Goal: Task Accomplishment & Management: Complete application form

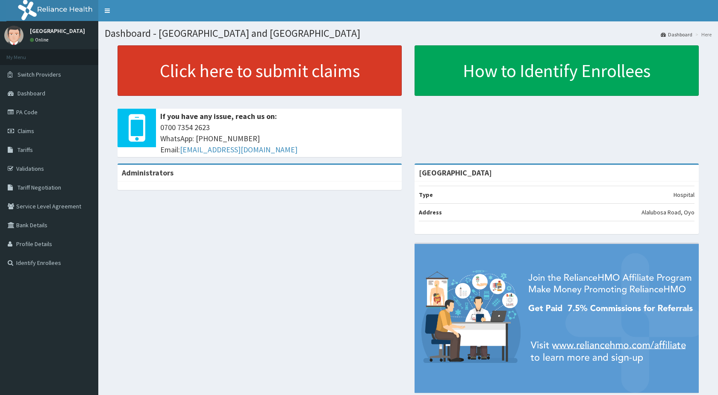
click at [288, 80] on link "Click here to submit claims" at bounding box center [260, 70] width 284 height 50
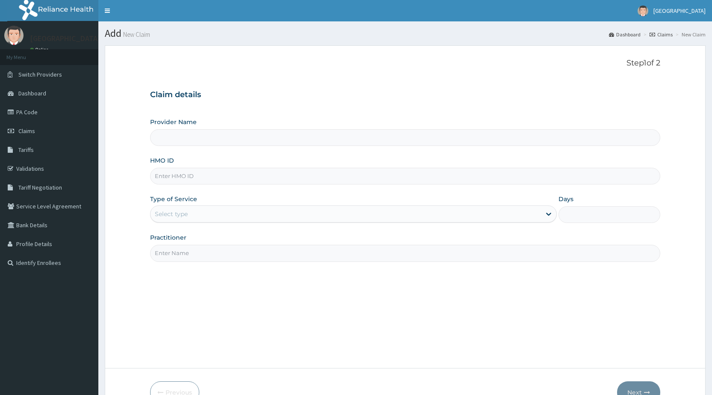
type input "[GEOGRAPHIC_DATA]"
click at [396, 171] on input "HMO ID" at bounding box center [405, 176] width 510 height 17
type input "OHT/10982/A"
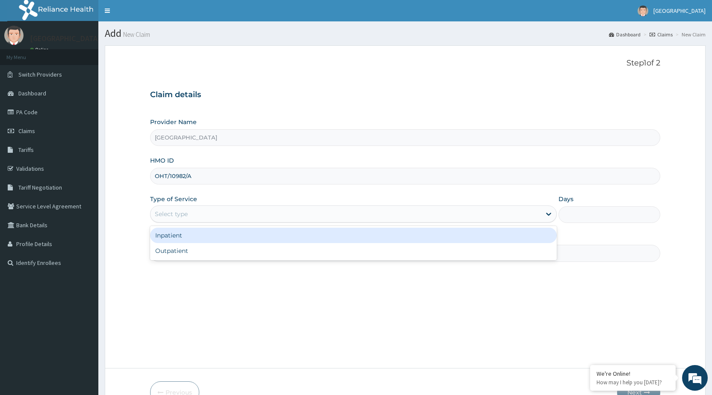
click at [362, 218] on div "Select type" at bounding box center [345, 214] width 390 height 14
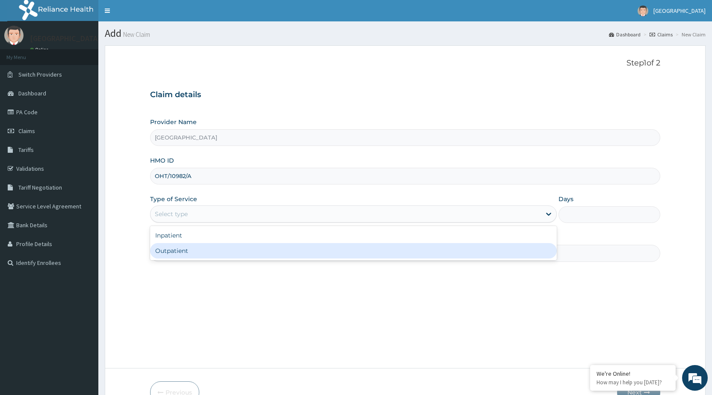
click at [358, 248] on div "Outpatient" at bounding box center [353, 250] width 407 height 15
type input "1"
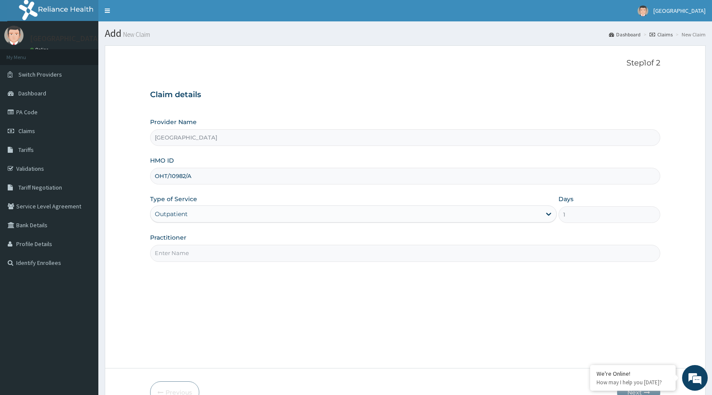
click at [358, 248] on input "Practitioner" at bounding box center [405, 253] width 510 height 17
type input "DR PERIOLA"
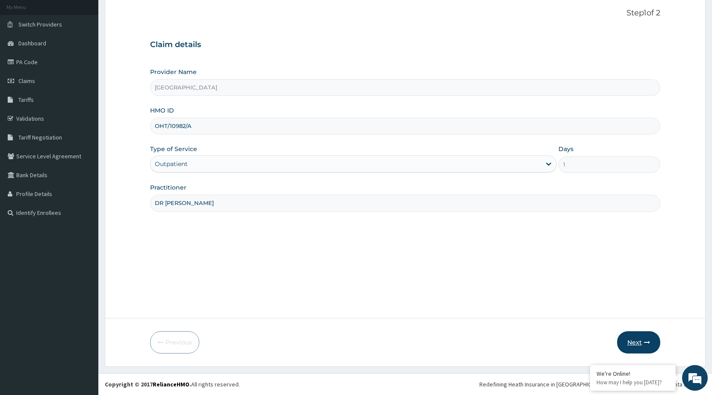
click at [642, 345] on button "Next" at bounding box center [638, 342] width 43 height 22
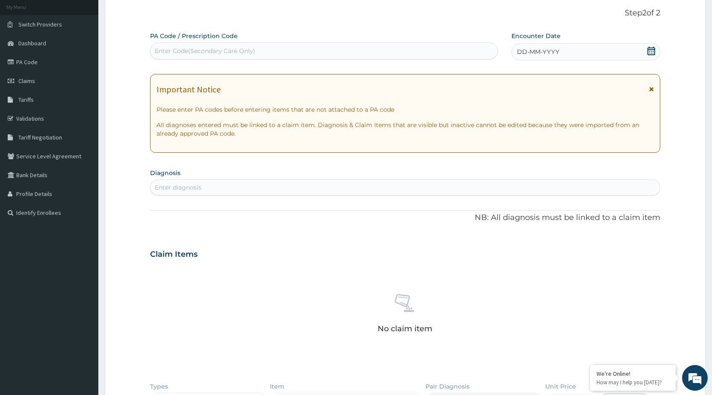
click at [582, 54] on div "DD-MM-YYYY" at bounding box center [585, 51] width 149 height 17
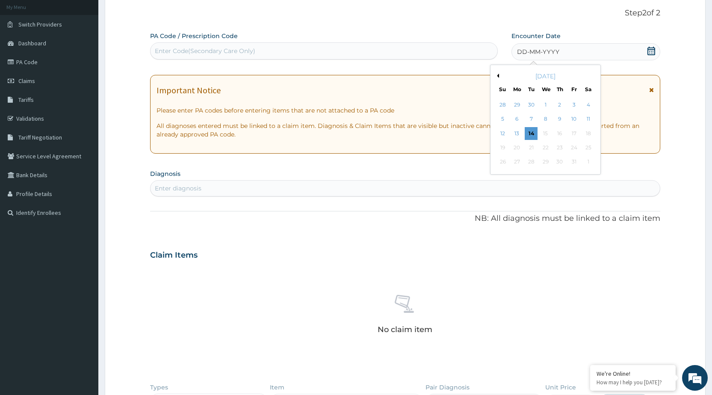
click at [498, 76] on button "Previous Month" at bounding box center [497, 76] width 4 height 4
click at [498, 117] on div "3" at bounding box center [502, 119] width 13 height 13
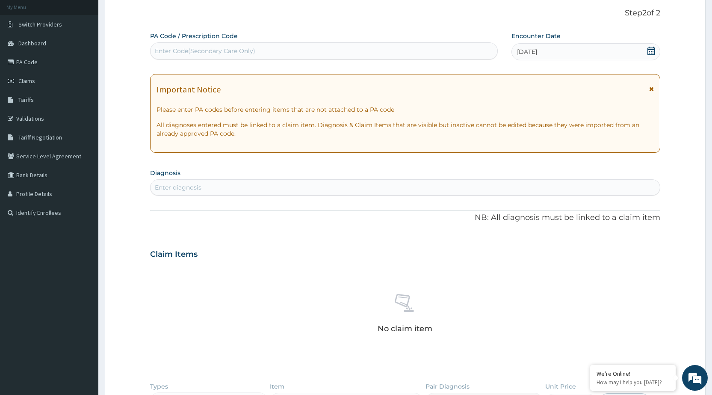
click at [431, 191] on div "Enter diagnosis" at bounding box center [404, 187] width 509 height 14
type input "H"
type input "G"
type input "PREGNACY"
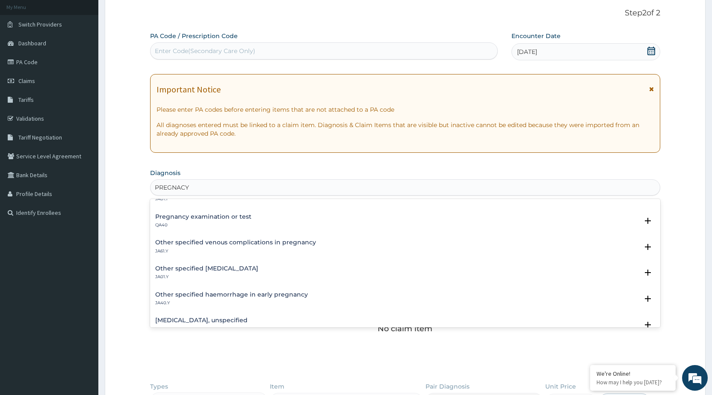
scroll to position [128, 0]
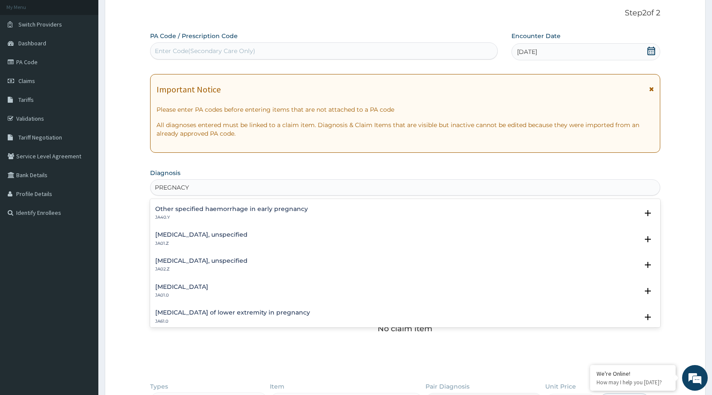
click at [208, 289] on h4 "Abdominal pregnancy" at bounding box center [181, 286] width 53 height 6
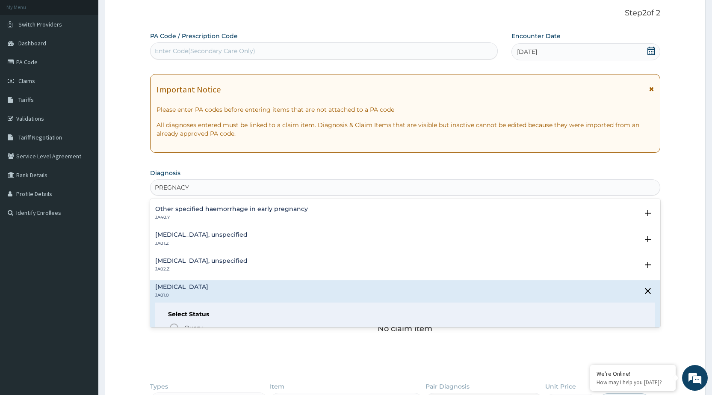
scroll to position [214, 0]
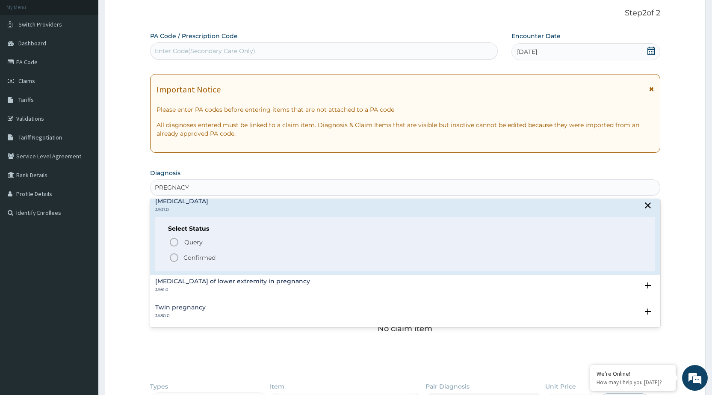
click at [174, 258] on icon "status option filled" at bounding box center [174, 257] width 10 height 10
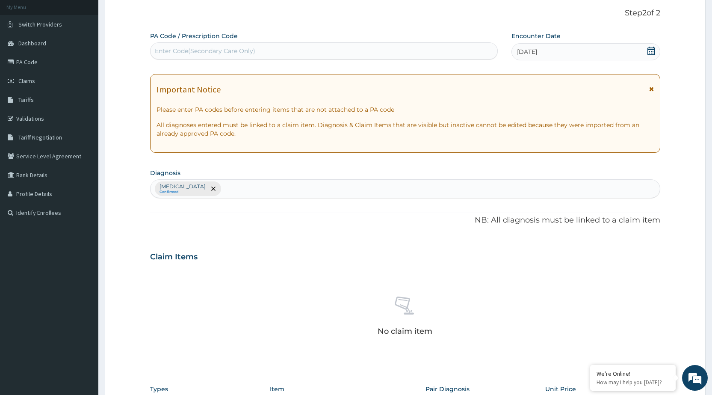
scroll to position [221, 0]
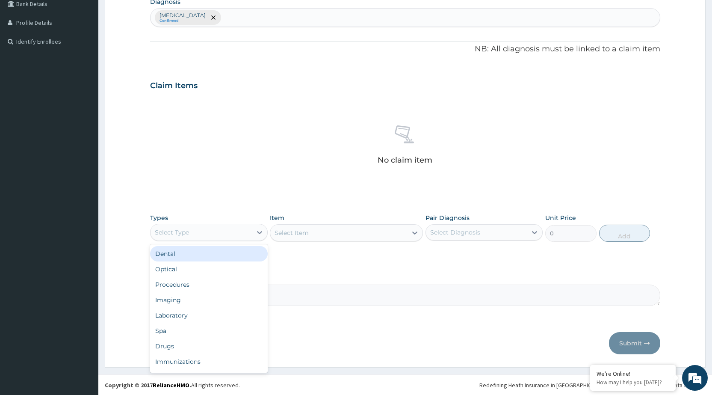
click at [251, 231] on div "Select Type" at bounding box center [200, 232] width 101 height 14
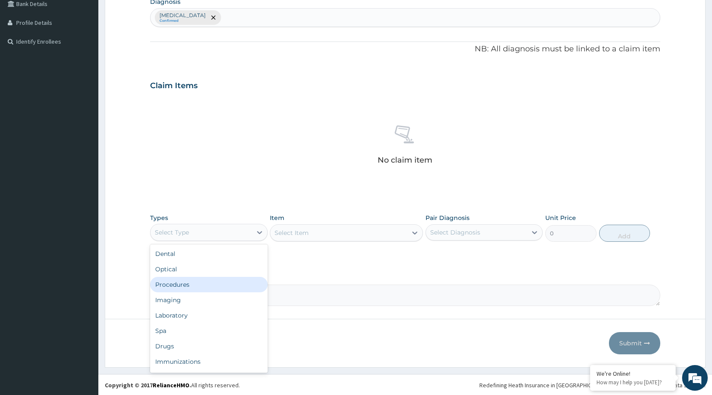
click at [230, 281] on div "Procedures" at bounding box center [208, 284] width 117 height 15
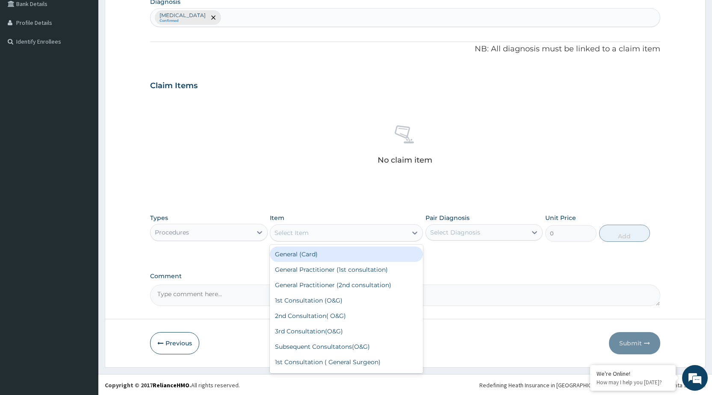
click at [406, 233] on div "Select Item" at bounding box center [338, 233] width 137 height 14
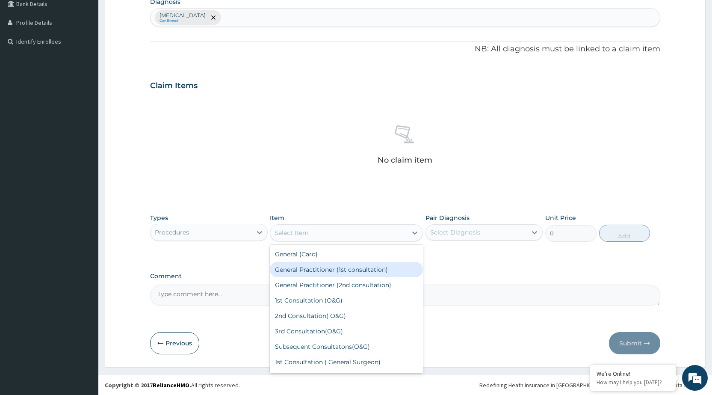
click at [381, 270] on div "General Practitioner (1st consultation)" at bounding box center [346, 269] width 153 height 15
type input "1500"
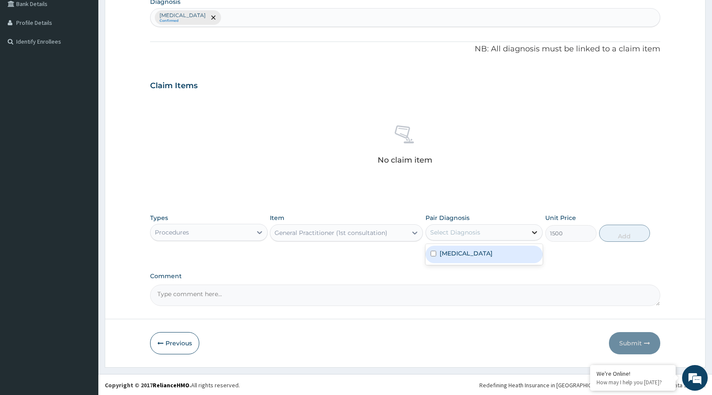
click at [533, 230] on icon at bounding box center [534, 232] width 9 height 9
click at [515, 251] on div "Abdominal pregnancy" at bounding box center [483, 254] width 117 height 18
checkbox input "true"
click at [637, 234] on button "Add" at bounding box center [624, 232] width 51 height 17
type input "0"
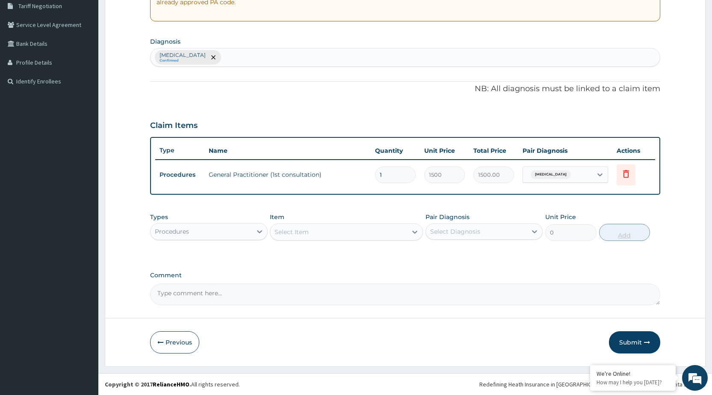
scroll to position [181, 0]
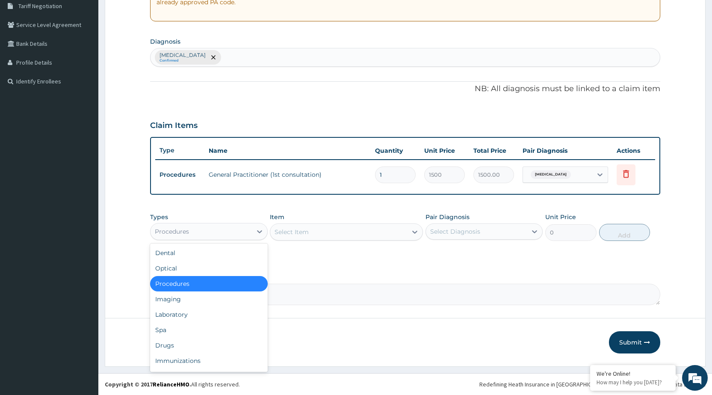
click at [247, 239] on div "Procedures" at bounding box center [208, 231] width 117 height 17
click at [203, 342] on div "Drugs" at bounding box center [208, 344] width 117 height 15
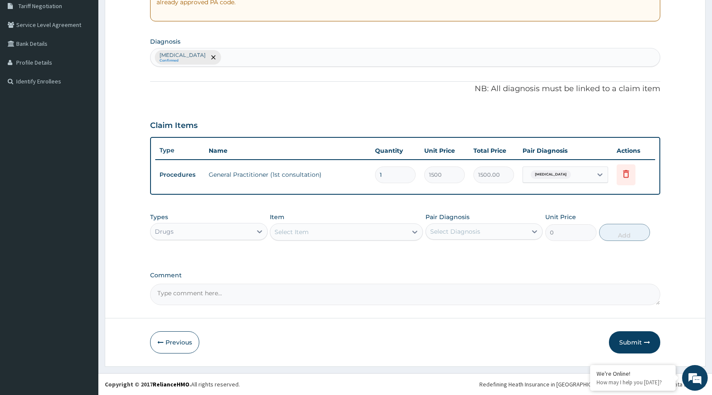
click at [394, 233] on div "Select Item" at bounding box center [338, 232] width 137 height 14
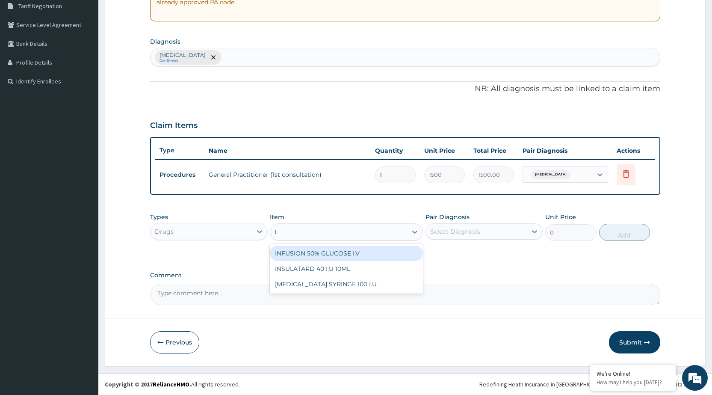
type input "I"
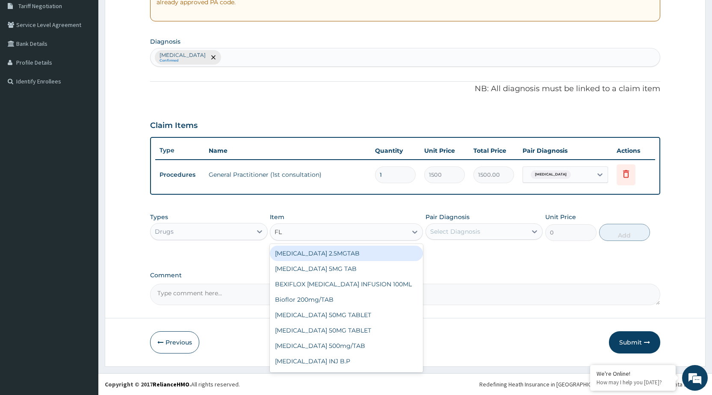
type input "F"
type input "NORM"
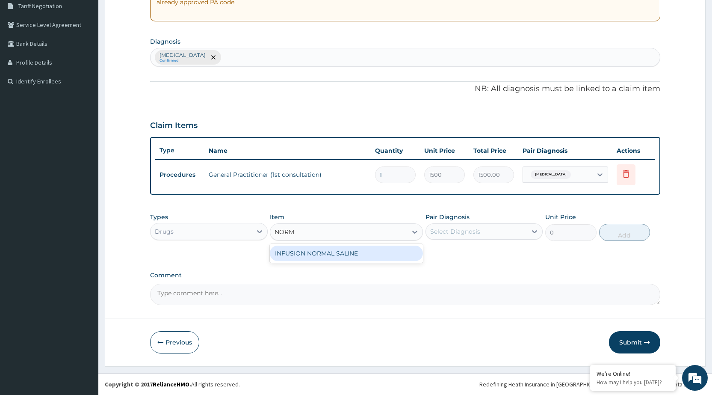
click at [393, 251] on div "INFUSION NORMAL SALINE" at bounding box center [346, 252] width 153 height 15
type input "262.5"
click at [491, 229] on div "Select Diagnosis" at bounding box center [476, 231] width 101 height 14
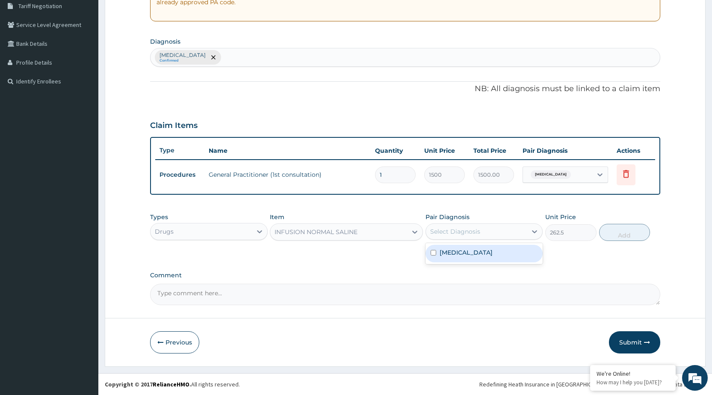
click at [487, 250] on label "Abdominal pregnancy" at bounding box center [465, 252] width 53 height 9
checkbox input "true"
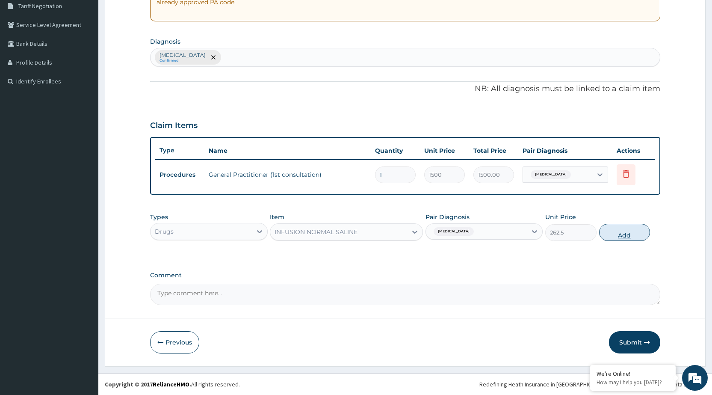
click at [625, 232] on button "Add" at bounding box center [624, 232] width 51 height 17
type input "0"
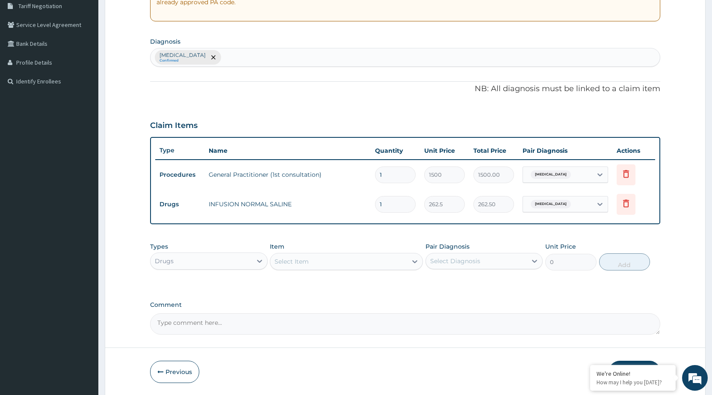
click at [377, 265] on div "Select Item" at bounding box center [338, 261] width 137 height 14
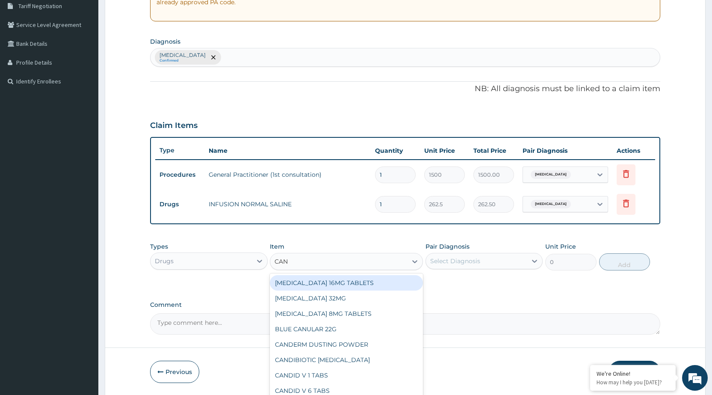
type input "CANU"
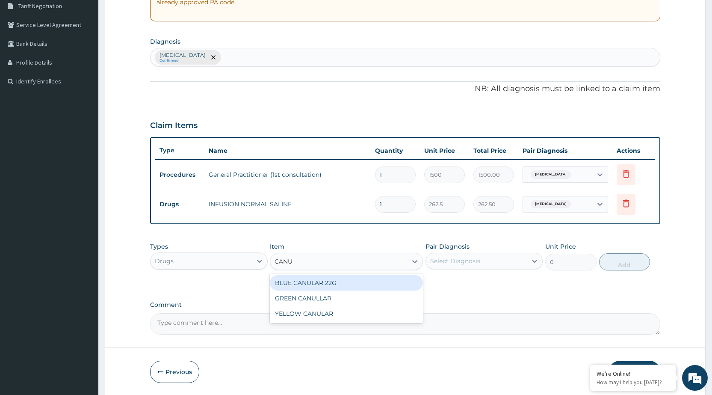
click at [347, 286] on div "BLUE CANULAR 22G" at bounding box center [346, 282] width 153 height 15
type input "42"
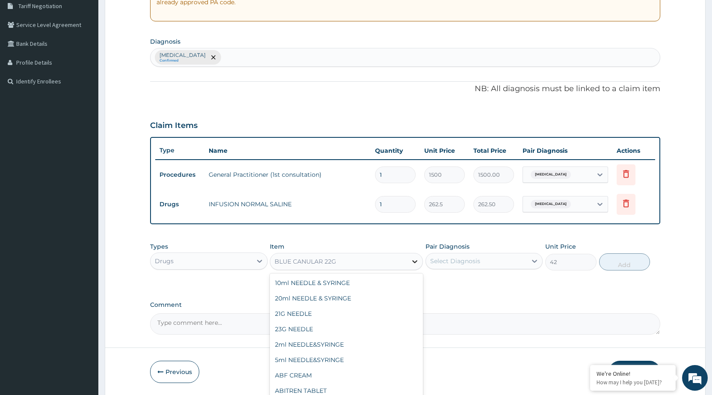
click at [411, 262] on icon at bounding box center [414, 261] width 9 height 9
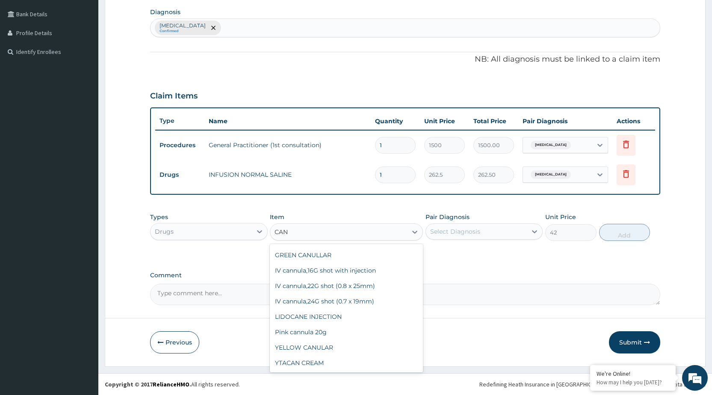
scroll to position [0, 0]
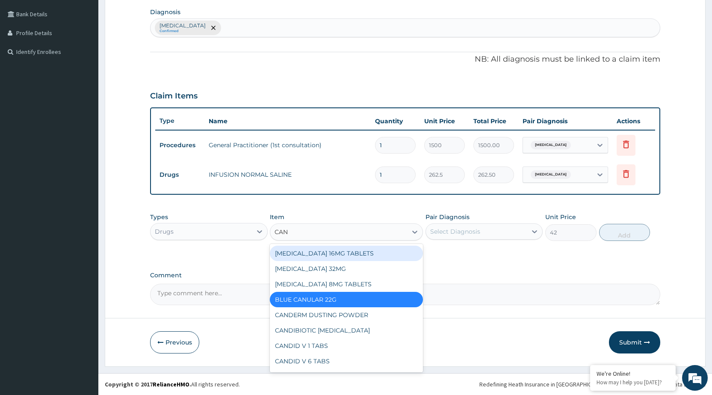
type input "CANU"
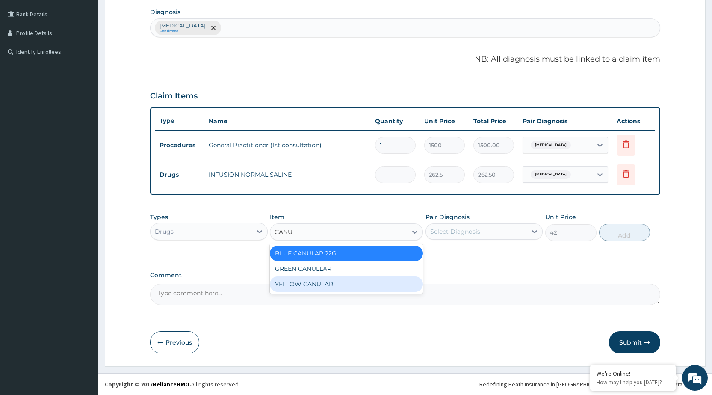
click at [373, 280] on div "YELLOW CANULAR" at bounding box center [346, 283] width 153 height 15
type input "131.25"
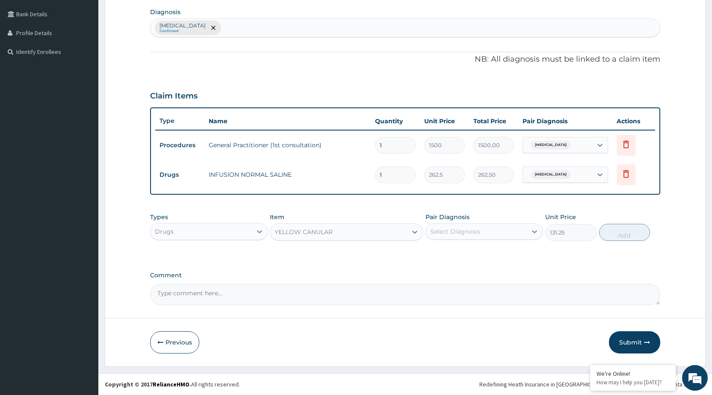
click at [499, 228] on div "Select Diagnosis" at bounding box center [476, 231] width 101 height 14
click at [499, 257] on div "[MEDICAL_DATA]" at bounding box center [483, 254] width 117 height 18
checkbox input "true"
click at [631, 232] on button "Add" at bounding box center [624, 232] width 51 height 17
type input "0"
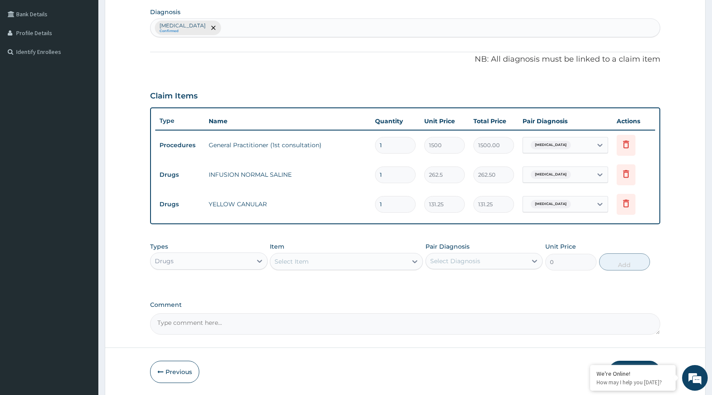
click at [400, 174] on input "1" at bounding box center [395, 174] width 41 height 17
type input "0.00"
type input "2"
type input "525.00"
type input "2"
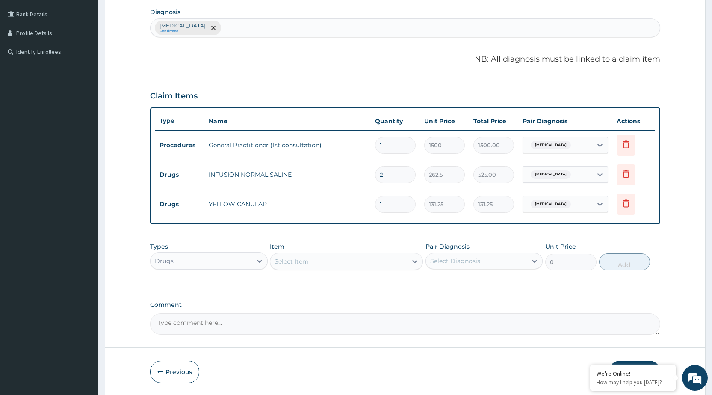
drag, startPoint x: 391, startPoint y: 195, endPoint x: 393, endPoint y: 202, distance: 6.6
click at [392, 196] on input "1" at bounding box center [395, 204] width 41 height 17
type input "0.00"
type input "2"
type input "262.50"
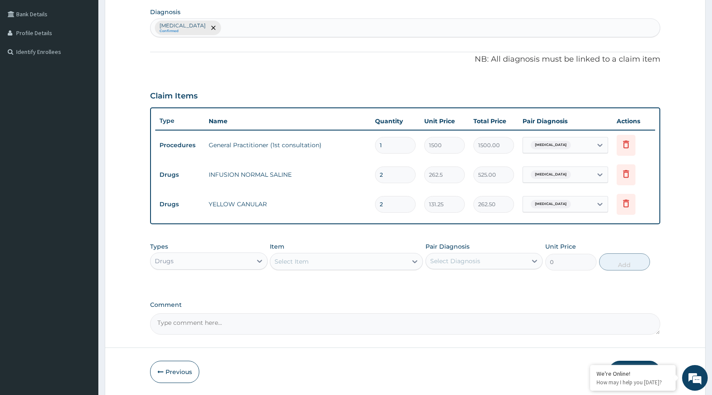
type input "2"
click at [377, 258] on div "Select Item" at bounding box center [338, 261] width 137 height 14
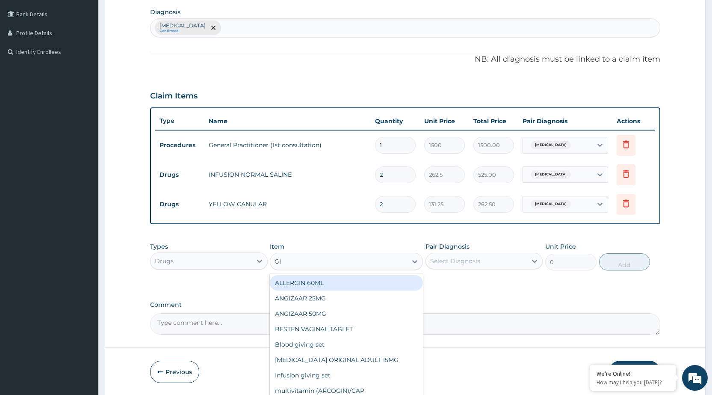
type input "GIV"
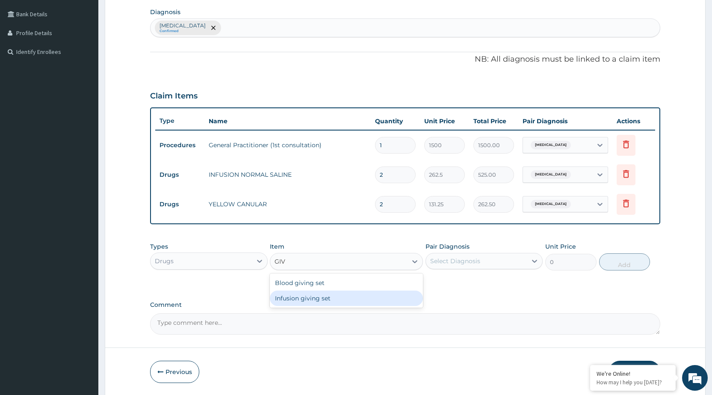
click at [363, 305] on div "Infusion giving set" at bounding box center [346, 297] width 153 height 15
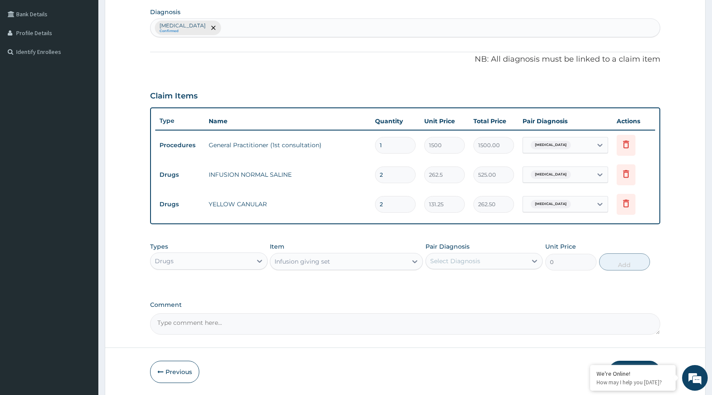
type input "105"
click at [495, 264] on div "Select Diagnosis" at bounding box center [476, 261] width 101 height 14
click at [492, 284] on label "[MEDICAL_DATA]" at bounding box center [465, 281] width 53 height 9
checkbox input "true"
click at [627, 262] on button "Add" at bounding box center [624, 261] width 51 height 17
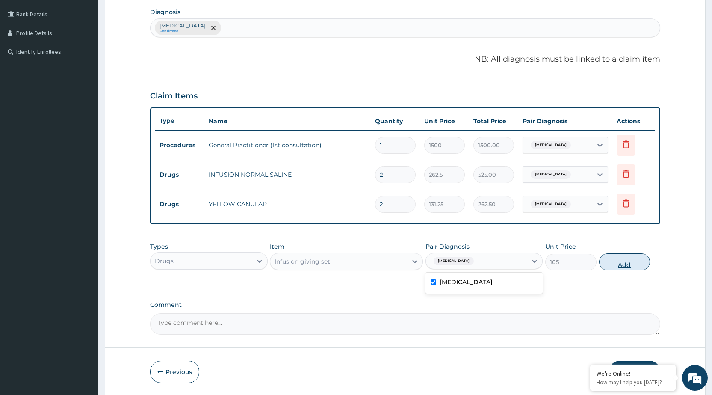
type input "0"
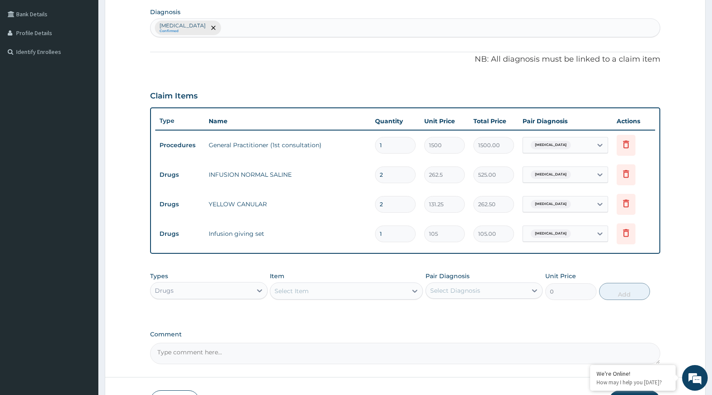
click at [306, 293] on div "Select Item" at bounding box center [291, 290] width 34 height 9
type input "I"
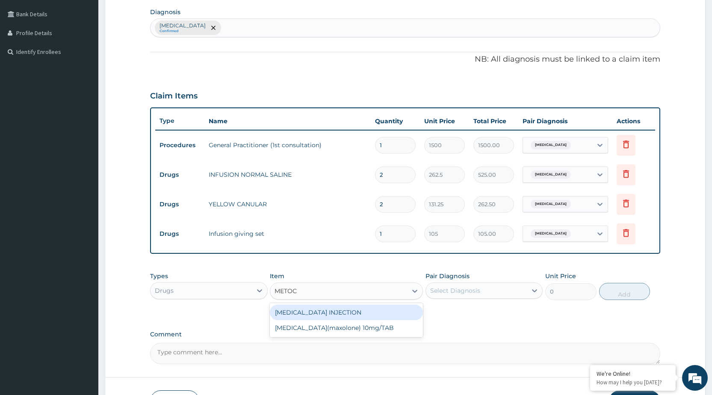
type input "METOCL"
click at [338, 315] on div "[MEDICAL_DATA] INJECTION" at bounding box center [346, 311] width 153 height 15
type input "52.5"
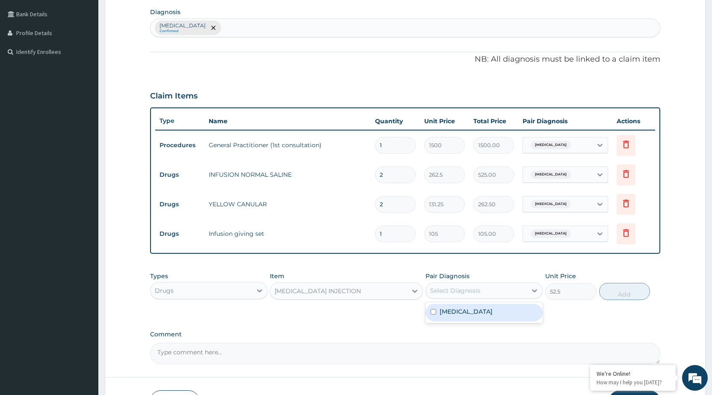
click at [480, 288] on div "Select Diagnosis" at bounding box center [476, 290] width 101 height 14
click at [467, 318] on div "[MEDICAL_DATA]" at bounding box center [483, 313] width 117 height 18
checkbox input "true"
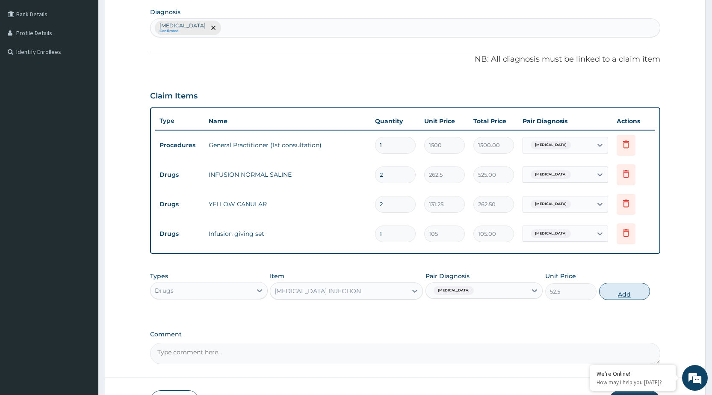
click at [629, 293] on button "Add" at bounding box center [624, 291] width 51 height 17
type input "0"
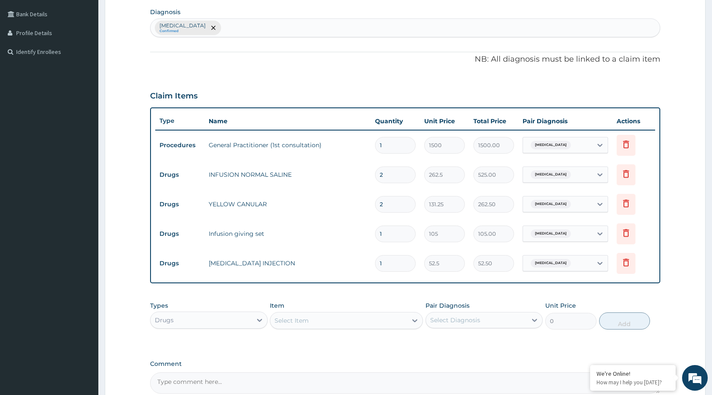
scroll to position [299, 0]
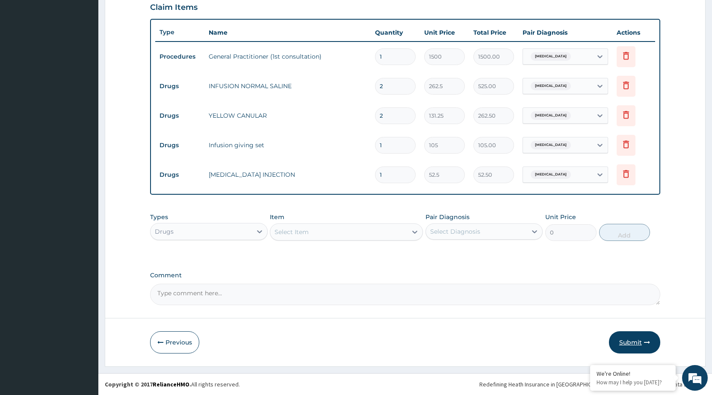
click at [631, 344] on button "Submit" at bounding box center [634, 342] width 51 height 22
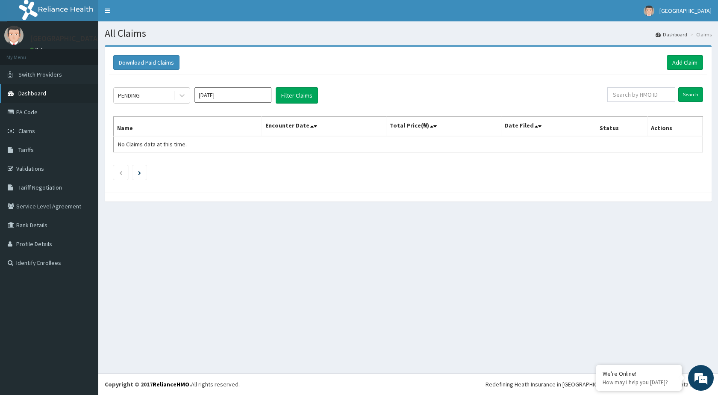
click at [33, 97] on link "Dashboard" at bounding box center [49, 93] width 98 height 19
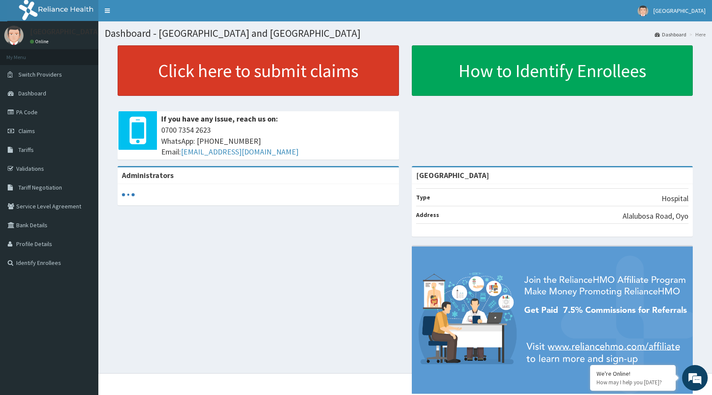
click at [137, 86] on link "Click here to submit claims" at bounding box center [258, 70] width 281 height 50
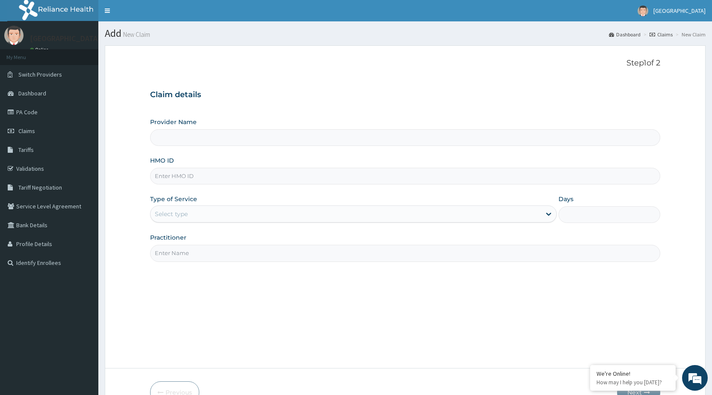
click at [195, 181] on input "HMO ID" at bounding box center [405, 176] width 510 height 17
type input "[GEOGRAPHIC_DATA]"
type input "AIT/10590/A"
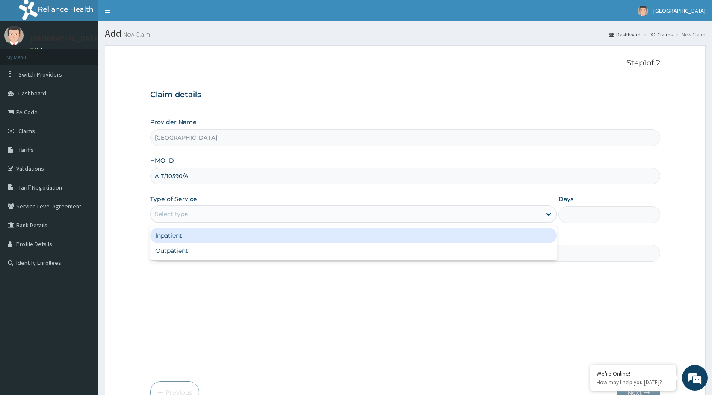
click at [197, 220] on div "Select type" at bounding box center [345, 214] width 390 height 14
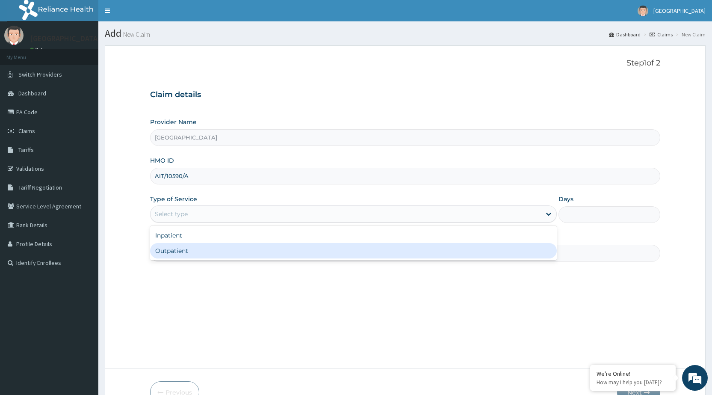
click at [198, 256] on div "Outpatient" at bounding box center [353, 250] width 407 height 15
type input "1"
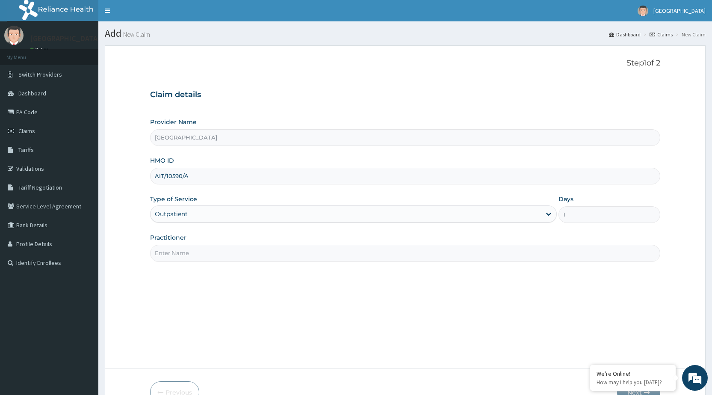
click at [198, 256] on input "Practitioner" at bounding box center [405, 253] width 510 height 17
type input "DR [PERSON_NAME]"
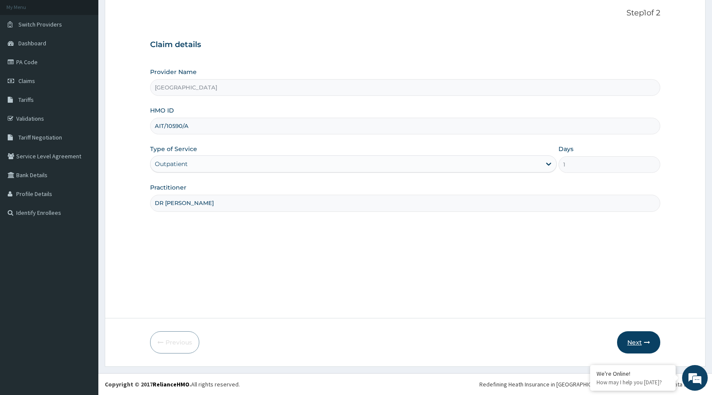
click at [642, 337] on button "Next" at bounding box center [638, 342] width 43 height 22
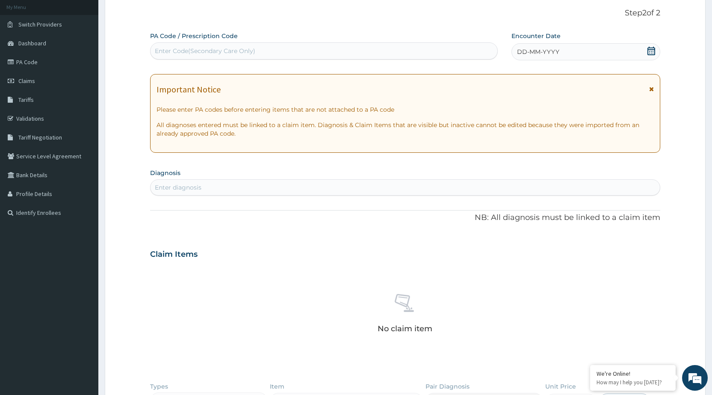
click at [534, 48] on span "DD-MM-YYYY" at bounding box center [538, 51] width 42 height 9
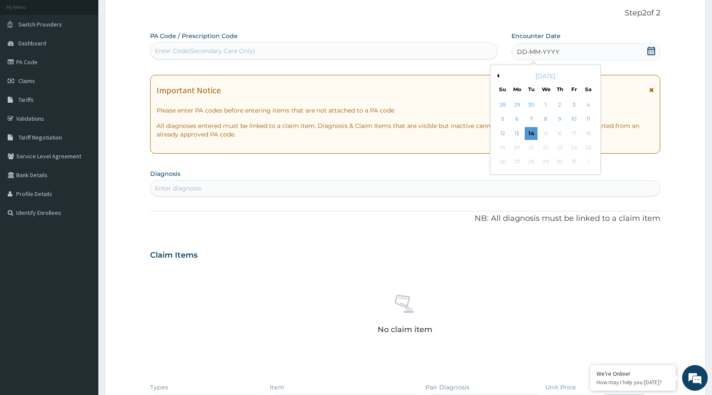
click at [498, 78] on div "Previous Month October 2025 Su Mo Tu We Th Fr Sa 28 29 30 1 2 3 4 5 6 7 8 9 10 …" at bounding box center [545, 120] width 111 height 110
click at [499, 78] on div "[DATE]" at bounding box center [545, 76] width 103 height 9
click at [498, 77] on button "Previous Month" at bounding box center [497, 76] width 4 height 4
click at [519, 122] on div "4" at bounding box center [516, 119] width 13 height 13
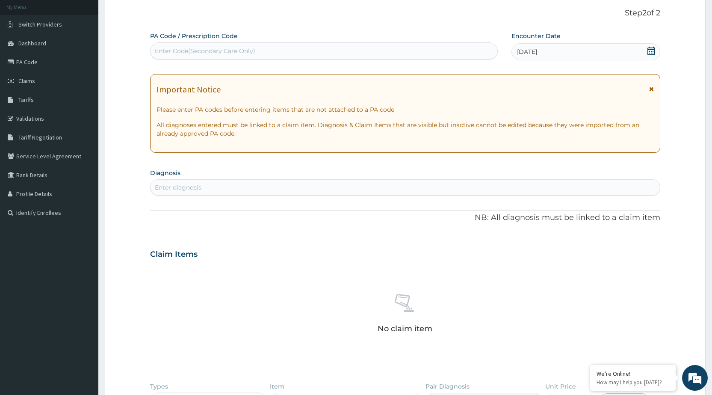
click at [651, 86] on icon at bounding box center [651, 89] width 5 height 6
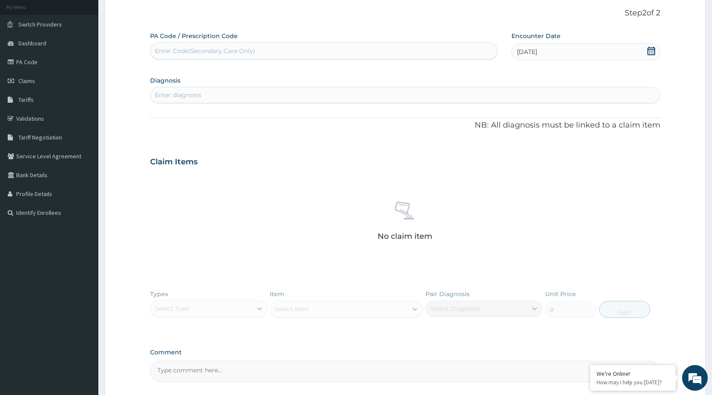
click at [345, 100] on div "Enter diagnosis" at bounding box center [404, 95] width 509 height 14
type input "HAEM"
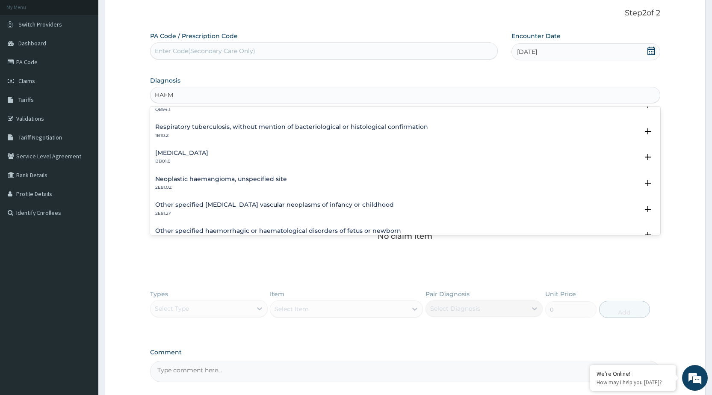
scroll to position [342, 0]
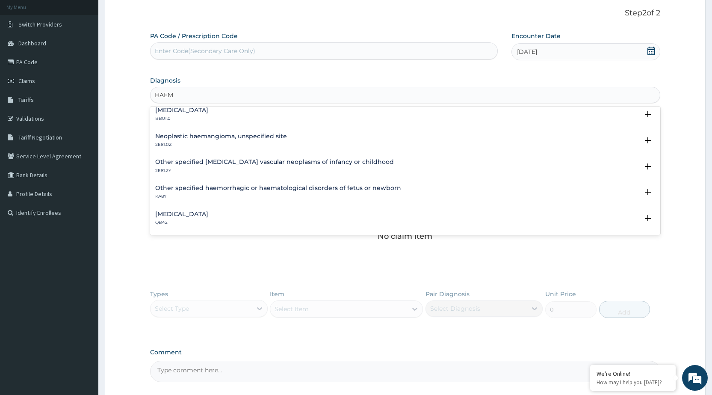
click at [212, 186] on h4 "Other specified haemorrhagic or haematological disorders of fetus or newborn" at bounding box center [278, 188] width 246 height 6
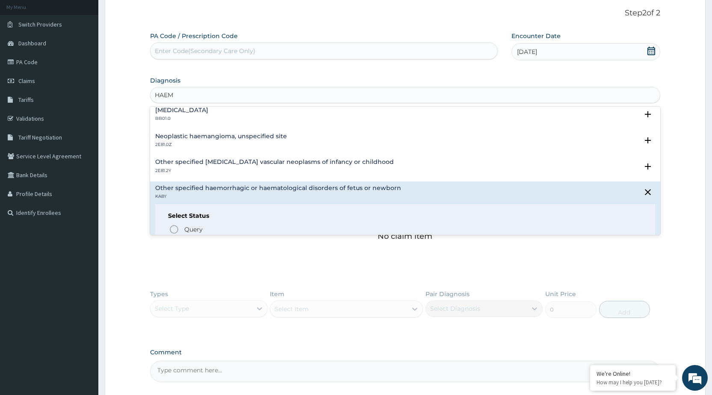
click at [168, 143] on p "2E81.0Z" at bounding box center [221, 144] width 132 height 6
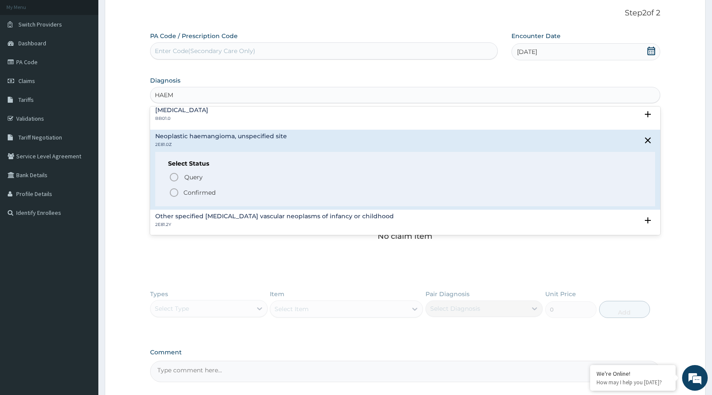
click at [176, 195] on icon "status option filled" at bounding box center [174, 192] width 10 height 10
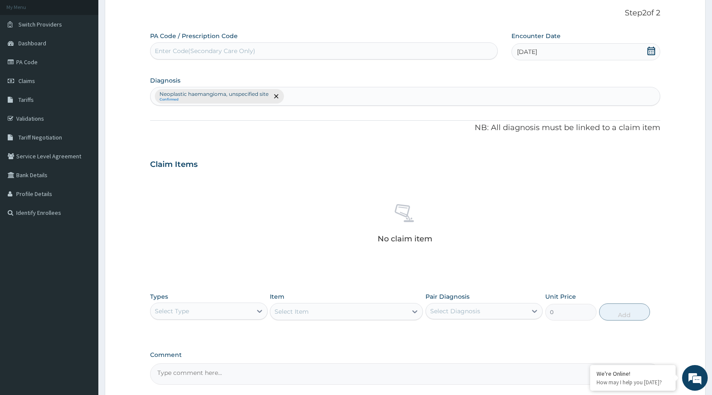
scroll to position [130, 0]
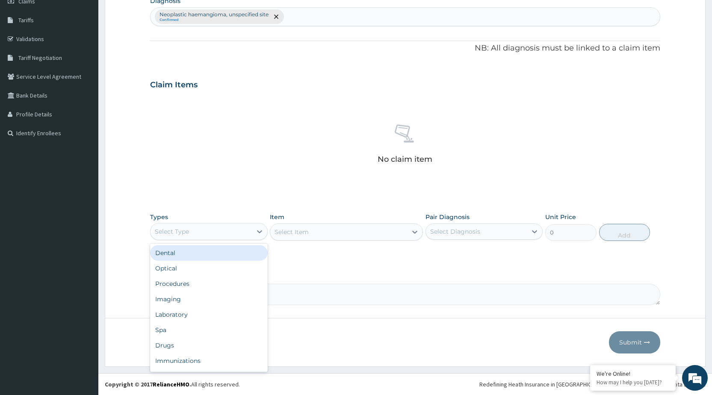
click at [231, 238] on div "Select Type" at bounding box center [208, 231] width 117 height 17
click at [225, 288] on div "Procedures" at bounding box center [208, 283] width 117 height 15
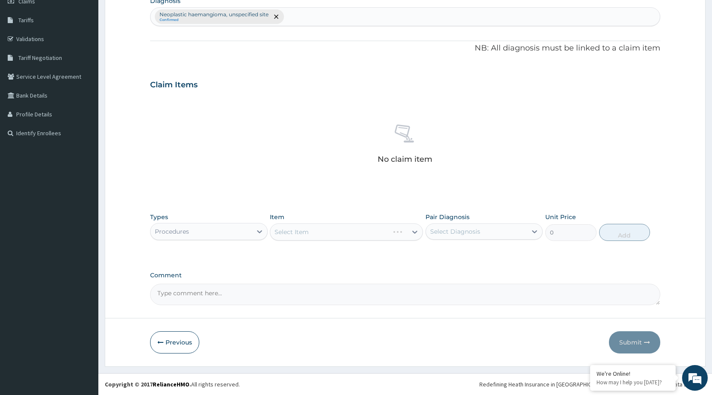
click at [344, 230] on div "Select Item" at bounding box center [346, 231] width 153 height 17
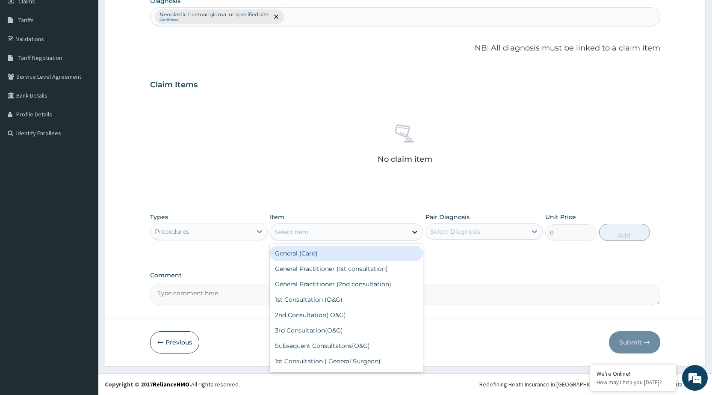
click at [407, 229] on div at bounding box center [414, 231] width 15 height 15
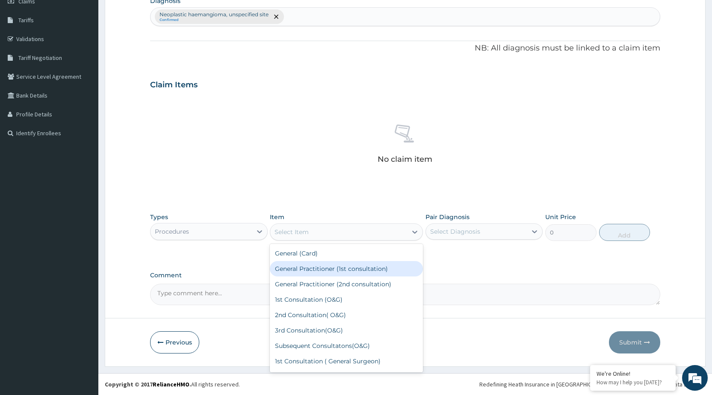
click at [401, 265] on div "General Practitioner (1st consultation)" at bounding box center [346, 268] width 153 height 15
type input "1500"
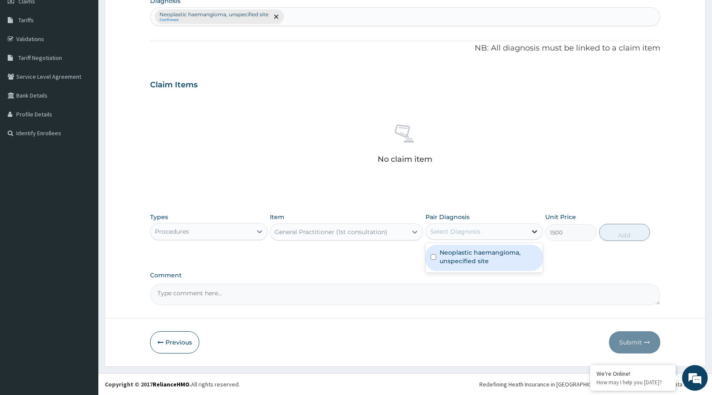
click at [528, 230] on div at bounding box center [534, 231] width 15 height 15
click at [522, 259] on label "Neoplastic haemangioma, unspecified site" at bounding box center [488, 256] width 98 height 17
checkbox input "true"
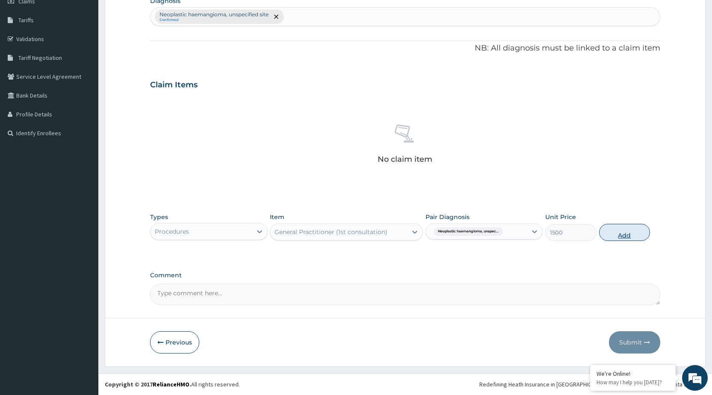
click at [636, 234] on button "Add" at bounding box center [624, 232] width 51 height 17
type input "0"
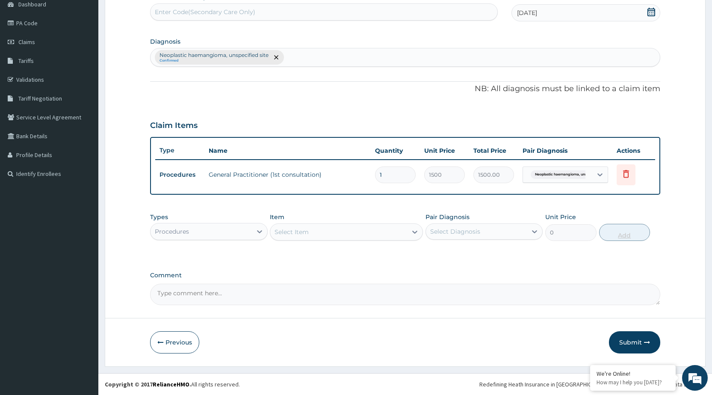
scroll to position [89, 0]
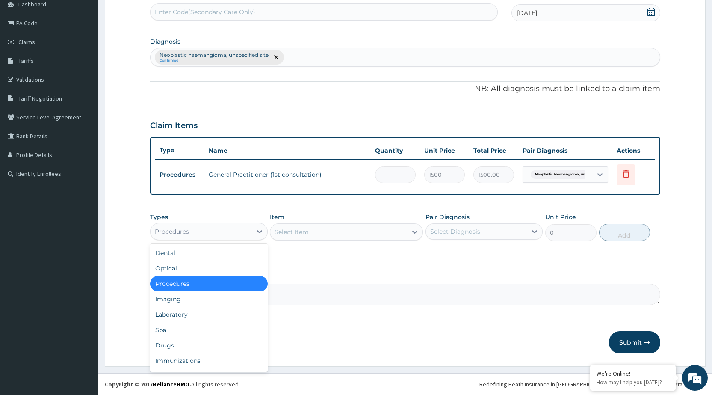
click at [230, 230] on div "Procedures" at bounding box center [200, 231] width 101 height 14
click at [208, 344] on div "Drugs" at bounding box center [208, 344] width 117 height 15
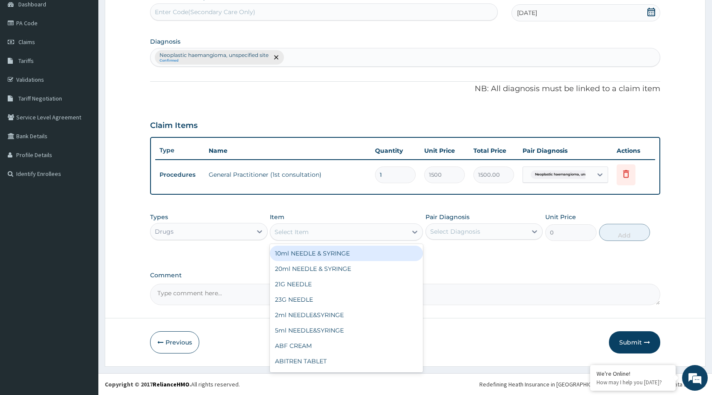
click at [404, 232] on div "Select Item" at bounding box center [338, 232] width 137 height 14
type input "DAF"
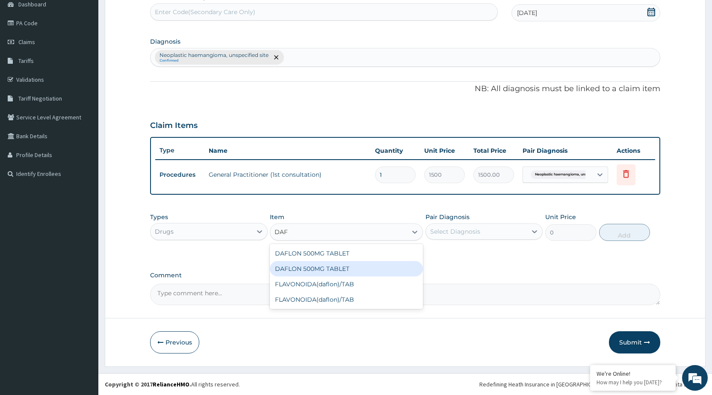
click at [336, 267] on div "DAFLON 500MG TABLET" at bounding box center [346, 268] width 153 height 15
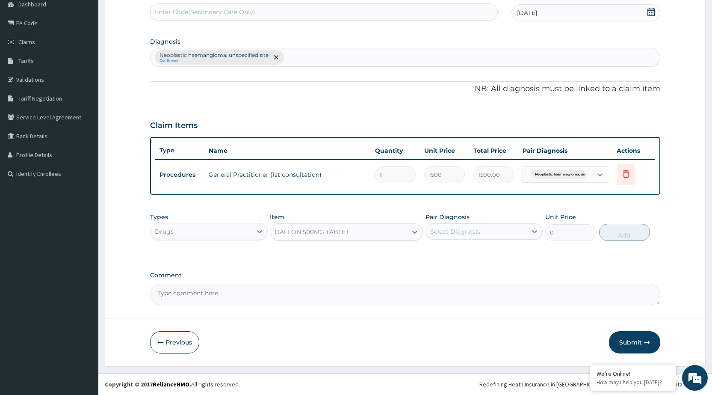
type input "63"
click at [491, 231] on div "Select Diagnosis" at bounding box center [476, 231] width 101 height 14
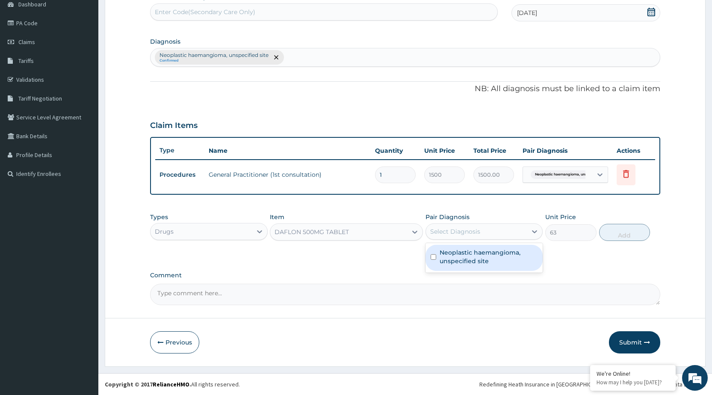
click at [505, 260] on label "Neoplastic haemangioma, unspecified site" at bounding box center [488, 256] width 98 height 17
checkbox input "true"
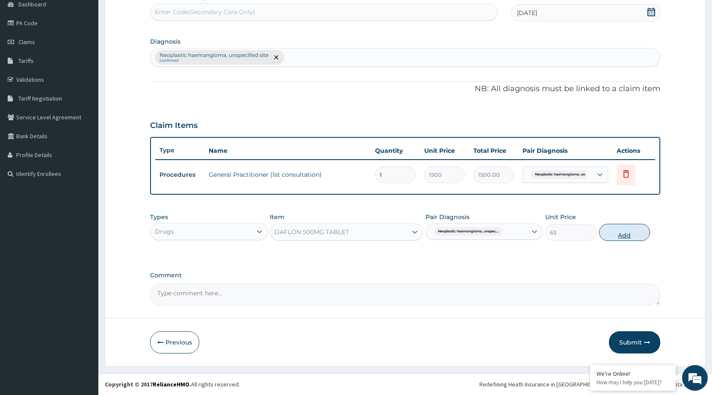
click at [634, 235] on button "Add" at bounding box center [624, 232] width 51 height 17
type input "0"
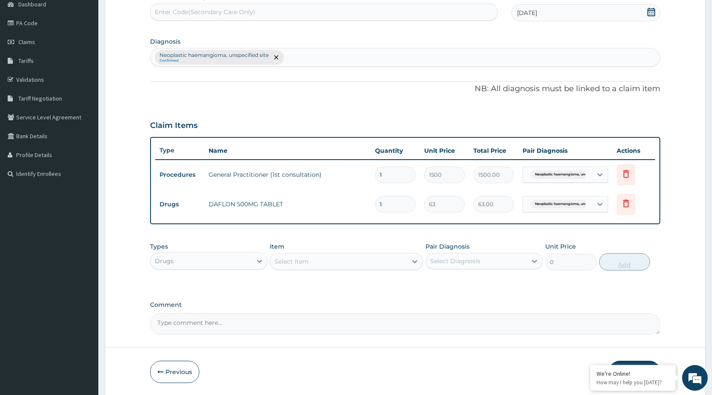
type input "10"
type input "630.00"
type input "10"
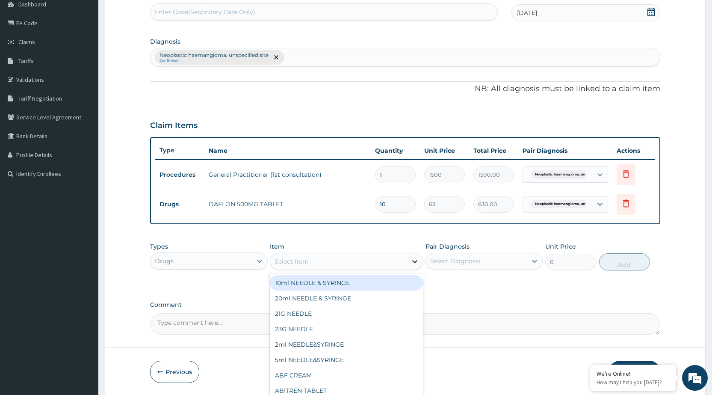
click at [413, 261] on icon at bounding box center [414, 261] width 9 height 9
type input "LIQ"
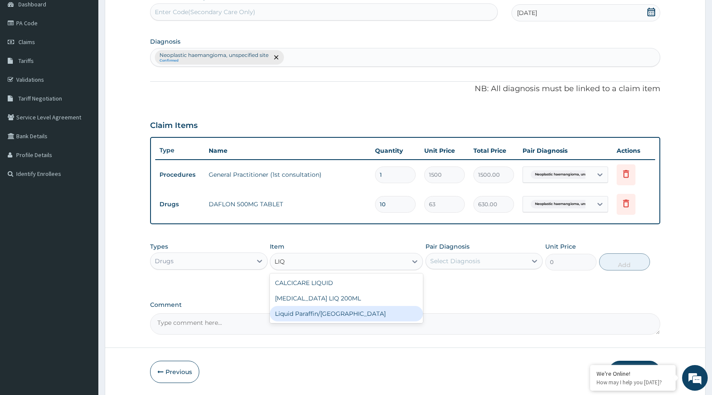
click at [400, 307] on div "Liquid Paraffin/SYR" at bounding box center [346, 313] width 153 height 15
type input "144.38"
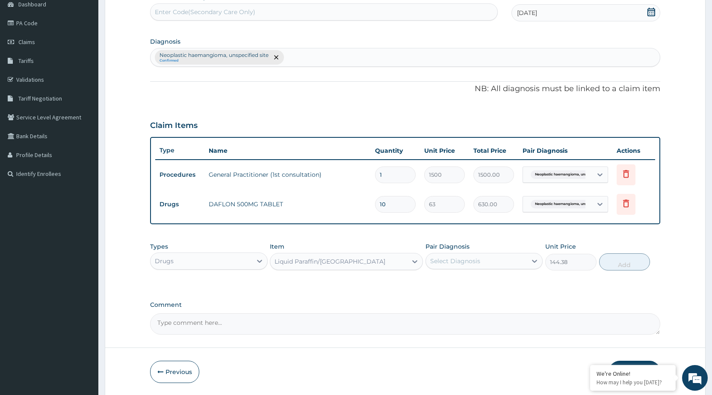
click at [508, 261] on div "Select Diagnosis" at bounding box center [476, 261] width 101 height 14
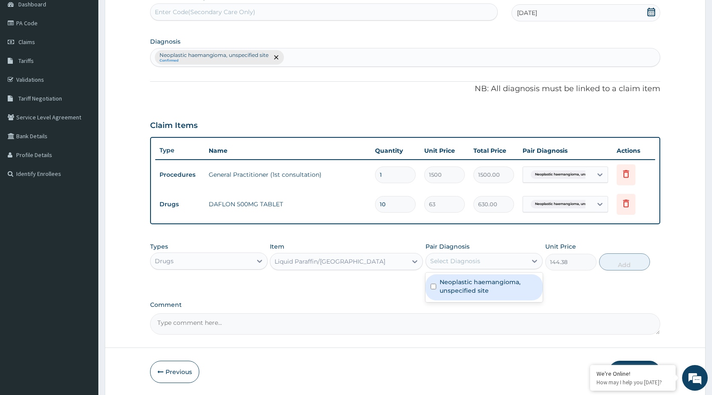
click at [520, 295] on div "Neoplastic haemangioma, unspecified site" at bounding box center [483, 287] width 117 height 26
checkbox input "true"
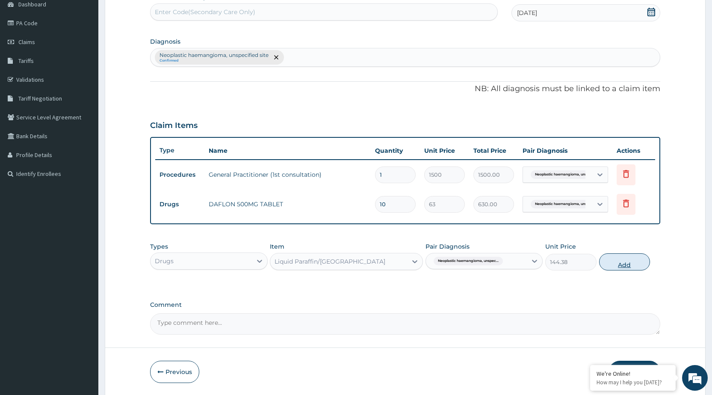
click at [622, 259] on button "Add" at bounding box center [624, 261] width 51 height 17
type input "0"
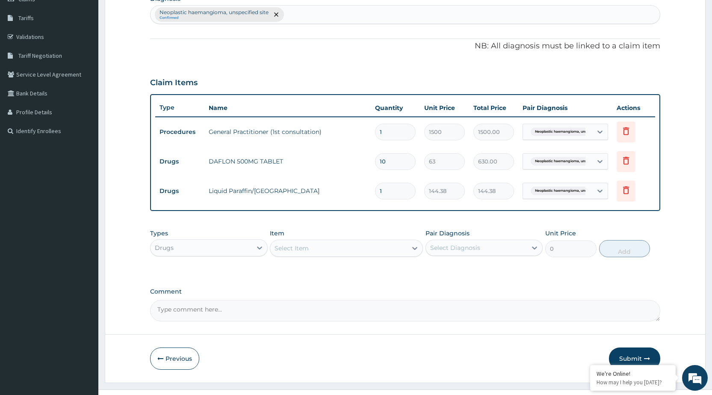
scroll to position [148, 0]
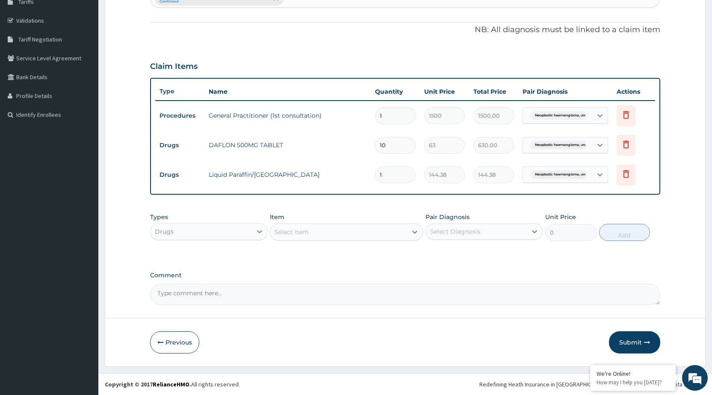
click at [644, 341] on icon "button" at bounding box center [647, 342] width 6 height 6
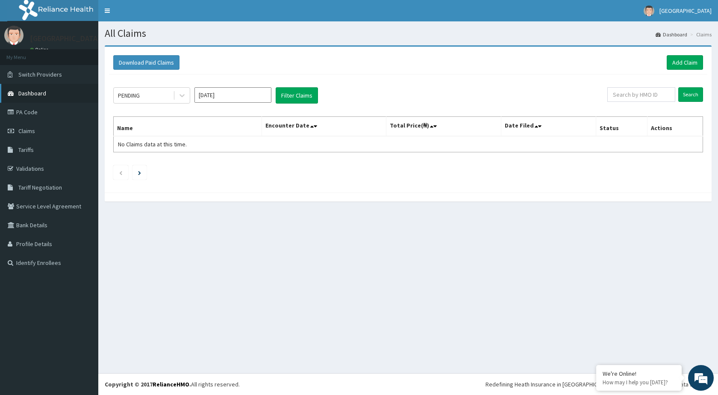
click at [44, 89] on span "Dashboard" at bounding box center [32, 93] width 28 height 8
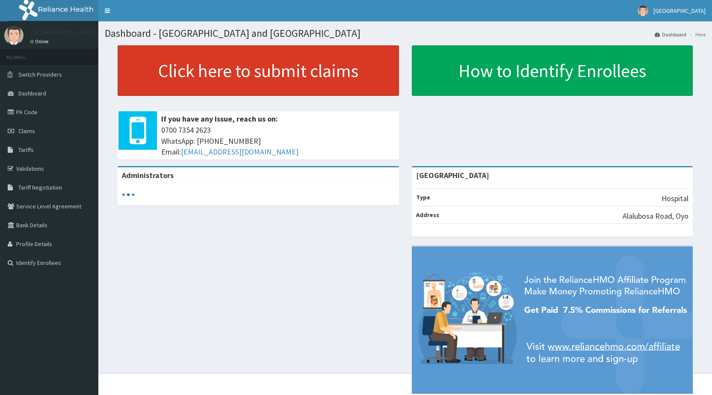
click at [280, 72] on link "Click here to submit claims" at bounding box center [258, 70] width 281 height 50
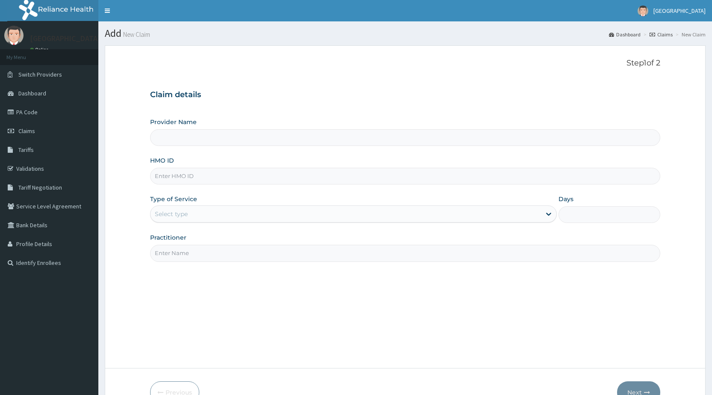
click at [242, 180] on input "HMO ID" at bounding box center [405, 176] width 510 height 17
type input "AIT/"
type input "[GEOGRAPHIC_DATA]"
type input "AIT/10590/A"
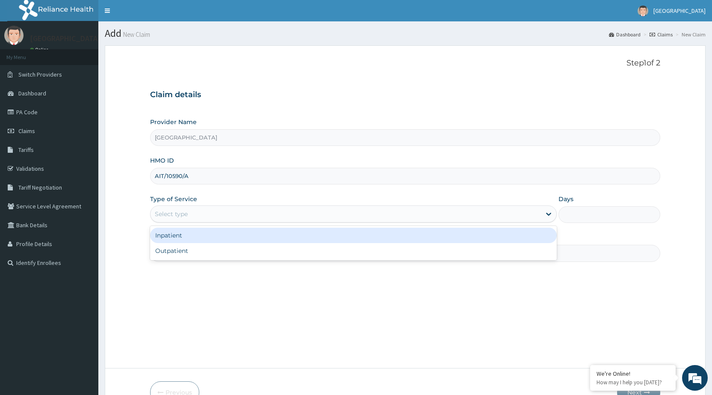
click at [233, 213] on div "Select type" at bounding box center [345, 214] width 390 height 14
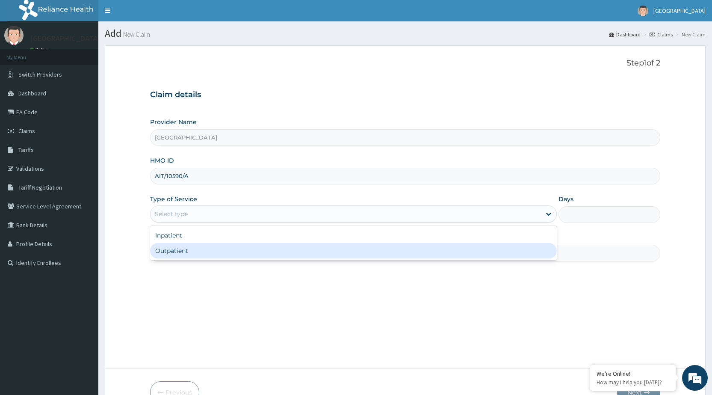
click at [229, 245] on div "Outpatient" at bounding box center [353, 250] width 407 height 15
type input "1"
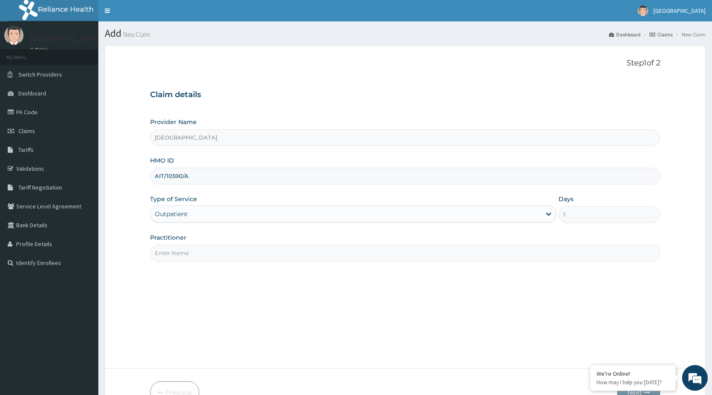
click at [228, 253] on input "Practitioner" at bounding box center [405, 253] width 510 height 17
type input "DR [PERSON_NAME]"
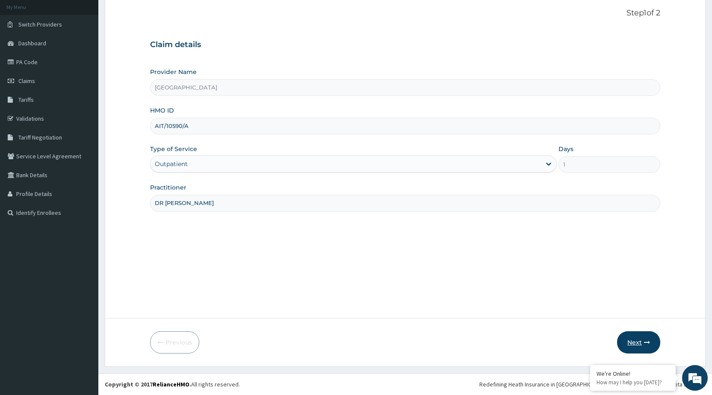
click at [637, 350] on button "Next" at bounding box center [638, 342] width 43 height 22
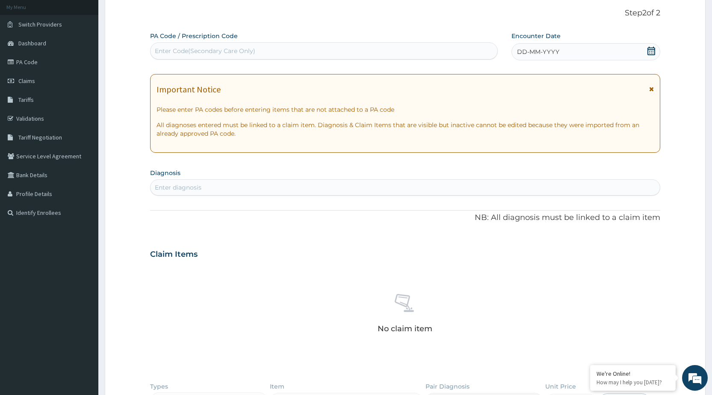
click at [520, 47] on div "DD-MM-YYYY" at bounding box center [585, 51] width 149 height 17
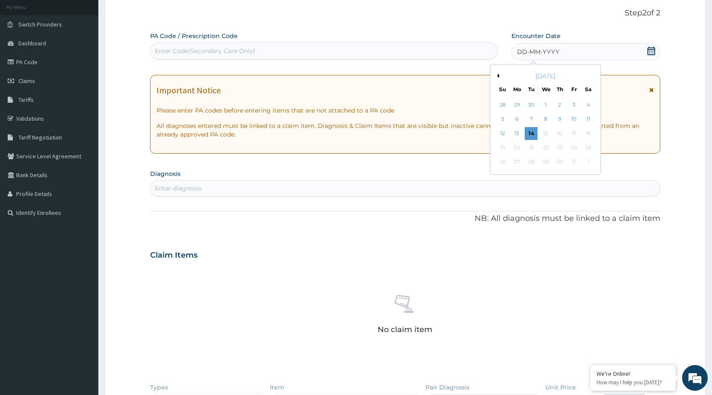
click at [498, 77] on button "Previous Month" at bounding box center [497, 76] width 4 height 4
click at [497, 78] on div "Previous Month Next Month September 2025 Su Mo Tu We Th Fr Sa 31 1 2 3 4 5 6 7 …" at bounding box center [545, 120] width 111 height 110
click at [497, 78] on div "[DATE]" at bounding box center [545, 76] width 103 height 9
click at [497, 74] on button "Previous Month" at bounding box center [497, 76] width 4 height 4
click at [575, 105] on div "1" at bounding box center [573, 104] width 13 height 13
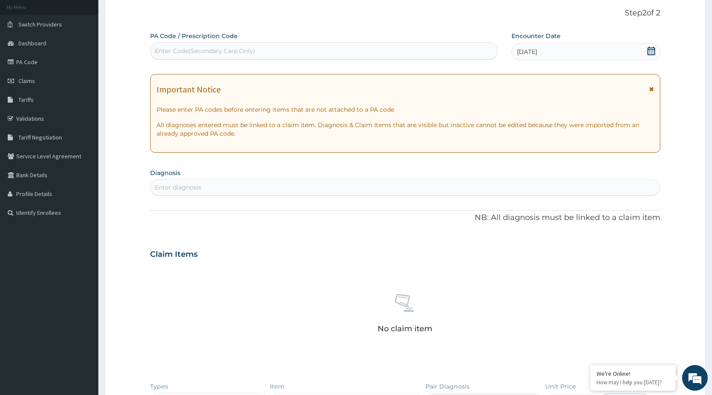
click at [655, 88] on div "Important Notice Please enter PA codes before entering items that are not attac…" at bounding box center [405, 113] width 510 height 79
click at [652, 91] on icon at bounding box center [651, 89] width 5 height 6
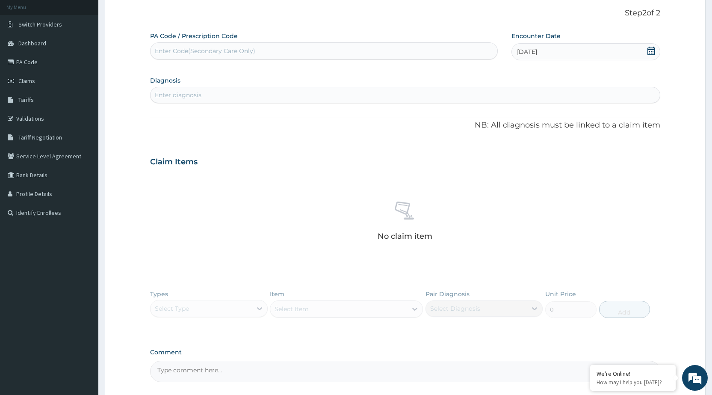
click at [333, 88] on div "Enter diagnosis" at bounding box center [404, 95] width 509 height 14
type input "PEPTIC"
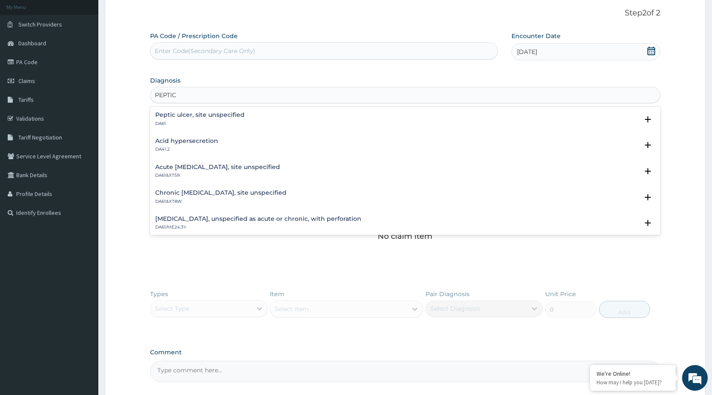
click at [195, 115] on h4 "Peptic ulcer, site unspecified" at bounding box center [199, 115] width 89 height 6
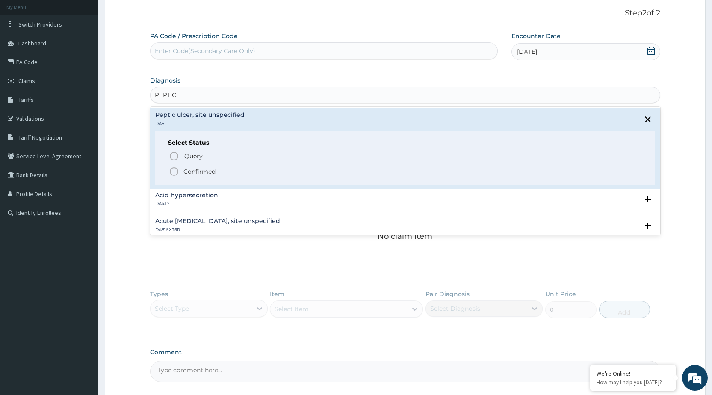
click at [173, 173] on icon "status option filled" at bounding box center [174, 171] width 10 height 10
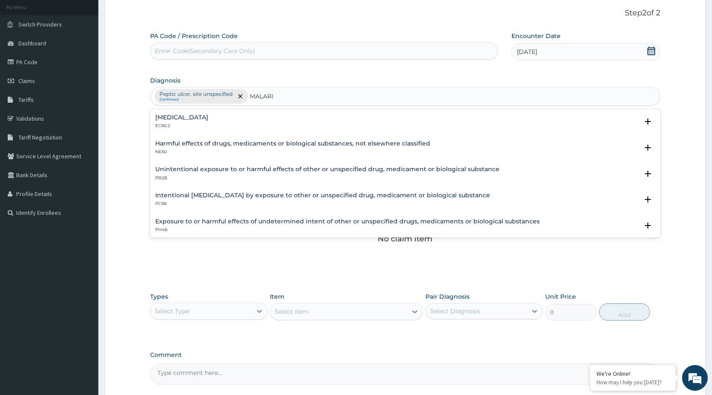
type input "MALARIA"
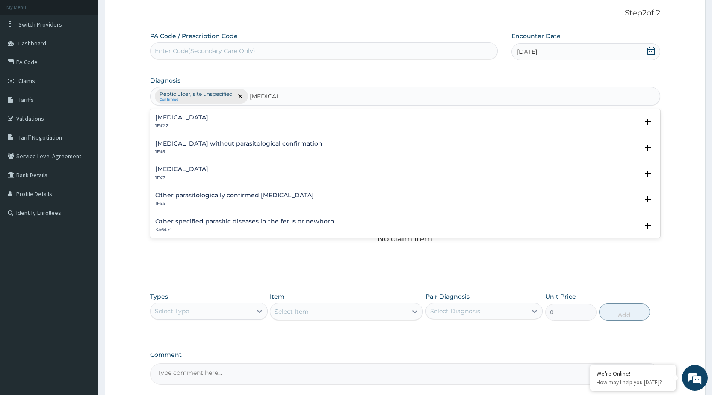
click at [170, 170] on h4 "Malaria, unspecified" at bounding box center [181, 169] width 53 height 6
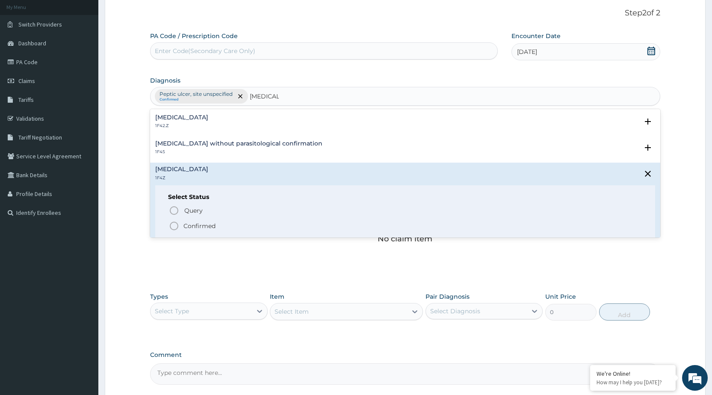
click at [174, 225] on icon "status option filled" at bounding box center [174, 226] width 10 height 10
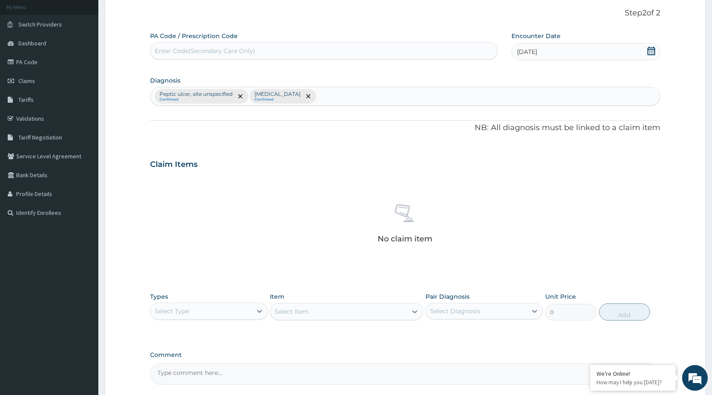
scroll to position [130, 0]
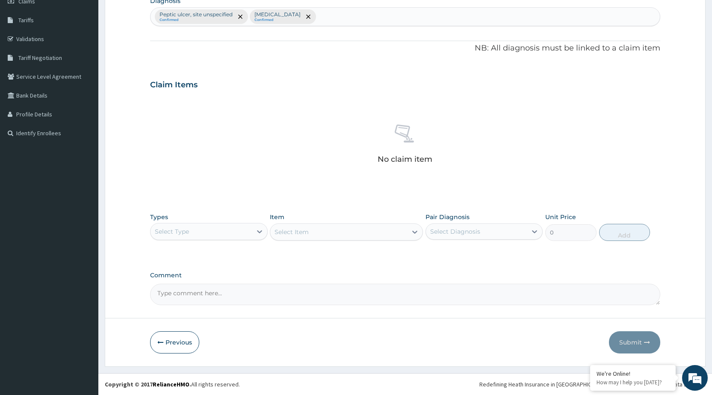
click at [249, 232] on div "Select Type" at bounding box center [200, 231] width 101 height 14
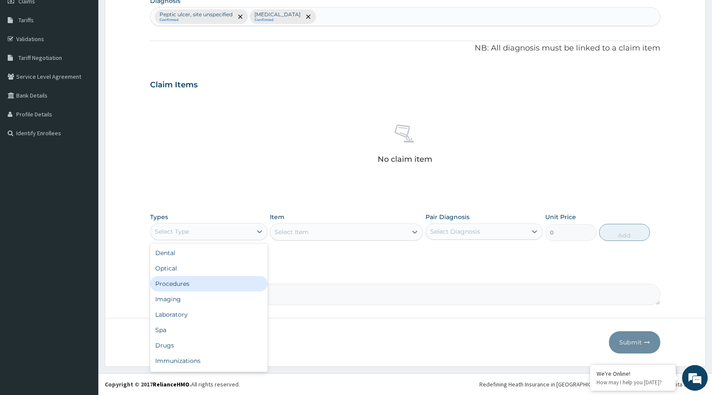
click at [235, 284] on div "Procedures" at bounding box center [208, 283] width 117 height 15
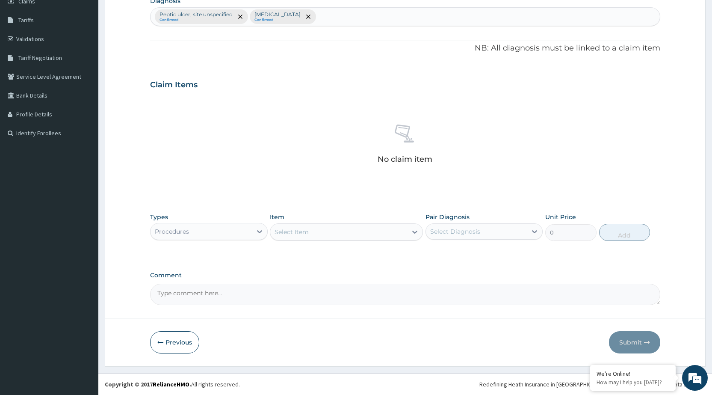
click at [311, 229] on div "Select Item" at bounding box center [338, 232] width 137 height 14
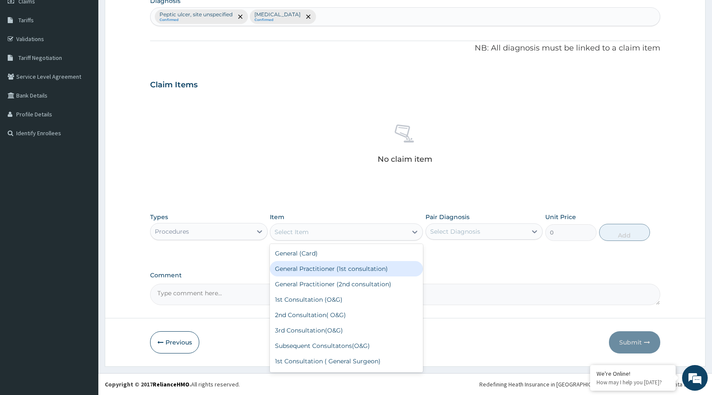
click at [369, 271] on div "General Practitioner (1st consultation)" at bounding box center [346, 268] width 153 height 15
type input "1500"
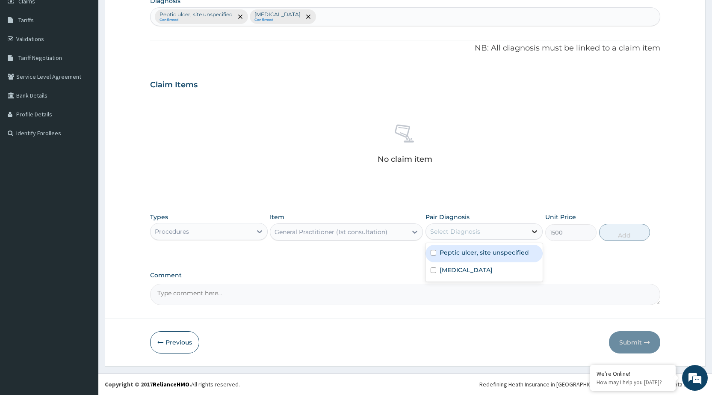
click at [534, 231] on icon at bounding box center [534, 231] width 5 height 3
click at [519, 257] on div "Peptic ulcer, site unspecified" at bounding box center [483, 254] width 117 height 18
checkbox input "true"
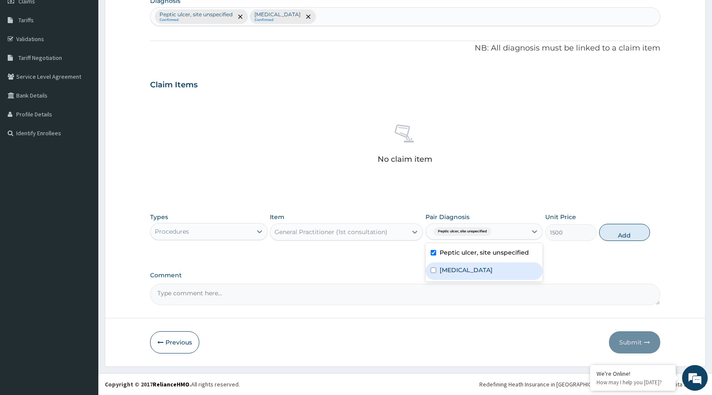
drag, startPoint x: 520, startPoint y: 274, endPoint x: 535, endPoint y: 256, distance: 23.4
click at [520, 271] on div "Malaria, unspecified" at bounding box center [483, 271] width 117 height 18
checkbox input "true"
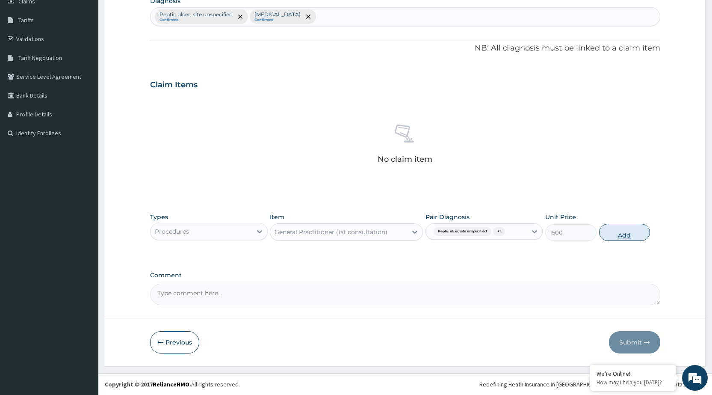
click at [632, 227] on button "Add" at bounding box center [624, 232] width 51 height 17
type input "0"
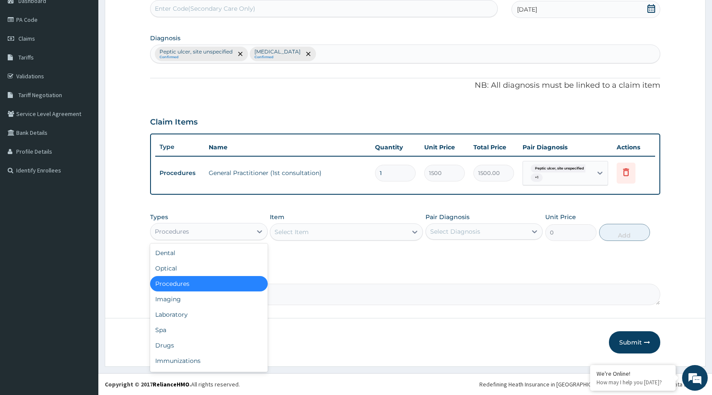
click at [188, 235] on div "Procedures" at bounding box center [172, 231] width 34 height 9
click at [163, 308] on div "Laboratory" at bounding box center [208, 314] width 117 height 15
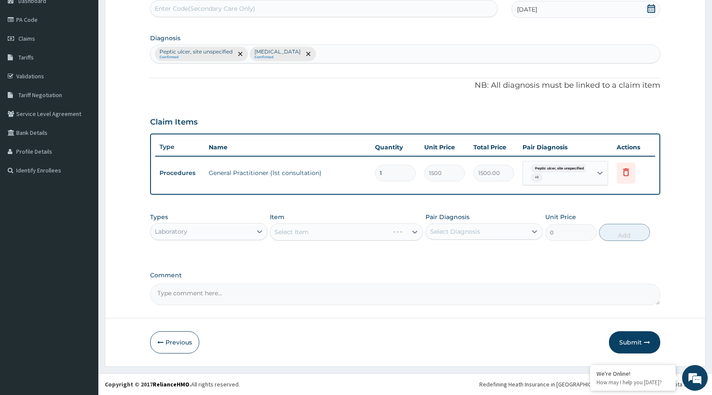
click at [308, 238] on div "Select Item" at bounding box center [346, 231] width 153 height 17
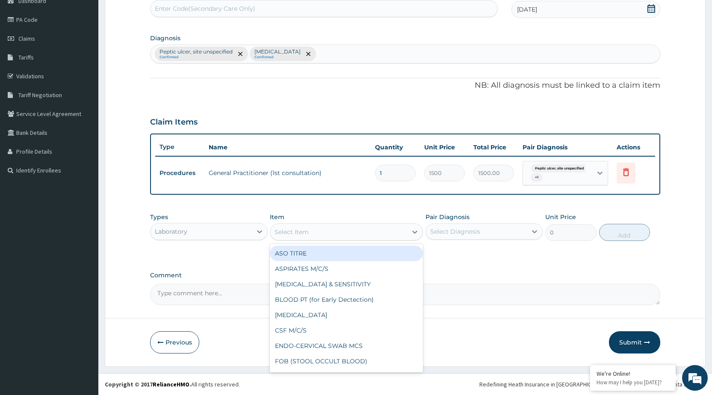
click at [308, 238] on div "Select Item" at bounding box center [338, 232] width 137 height 14
type input "MP"
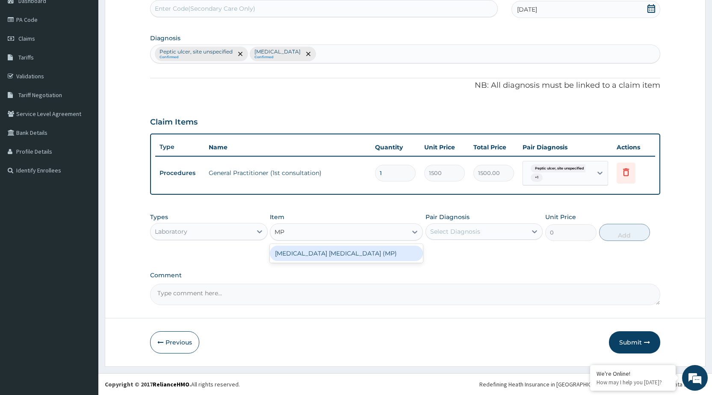
click at [315, 255] on div "MALARIA PARASITE (MP)" at bounding box center [346, 252] width 153 height 15
type input "560"
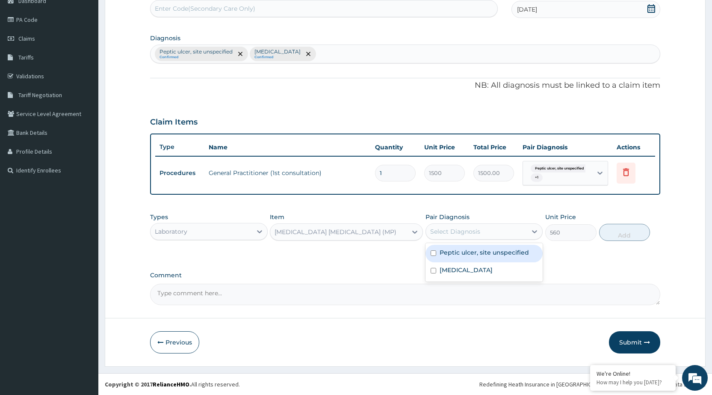
click at [440, 236] on div "Select Diagnosis" at bounding box center [455, 231] width 50 height 9
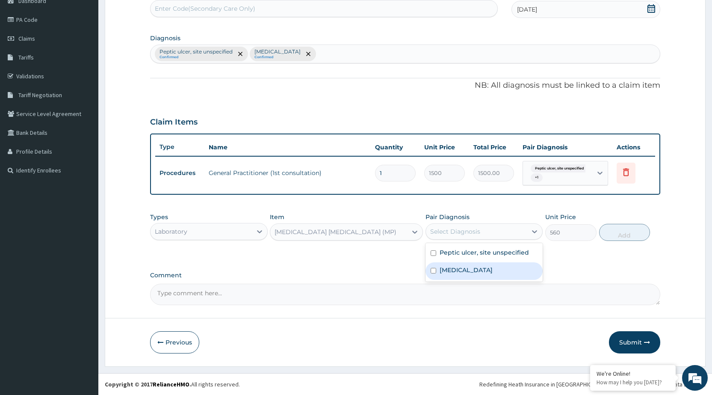
click at [446, 269] on label "Malaria, unspecified" at bounding box center [465, 269] width 53 height 9
checkbox input "true"
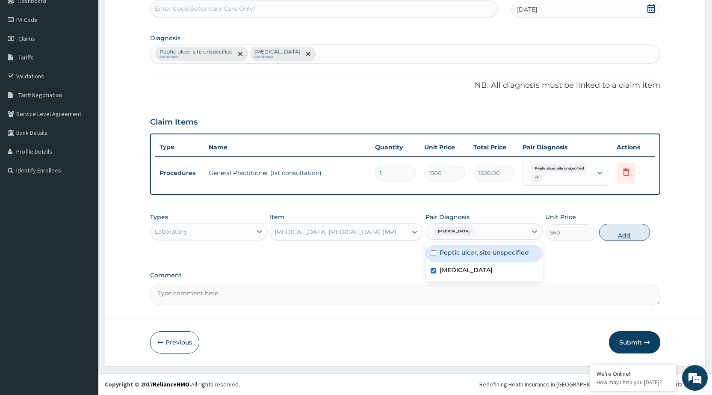
click at [602, 226] on button "Add" at bounding box center [624, 232] width 51 height 17
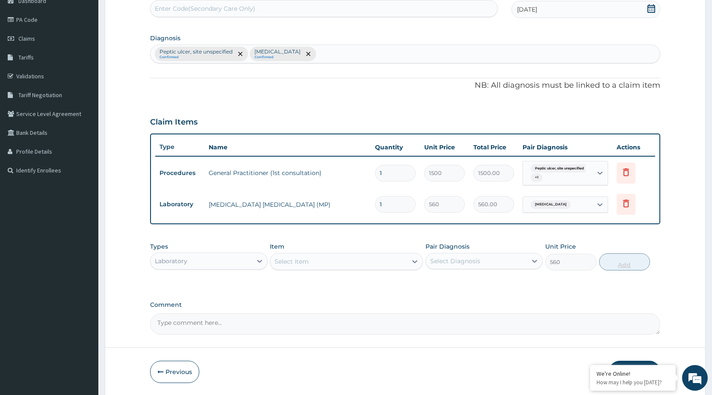
type input "0"
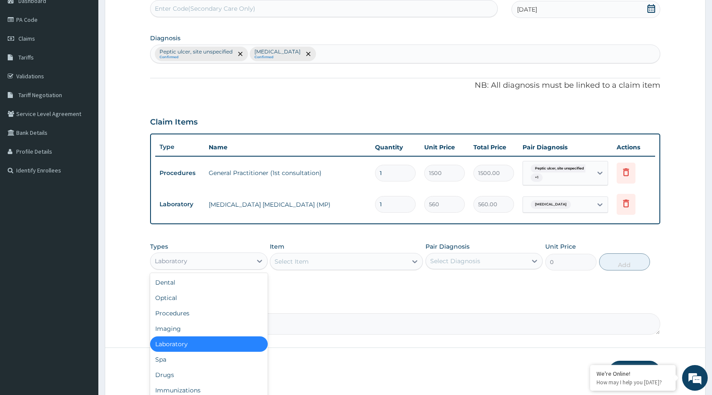
click at [220, 253] on div "Laboratory" at bounding box center [208, 260] width 117 height 17
click at [202, 371] on div "Drugs" at bounding box center [208, 374] width 117 height 15
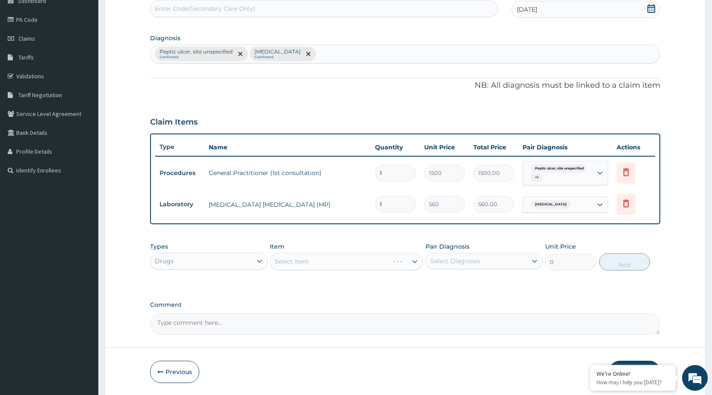
click at [313, 260] on div "Select Item" at bounding box center [346, 261] width 153 height 17
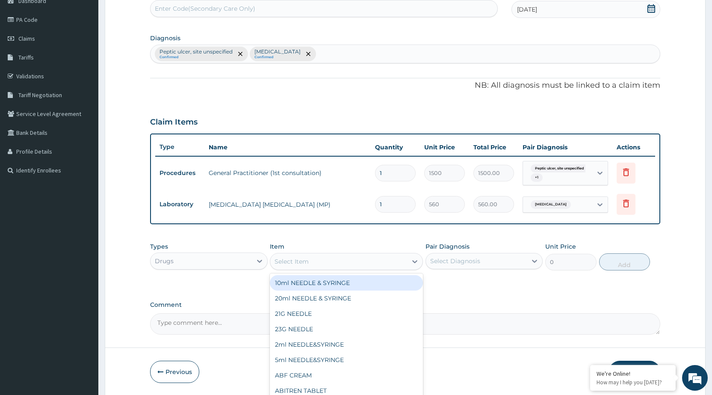
click at [404, 266] on div "Select Item" at bounding box center [338, 261] width 137 height 14
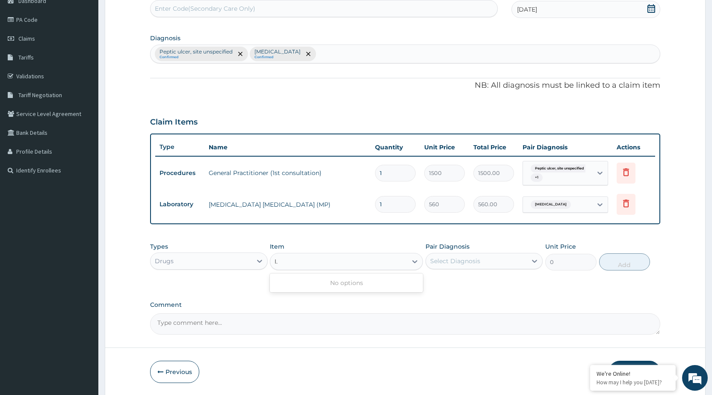
type input "I"
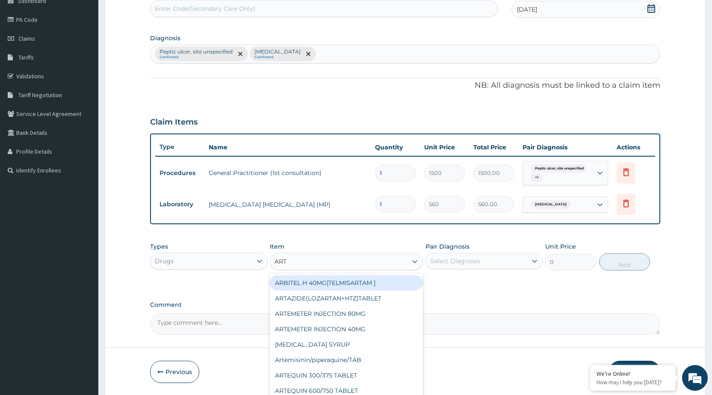
type input "ARTE"
click at [361, 283] on div "ARTEMETER INJECTION 80MG" at bounding box center [346, 282] width 153 height 15
type input "210"
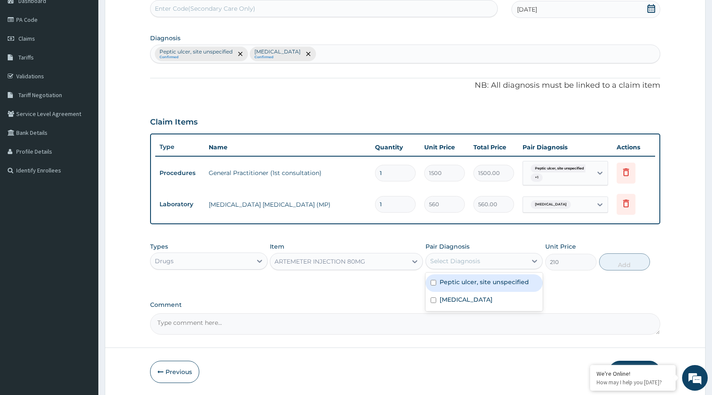
click at [460, 262] on div "Select Diagnosis" at bounding box center [455, 260] width 50 height 9
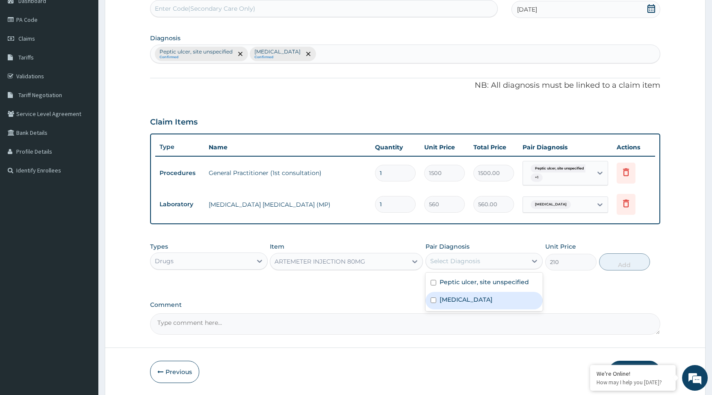
click at [472, 296] on label "Malaria, unspecified" at bounding box center [465, 299] width 53 height 9
checkbox input "true"
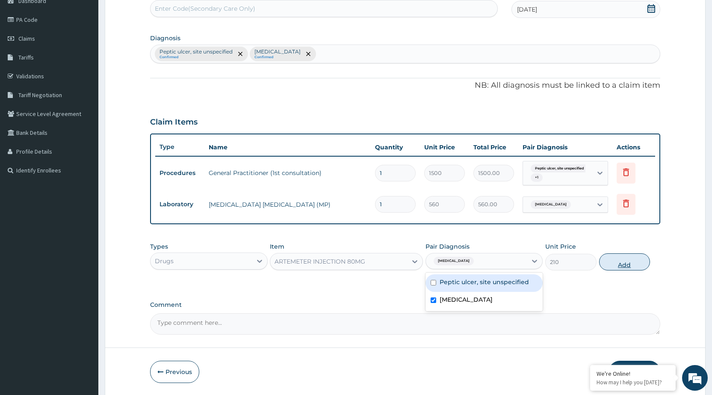
click at [610, 265] on button "Add" at bounding box center [624, 261] width 51 height 17
type input "0"
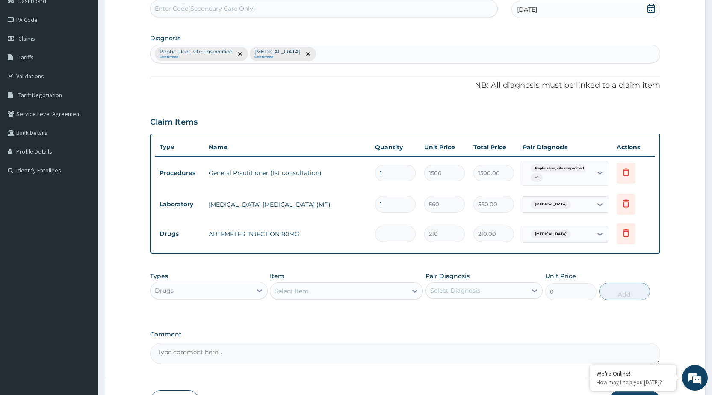
type input "0.00"
type input "6"
type input "1260.00"
type input "6"
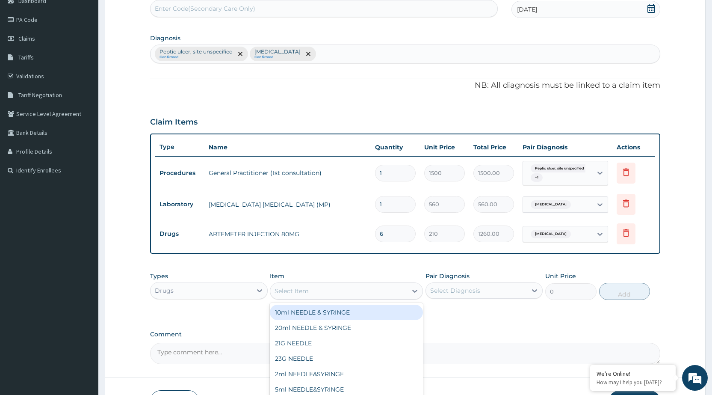
click at [374, 298] on div "Select Item" at bounding box center [338, 291] width 137 height 14
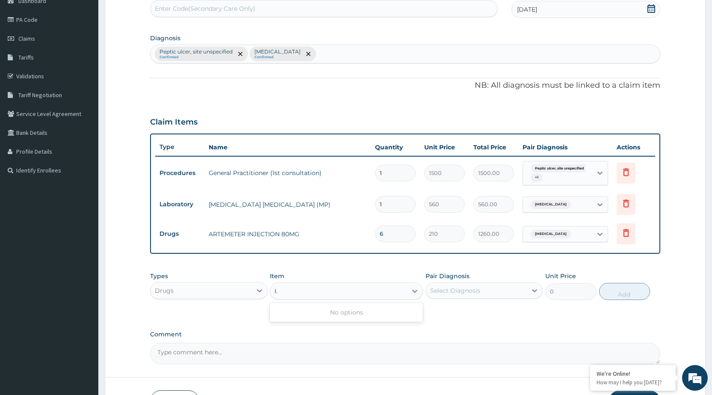
type input "I"
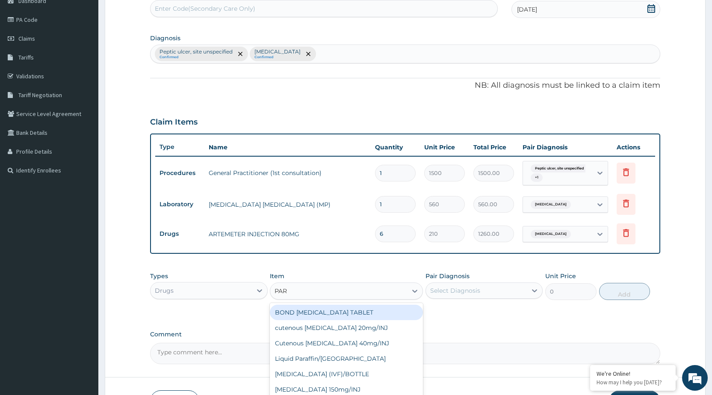
type input "PARA"
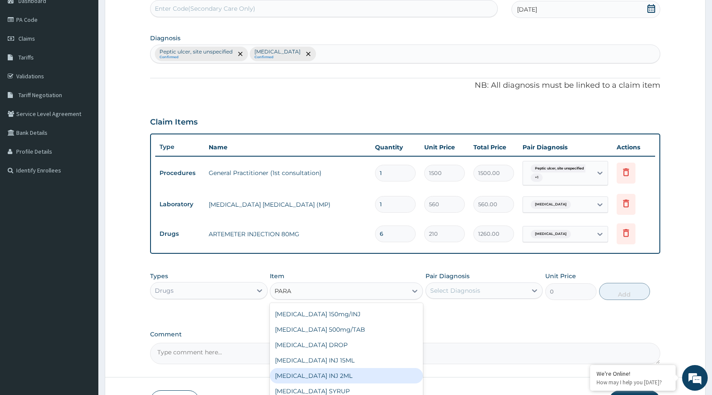
click at [345, 380] on div "PARACETAMOL INJ 2ML" at bounding box center [346, 375] width 153 height 15
type input "210"
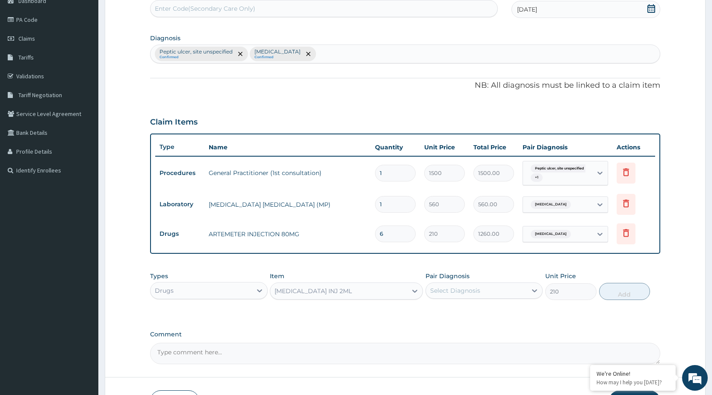
click at [522, 291] on div "Select Diagnosis" at bounding box center [476, 290] width 101 height 14
click at [520, 326] on div "Malaria, unspecified" at bounding box center [483, 330] width 117 height 18
checkbox input "true"
click at [611, 282] on div "Types Drugs Item PARACETAMOL INJ 2ML Pair Diagnosis Malaria, unspecified Unit P…" at bounding box center [405, 285] width 510 height 37
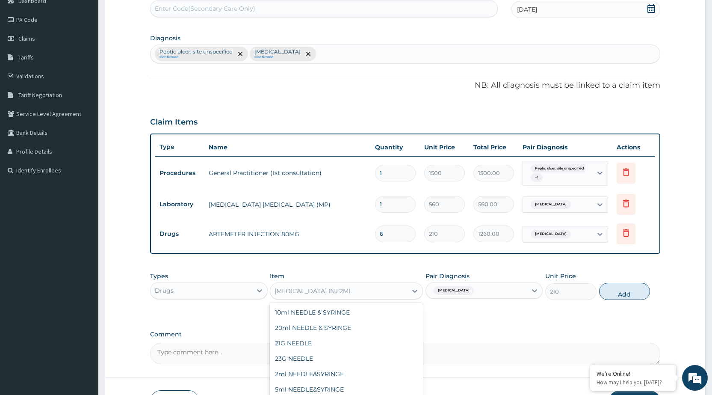
click at [357, 292] on div "[MEDICAL_DATA] INJ 2ML" at bounding box center [338, 291] width 137 height 14
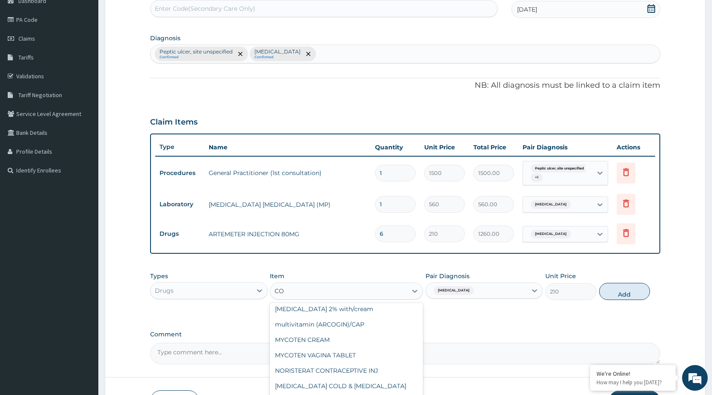
type input "COA"
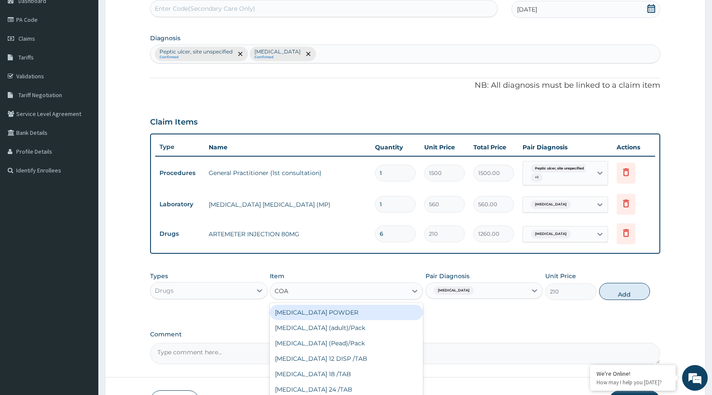
scroll to position [0, 0]
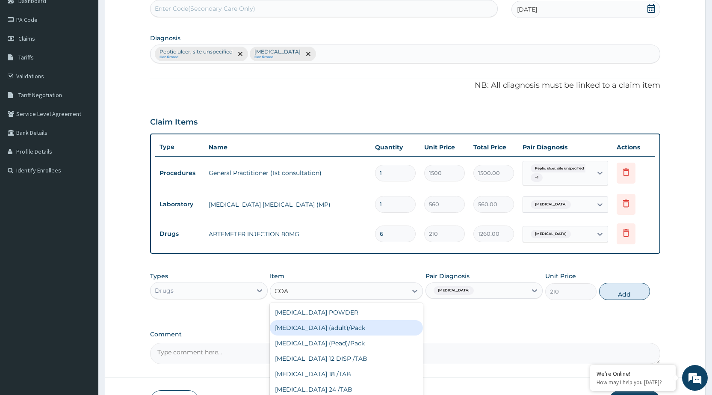
click at [363, 331] on div "[MEDICAL_DATA] (adult)/Pack" at bounding box center [346, 327] width 153 height 15
type input "682.5"
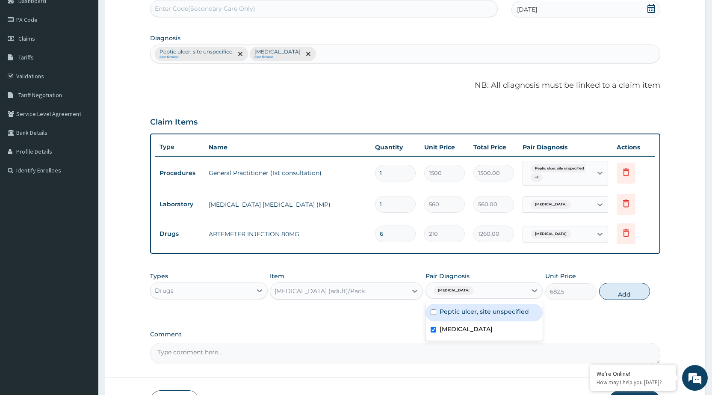
click at [474, 292] on span "Malaria, unspecified" at bounding box center [453, 290] width 40 height 9
click at [486, 315] on label "Peptic ulcer, site unspecified" at bounding box center [483, 311] width 89 height 9
click at [502, 313] on label "Peptic ulcer, site unspecified" at bounding box center [483, 311] width 89 height 9
checkbox input "false"
click at [636, 295] on button "Add" at bounding box center [624, 291] width 51 height 17
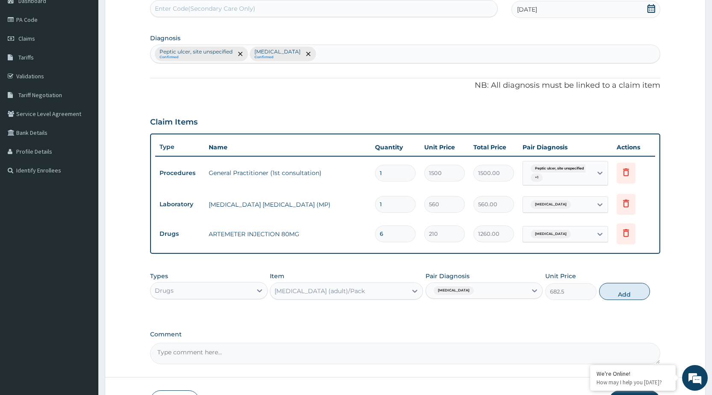
type input "0"
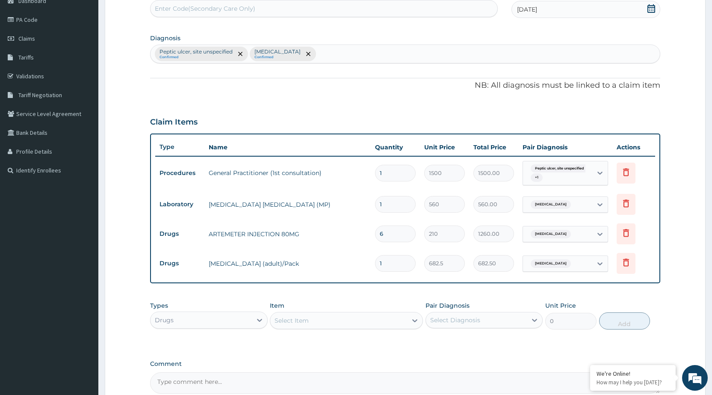
click at [387, 330] on div "Types Drugs Item Select Item Pair Diagnosis Select Diagnosis Unit Price 0 Add" at bounding box center [405, 315] width 510 height 37
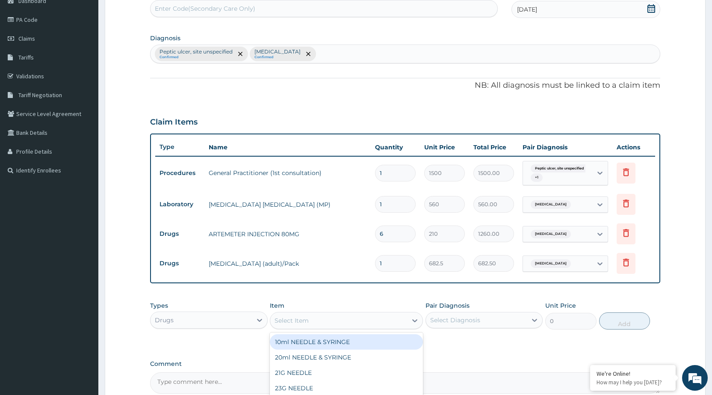
click at [394, 321] on div "Select Item" at bounding box center [338, 320] width 137 height 14
type input "PARA"
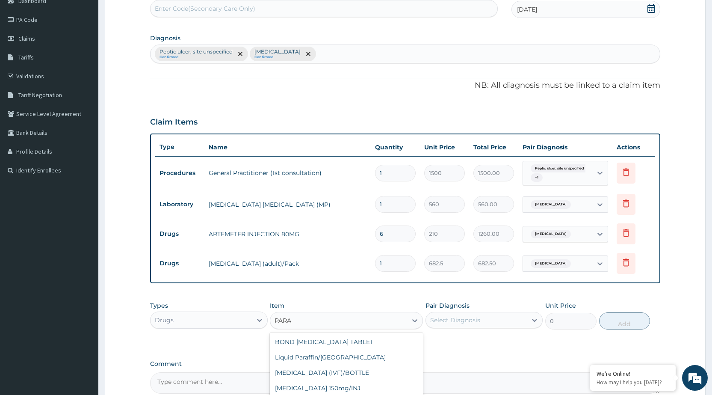
scroll to position [44, 0]
click at [385, 358] on div "[MEDICAL_DATA] 500mg/TAB" at bounding box center [346, 358] width 153 height 15
type input "5.25"
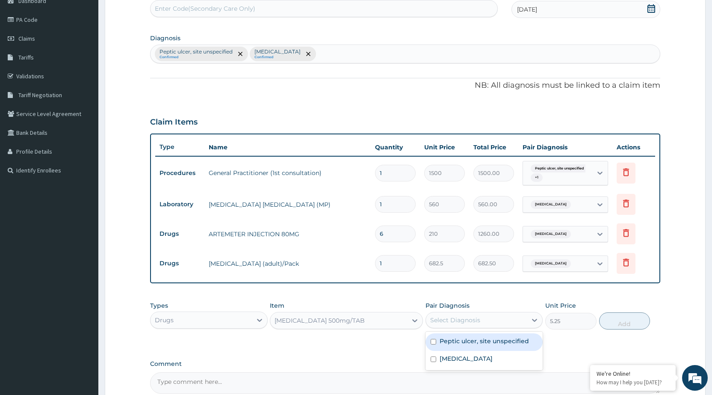
click at [495, 324] on div "Select Diagnosis" at bounding box center [476, 320] width 101 height 14
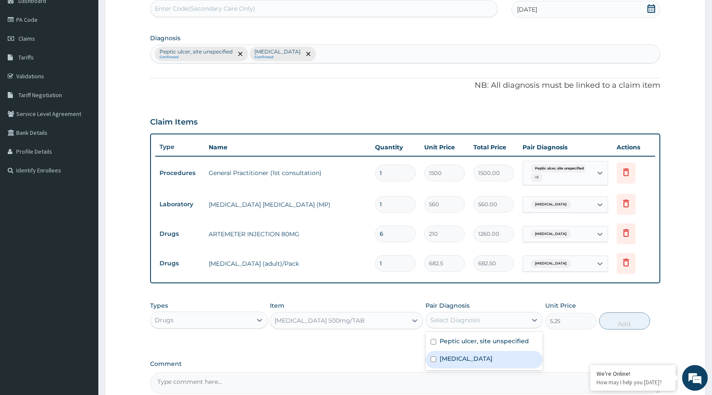
click at [484, 356] on label "Malaria, unspecified" at bounding box center [465, 358] width 53 height 9
checkbox input "true"
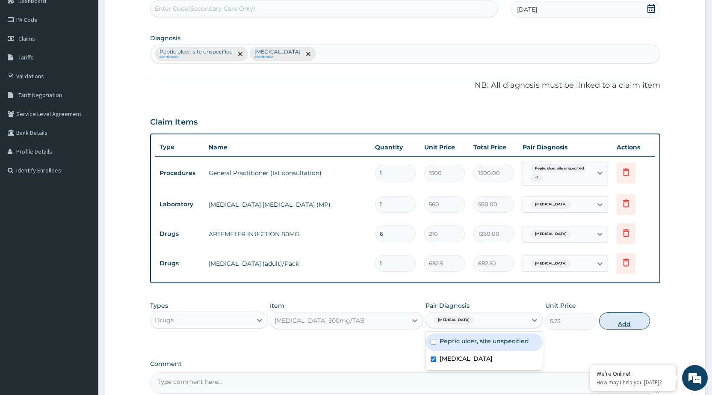
click at [620, 312] on button "Add" at bounding box center [624, 320] width 51 height 17
type input "0"
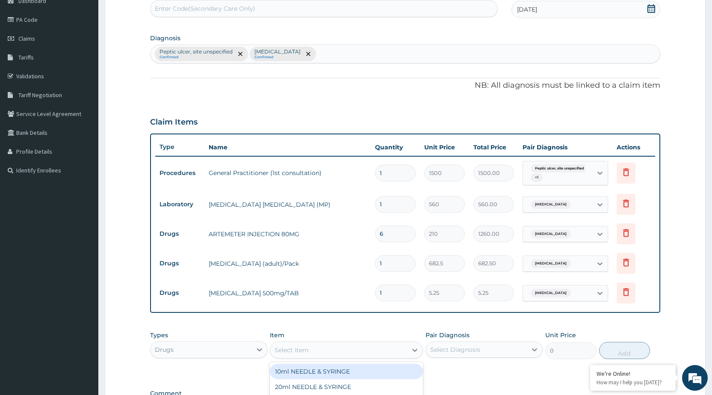
click at [306, 349] on div "Select Item" at bounding box center [291, 349] width 34 height 9
type input "ANU"
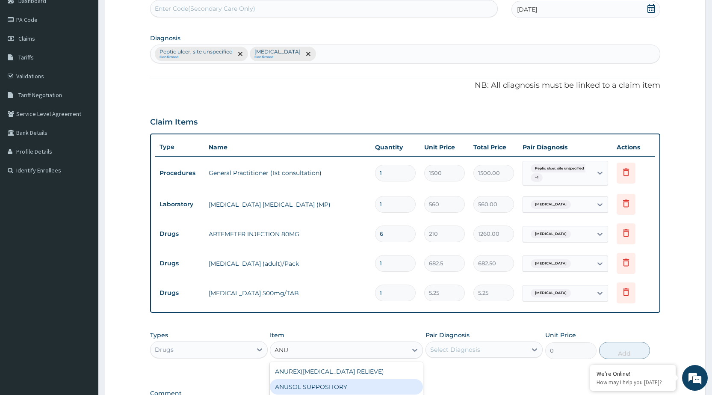
click at [317, 389] on div "ANUSOL SUPPOSITORY" at bounding box center [346, 386] width 153 height 15
type input "131.25"
click at [292, 348] on div "ANUSOL SUPPOSITORY" at bounding box center [310, 349] width 72 height 9
type input "ANU"
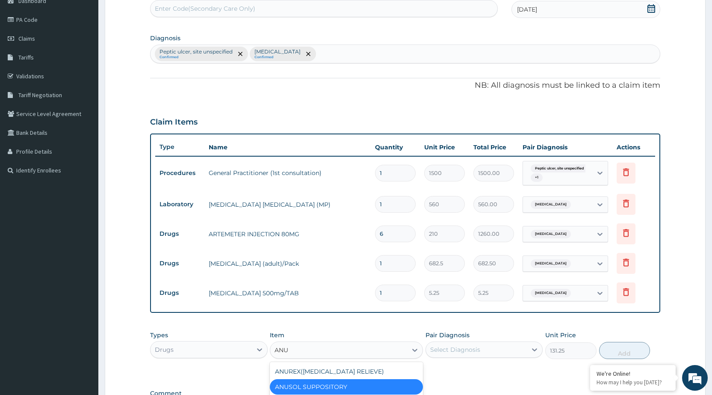
scroll to position [178, 0]
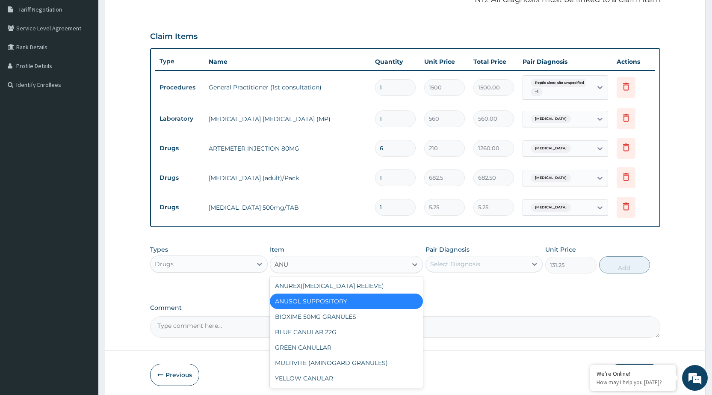
click at [312, 303] on div "ANUSOL SUPPOSITORY" at bounding box center [346, 300] width 153 height 15
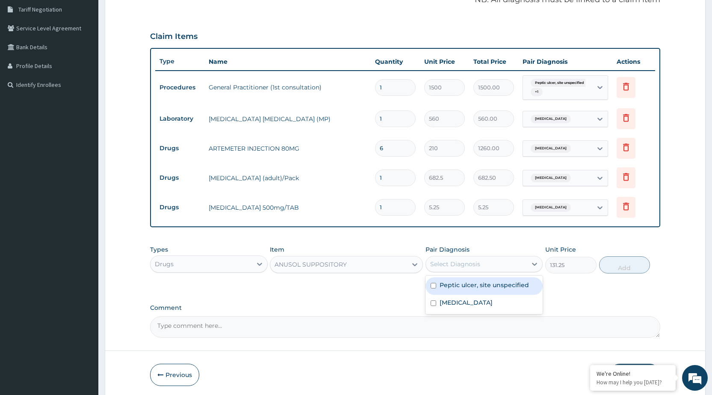
click at [517, 265] on div "Select Diagnosis" at bounding box center [476, 264] width 101 height 14
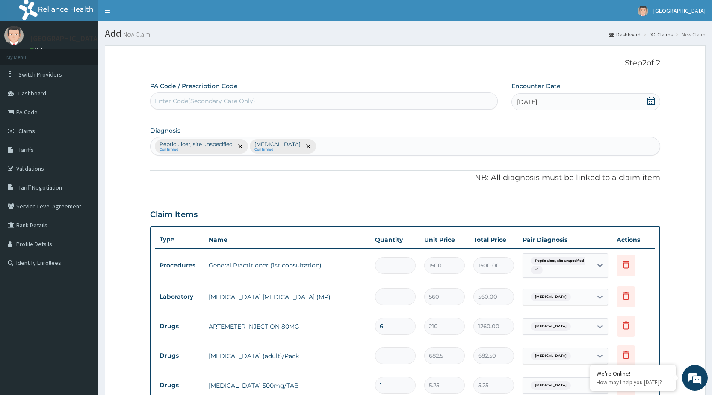
click at [392, 147] on div "Peptic ulcer, site unspecified Confirmed Malaria, unspecified Confirmed" at bounding box center [404, 146] width 509 height 18
type input "ANU"
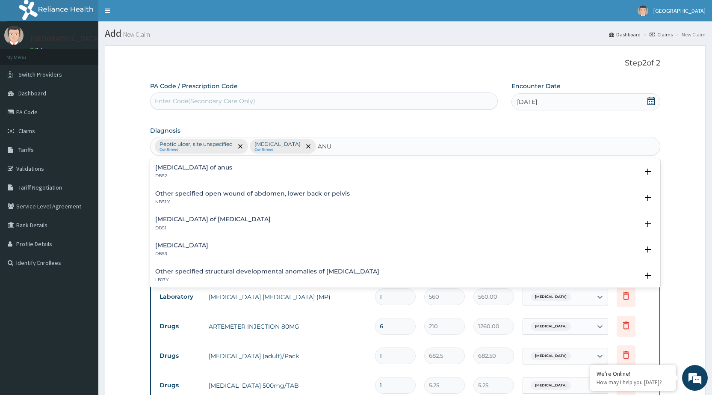
click at [181, 164] on h4 "Ulcer of anus" at bounding box center [193, 167] width 77 height 6
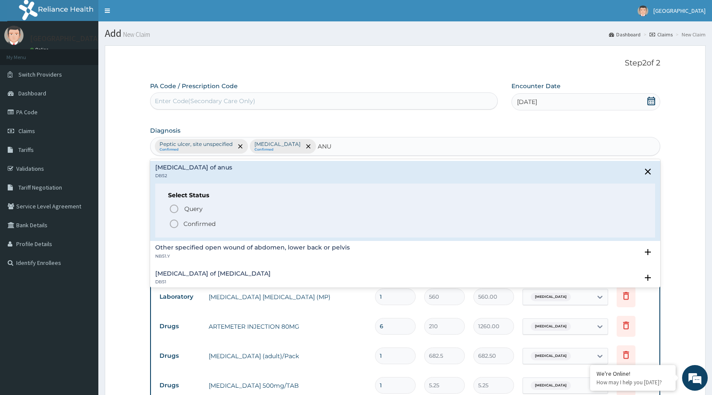
click at [171, 218] on icon "status option filled" at bounding box center [174, 223] width 10 height 10
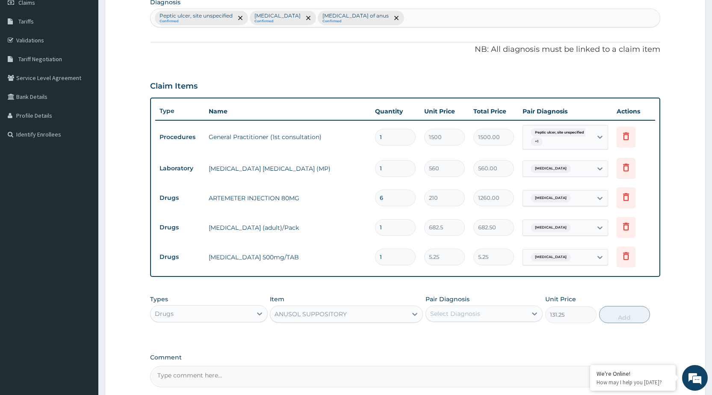
scroll to position [210, 0]
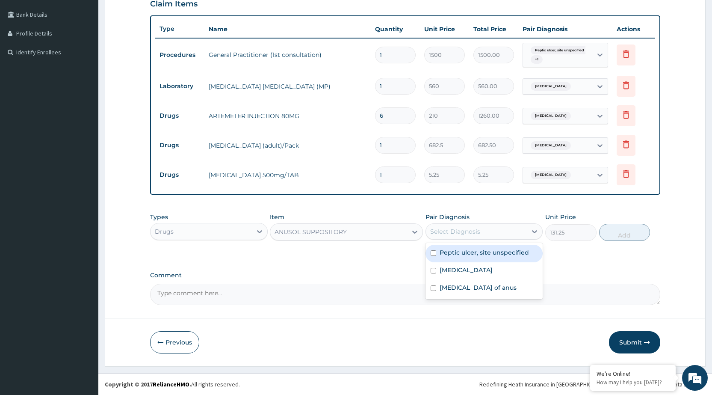
click at [490, 232] on div "Select Diagnosis" at bounding box center [476, 231] width 101 height 14
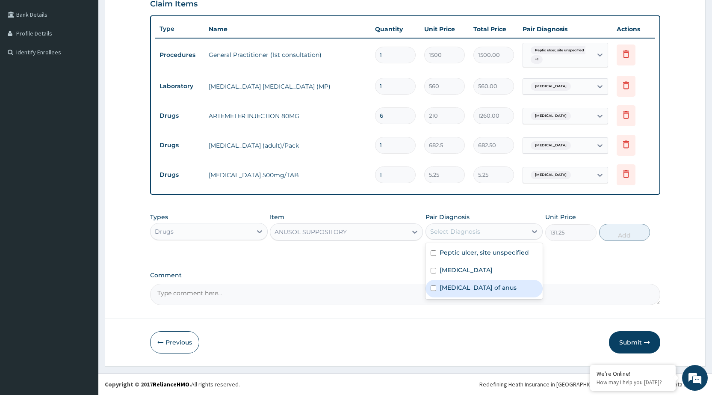
click at [481, 287] on div "Ulcer of anus" at bounding box center [483, 289] width 117 height 18
checkbox input "true"
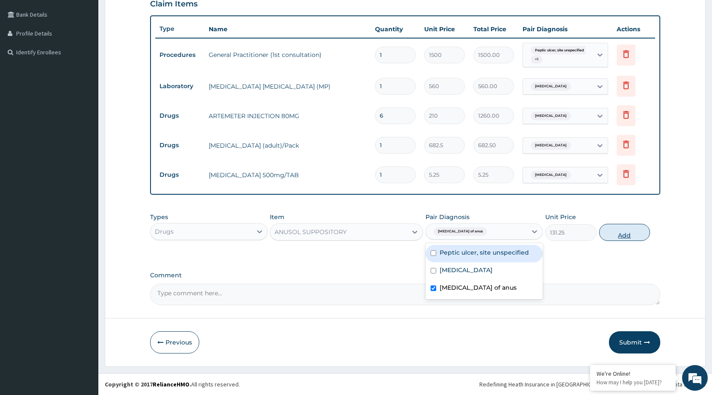
click at [621, 225] on button "Add" at bounding box center [624, 232] width 51 height 17
type input "0"
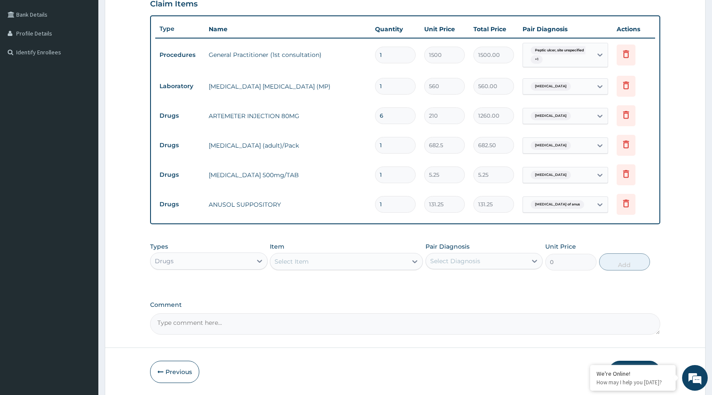
click at [406, 259] on div "Select Item" at bounding box center [338, 261] width 137 height 14
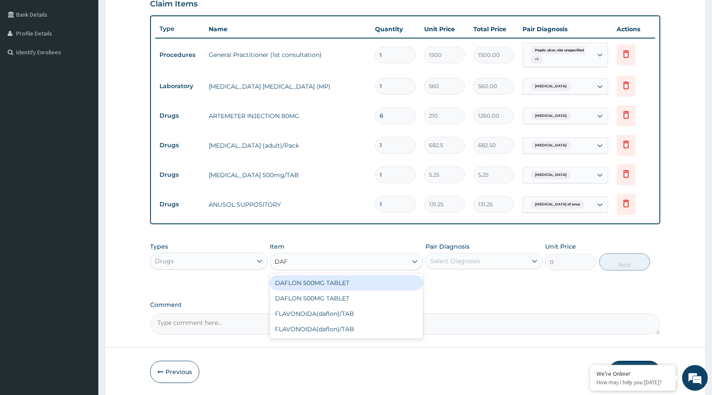
type input "DAFL"
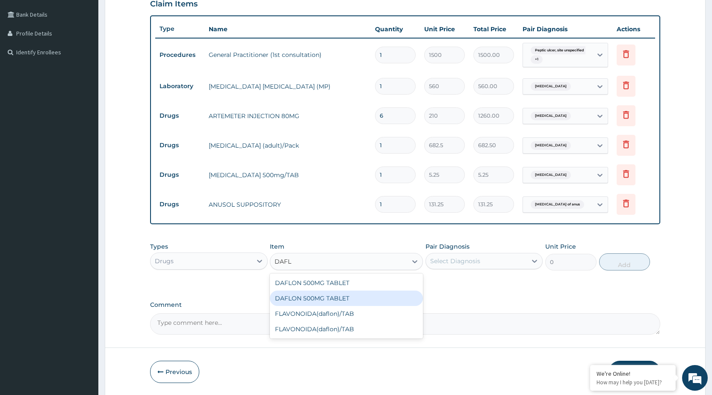
click at [391, 294] on div "DAFLON 500MG TABLET" at bounding box center [346, 297] width 153 height 15
type input "63"
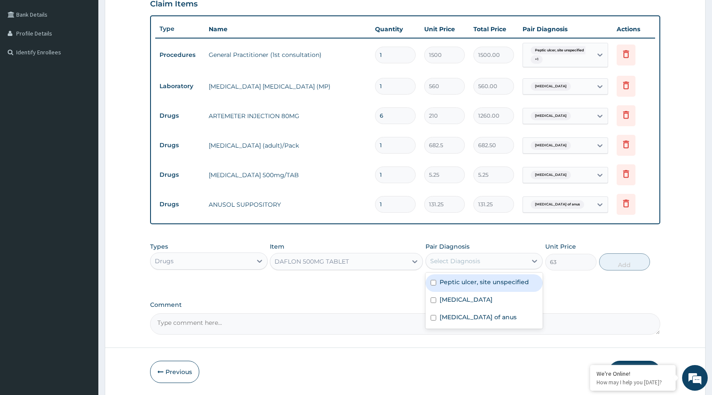
click at [489, 259] on div "Select Diagnosis" at bounding box center [476, 261] width 101 height 14
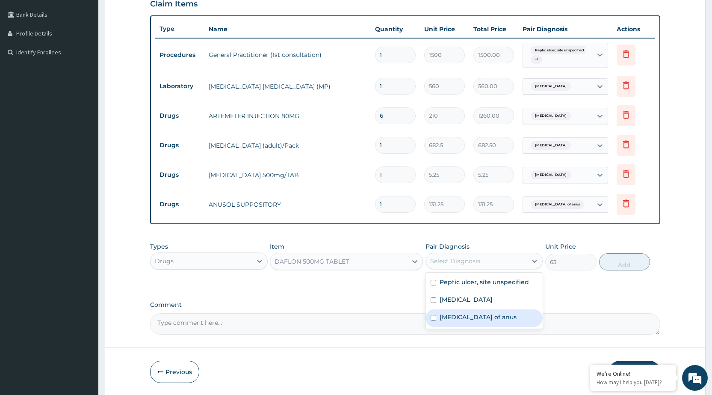
click at [457, 317] on label "Ulcer of anus" at bounding box center [477, 316] width 77 height 9
checkbox input "true"
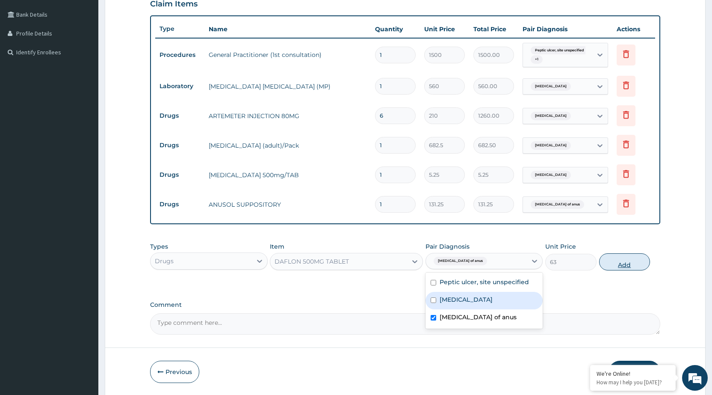
click at [637, 258] on button "Add" at bounding box center [624, 261] width 51 height 17
type input "0"
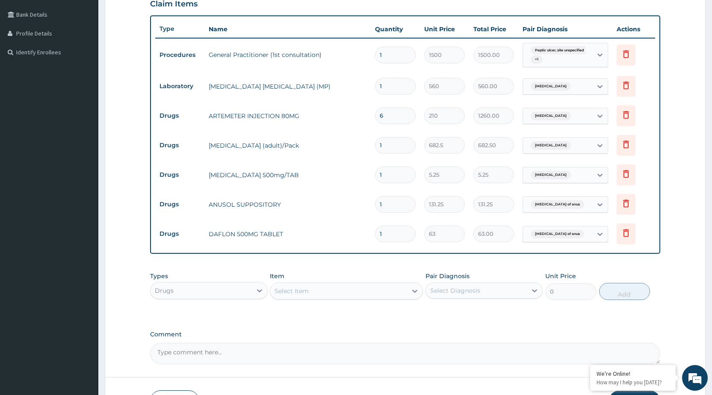
type input "10"
type input "630.00"
type input "10"
click at [396, 208] on input "1" at bounding box center [395, 204] width 41 height 17
type input "10"
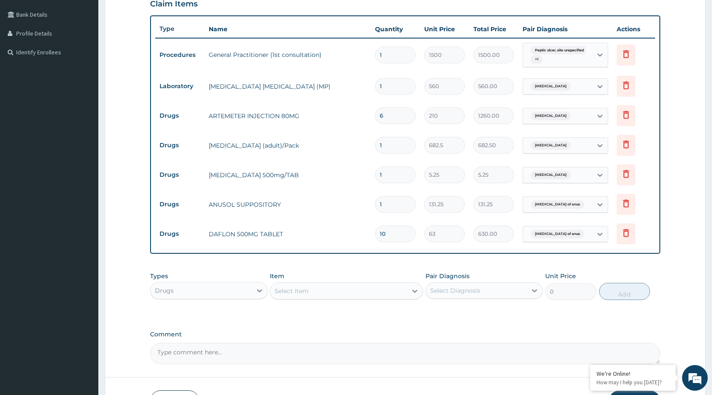
type input "1312.50"
type input "10"
click at [399, 178] on input "1" at bounding box center [395, 174] width 41 height 17
type input "0.00"
type input "3"
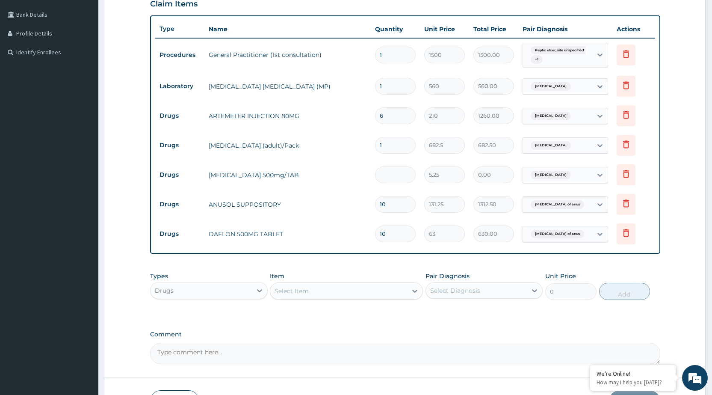
type input "15.75"
type input "30"
type input "157.50"
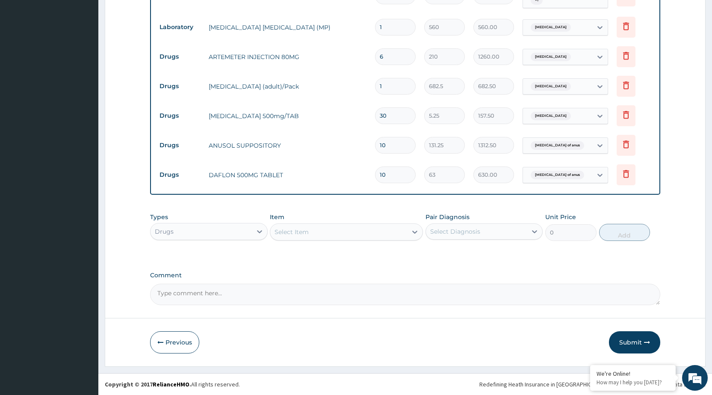
type input "30"
click at [404, 228] on div "Select Item" at bounding box center [338, 232] width 137 height 14
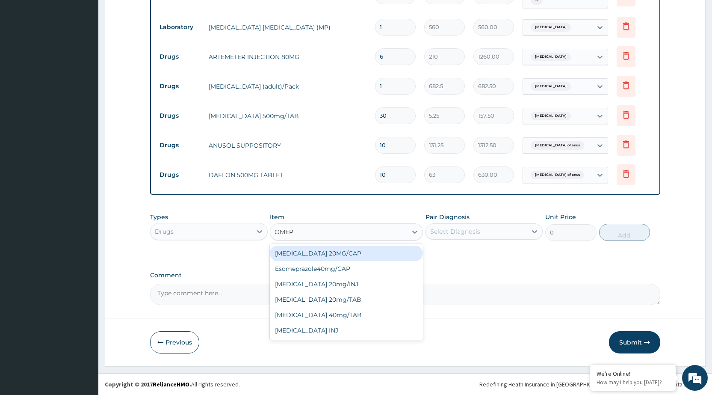
type input "OMEPR"
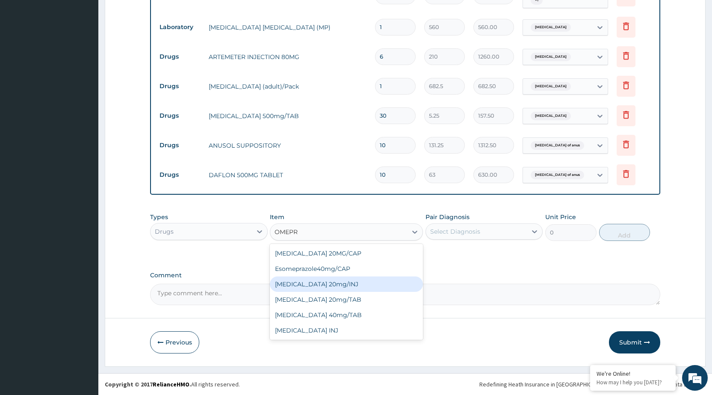
click at [344, 284] on div "[MEDICAL_DATA] 20mg/INJ" at bounding box center [346, 283] width 153 height 15
type input "420"
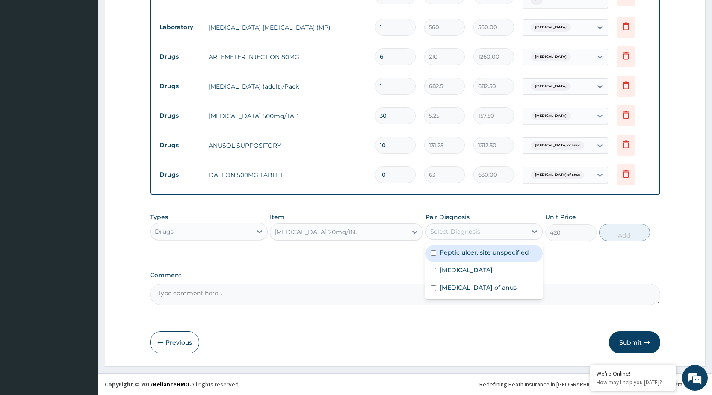
click at [468, 227] on div "Select Diagnosis" at bounding box center [455, 231] width 50 height 9
click at [469, 256] on label "Peptic ulcer, site unspecified" at bounding box center [483, 252] width 89 height 9
checkbox input "true"
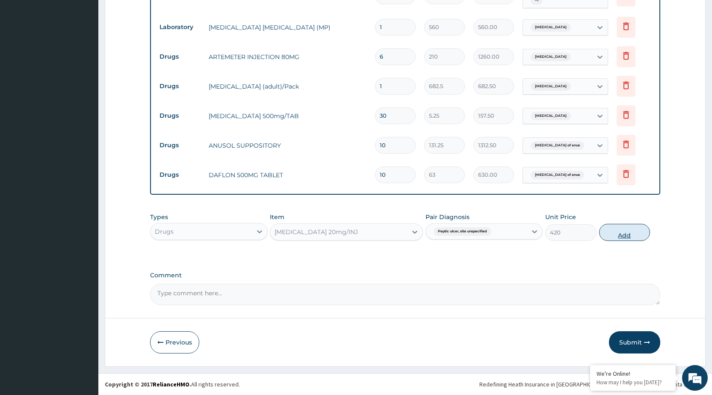
click at [632, 236] on button "Add" at bounding box center [624, 232] width 51 height 17
type input "0"
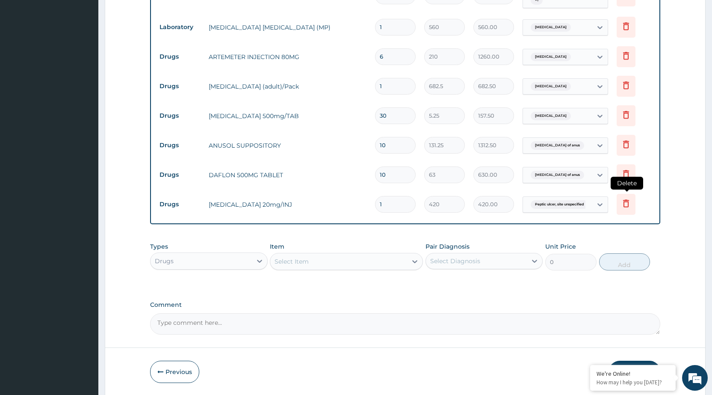
click at [631, 209] on icon at bounding box center [625, 204] width 19 height 21
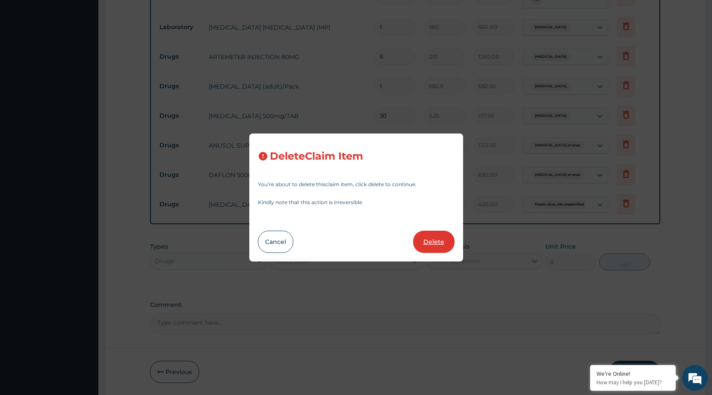
click at [431, 242] on button "Delete" at bounding box center [433, 241] width 41 height 22
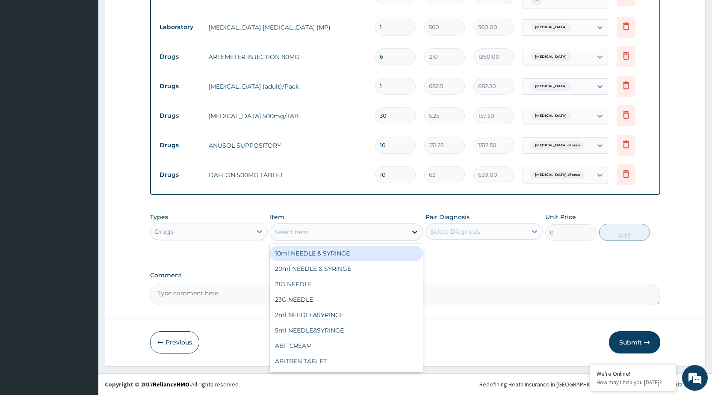
click at [411, 239] on div at bounding box center [414, 231] width 15 height 15
type input "OMEP"
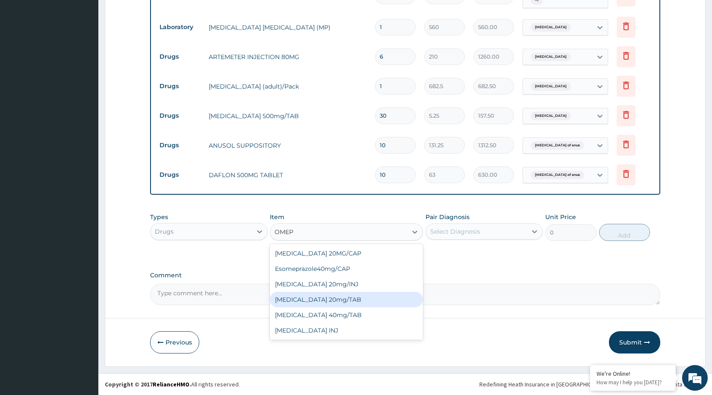
click at [355, 303] on div "[MEDICAL_DATA] 20mg/TAB" at bounding box center [346, 299] width 153 height 15
type input "78.75"
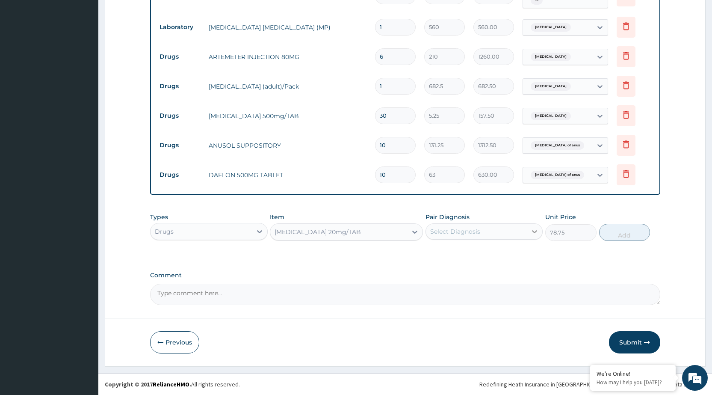
click at [534, 236] on div at bounding box center [534, 231] width 15 height 15
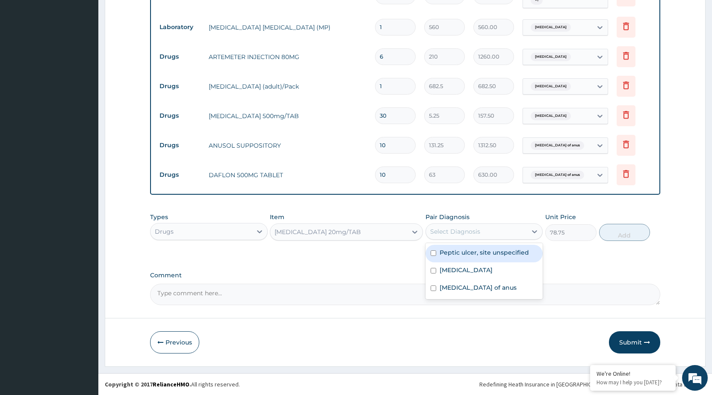
click at [518, 261] on div "Peptic ulcer, site unspecified" at bounding box center [483, 254] width 117 height 18
checkbox input "true"
click at [633, 234] on button "Add" at bounding box center [624, 232] width 51 height 17
type input "0"
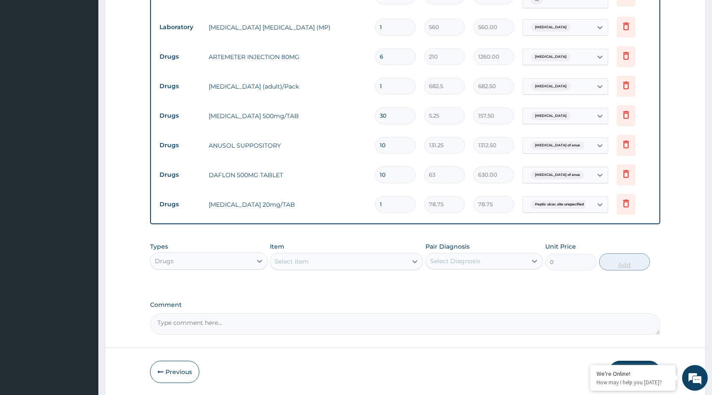
type input "10"
type input "787.50"
type input "10"
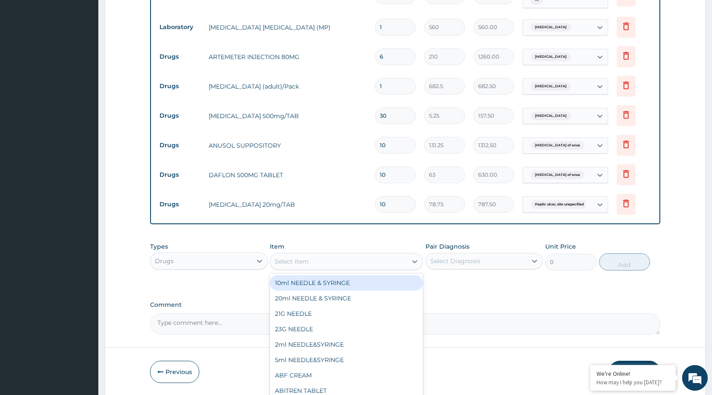
click at [395, 262] on div "Select Item" at bounding box center [338, 261] width 137 height 14
type input "CA"
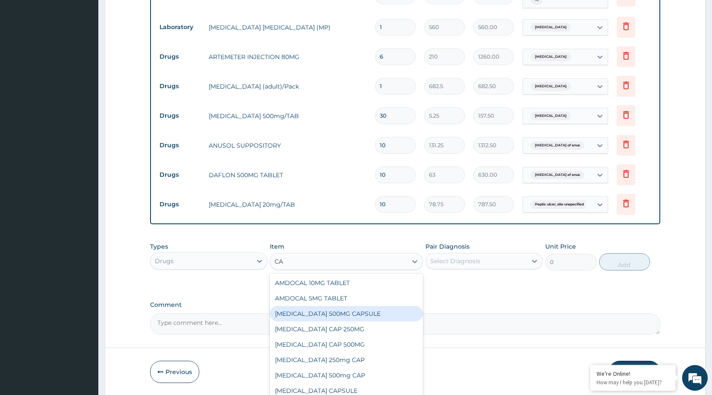
click at [323, 314] on div "AMOXIL 500MG CAPSULE" at bounding box center [346, 313] width 153 height 15
type input "63"
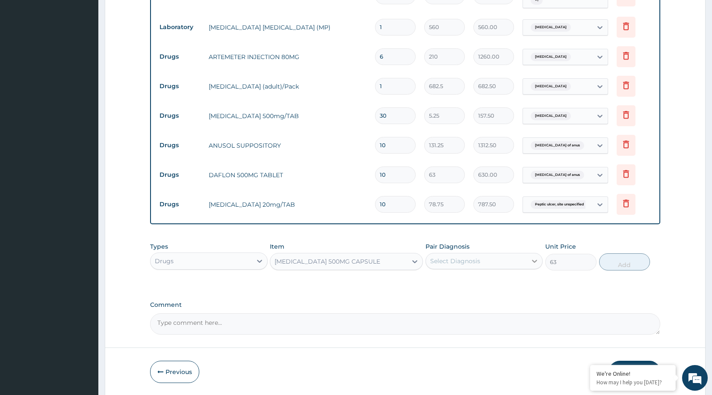
click at [529, 261] on div at bounding box center [534, 260] width 15 height 15
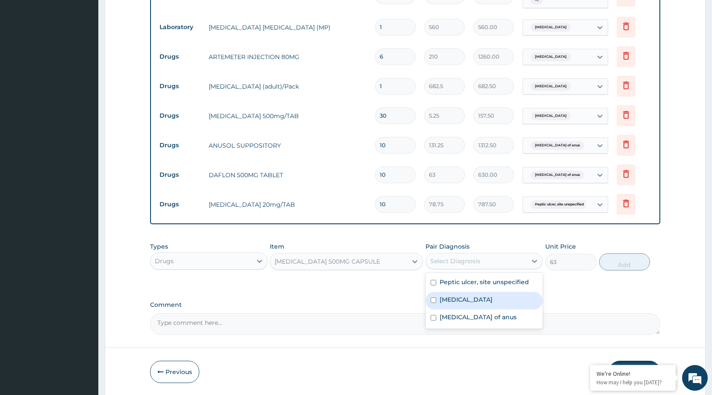
click at [513, 294] on div "Malaria, unspecified" at bounding box center [483, 301] width 117 height 18
checkbox input "true"
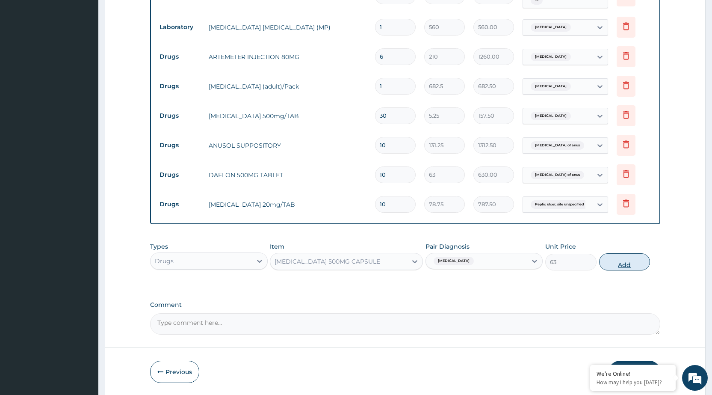
click at [628, 262] on button "Add" at bounding box center [624, 261] width 51 height 17
type input "0"
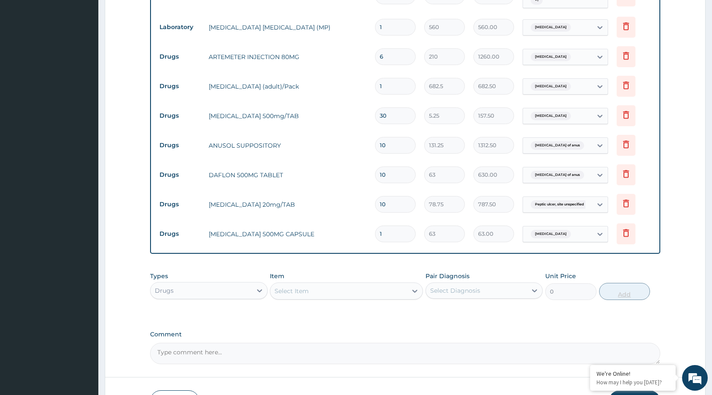
type input "10"
type input "630.00"
type input "10"
click at [403, 281] on div "Item Select Item" at bounding box center [346, 285] width 153 height 28
click at [398, 290] on div "Select Item" at bounding box center [338, 291] width 137 height 14
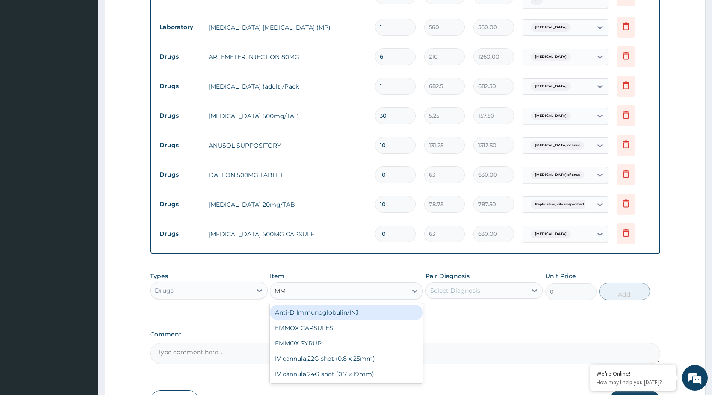
type input "M"
type input "GEST"
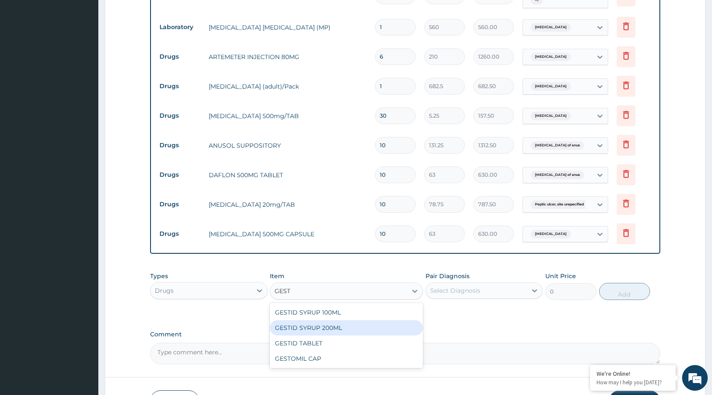
click at [341, 324] on div "GESTID SYRUP 200ML" at bounding box center [346, 327] width 153 height 15
type input "367.5"
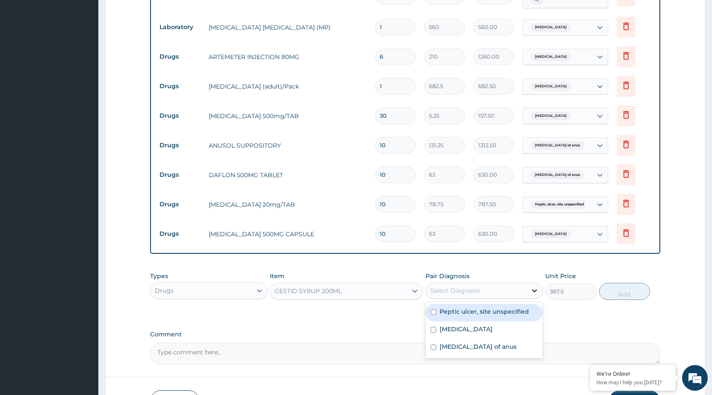
click at [527, 286] on div at bounding box center [534, 290] width 15 height 15
click at [499, 312] on label "Peptic ulcer, site unspecified" at bounding box center [483, 311] width 89 height 9
checkbox input "true"
click at [628, 295] on button "Add" at bounding box center [624, 291] width 51 height 17
type input "0"
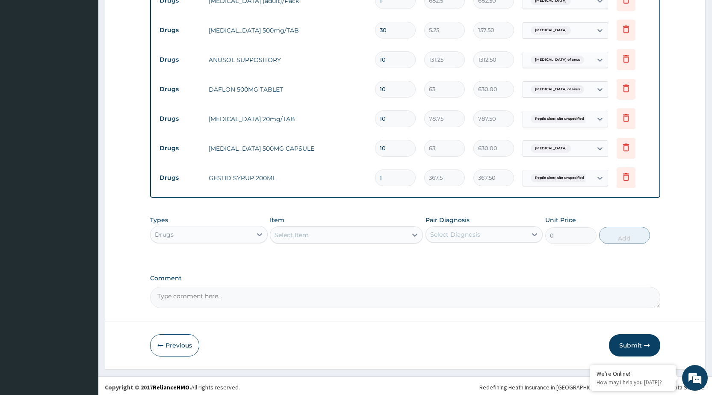
scroll to position [358, 0]
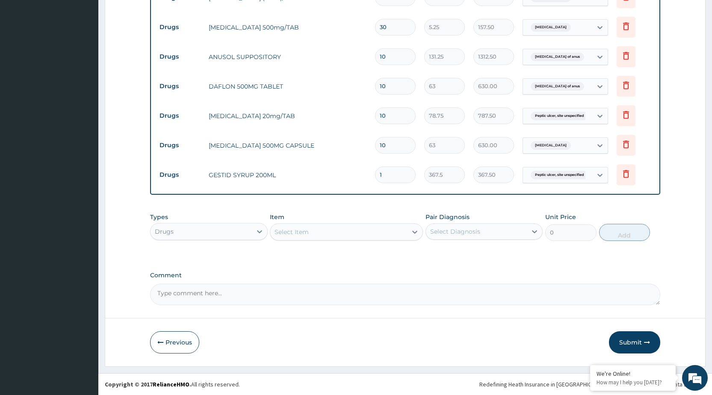
click at [632, 339] on button "Submit" at bounding box center [634, 342] width 51 height 22
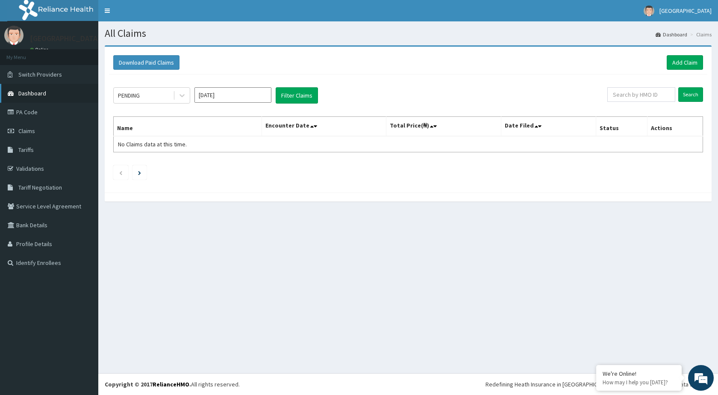
click at [37, 94] on span "Dashboard" at bounding box center [32, 93] width 28 height 8
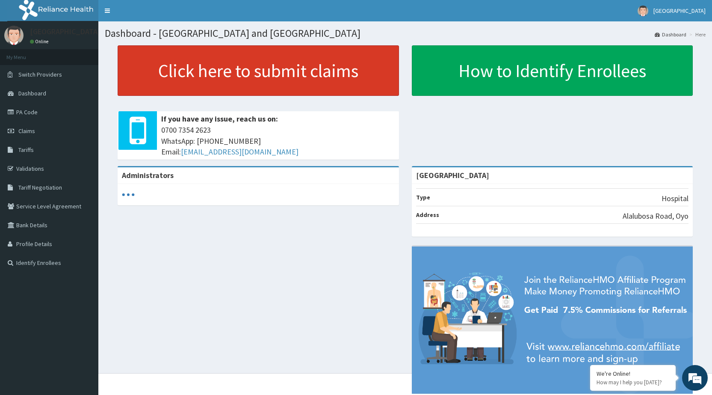
click at [181, 85] on link "Click here to submit claims" at bounding box center [258, 70] width 281 height 50
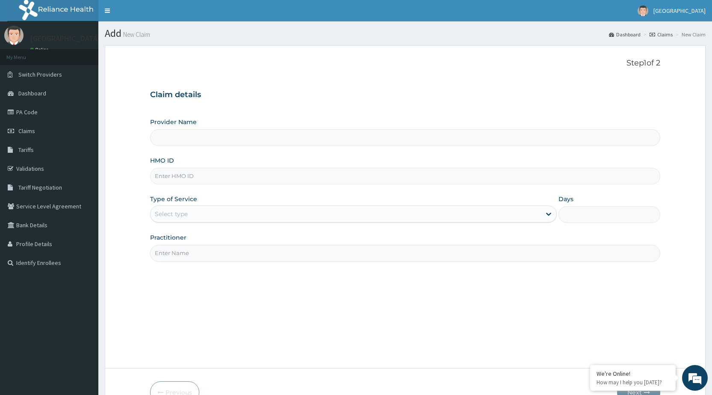
type input "[GEOGRAPHIC_DATA]"
click at [213, 174] on input "HMO ID" at bounding box center [405, 176] width 510 height 17
type input "RFL/10057/D"
click at [206, 216] on div "Select type" at bounding box center [345, 214] width 390 height 14
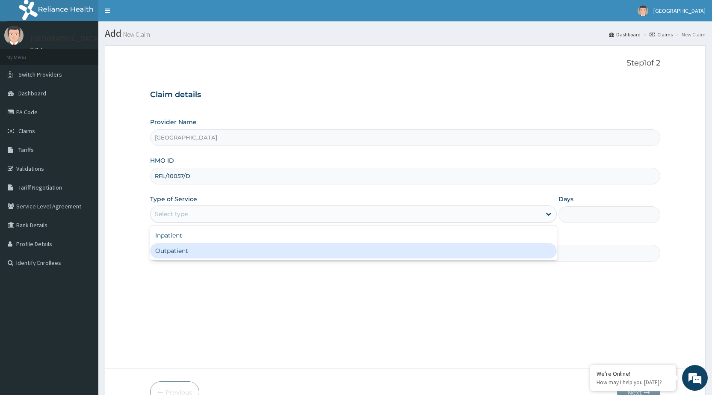
drag, startPoint x: 223, startPoint y: 255, endPoint x: 227, endPoint y: 252, distance: 5.1
click at [225, 253] on div "Outpatient" at bounding box center [353, 250] width 407 height 15
type input "1"
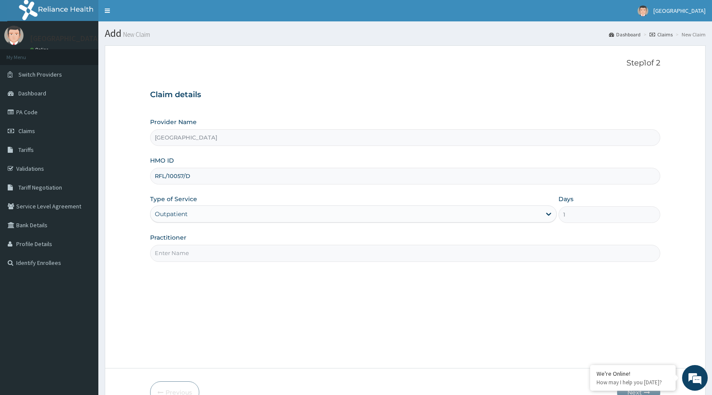
click at [227, 251] on input "Practitioner" at bounding box center [405, 253] width 510 height 17
type input "DR [PERSON_NAME]"
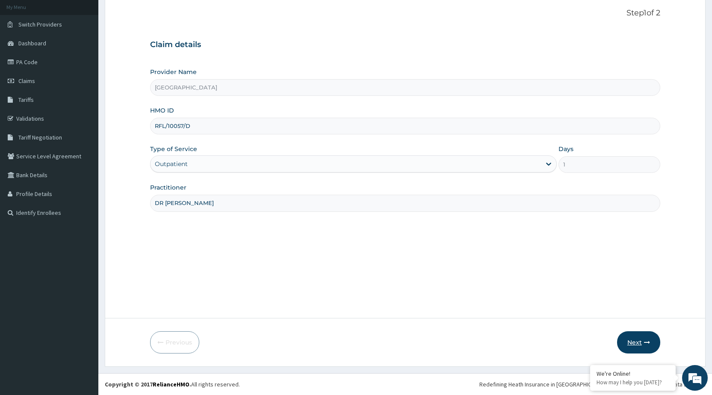
click at [625, 347] on button "Next" at bounding box center [638, 342] width 43 height 22
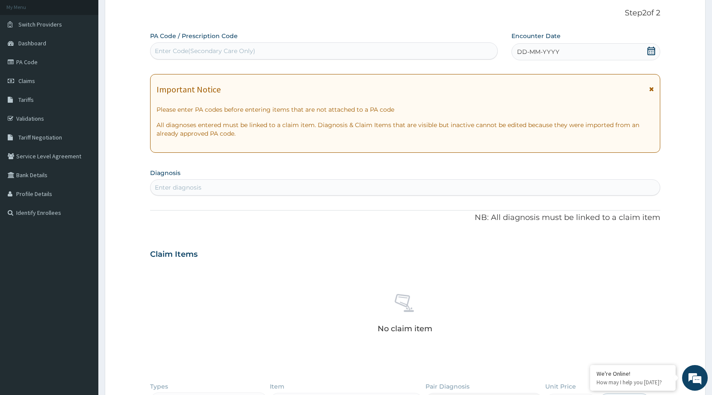
click at [578, 47] on div "DD-MM-YYYY" at bounding box center [585, 51] width 149 height 17
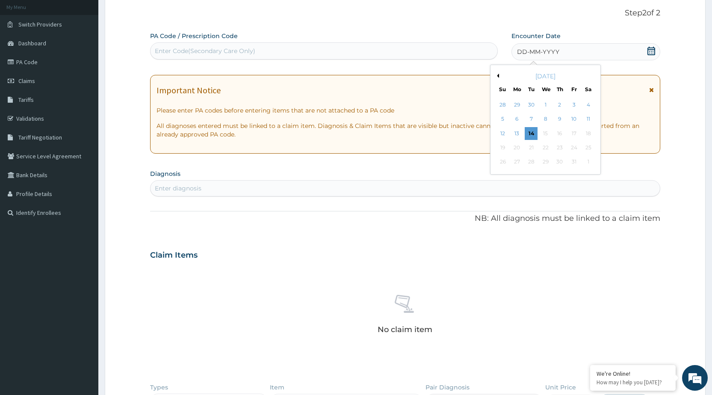
click at [495, 77] on button "Previous Month" at bounding box center [497, 76] width 4 height 4
click at [505, 148] on div "21" at bounding box center [502, 147] width 13 height 13
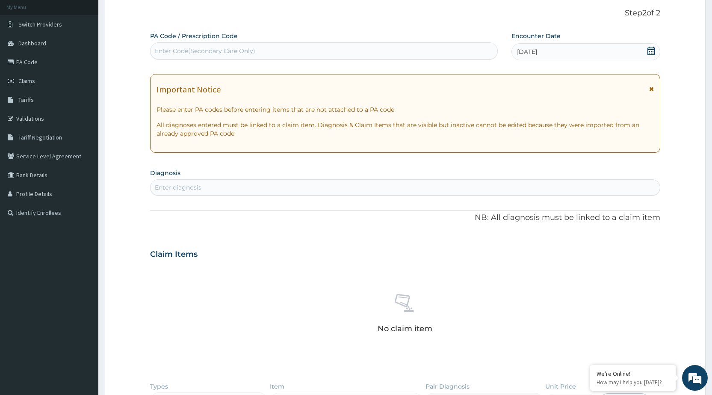
click at [651, 89] on icon at bounding box center [651, 89] width 5 height 6
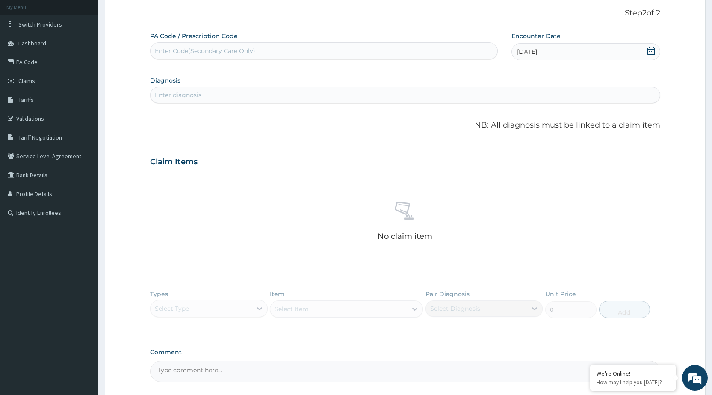
click at [238, 99] on div "Enter diagnosis" at bounding box center [404, 95] width 509 height 14
type input "H"
type input "Y"
type input "C"
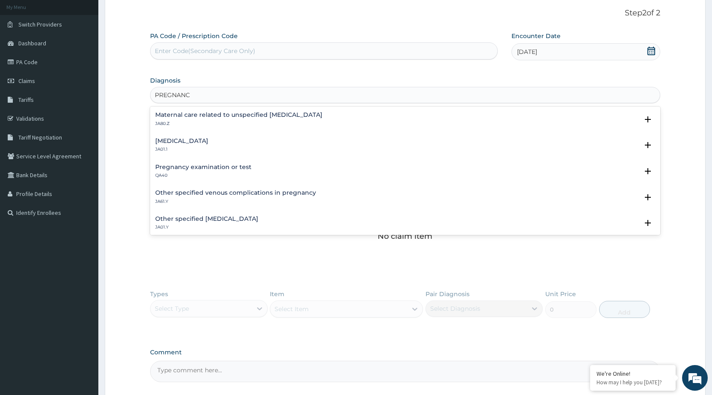
type input "PREGNANCY"
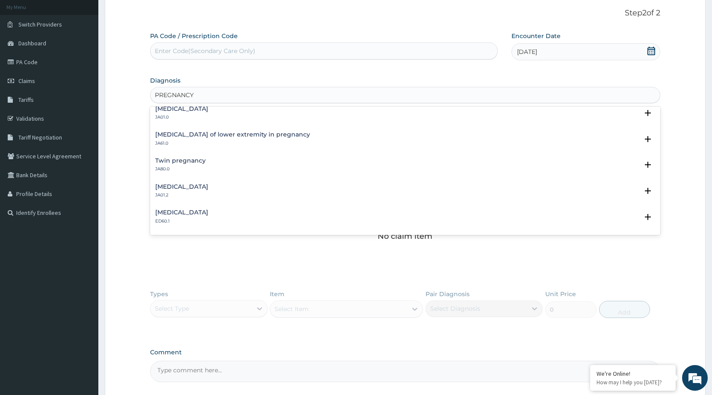
scroll to position [256, 0]
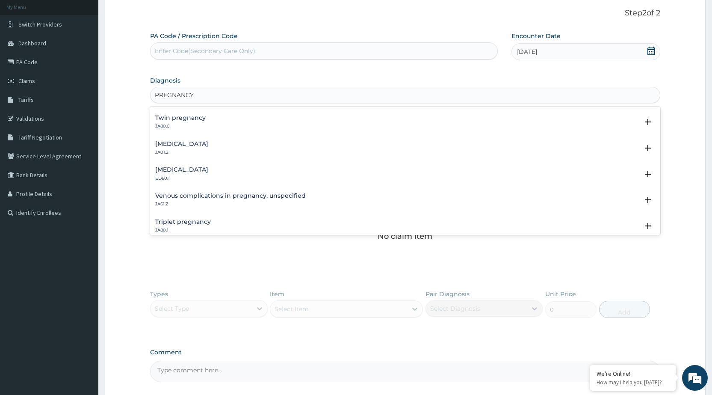
click at [178, 145] on h4 "[MEDICAL_DATA]" at bounding box center [181, 144] width 53 height 6
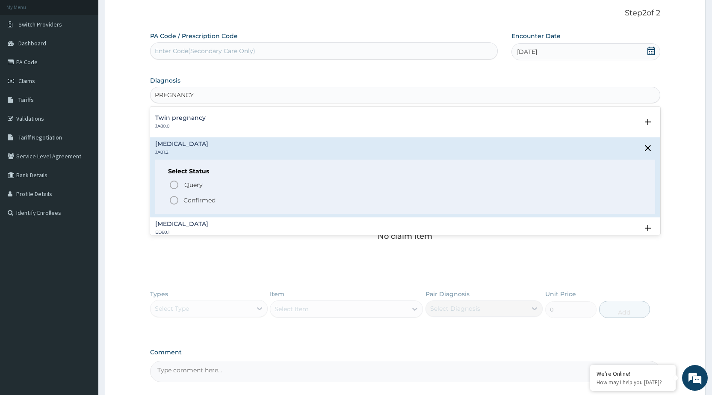
drag, startPoint x: 179, startPoint y: 196, endPoint x: 186, endPoint y: 193, distance: 7.9
click at [186, 193] on div "Query Query covers suspected (?), Keep in view (kiv), Ruled out (r/o) Confirmed" at bounding box center [405, 192] width 474 height 26
click at [170, 200] on icon "status option filled" at bounding box center [174, 200] width 10 height 10
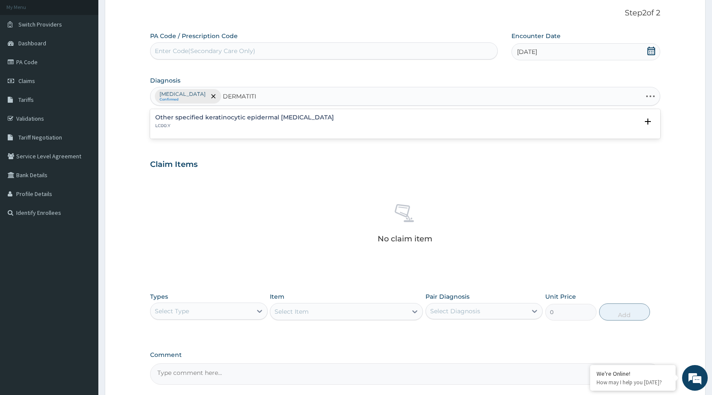
type input "DERMATITIS"
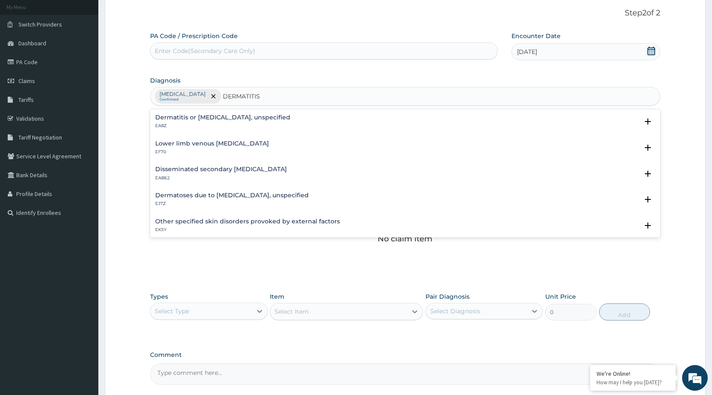
click at [217, 126] on p "EA8Z" at bounding box center [222, 126] width 135 height 6
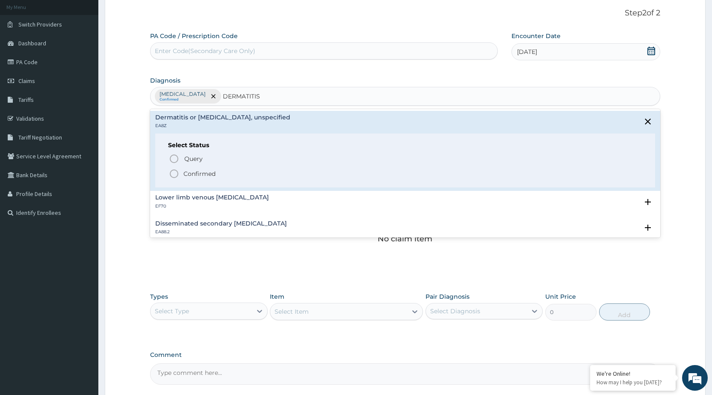
click at [175, 175] on icon "status option filled" at bounding box center [174, 173] width 10 height 10
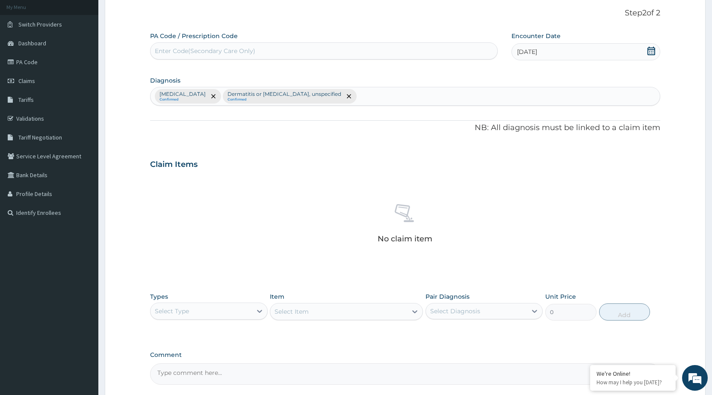
click at [227, 305] on div "Select Type" at bounding box center [200, 311] width 101 height 14
drag, startPoint x: 186, startPoint y: 365, endPoint x: 196, endPoint y: 348, distance: 19.5
click at [186, 366] on div "Procedures" at bounding box center [208, 362] width 117 height 15
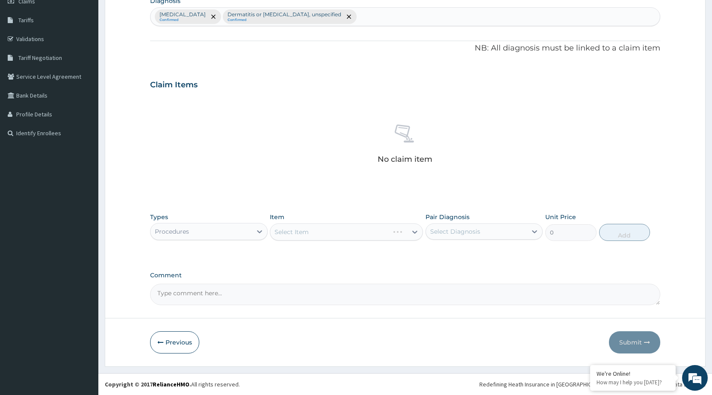
click at [399, 231] on div "Select Item" at bounding box center [346, 231] width 153 height 17
click at [396, 242] on div "Types Procedures Item Select Item Pair Diagnosis Select Diagnosis Unit Price 0 …" at bounding box center [405, 226] width 510 height 37
click at [395, 236] on div "Select Item" at bounding box center [346, 231] width 153 height 17
click at [333, 233] on div "Select Item" at bounding box center [346, 231] width 153 height 17
click at [348, 240] on div "Select Item" at bounding box center [346, 231] width 153 height 17
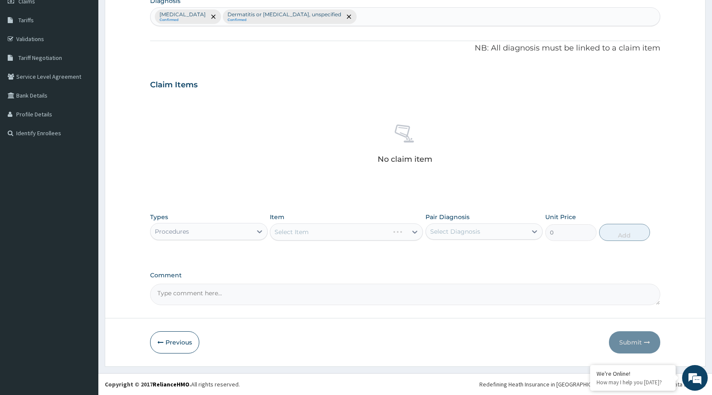
click at [378, 229] on div "Select Item" at bounding box center [346, 231] width 153 height 17
click at [412, 233] on div "Select Item" at bounding box center [346, 231] width 153 height 17
click at [333, 232] on div "Select Item" at bounding box center [346, 231] width 153 height 17
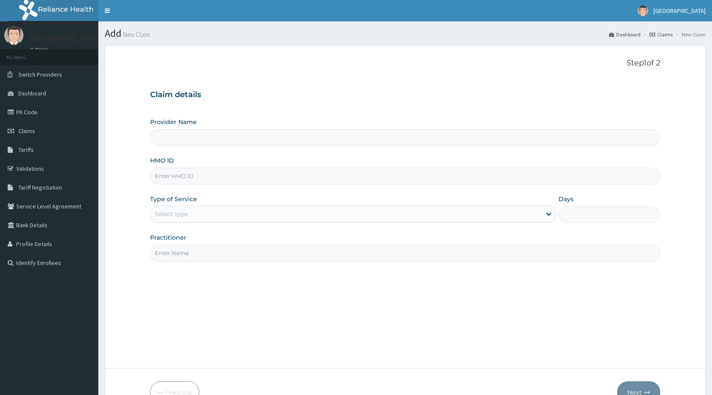
type input "[GEOGRAPHIC_DATA]"
click at [194, 174] on input "HMO ID" at bounding box center [405, 176] width 510 height 17
type input "RFL/10057/D"
click at [197, 212] on div "Select type" at bounding box center [345, 214] width 390 height 14
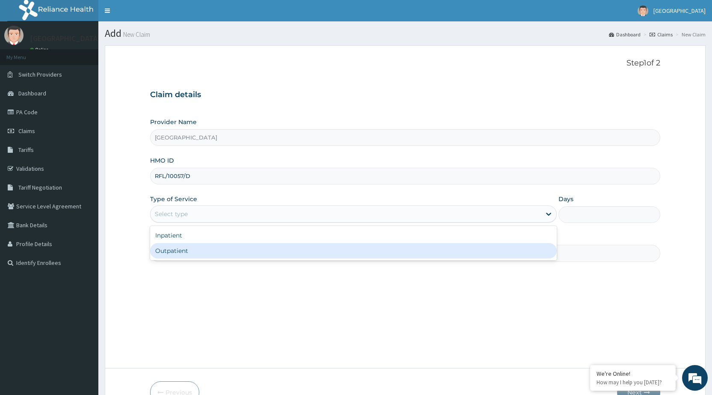
click at [201, 243] on div "Outpatient" at bounding box center [353, 250] width 407 height 15
type input "1"
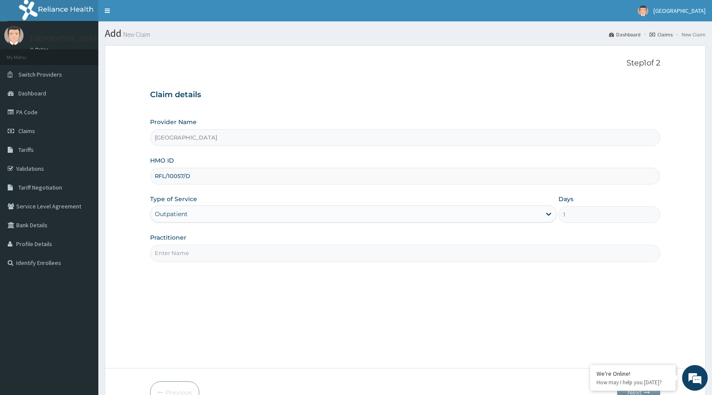
click at [201, 243] on div "Practitioner" at bounding box center [405, 247] width 510 height 28
click at [200, 257] on input "Practitioner" at bounding box center [405, 253] width 510 height 17
type input "DR [PERSON_NAME]"
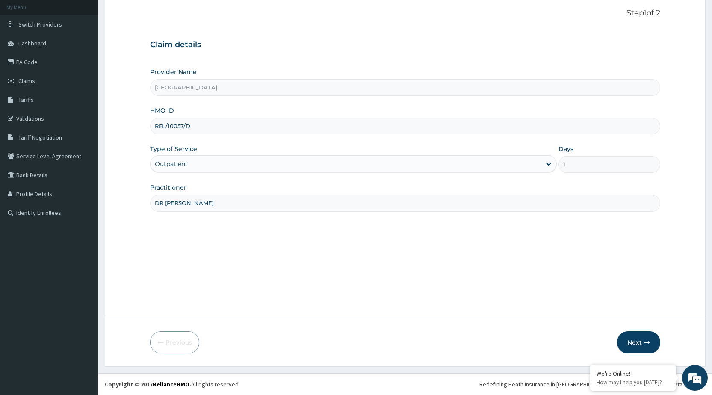
click at [638, 349] on button "Next" at bounding box center [638, 342] width 43 height 22
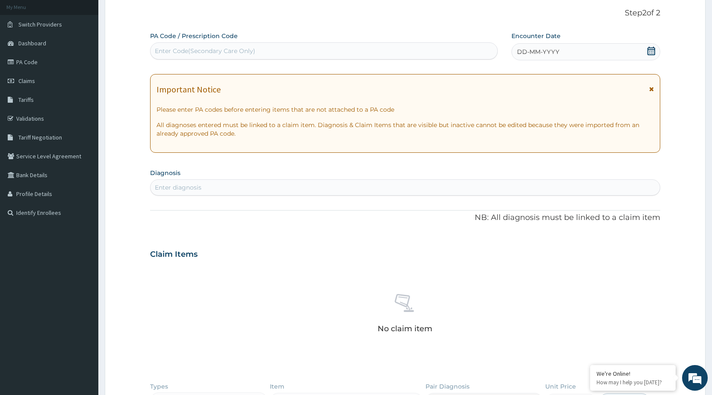
click at [538, 48] on span "DD-MM-YYYY" at bounding box center [538, 51] width 42 height 9
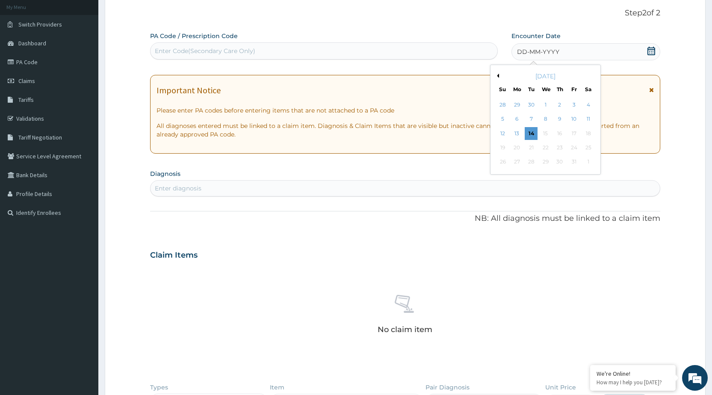
click at [498, 74] on button "Previous Month" at bounding box center [497, 76] width 4 height 4
click at [498, 75] on button "Previous Month" at bounding box center [497, 76] width 4 height 4
click at [556, 148] on div "21" at bounding box center [559, 147] width 13 height 13
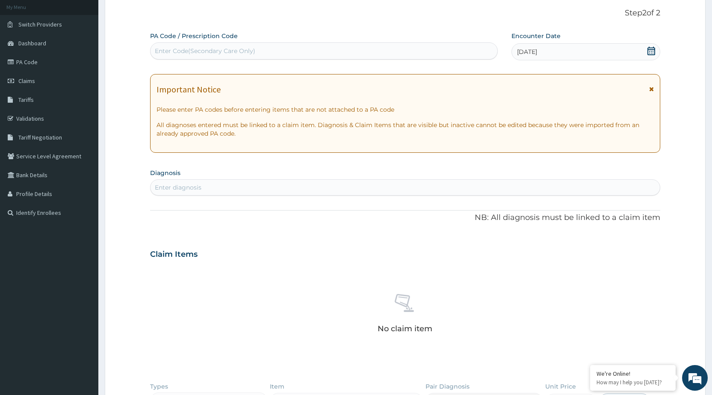
click at [269, 183] on div "Enter diagnosis" at bounding box center [404, 187] width 509 height 14
click at [602, 191] on div "Enter diagnosis" at bounding box center [404, 187] width 509 height 14
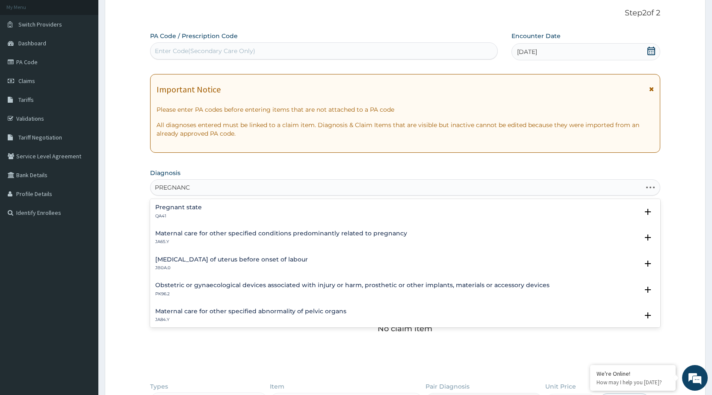
type input "PREGNANCY"
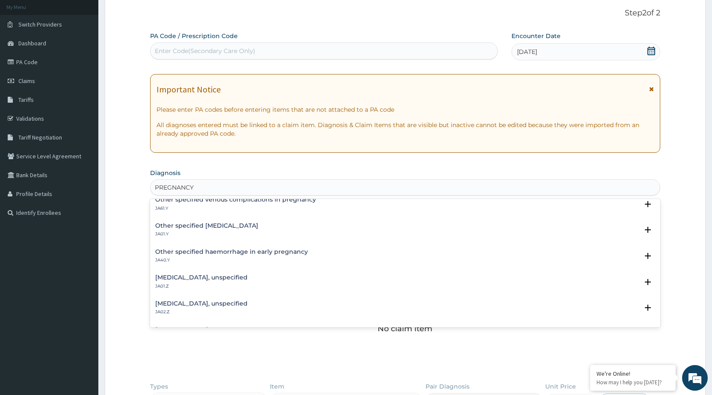
scroll to position [171, 0]
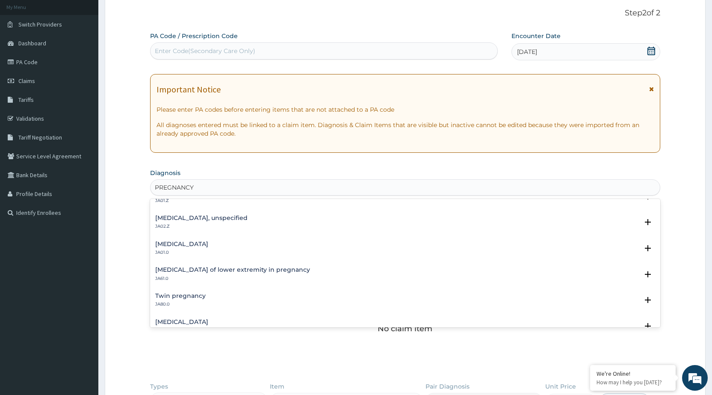
click at [188, 245] on h4 "Abdominal pregnancy" at bounding box center [181, 244] width 53 height 6
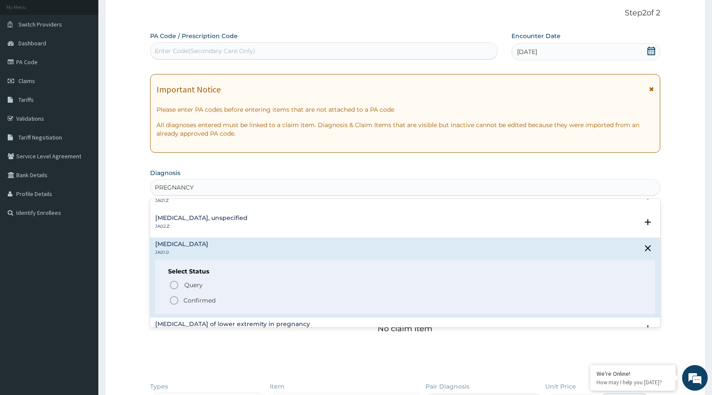
click at [176, 303] on icon "status option filled" at bounding box center [174, 300] width 10 height 10
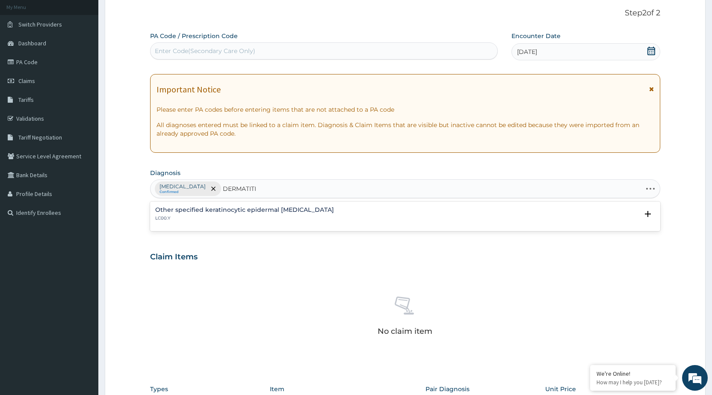
type input "DERMATITIS"
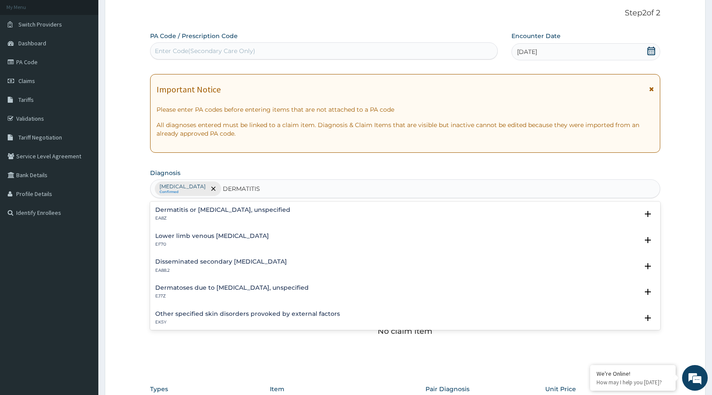
click at [240, 213] on div "Dermatitis or eczema, unspecified EA8Z" at bounding box center [222, 213] width 135 height 15
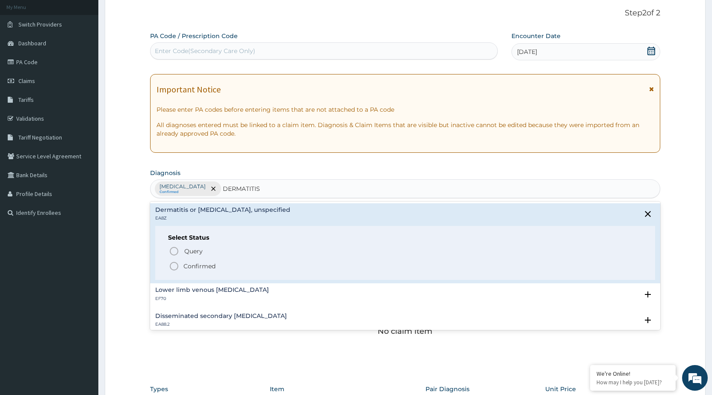
click at [173, 267] on icon "status option filled" at bounding box center [174, 266] width 10 height 10
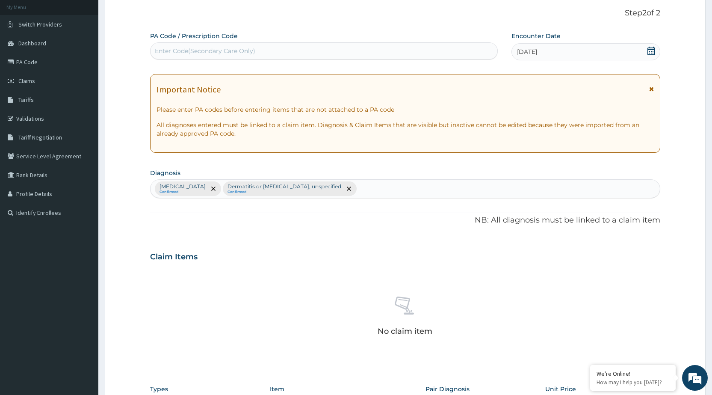
scroll to position [221, 0]
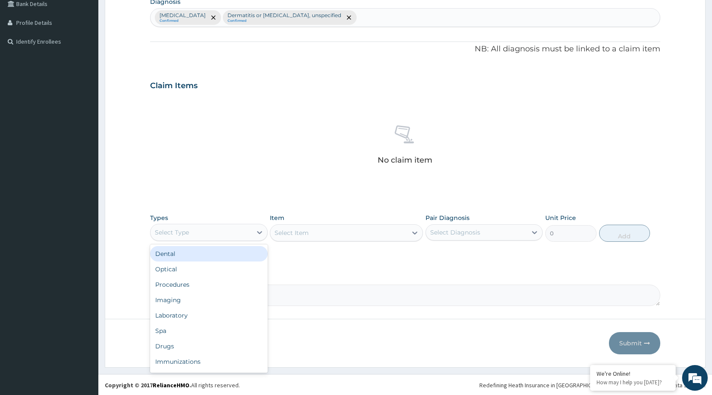
click at [247, 233] on div "Select Type" at bounding box center [200, 232] width 101 height 14
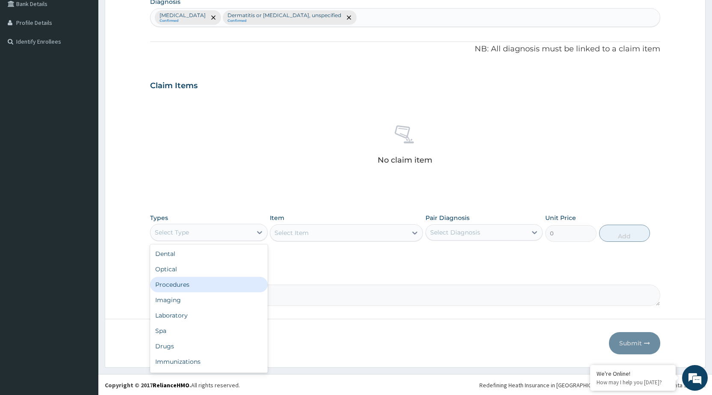
click at [217, 288] on div "Procedures" at bounding box center [208, 284] width 117 height 15
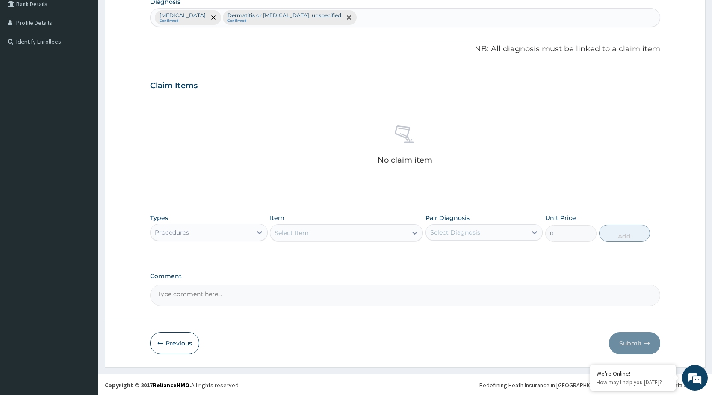
click at [404, 233] on div "Select Item" at bounding box center [338, 233] width 137 height 14
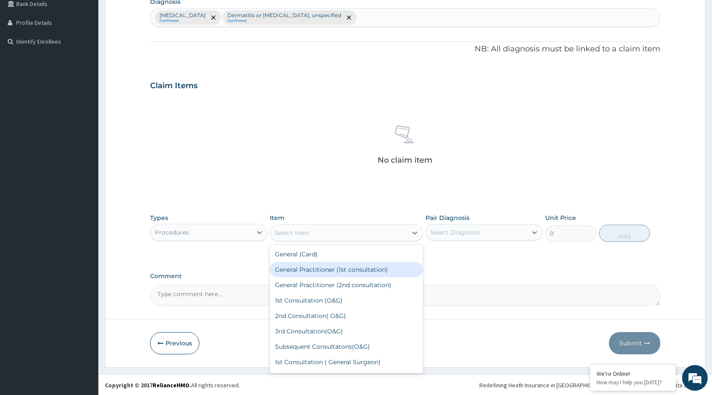
click at [381, 270] on div "General Practitioner (1st consultation)" at bounding box center [346, 269] width 153 height 15
type input "1500"
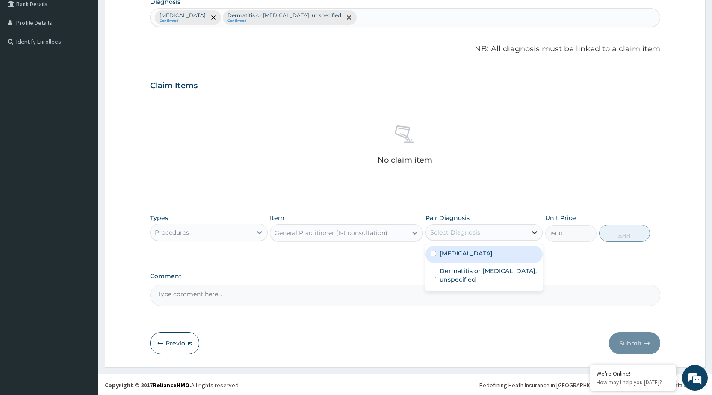
click at [536, 233] on icon at bounding box center [534, 232] width 5 height 3
click at [522, 251] on div "Abdominal pregnancy" at bounding box center [483, 254] width 117 height 18
checkbox input "true"
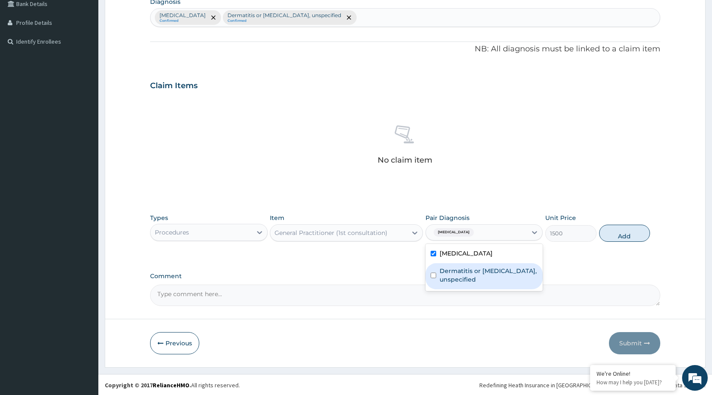
click at [515, 274] on label "Dermatitis or eczema, unspecified" at bounding box center [488, 274] width 98 height 17
checkbox input "true"
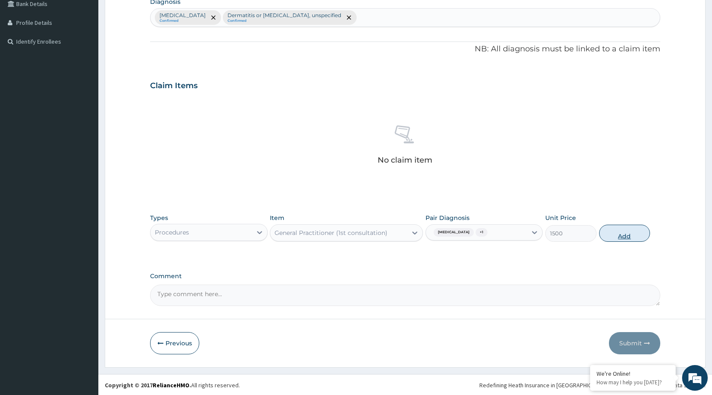
click at [632, 234] on button "Add" at bounding box center [624, 232] width 51 height 17
type input "0"
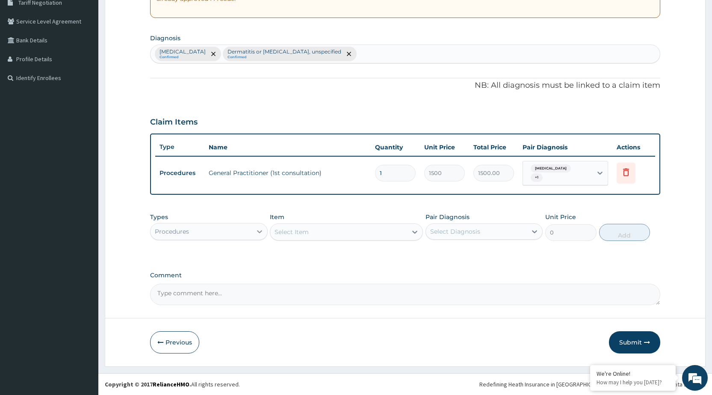
click at [253, 235] on div at bounding box center [259, 231] width 15 height 15
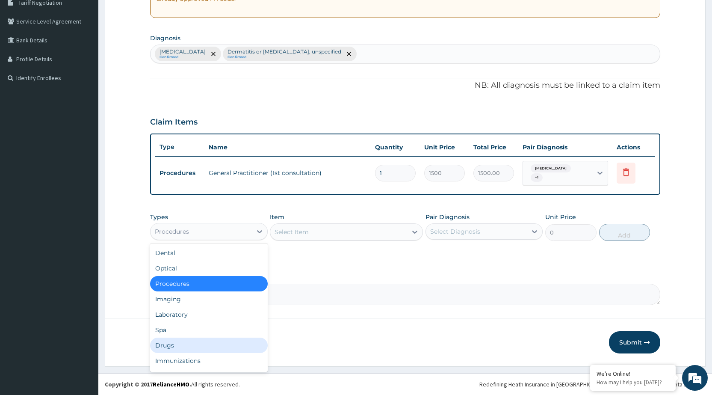
click at [215, 344] on div "Drugs" at bounding box center [208, 344] width 117 height 15
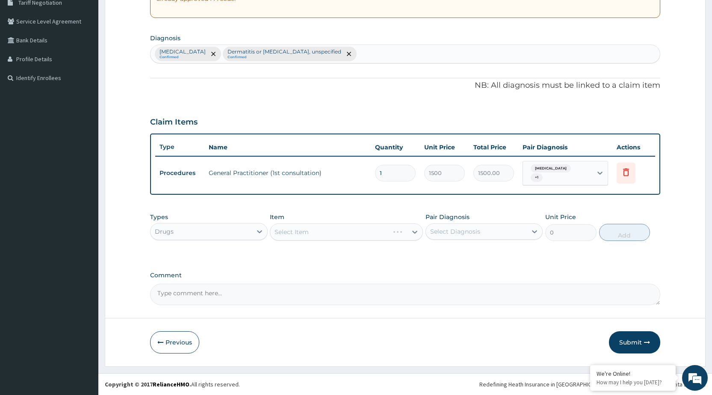
click at [372, 229] on div "Select Item" at bounding box center [346, 231] width 153 height 17
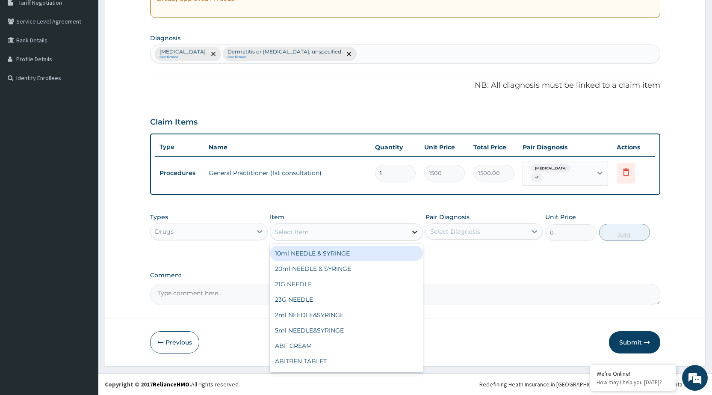
click at [409, 233] on div at bounding box center [414, 231] width 15 height 15
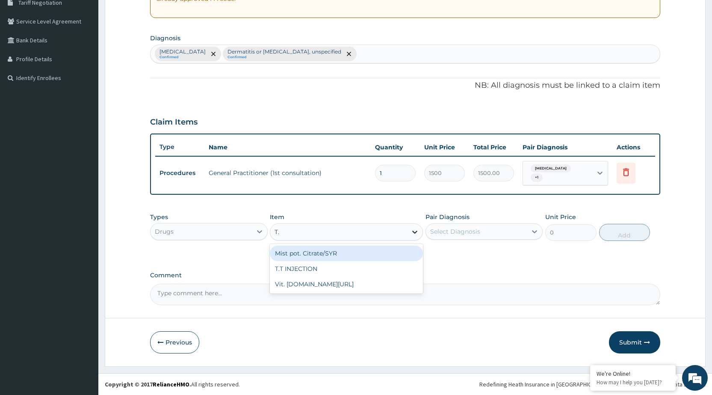
type input "T.T"
click at [407, 258] on div "T.T INJECTION" at bounding box center [346, 252] width 153 height 15
type input "157.5"
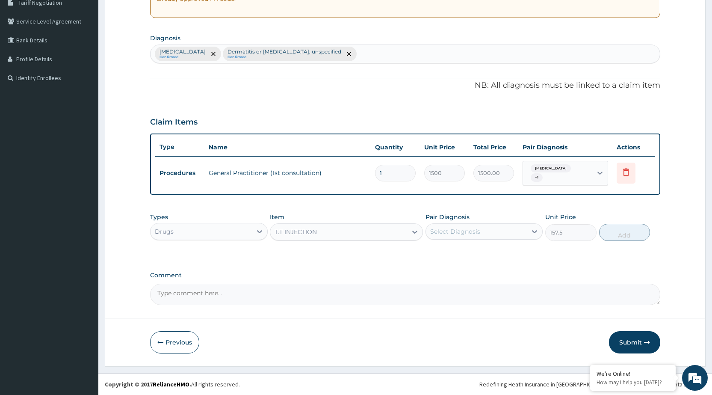
drag, startPoint x: 510, startPoint y: 230, endPoint x: 507, endPoint y: 237, distance: 7.1
click at [510, 232] on div "Select Diagnosis" at bounding box center [476, 231] width 101 height 14
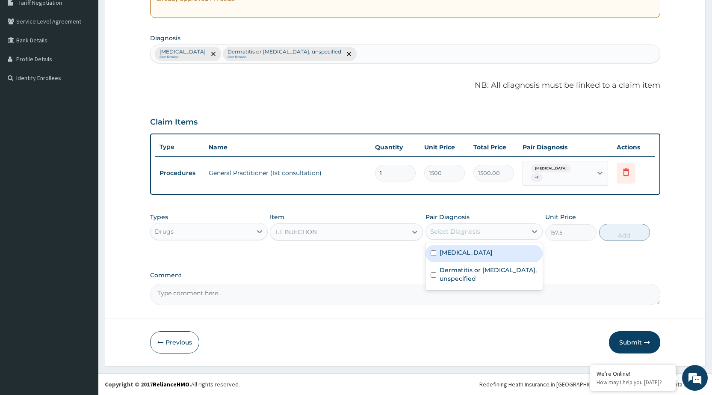
click at [487, 261] on div "Abdominal pregnancy" at bounding box center [483, 254] width 117 height 18
checkbox input "true"
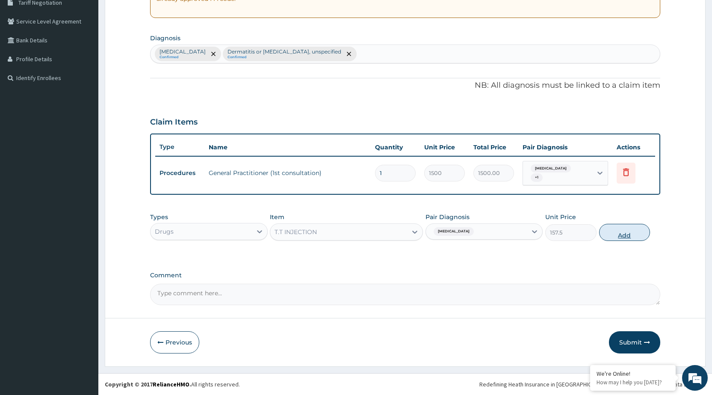
click at [631, 238] on button "Add" at bounding box center [624, 232] width 51 height 17
type input "0"
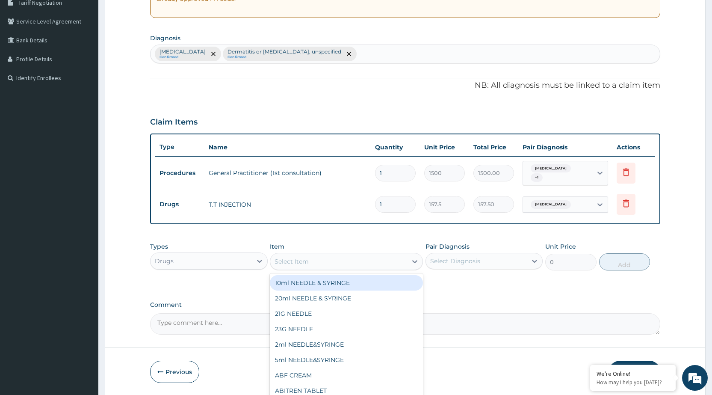
click at [288, 262] on div "Select Item" at bounding box center [291, 261] width 34 height 9
type input "LORATI"
click at [303, 288] on div "Desloratidine 5mg/TAB" at bounding box center [346, 282] width 153 height 15
type input "23.62"
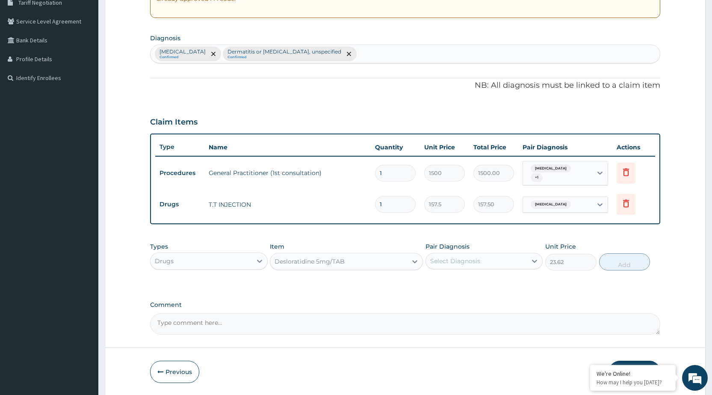
click at [509, 263] on div "Select Diagnosis" at bounding box center [476, 261] width 101 height 14
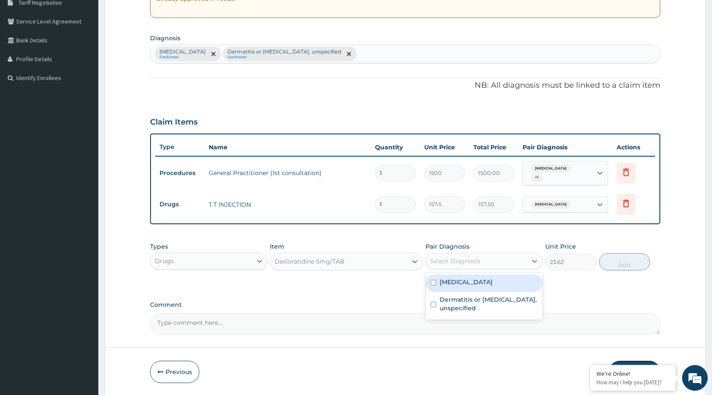
click at [508, 286] on div "Abdominal pregnancy" at bounding box center [483, 283] width 117 height 18
checkbox input "true"
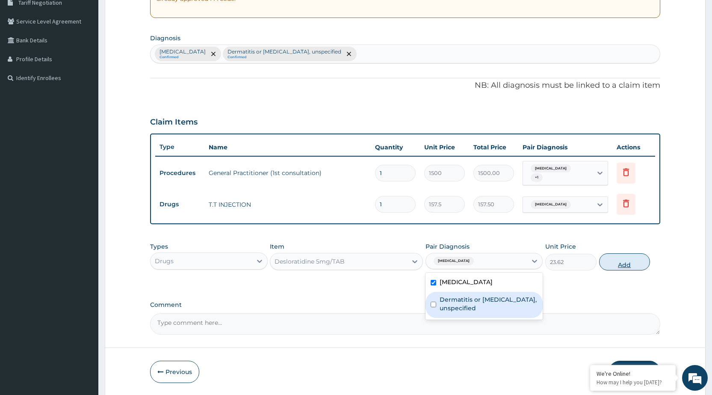
drag, startPoint x: 503, startPoint y: 301, endPoint x: 645, endPoint y: 266, distance: 145.8
click at [503, 301] on label "Dermatitis or eczema, unspecified" at bounding box center [488, 303] width 98 height 17
checkbox input "true"
click at [642, 259] on button "Add" at bounding box center [624, 261] width 51 height 17
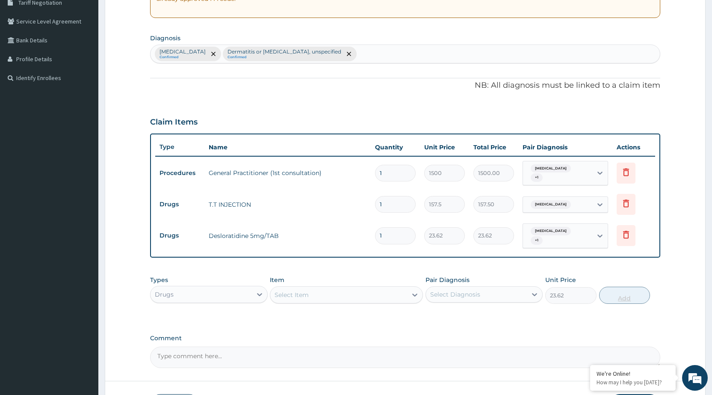
type input "0"
type input "10"
type input "236.20"
type input "10"
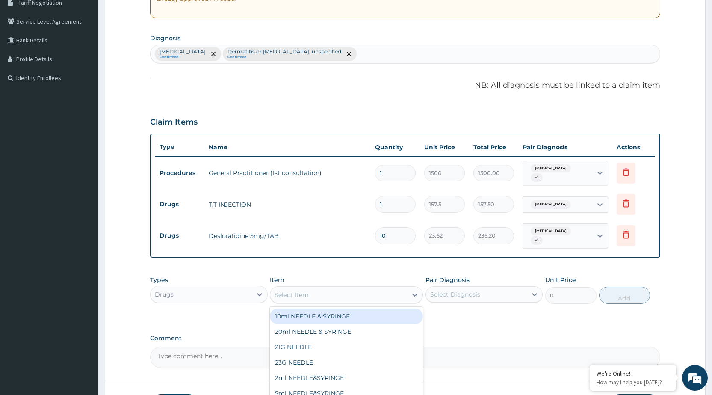
click at [404, 295] on div "Select Item" at bounding box center [338, 295] width 137 height 14
type input "FOLI"
click at [341, 315] on div "FOLIC ACID" at bounding box center [346, 315] width 153 height 15
type input "2.1"
click at [399, 298] on div "FOLIC ACID" at bounding box center [338, 295] width 137 height 14
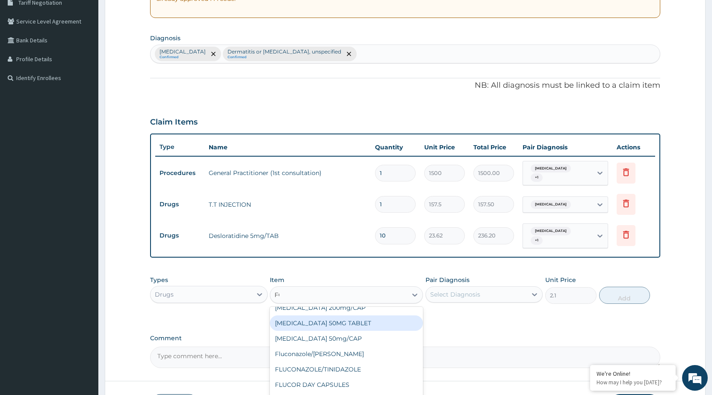
scroll to position [0, 0]
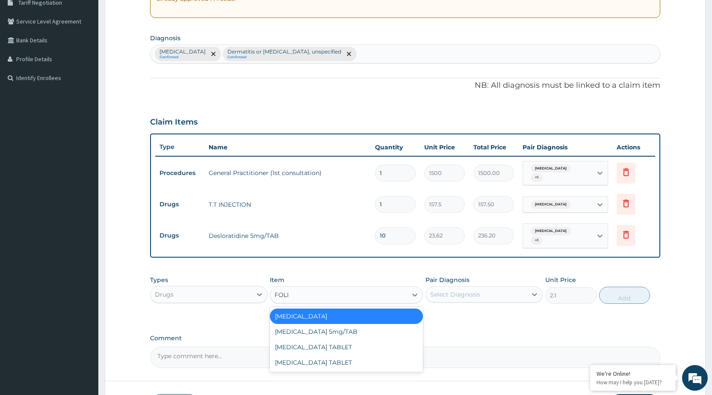
type input "FOLIC"
click at [367, 328] on div "FOLIC acid 5mg/TAB" at bounding box center [346, 331] width 153 height 15
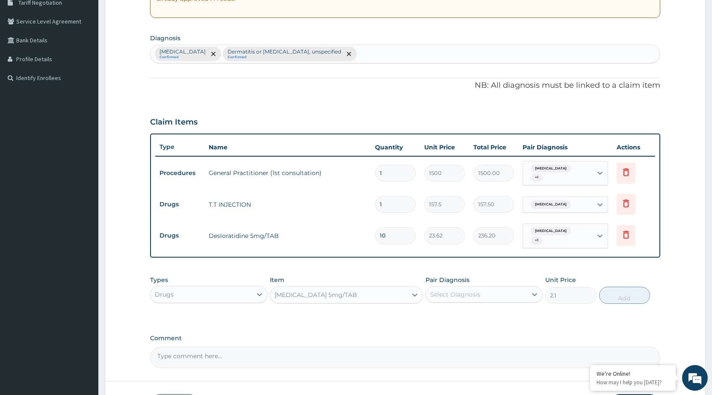
click at [496, 296] on div "Select Diagnosis" at bounding box center [476, 294] width 101 height 14
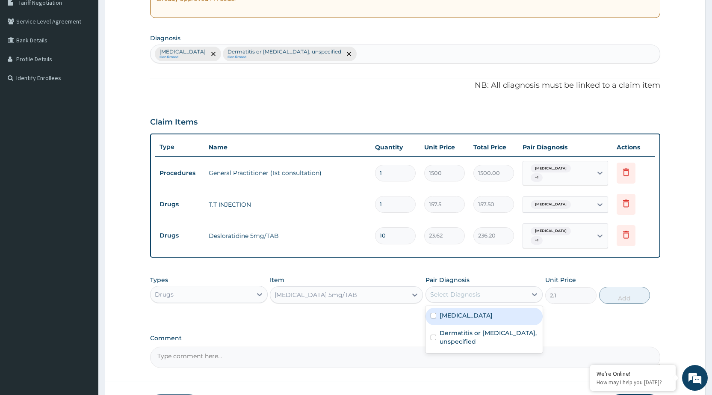
click at [490, 319] on label "Abdominal pregnancy" at bounding box center [465, 315] width 53 height 9
checkbox input "true"
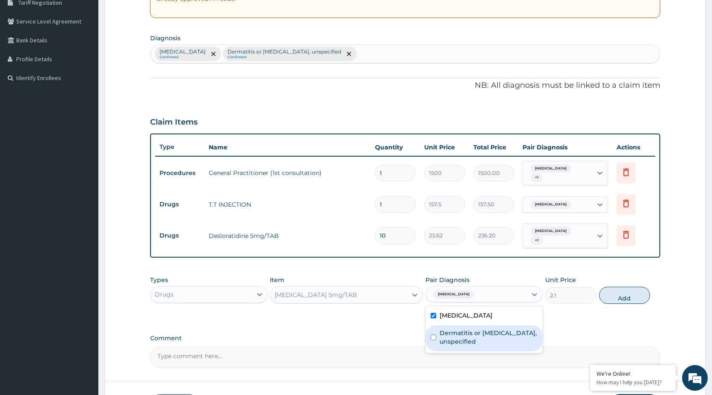
click at [487, 341] on label "Dermatitis or eczema, unspecified" at bounding box center [488, 336] width 98 height 17
checkbox input "true"
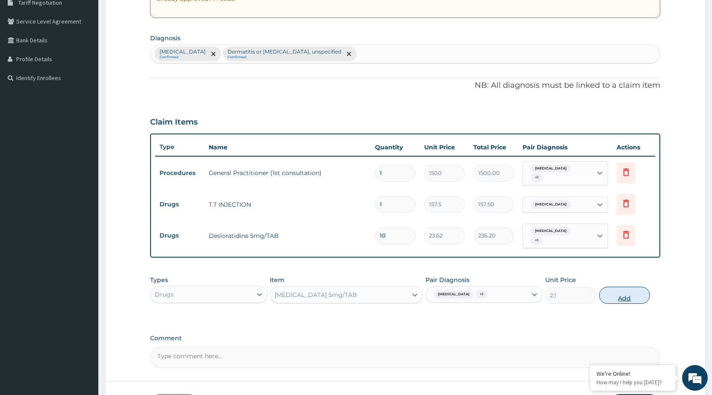
click at [633, 290] on button "Add" at bounding box center [624, 294] width 51 height 17
type input "0"
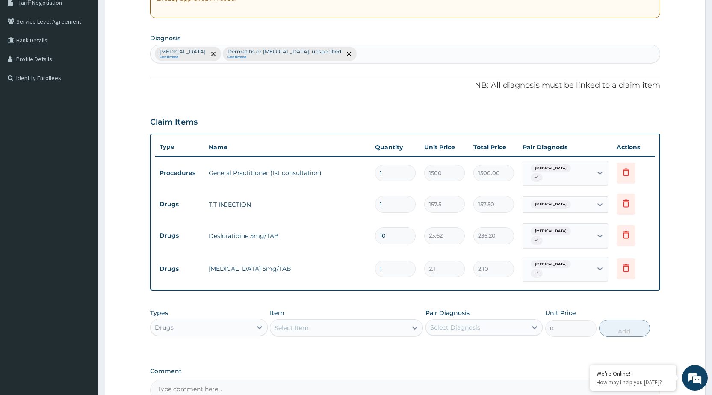
type input "0.00"
type input "3"
type input "6.30"
type input "30"
type input "63.00"
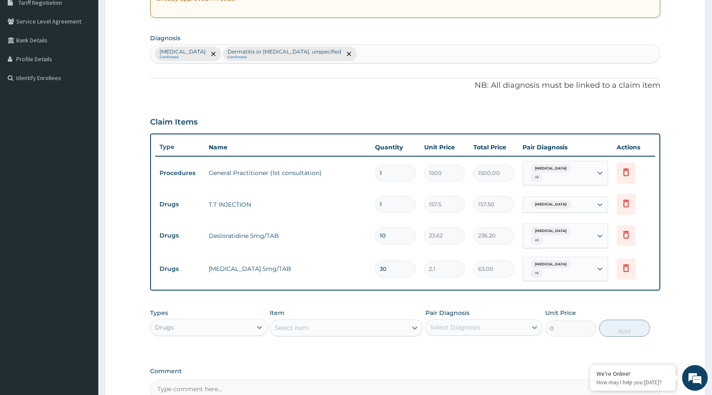
type input "30"
click at [351, 332] on div "Select Item" at bounding box center [338, 328] width 137 height 14
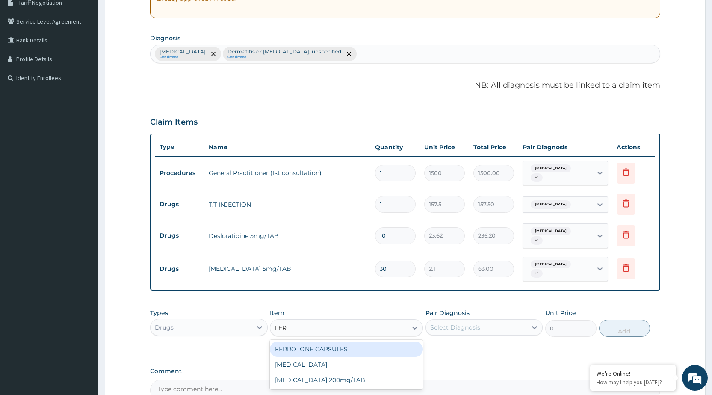
type input "FERR"
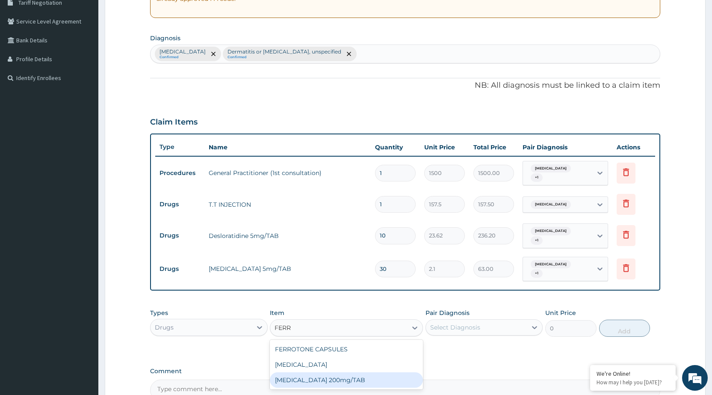
click at [348, 380] on div "[MEDICAL_DATA] 200mg/TAB" at bounding box center [346, 379] width 153 height 15
type input "3.15"
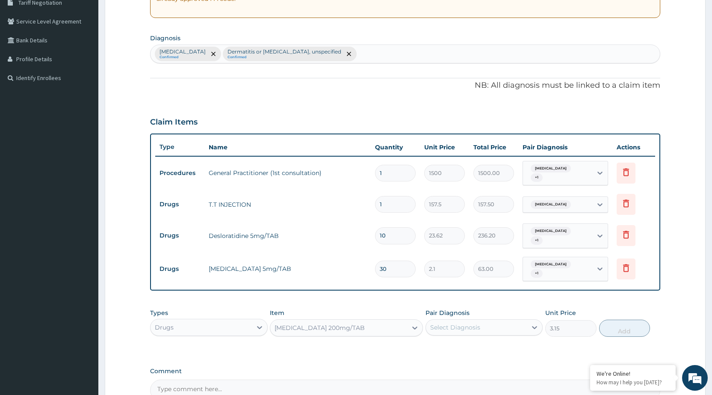
click at [505, 323] on div "Select Diagnosis" at bounding box center [476, 327] width 101 height 14
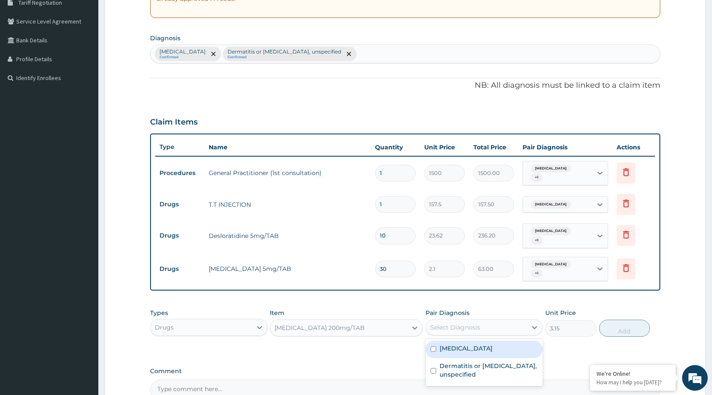
click at [492, 351] on label "Abdominal pregnancy" at bounding box center [465, 348] width 53 height 9
checkbox input "true"
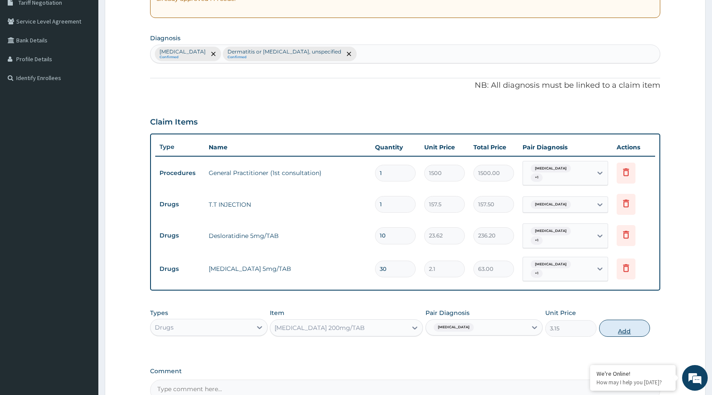
click at [610, 332] on button "Add" at bounding box center [624, 327] width 51 height 17
type input "0"
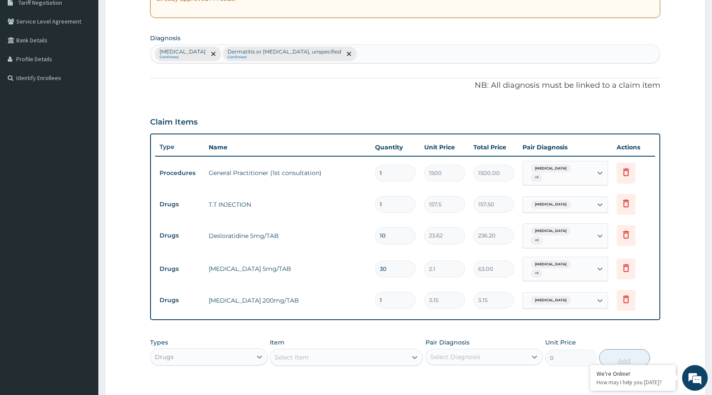
type input "0.00"
type input "3"
type input "9.45"
type input "30"
type input "94.50"
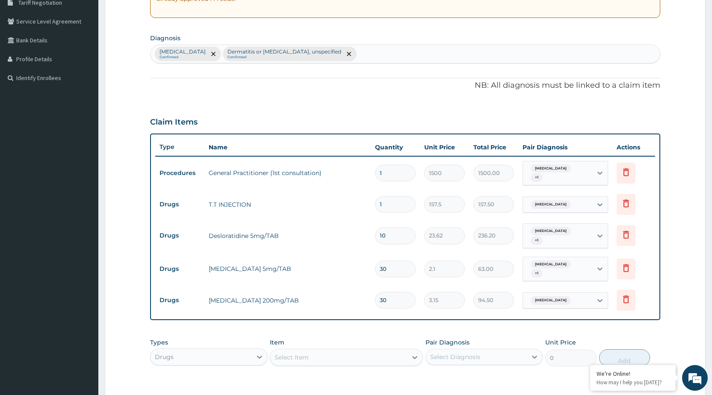
type input "30"
click at [397, 360] on div "Select Item" at bounding box center [338, 357] width 137 height 14
type input "VIT C"
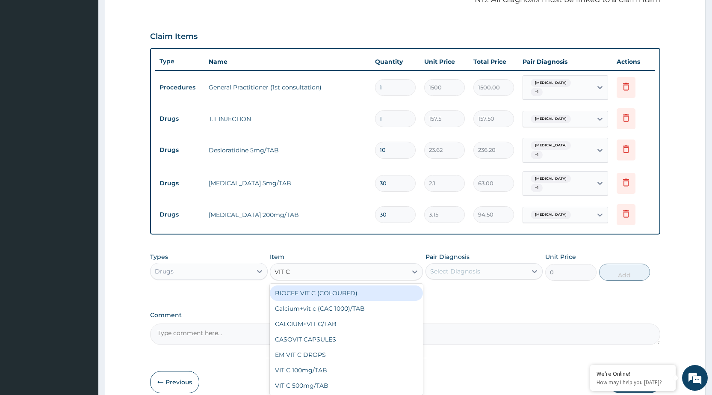
scroll to position [310, 0]
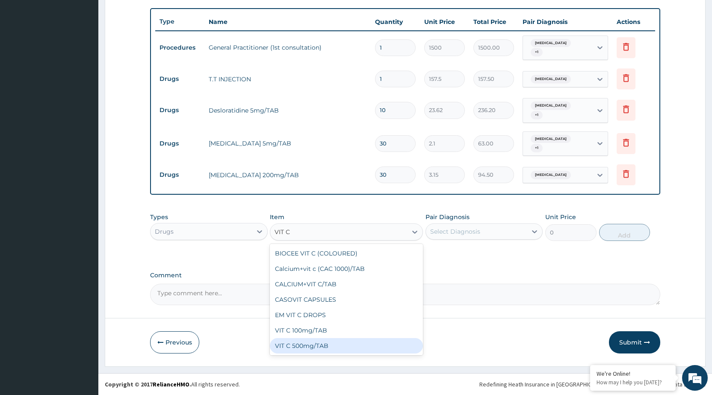
click at [312, 345] on div "VIT C 500mg/TAB" at bounding box center [346, 345] width 153 height 15
type input "49.88"
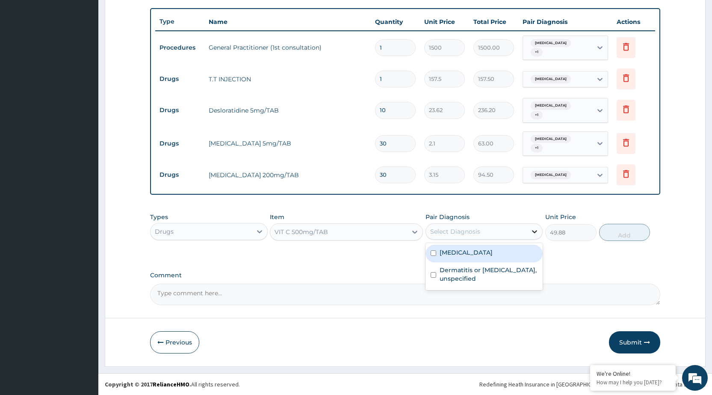
click at [532, 231] on icon at bounding box center [534, 231] width 5 height 3
click at [509, 252] on div "Abdominal pregnancy" at bounding box center [483, 254] width 117 height 18
checkbox input "true"
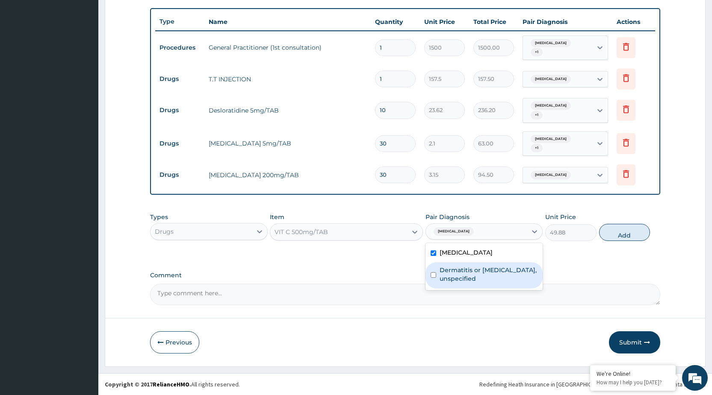
click at [507, 273] on label "Dermatitis or eczema, unspecified" at bounding box center [488, 273] width 98 height 17
checkbox input "true"
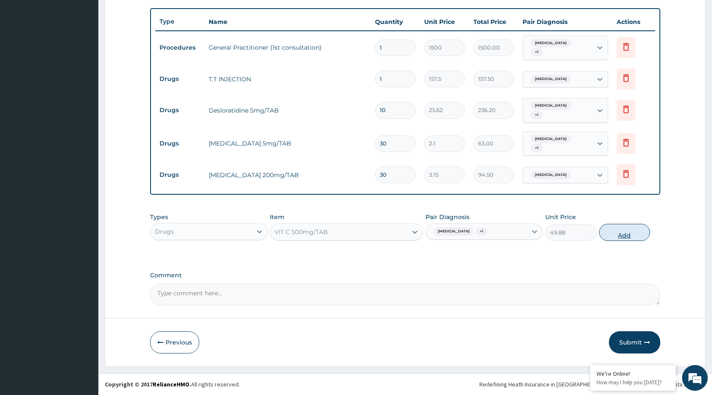
click at [631, 225] on button "Add" at bounding box center [624, 232] width 51 height 17
type input "0"
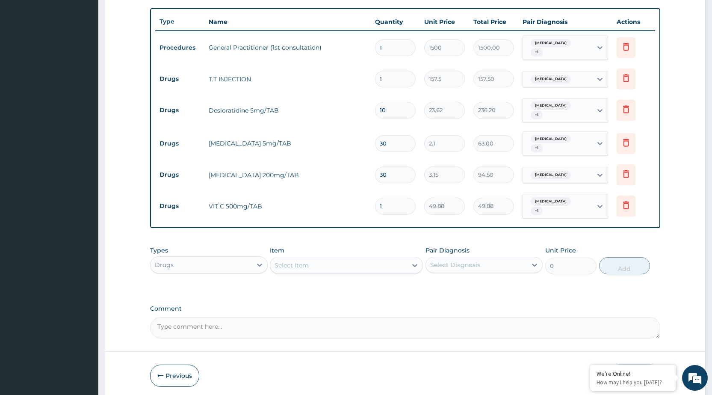
type input "0.00"
type input "2"
type input "99.76"
type input "20"
type input "997.60"
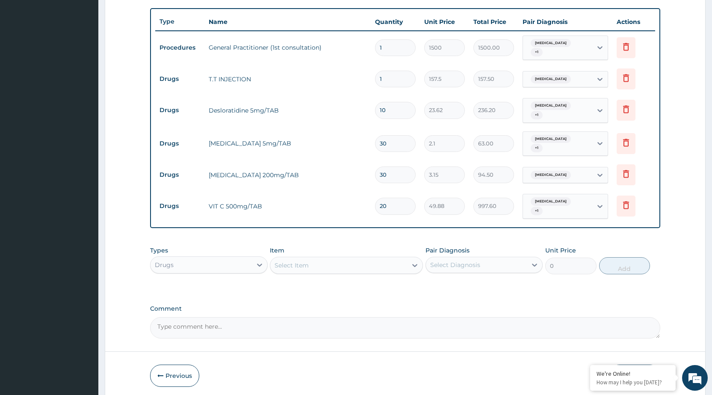
type input "20"
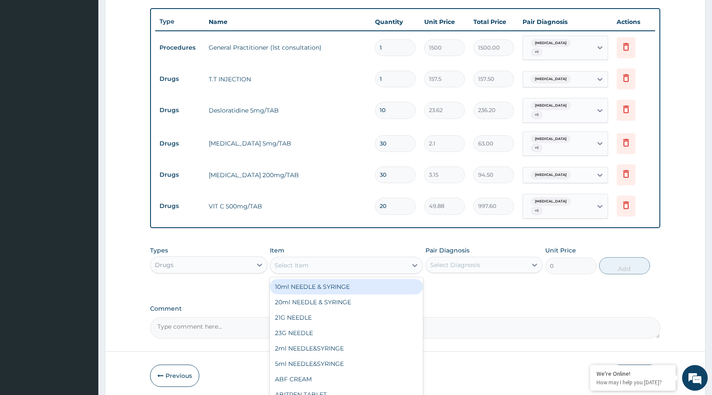
click at [401, 266] on div "Select Item" at bounding box center [338, 265] width 137 height 14
type input "FAN"
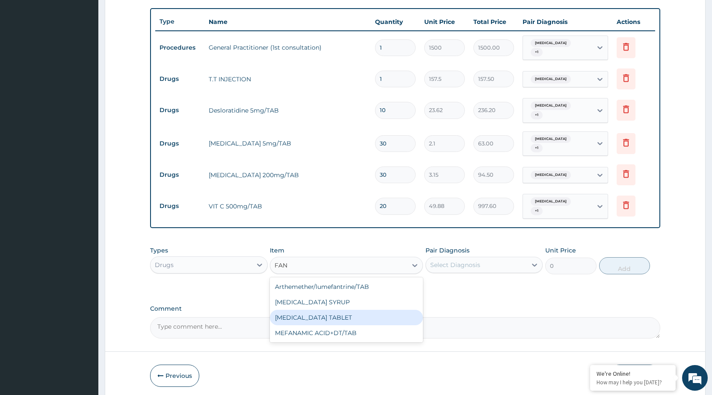
click at [297, 316] on div "[MEDICAL_DATA] TABLET" at bounding box center [346, 316] width 153 height 15
type input "31.5"
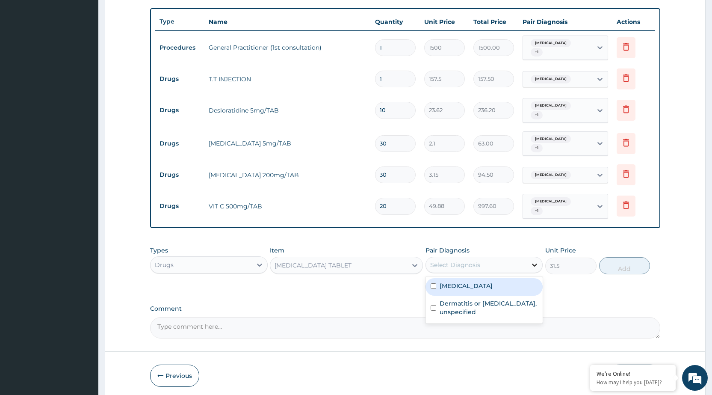
click at [529, 262] on div at bounding box center [534, 264] width 15 height 15
click at [492, 289] on label "Abdominal pregnancy" at bounding box center [465, 285] width 53 height 9
checkbox input "true"
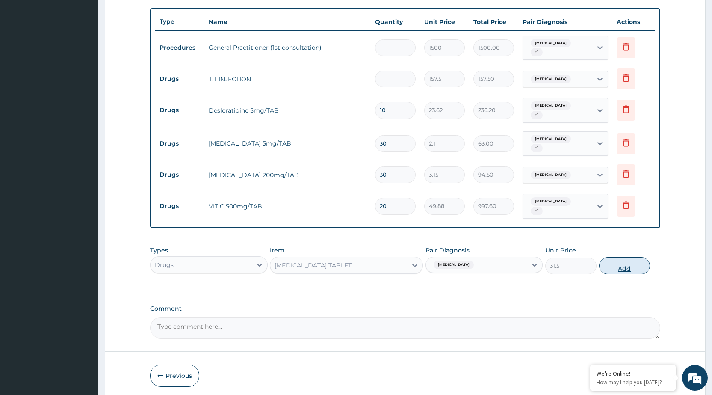
click at [603, 268] on button "Add" at bounding box center [624, 265] width 51 height 17
type input "0"
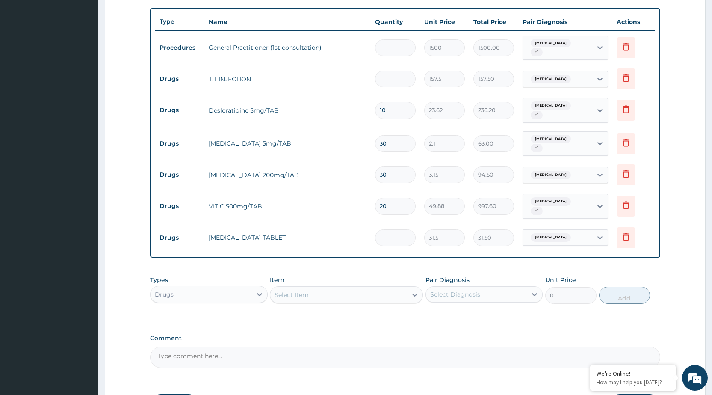
type input "0.00"
type input "3"
type input "94.50"
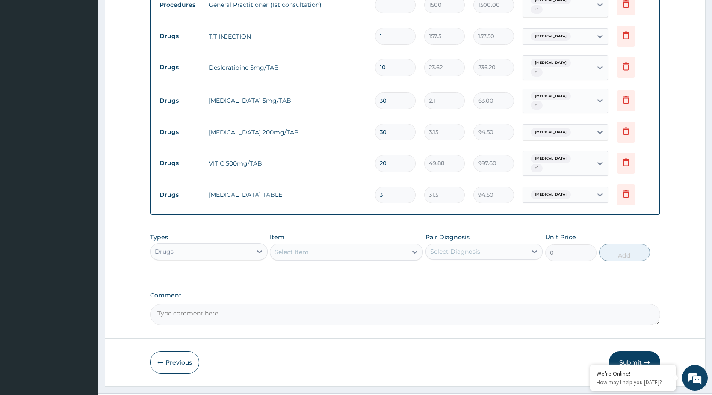
scroll to position [373, 0]
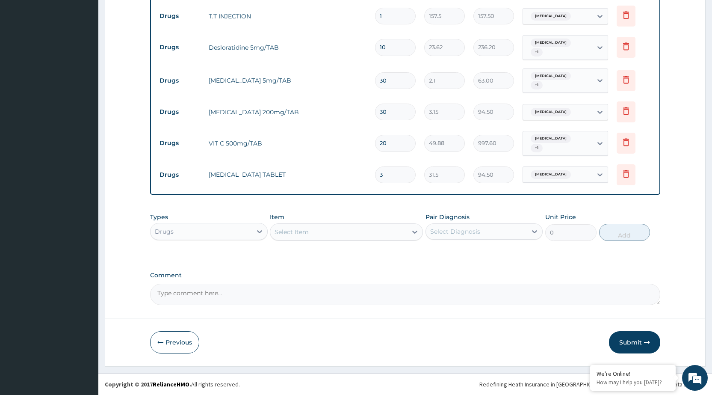
type input "3"
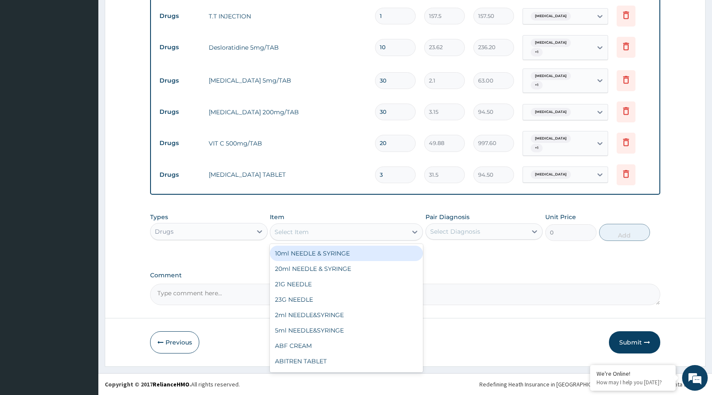
click at [345, 229] on div "Select Item" at bounding box center [338, 232] width 137 height 14
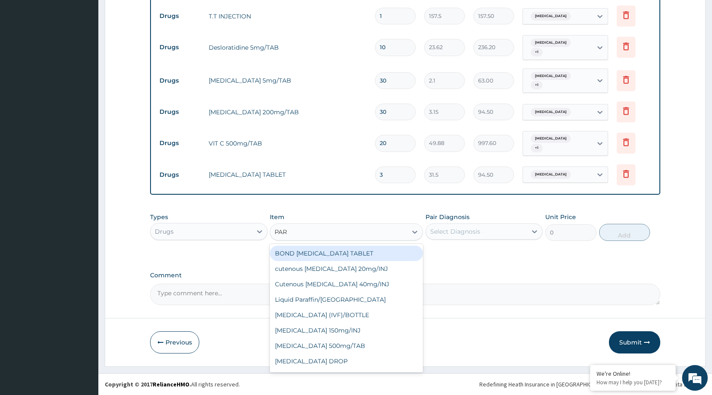
type input "PARA"
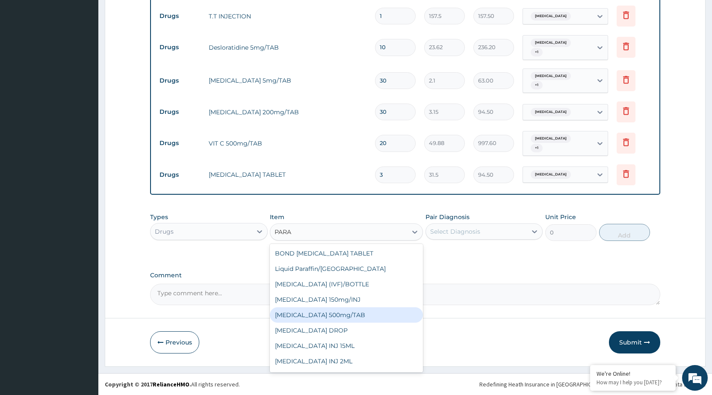
click at [336, 312] on div "[MEDICAL_DATA] 500mg/TAB" at bounding box center [346, 314] width 153 height 15
type input "5.25"
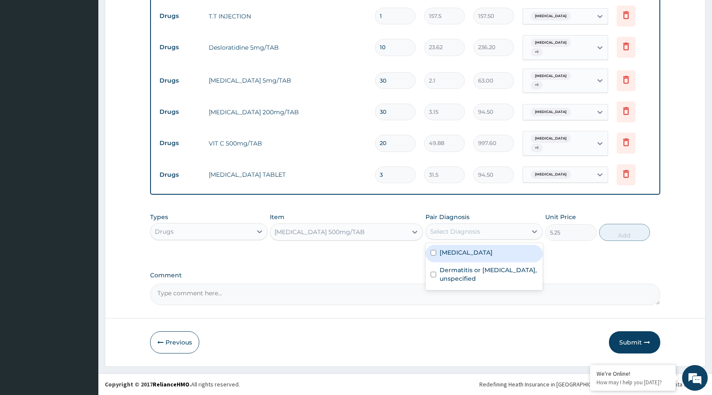
click at [521, 236] on div "Select Diagnosis" at bounding box center [476, 231] width 101 height 14
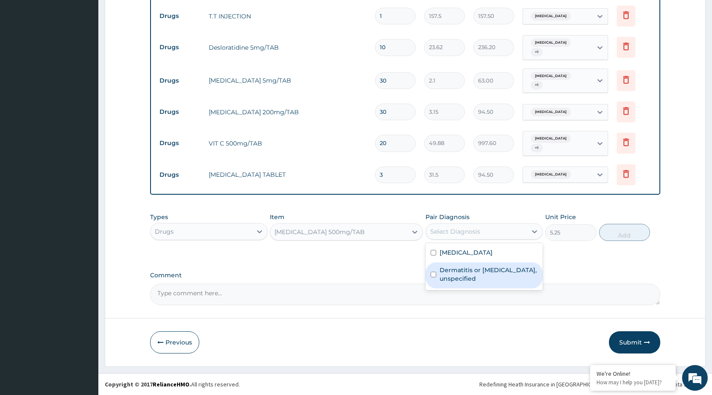
click at [498, 272] on label "Dermatitis or eczema, unspecified" at bounding box center [488, 273] width 98 height 17
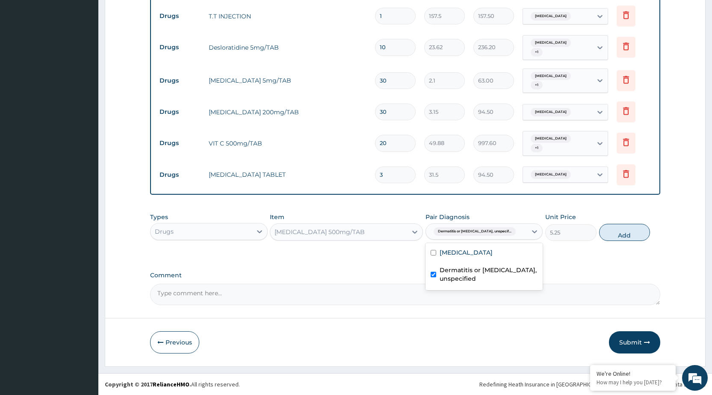
click at [511, 262] on div "Dermatitis or eczema, unspecified" at bounding box center [483, 275] width 117 height 26
checkbox input "false"
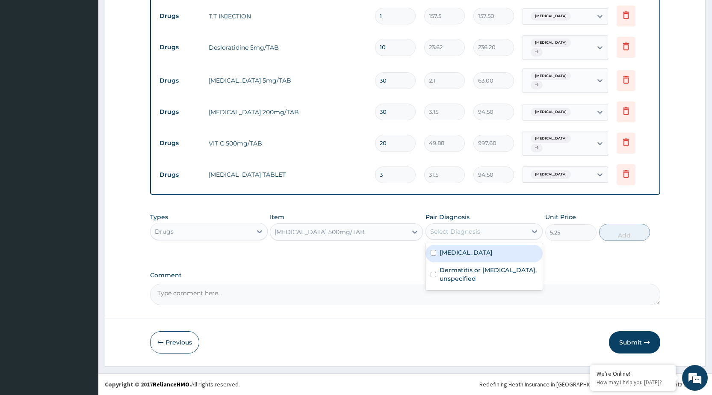
click at [521, 253] on div "Abdominal pregnancy" at bounding box center [483, 254] width 117 height 18
checkbox input "true"
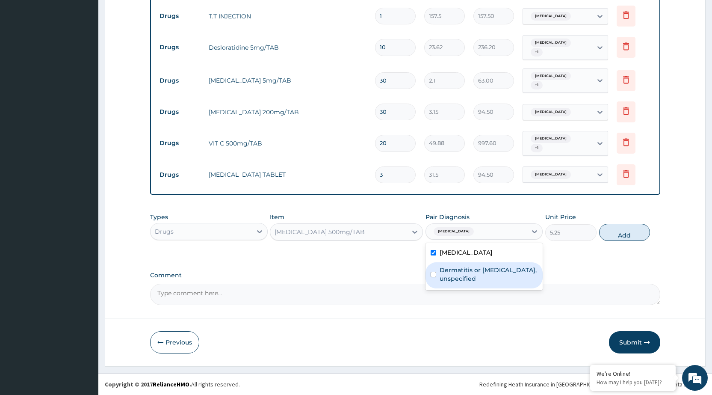
click at [517, 276] on label "Dermatitis or eczema, unspecified" at bounding box center [488, 273] width 98 height 17
checkbox input "true"
click at [631, 233] on button "Add" at bounding box center [624, 232] width 51 height 17
type input "0"
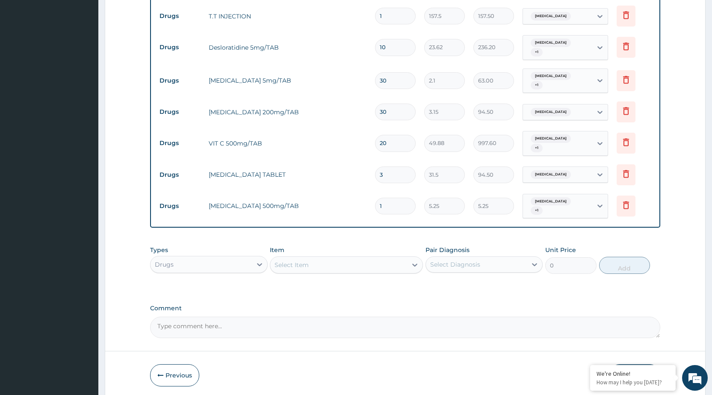
scroll to position [406, 0]
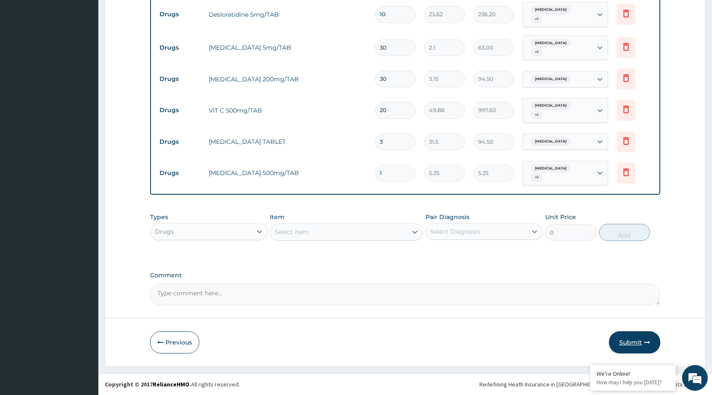
click at [642, 340] on button "Submit" at bounding box center [634, 342] width 51 height 22
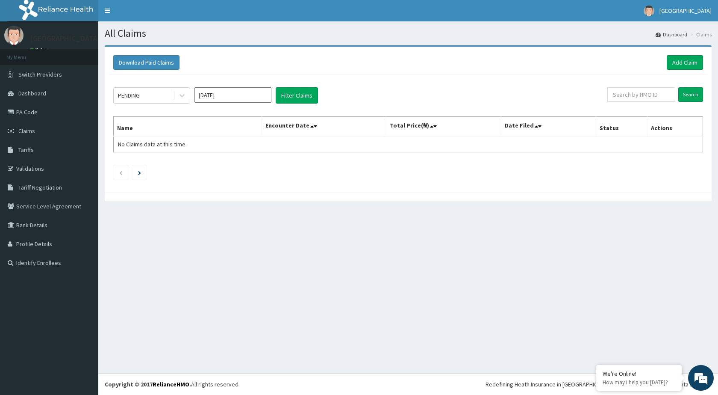
drag, startPoint x: 0, startPoint y: 0, endPoint x: 643, endPoint y: 341, distance: 727.3
click at [643, 341] on div "All Claims Dashboard Claims Download Paid Claims Add Claim × Note you can only …" at bounding box center [408, 196] width 620 height 351
click at [29, 89] on span "Dashboard" at bounding box center [32, 93] width 28 height 8
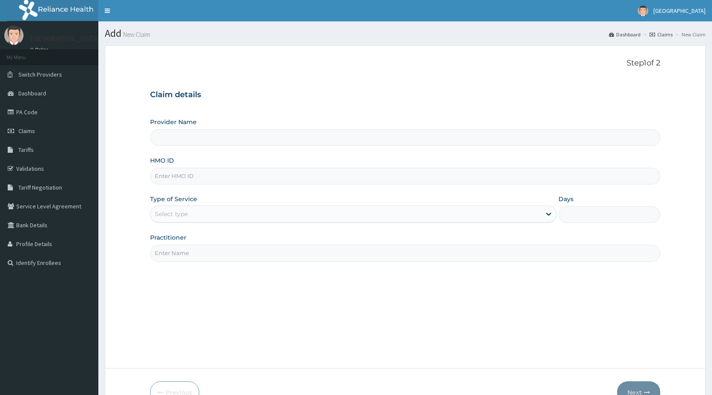
type input "[GEOGRAPHIC_DATA]"
type input "AIT/10307/A"
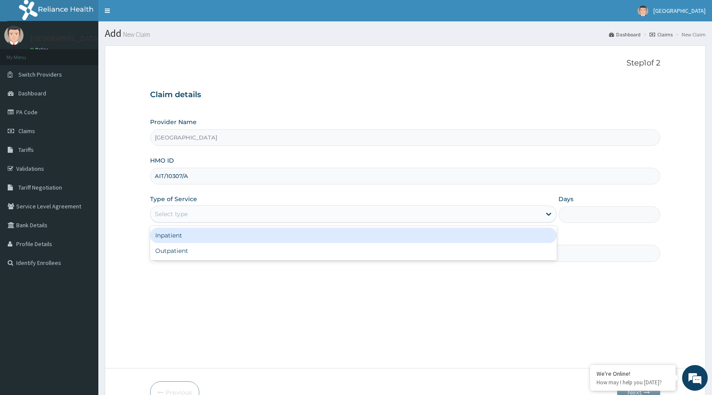
click at [203, 210] on div "Select type" at bounding box center [345, 214] width 390 height 14
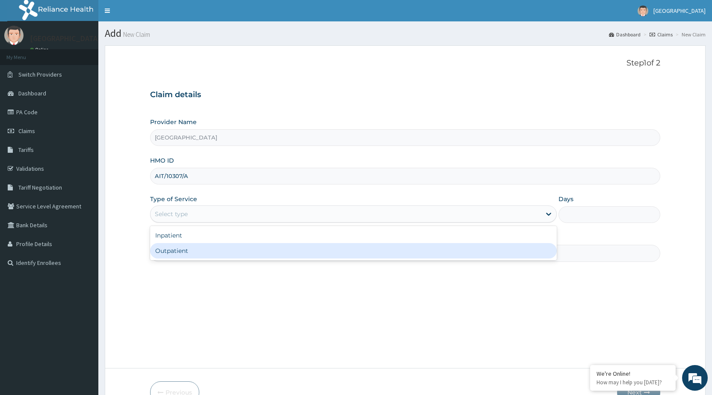
click at [200, 250] on div "Outpatient" at bounding box center [353, 250] width 407 height 15
type input "1"
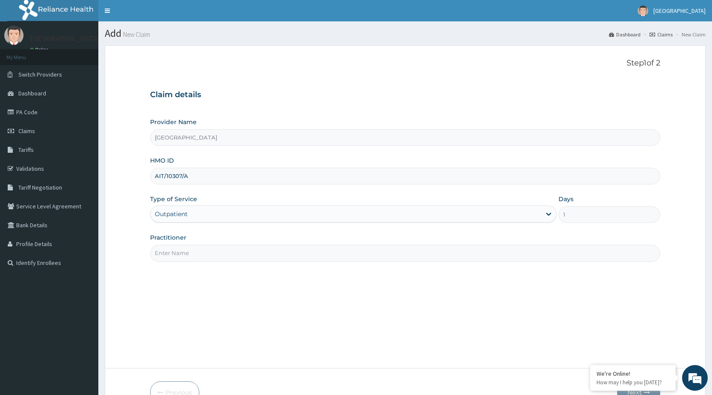
click at [200, 250] on input "Practitioner" at bounding box center [405, 253] width 510 height 17
type input "DR [PERSON_NAME]"
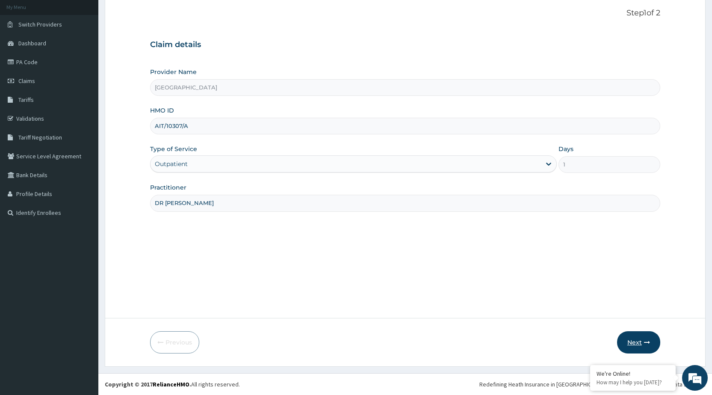
click at [635, 349] on button "Next" at bounding box center [638, 342] width 43 height 22
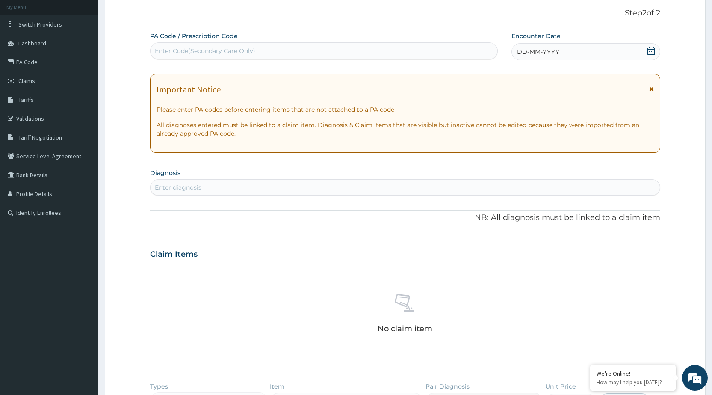
click at [527, 50] on span "DD-MM-YYYY" at bounding box center [538, 51] width 42 height 9
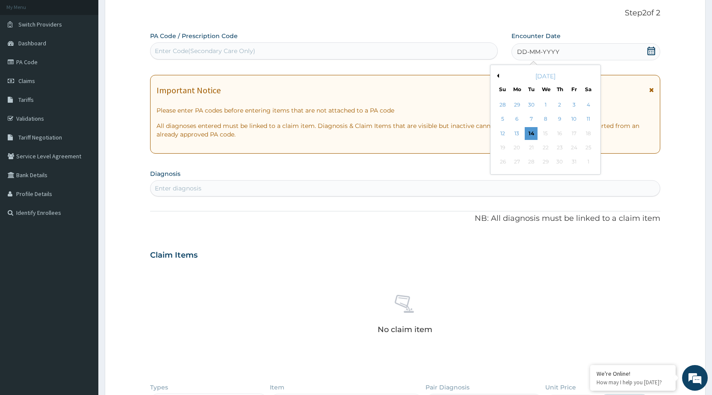
click at [498, 76] on button "Previous Month" at bounding box center [497, 76] width 4 height 4
click at [498, 77] on button "Previous Month" at bounding box center [497, 76] width 4 height 4
click at [569, 104] on div "1" at bounding box center [573, 104] width 13 height 13
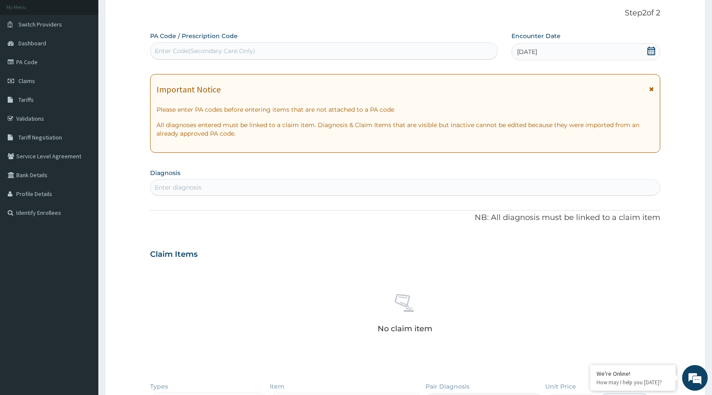
click at [653, 91] on icon at bounding box center [651, 89] width 5 height 6
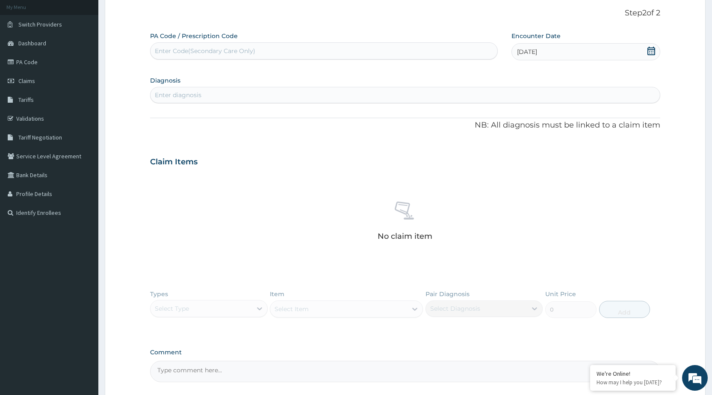
click at [531, 93] on div "Enter diagnosis" at bounding box center [404, 95] width 509 height 14
type input "R"
type input "[MEDICAL_DATA]"
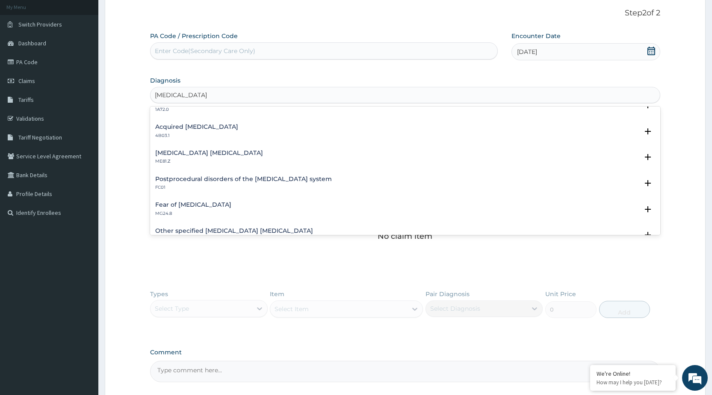
scroll to position [342, 0]
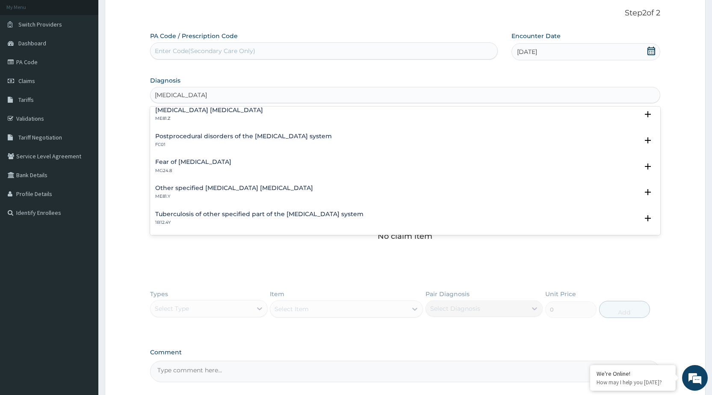
click at [227, 189] on h4 "Other specified [MEDICAL_DATA] [MEDICAL_DATA]" at bounding box center [234, 188] width 158 height 6
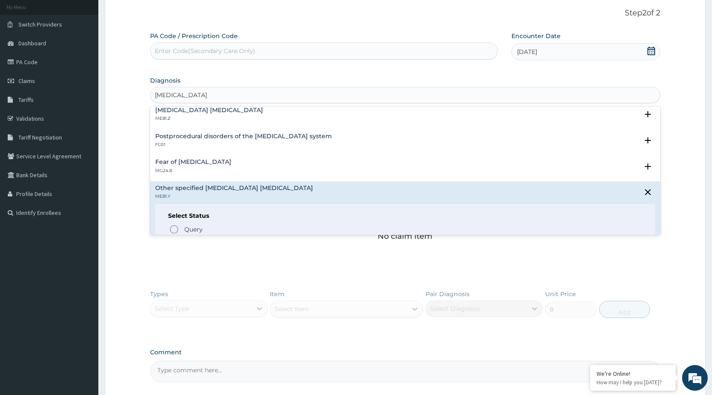
scroll to position [427, 0]
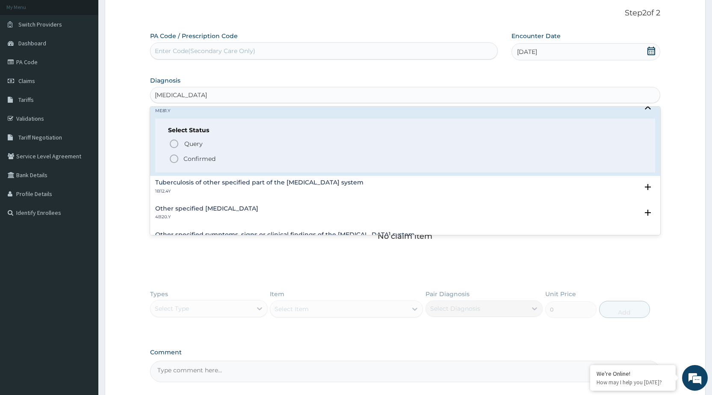
click at [174, 162] on circle "status option filled" at bounding box center [174, 159] width 8 height 8
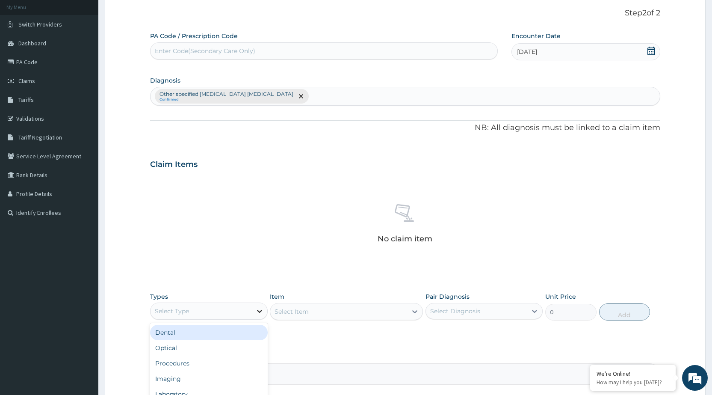
click at [256, 313] on icon at bounding box center [259, 311] width 9 height 9
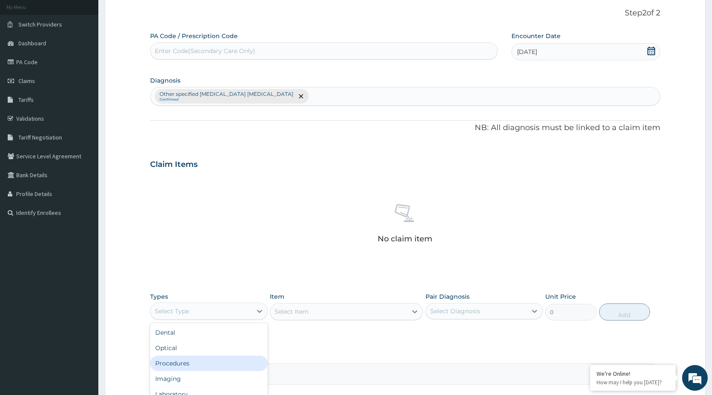
click at [188, 361] on div "Procedures" at bounding box center [208, 362] width 117 height 15
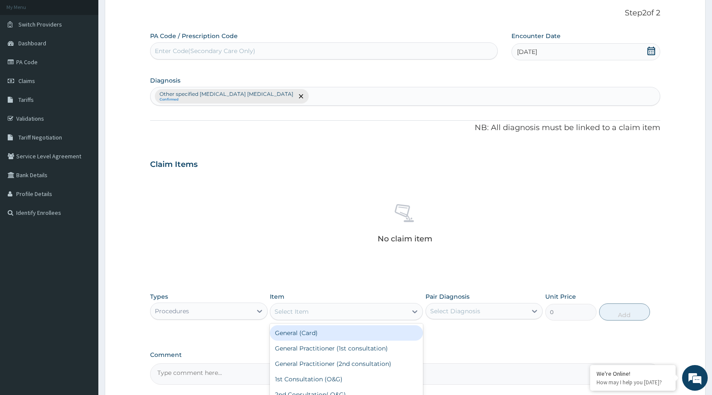
click at [307, 312] on div "Select Item" at bounding box center [291, 311] width 34 height 9
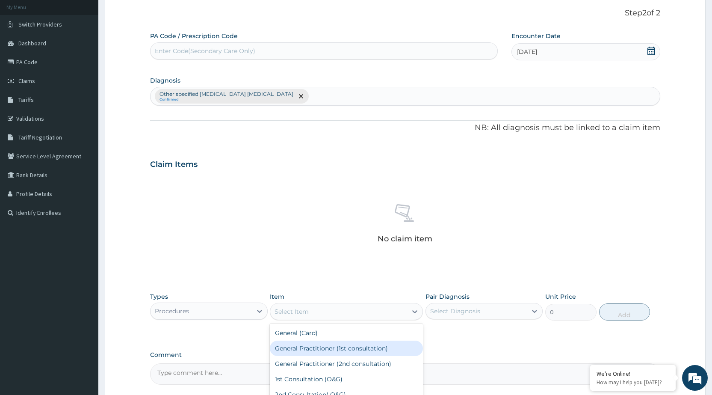
click at [314, 343] on div "General Practitioner (1st consultation)" at bounding box center [346, 347] width 153 height 15
type input "1500"
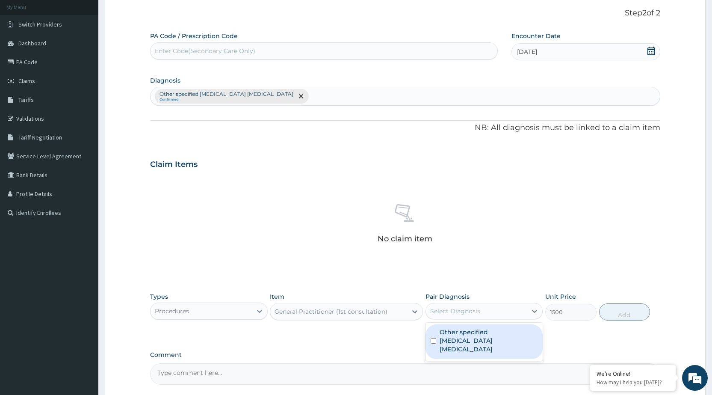
click at [463, 315] on div "Select Diagnosis" at bounding box center [455, 311] width 50 height 9
click at [465, 342] on label "Other specified [MEDICAL_DATA] [MEDICAL_DATA]" at bounding box center [488, 340] width 98 height 26
checkbox input "true"
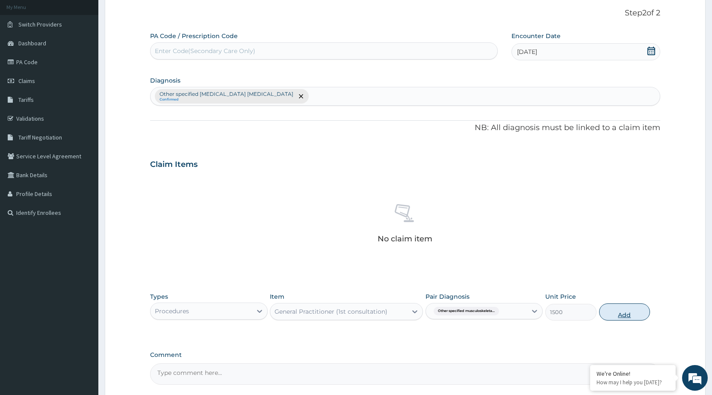
click at [618, 313] on button "Add" at bounding box center [624, 311] width 51 height 17
type input "0"
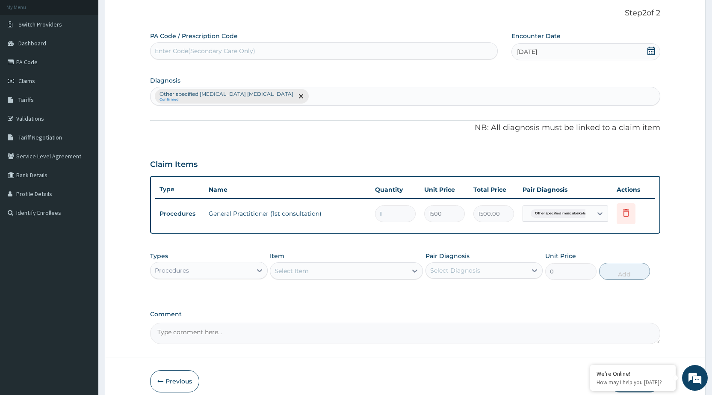
scroll to position [89, 0]
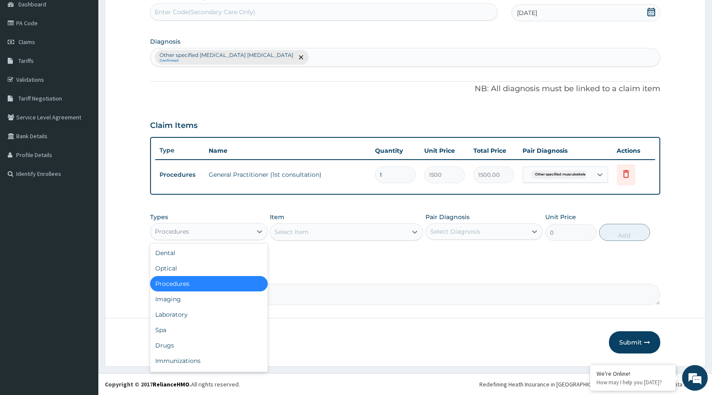
drag, startPoint x: 216, startPoint y: 232, endPoint x: 216, endPoint y: 221, distance: 10.7
click at [215, 225] on div "Procedures" at bounding box center [200, 231] width 101 height 14
click at [174, 349] on div "Drugs" at bounding box center [208, 344] width 117 height 15
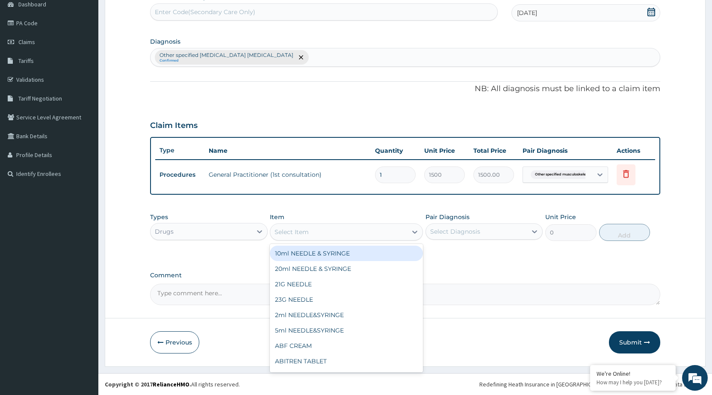
click at [287, 225] on div "Select Item" at bounding box center [338, 232] width 137 height 14
type input "CETRI"
drag, startPoint x: 314, startPoint y: 252, endPoint x: 384, endPoint y: 262, distance: 70.3
click at [315, 253] on div "Cetrizine 10mg/TAB" at bounding box center [346, 252] width 153 height 15
type input "115.5"
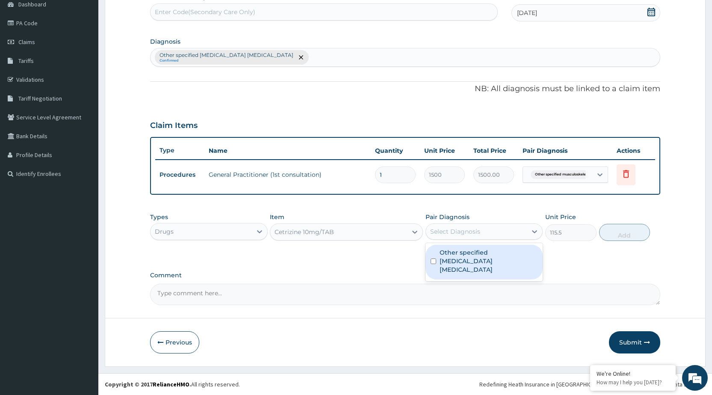
click at [469, 233] on div "Select Diagnosis" at bounding box center [455, 231] width 50 height 9
click at [477, 257] on label "Other specified [MEDICAL_DATA] [MEDICAL_DATA]" at bounding box center [488, 261] width 98 height 26
checkbox input "true"
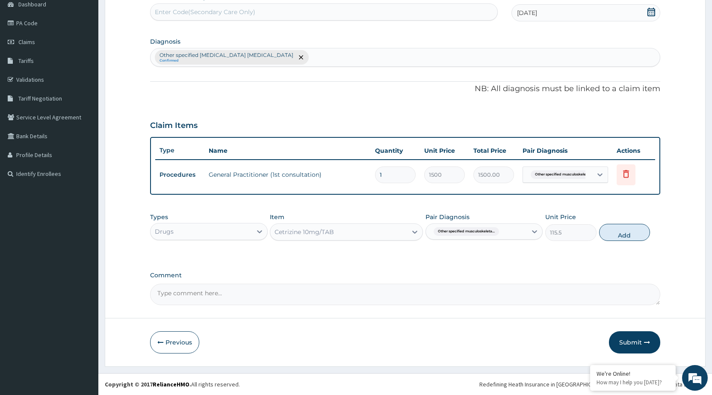
click at [617, 233] on button "Add" at bounding box center [624, 232] width 51 height 17
type input "0"
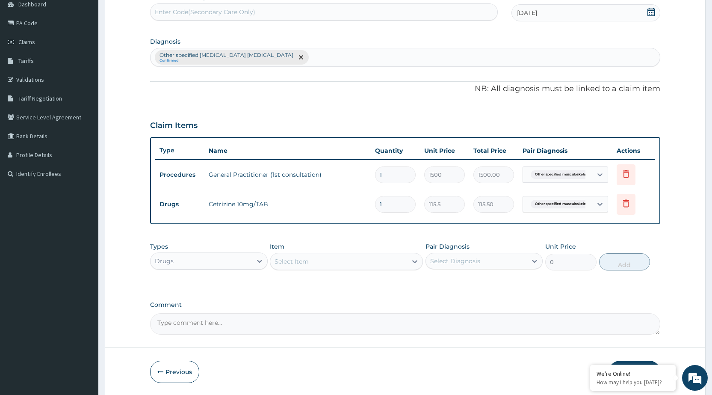
type input "10"
type input "1155.00"
type input "10"
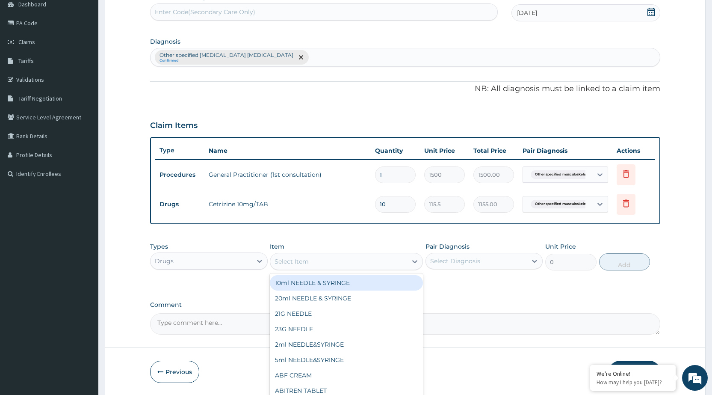
click at [373, 268] on div "Select Item" at bounding box center [346, 261] width 153 height 17
type input "T"
type input "ACTIF"
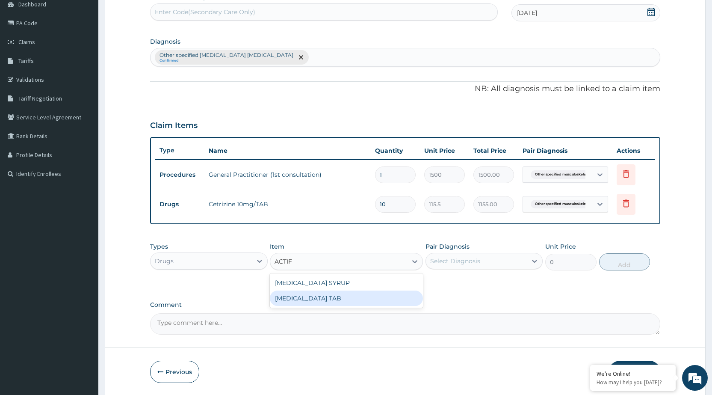
click at [364, 301] on div "[MEDICAL_DATA] TAB" at bounding box center [346, 297] width 153 height 15
type input "26.25"
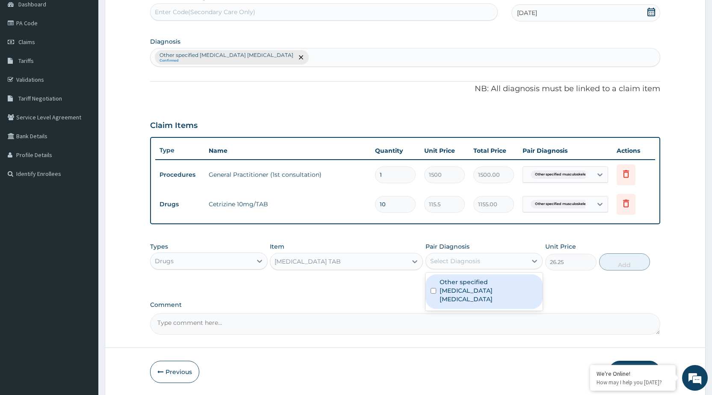
click at [466, 262] on div "Select Diagnosis" at bounding box center [455, 260] width 50 height 9
click at [515, 283] on label "Other specified [MEDICAL_DATA] [MEDICAL_DATA]" at bounding box center [488, 290] width 98 height 26
checkbox input "true"
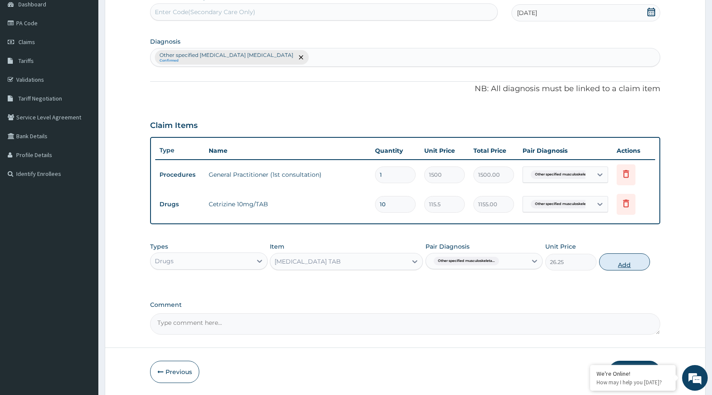
click at [621, 262] on button "Add" at bounding box center [624, 261] width 51 height 17
type input "0"
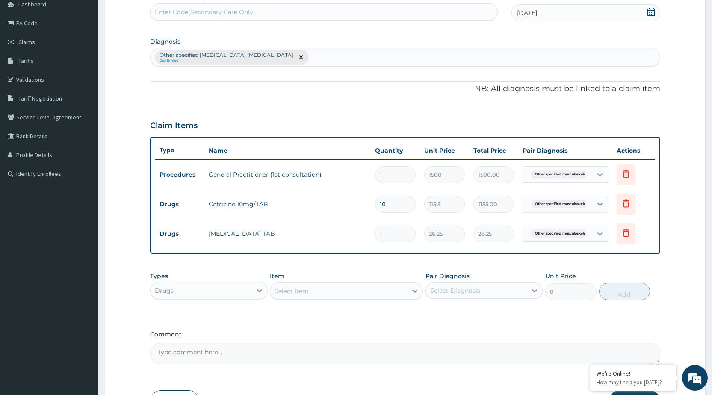
type input "10"
type input "262.50"
type input "10"
click at [327, 288] on div "Select Item" at bounding box center [338, 291] width 137 height 14
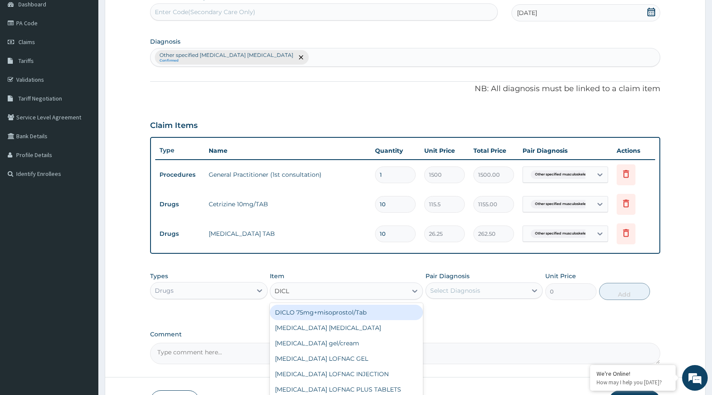
type input "DICLO"
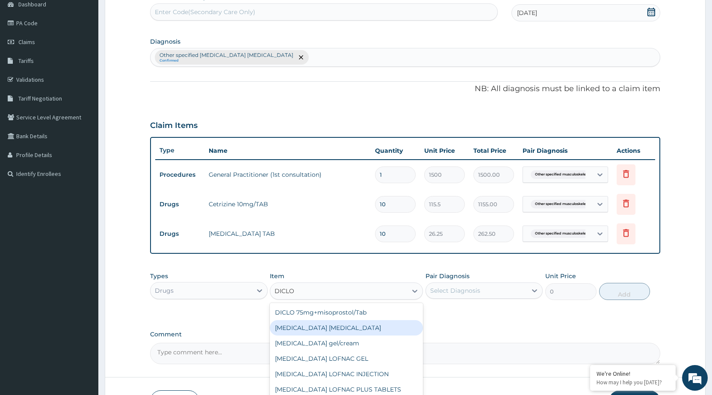
scroll to position [91, 0]
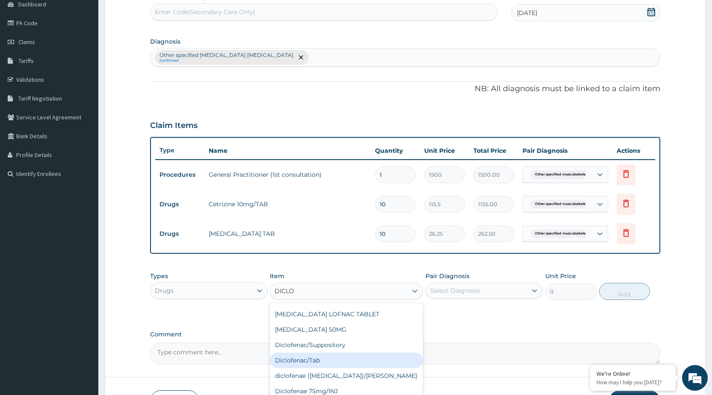
click at [343, 361] on div "Diclofenac/Tab" at bounding box center [346, 359] width 153 height 15
type input "15.75"
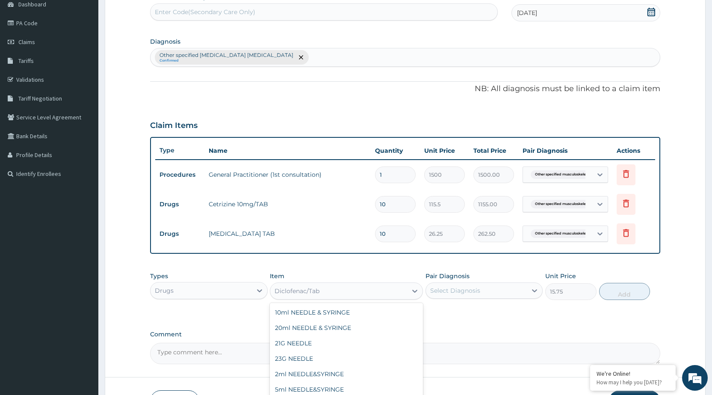
click at [354, 295] on div "Diclofenac/Tab" at bounding box center [338, 291] width 137 height 14
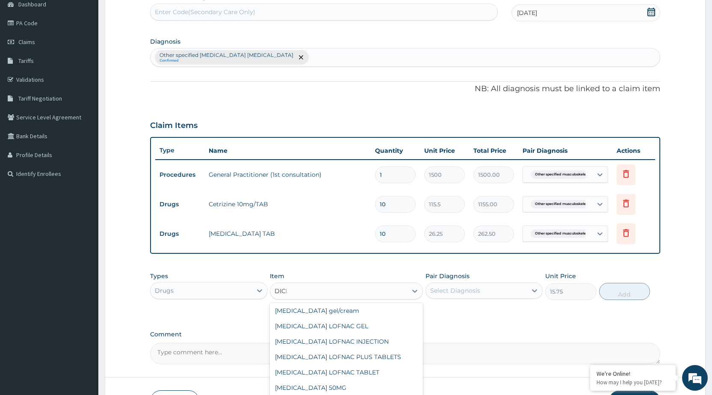
scroll to position [32, 0]
type input "DICLO"
click at [340, 370] on div "[MEDICAL_DATA] LOFNAC TABLET" at bounding box center [346, 371] width 153 height 15
type input "42"
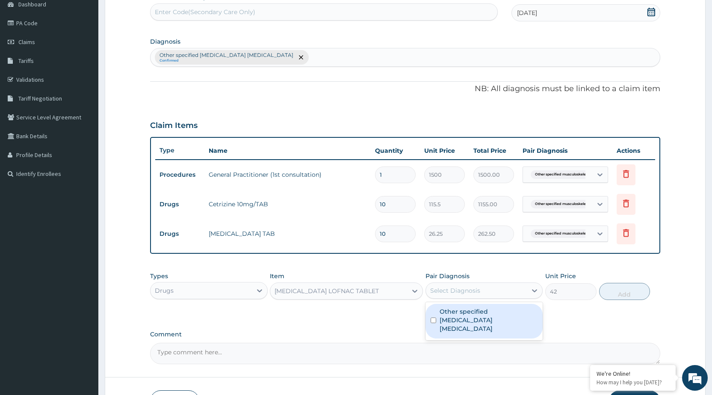
click at [501, 286] on div "Select Diagnosis" at bounding box center [476, 290] width 101 height 14
click at [507, 313] on label "Other specified [MEDICAL_DATA] [MEDICAL_DATA]" at bounding box center [488, 320] width 98 height 26
checkbox input "true"
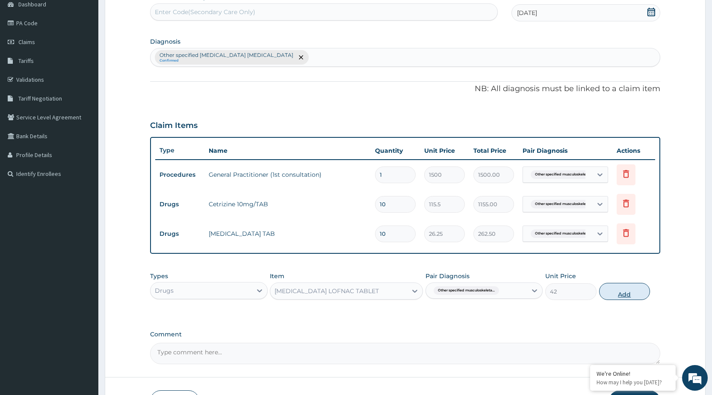
click at [640, 295] on button "Add" at bounding box center [624, 291] width 51 height 17
type input "0"
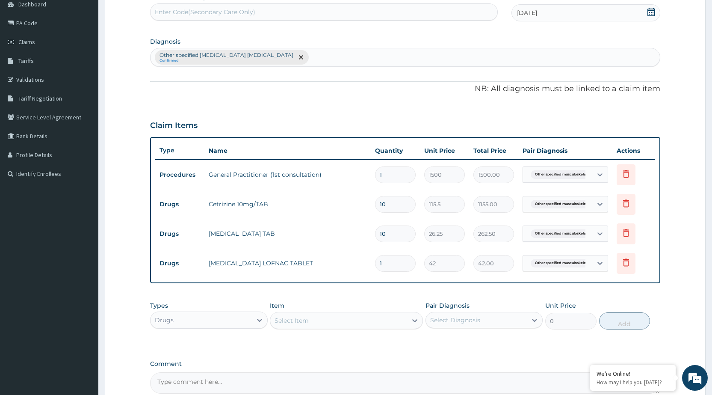
type input "10"
type input "420.00"
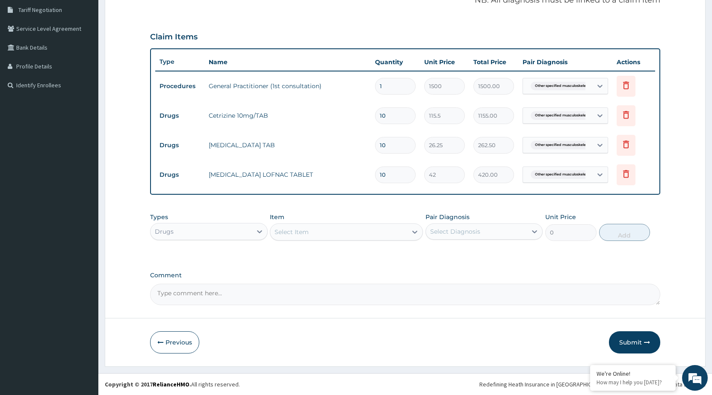
type input "10"
click at [320, 233] on div "Select Item" at bounding box center [338, 232] width 137 height 14
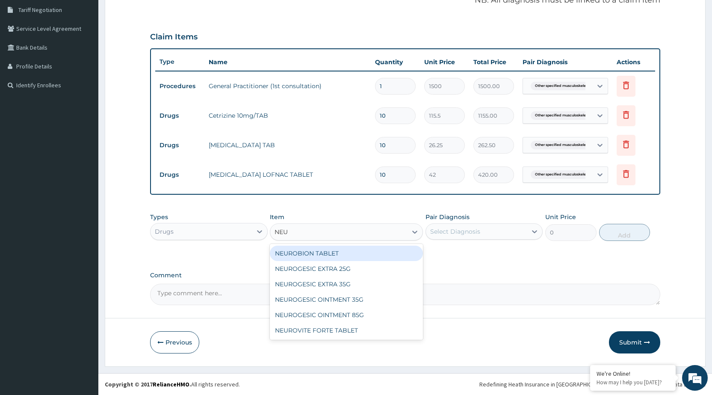
type input "NEUR"
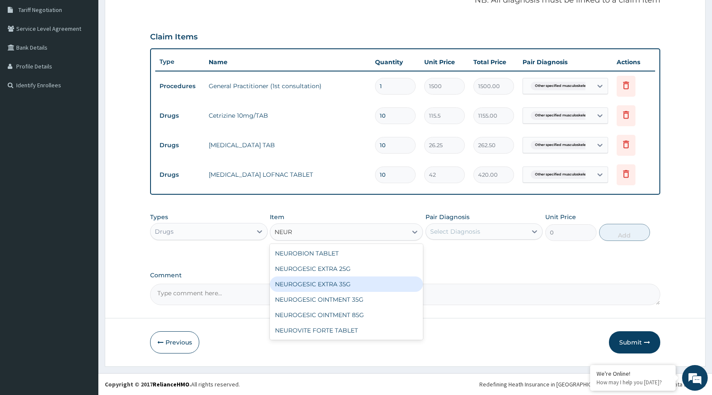
click at [329, 284] on div "NEUROGESIC EXTRA 35G" at bounding box center [346, 283] width 153 height 15
type input "210"
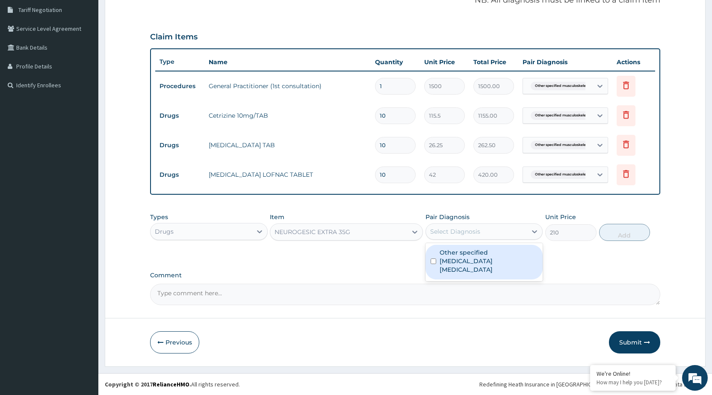
click at [470, 236] on div "Select Diagnosis" at bounding box center [476, 231] width 101 height 14
click at [480, 258] on label "Other specified [MEDICAL_DATA] [MEDICAL_DATA]" at bounding box center [488, 261] width 98 height 26
checkbox input "true"
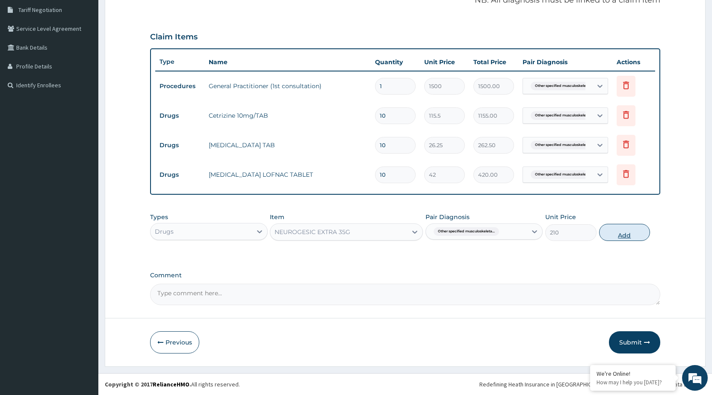
click at [622, 236] on button "Add" at bounding box center [624, 232] width 51 height 17
type input "0"
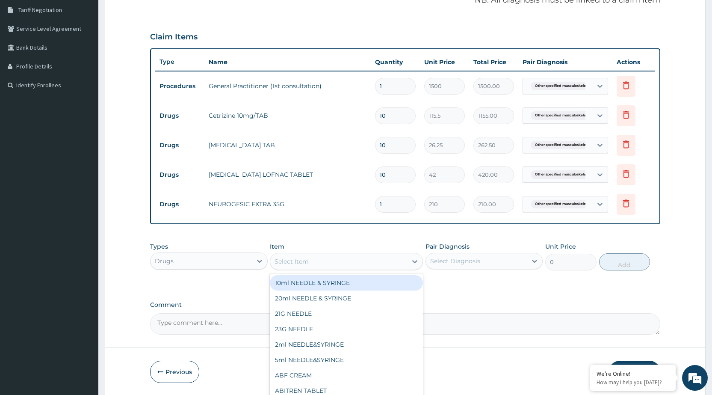
click at [360, 262] on div "Select Item" at bounding box center [338, 261] width 137 height 14
type input "FOLIC"
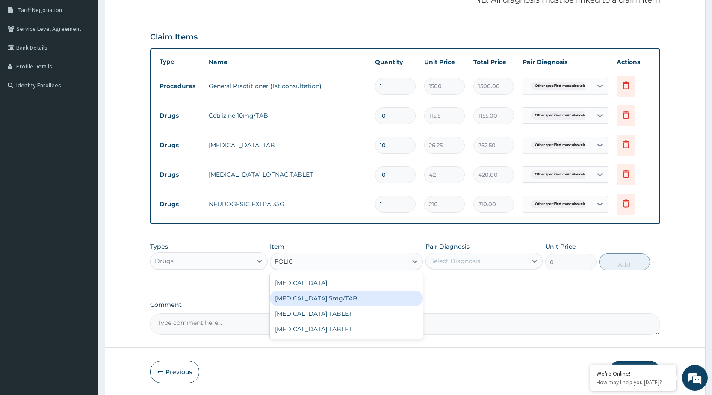
click at [354, 298] on div "[MEDICAL_DATA] 5mg/TAB" at bounding box center [346, 297] width 153 height 15
type input "2.1"
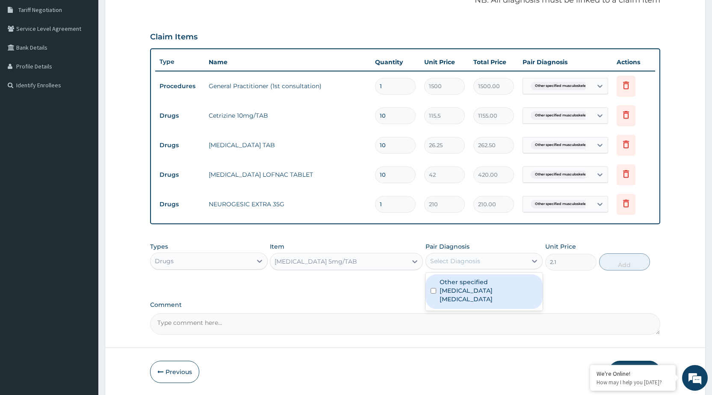
click at [504, 261] on div "Select Diagnosis" at bounding box center [476, 261] width 101 height 14
click at [493, 293] on label "Other specified [MEDICAL_DATA] [MEDICAL_DATA]" at bounding box center [488, 290] width 98 height 26
checkbox input "true"
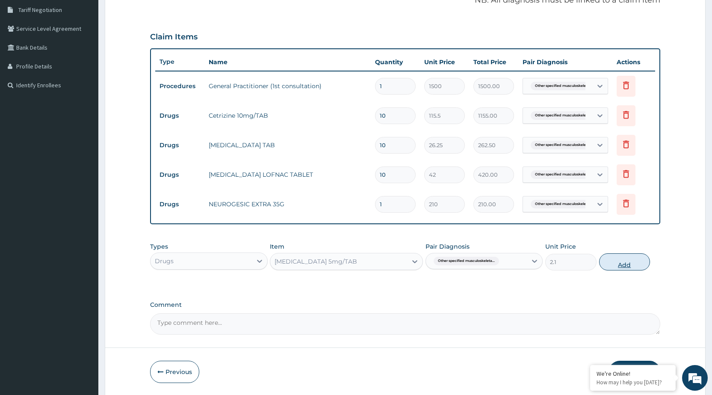
click at [641, 262] on button "Add" at bounding box center [624, 261] width 51 height 17
type input "0"
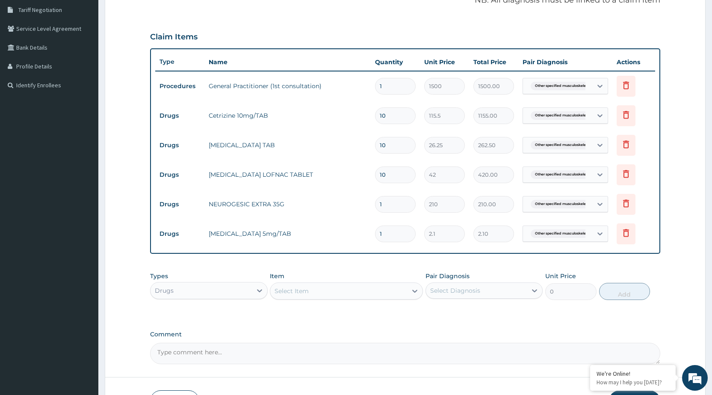
type input "0.00"
type input "2"
type input "4.20"
type input "20"
type input "42.00"
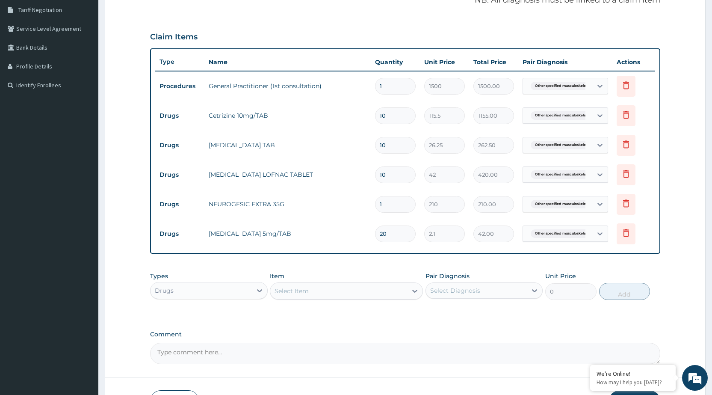
scroll to position [236, 0]
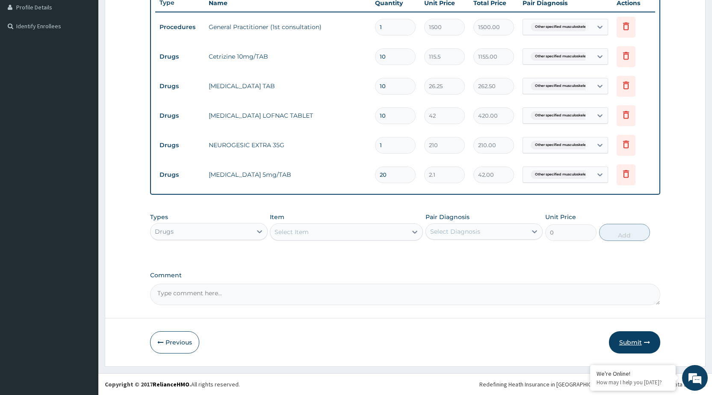
type input "20"
click at [656, 338] on button "Submit" at bounding box center [634, 342] width 51 height 22
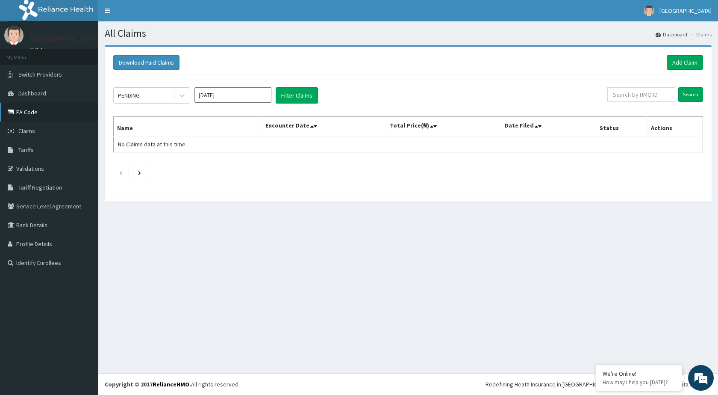
click at [45, 112] on link "PA Code" at bounding box center [49, 112] width 98 height 19
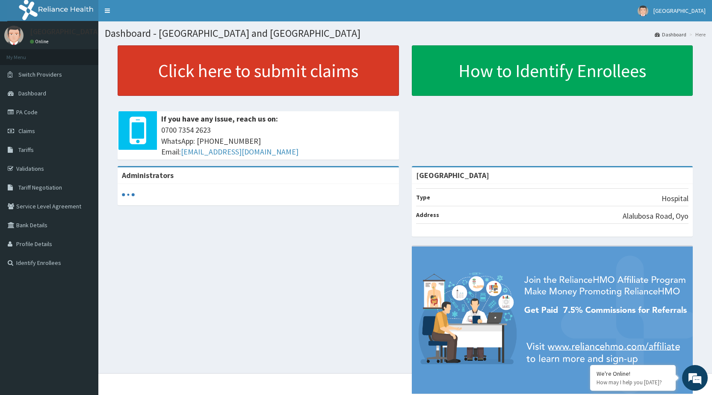
click at [151, 77] on link "Click here to submit claims" at bounding box center [258, 70] width 281 height 50
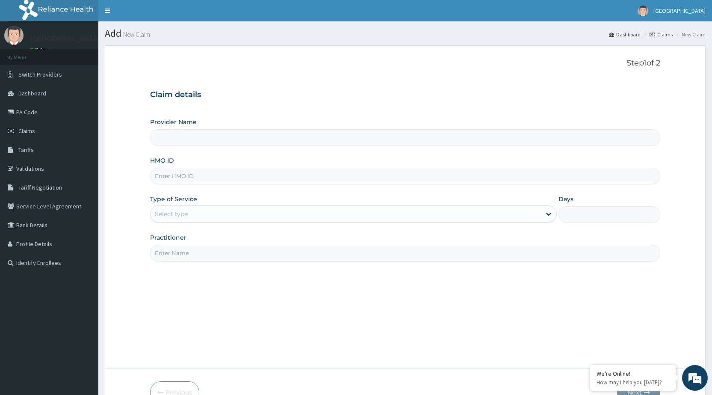
click at [216, 173] on input "HMO ID" at bounding box center [405, 176] width 510 height 17
type input "[GEOGRAPHIC_DATA]"
type input "BWI/10172/A"
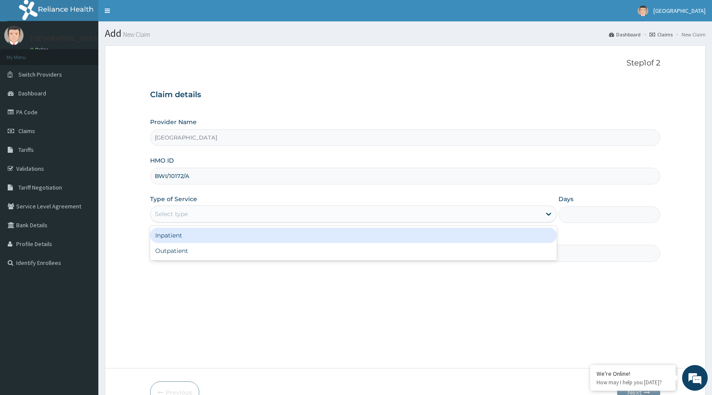
click at [212, 218] on div "Select type" at bounding box center [345, 214] width 390 height 14
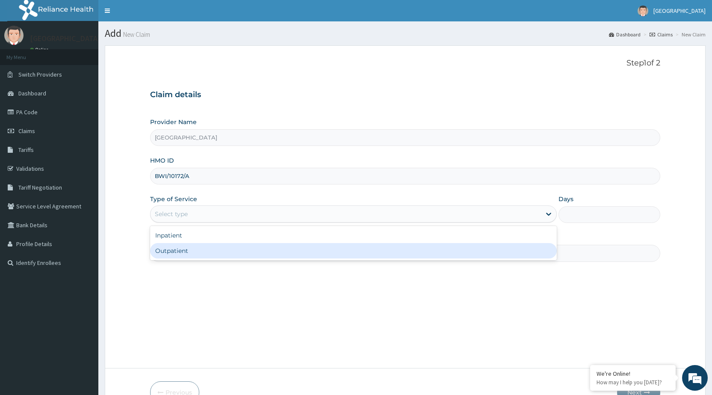
click at [212, 251] on div "Outpatient" at bounding box center [353, 250] width 407 height 15
type input "1"
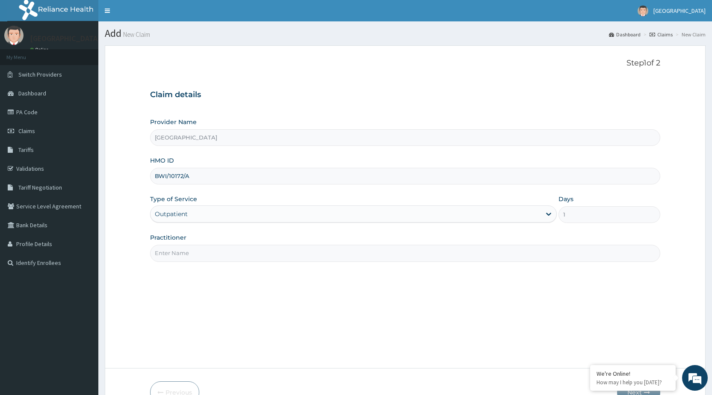
click at [212, 256] on input "Practitioner" at bounding box center [405, 253] width 510 height 17
type input "DR [PERSON_NAME]"
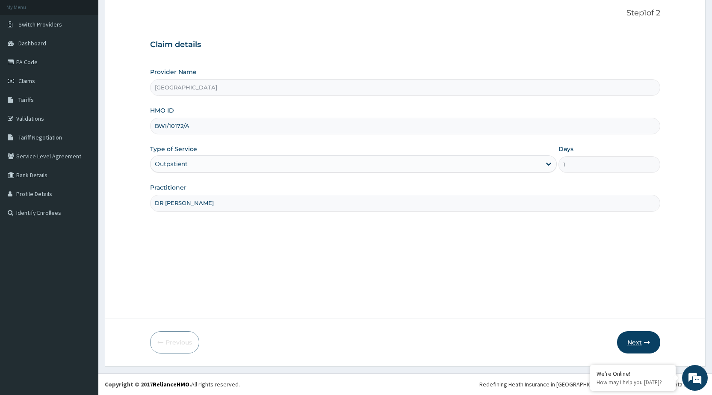
click at [637, 336] on button "Next" at bounding box center [638, 342] width 43 height 22
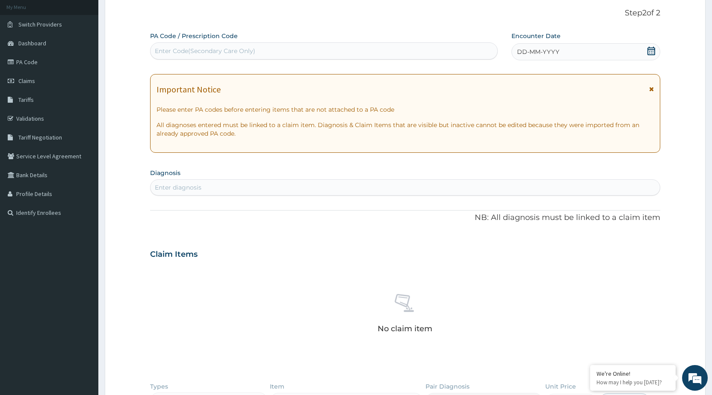
click at [190, 52] on div "Enter Code(Secondary Care Only)" at bounding box center [205, 51] width 100 height 9
type input "PA/B150B6"
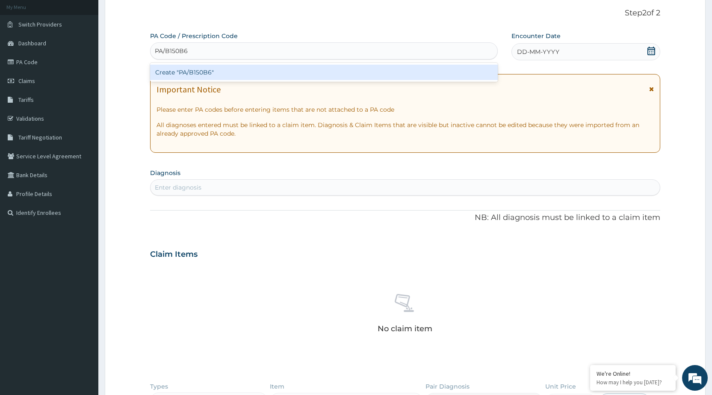
click at [195, 72] on div "Create "PA/B150B6"" at bounding box center [323, 72] width 347 height 15
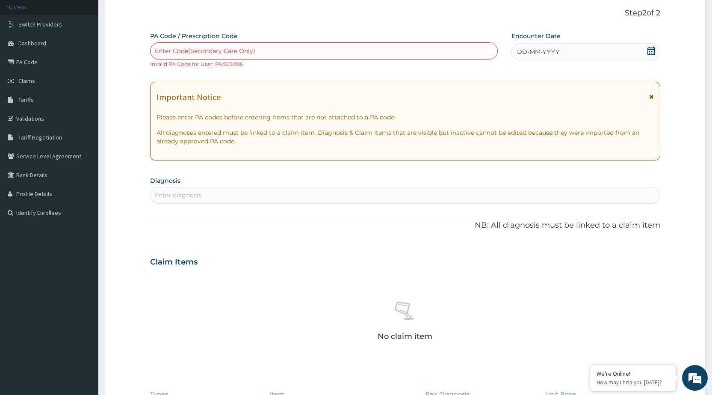
click at [190, 51] on div "Enter Code(Secondary Care Only)" at bounding box center [205, 51] width 100 height 9
type input "PA/8150B6"
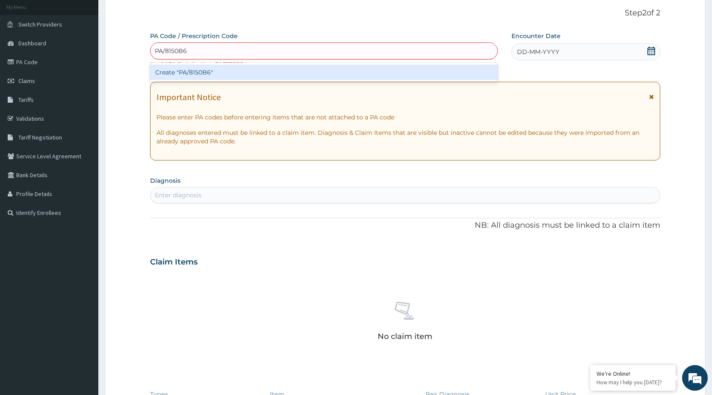
click at [195, 70] on div "Create "PA/8150B6"" at bounding box center [323, 72] width 347 height 15
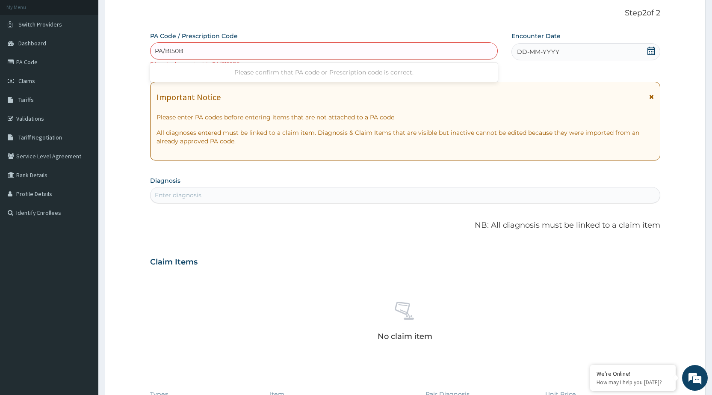
type input "PA/BI50B6"
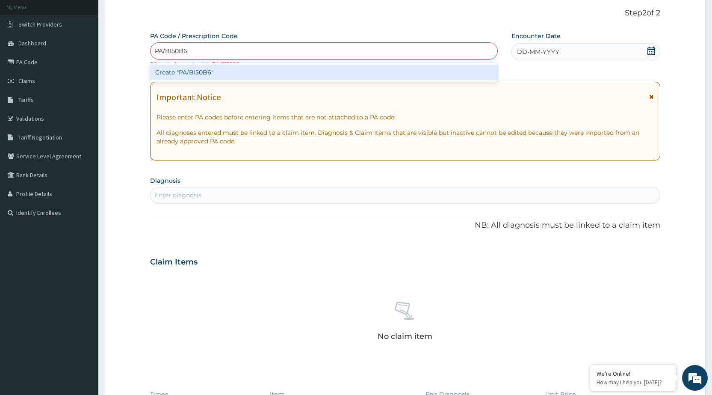
click at [195, 71] on div "Create "PA/BI50B6"" at bounding box center [323, 72] width 347 height 15
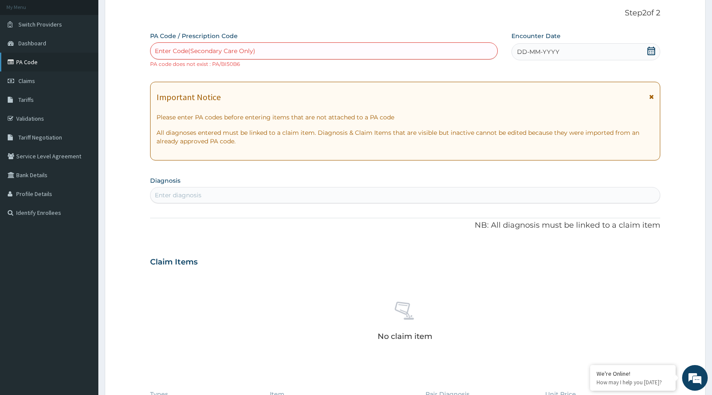
click at [33, 57] on link "PA Code" at bounding box center [49, 62] width 98 height 19
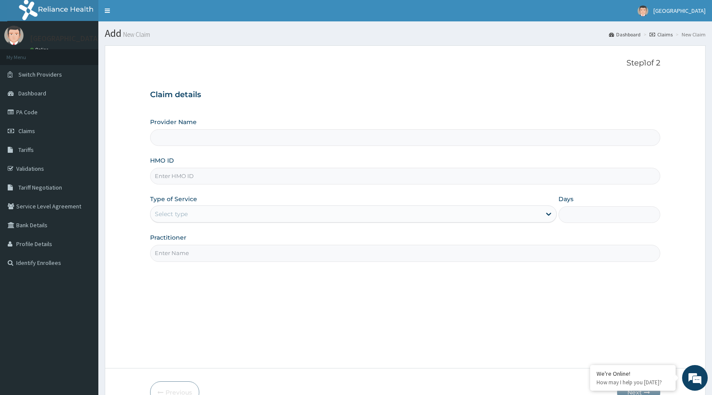
click at [205, 176] on input "HMO ID" at bounding box center [405, 176] width 510 height 17
type input "BW"
type input "[GEOGRAPHIC_DATA]"
type input "BWI/10172/C"
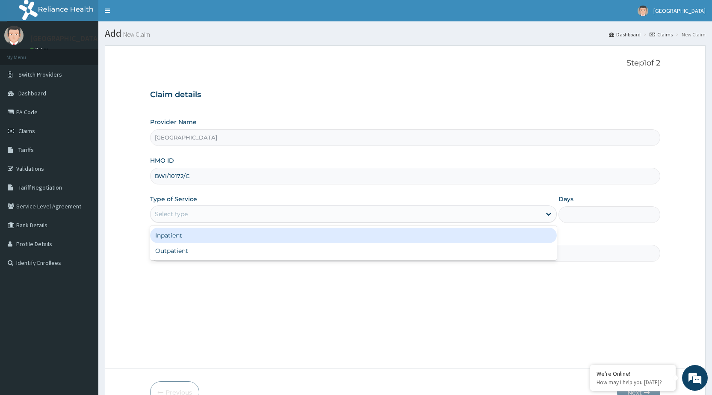
click at [200, 209] on div "Select type" at bounding box center [345, 214] width 390 height 14
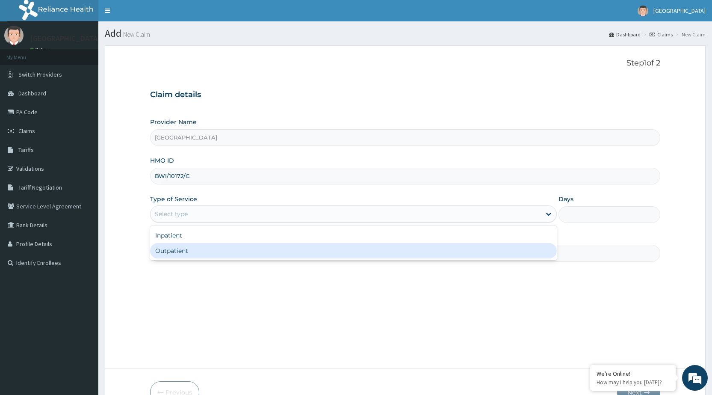
click at [192, 255] on div "Outpatient" at bounding box center [353, 250] width 407 height 15
type input "1"
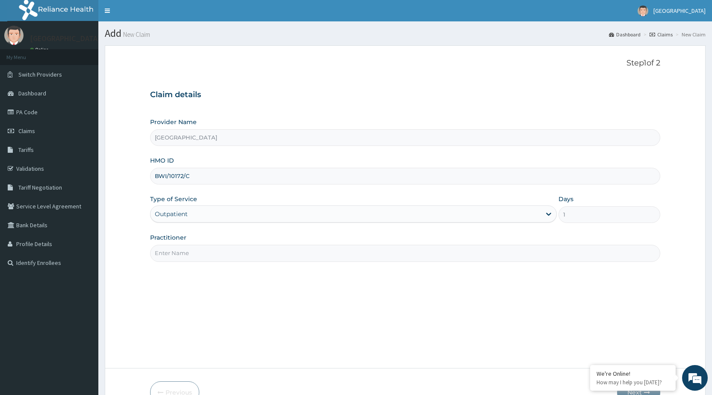
click at [192, 255] on input "Practitioner" at bounding box center [405, 253] width 510 height 17
type input "DR [PERSON_NAME]"
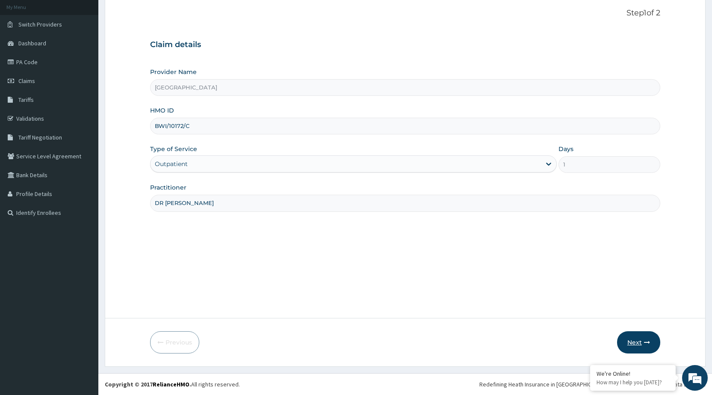
click at [643, 332] on button "Next" at bounding box center [638, 342] width 43 height 22
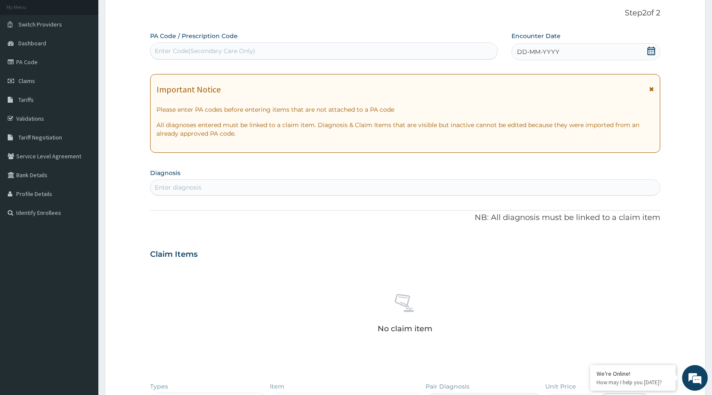
click at [219, 56] on div "Enter Code(Secondary Care Only)" at bounding box center [323, 51] width 346 height 14
type input "PA/BI50B6"
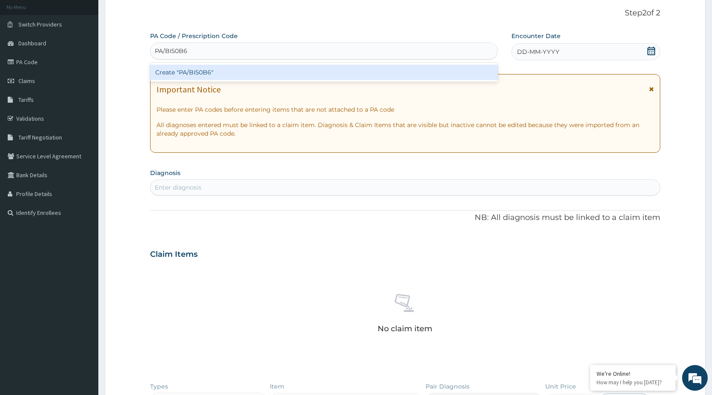
click at [222, 76] on div "Create "PA/BI50B6"" at bounding box center [323, 72] width 347 height 15
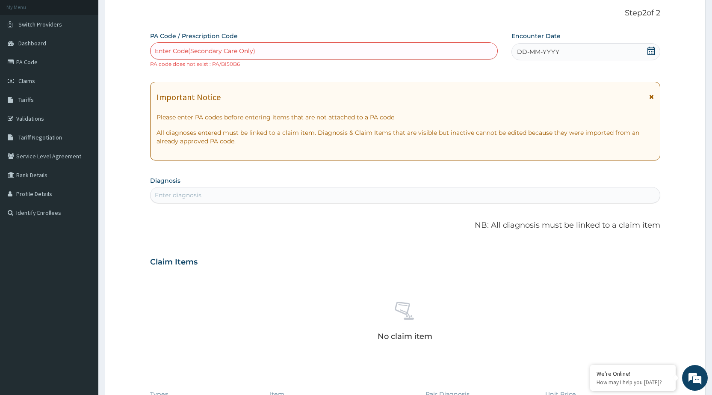
click at [211, 50] on div "Enter Code(Secondary Care Only)" at bounding box center [205, 51] width 100 height 9
type input "PA/B150B6"
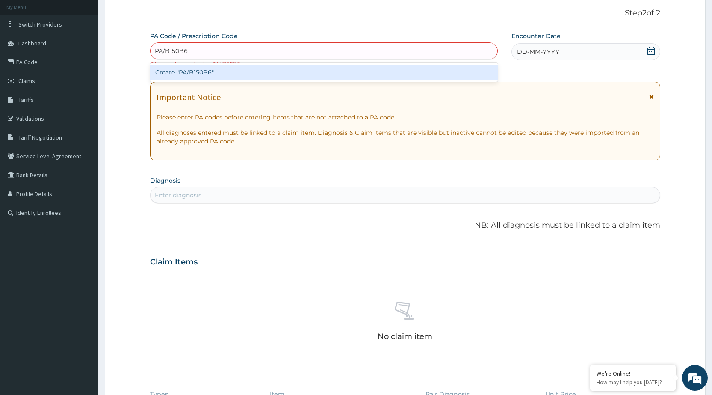
click at [213, 76] on div "Create "PA/B150B6"" at bounding box center [323, 72] width 347 height 15
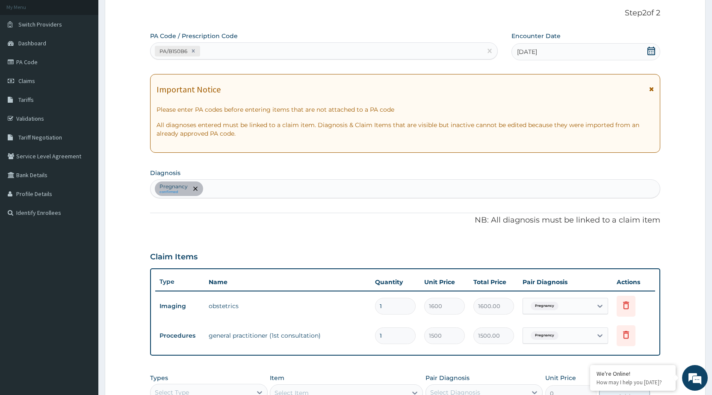
scroll to position [178, 0]
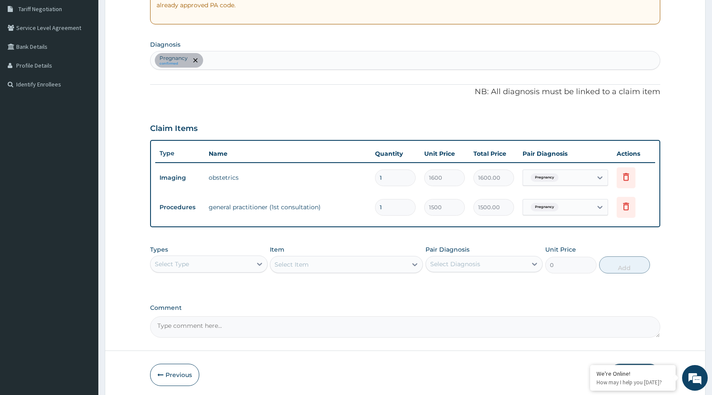
click at [380, 267] on div "Select Item" at bounding box center [346, 264] width 153 height 17
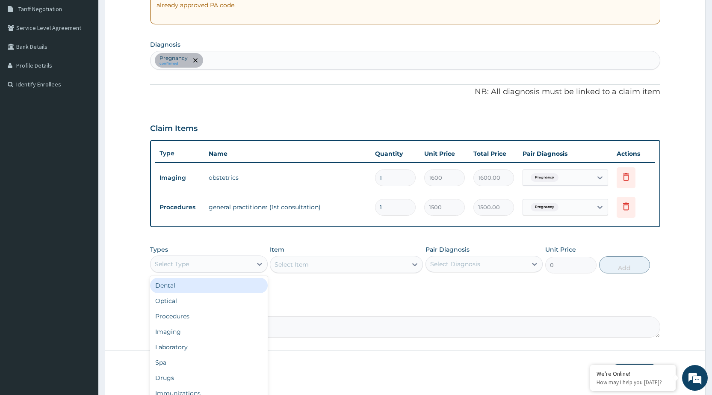
click at [234, 263] on div "Select Type" at bounding box center [200, 264] width 101 height 14
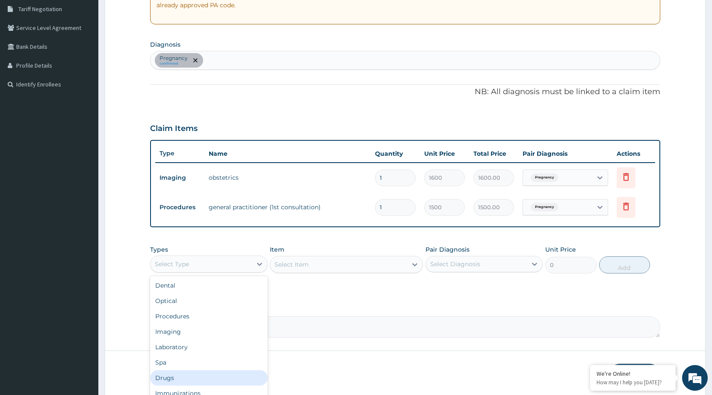
click at [202, 375] on div "Drugs" at bounding box center [208, 377] width 117 height 15
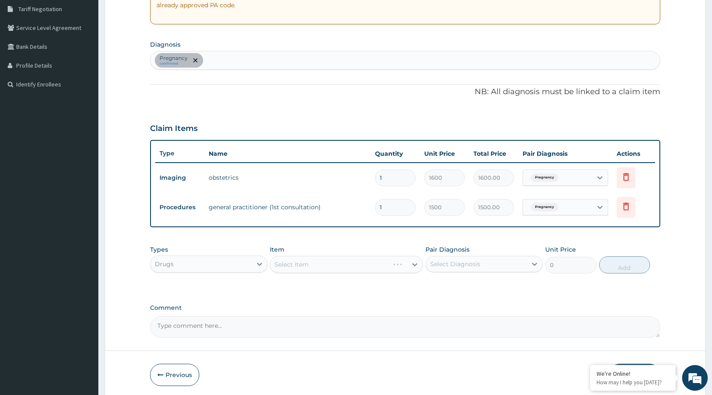
click at [400, 256] on div "Select Item" at bounding box center [346, 264] width 153 height 17
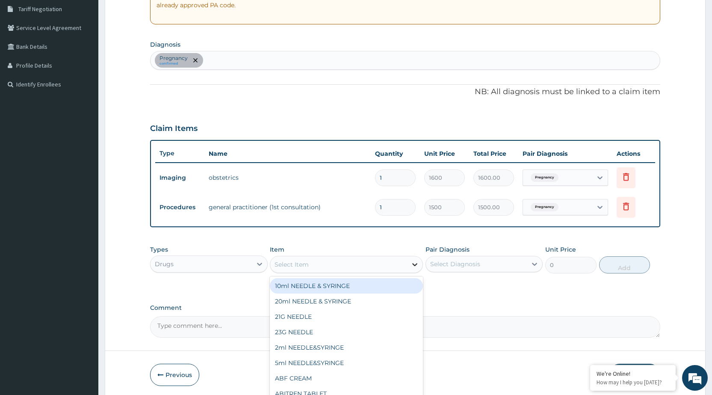
click at [412, 269] on div at bounding box center [414, 263] width 15 height 15
type input "I"
type input "METO"
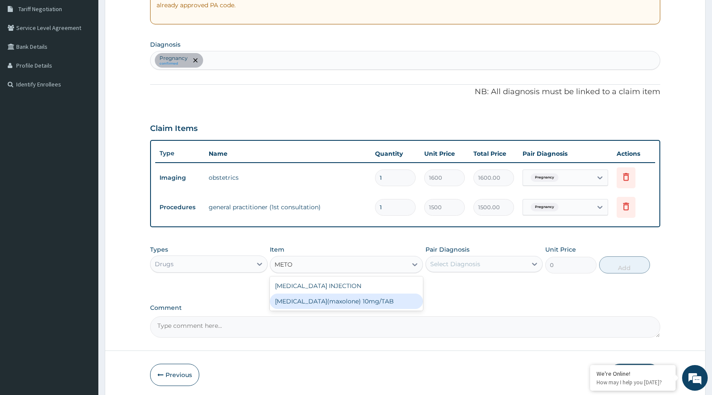
click at [385, 304] on div "[MEDICAL_DATA](maxolone) 10mg/TAB" at bounding box center [346, 300] width 153 height 15
type input "13.12"
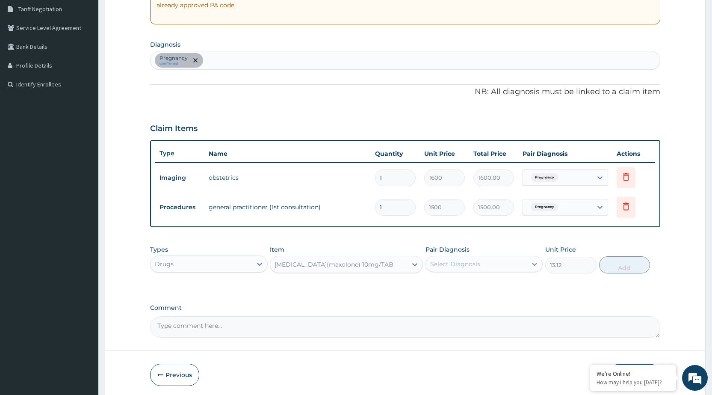
click at [531, 262] on icon at bounding box center [534, 263] width 9 height 9
click at [511, 283] on div "Pregnancy" at bounding box center [483, 286] width 117 height 18
checkbox input "true"
click at [627, 262] on button "Add" at bounding box center [624, 264] width 51 height 17
type input "0"
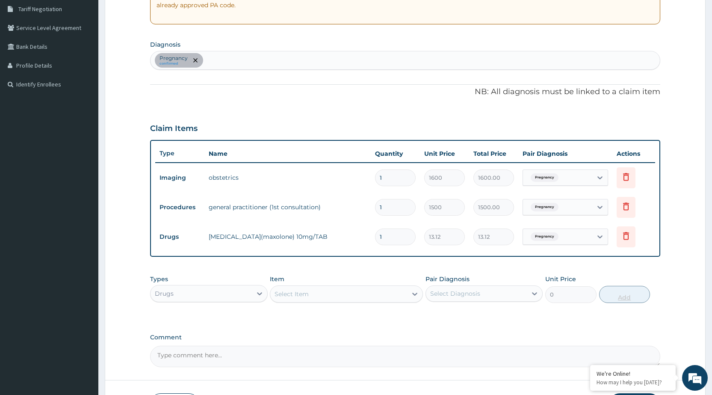
type input "0.00"
click at [622, 237] on icon at bounding box center [626, 235] width 10 height 10
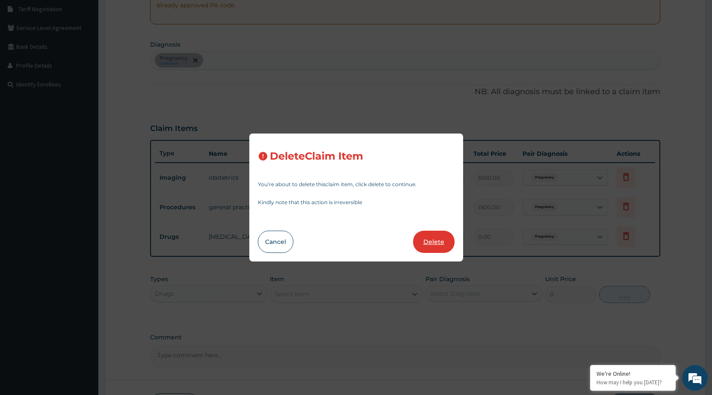
click at [438, 248] on button "Delete" at bounding box center [433, 241] width 41 height 22
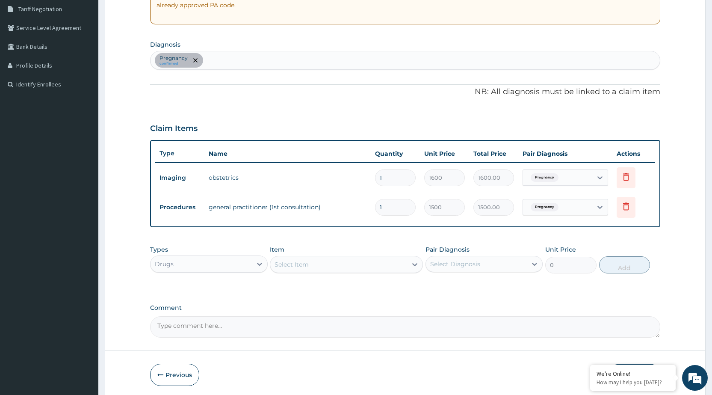
click at [394, 267] on div "Select Item" at bounding box center [338, 264] width 137 height 14
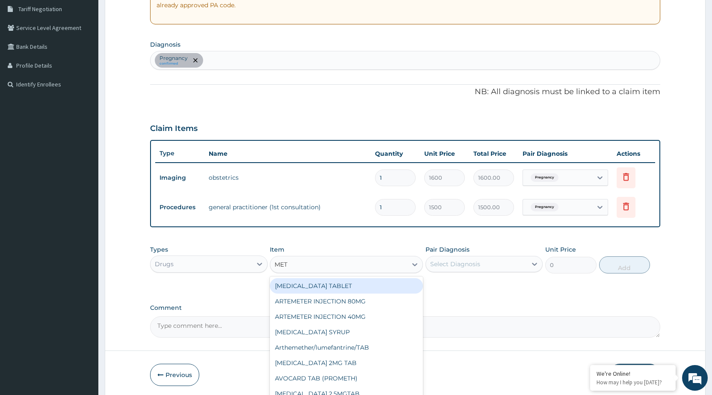
type input "METO"
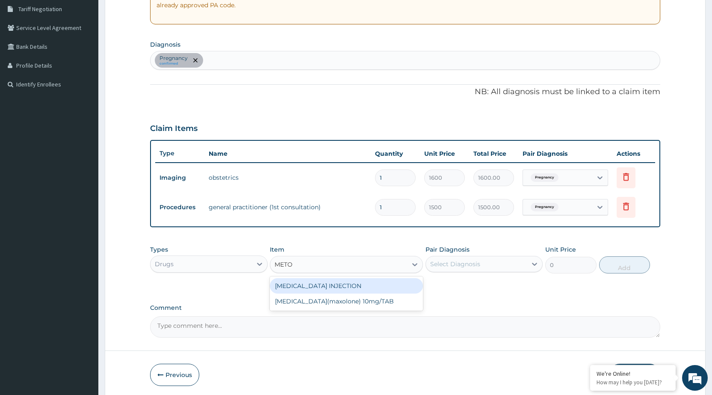
click at [383, 283] on div "[MEDICAL_DATA] INJECTION" at bounding box center [346, 285] width 153 height 15
type input "52.5"
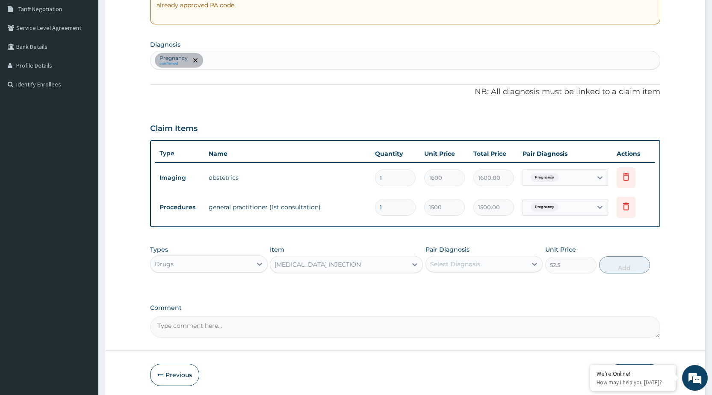
click at [454, 266] on div "Select Diagnosis" at bounding box center [455, 263] width 50 height 9
click at [463, 290] on div "Pregnancy" at bounding box center [483, 286] width 117 height 18
checkbox input "true"
click at [630, 270] on button "Add" at bounding box center [624, 264] width 51 height 17
type input "0"
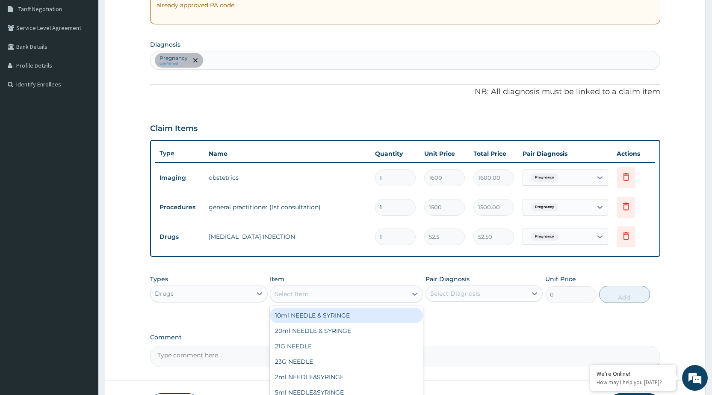
click at [361, 289] on div "Select Item" at bounding box center [338, 294] width 137 height 14
type input "I"
type input "T.T"
click at [367, 320] on div "T.T INJECTION" at bounding box center [346, 314] width 153 height 15
type input "157.5"
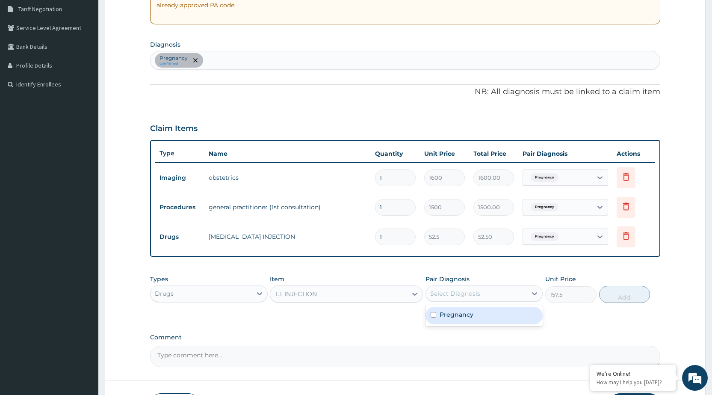
click at [490, 289] on div "Select Diagnosis" at bounding box center [476, 293] width 101 height 14
click at [491, 318] on div "Pregnancy" at bounding box center [483, 316] width 117 height 18
checkbox input "true"
click at [607, 297] on button "Add" at bounding box center [624, 294] width 51 height 17
type input "0"
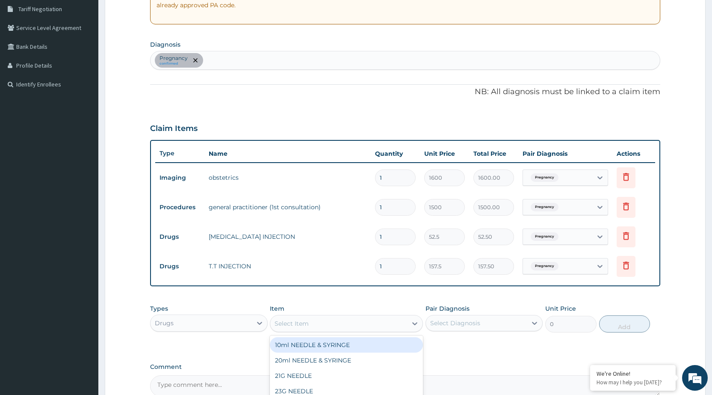
click at [336, 330] on div "Select Item" at bounding box center [346, 323] width 153 height 17
type input "FOLI"
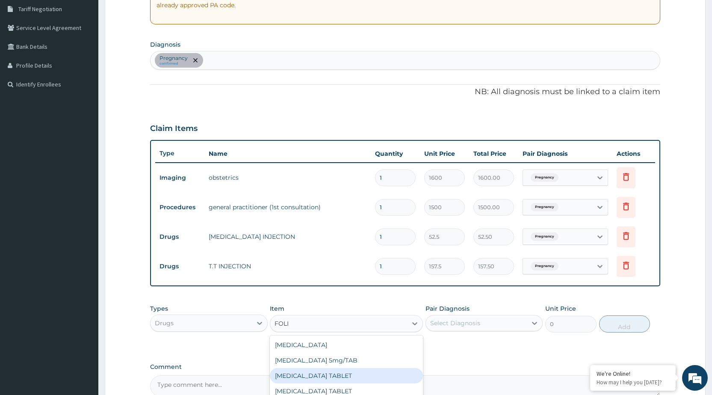
click at [312, 379] on div "[MEDICAL_DATA] TABLET" at bounding box center [346, 375] width 153 height 15
type input "2.1"
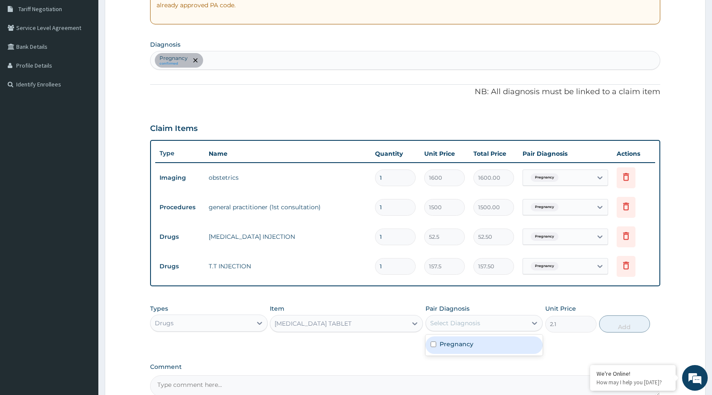
click at [459, 322] on div "Select Diagnosis" at bounding box center [455, 322] width 50 height 9
click at [467, 354] on div "Pregnancy" at bounding box center [483, 344] width 117 height 21
click at [528, 345] on div "Pregnancy" at bounding box center [483, 345] width 117 height 18
checkbox input "true"
click at [647, 317] on button "Add" at bounding box center [624, 323] width 51 height 17
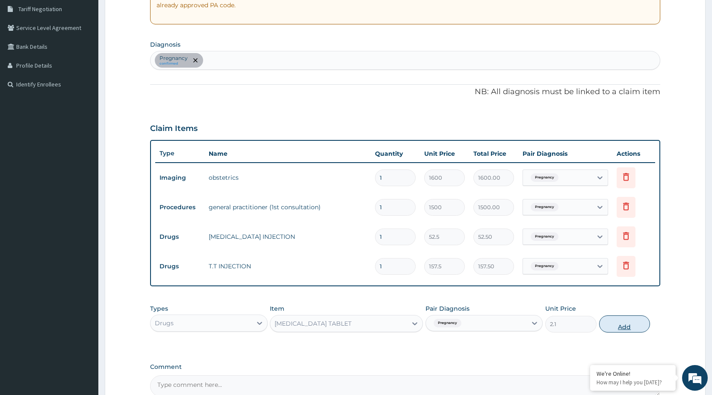
type input "0"
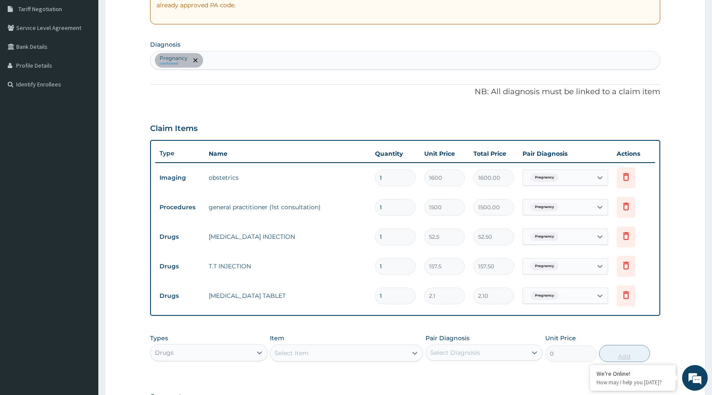
type input "0.00"
type input "2"
type input "4.20"
type input "20"
type input "42.00"
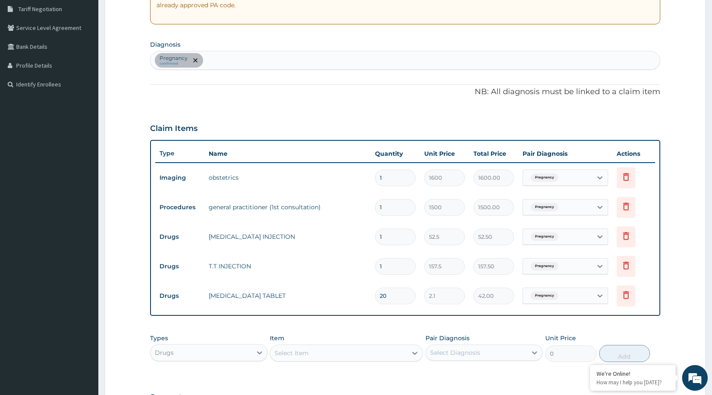
type input "20"
click at [385, 350] on div "Select Item" at bounding box center [338, 353] width 137 height 14
type input "VIT"
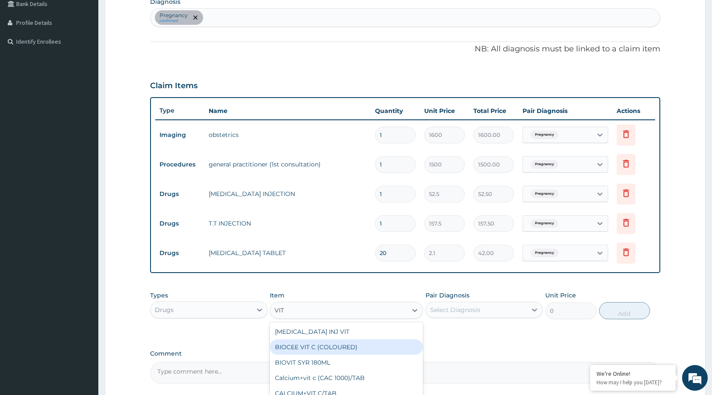
click at [370, 351] on div "BIOCEE VIT C (COLOURED)" at bounding box center [346, 346] width 153 height 15
type input "1.57"
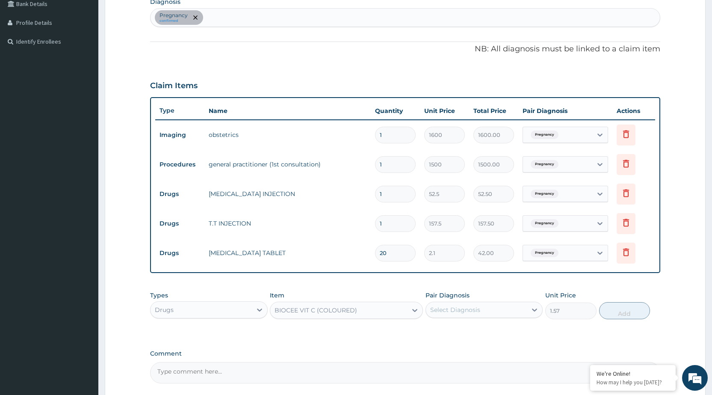
click at [396, 312] on div "BIOCEE VIT C (COLOURED)" at bounding box center [338, 310] width 137 height 14
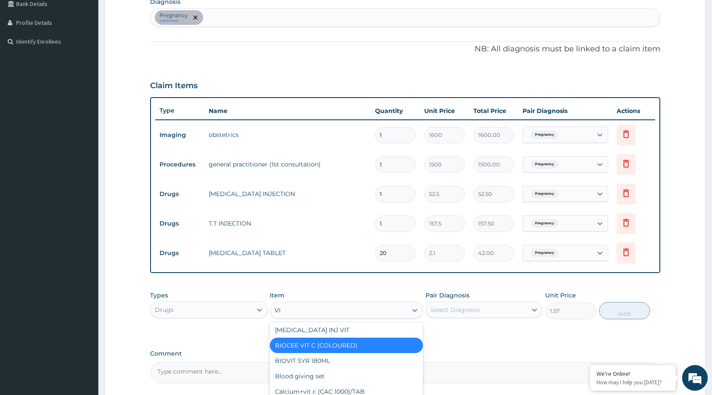
type input "VIT"
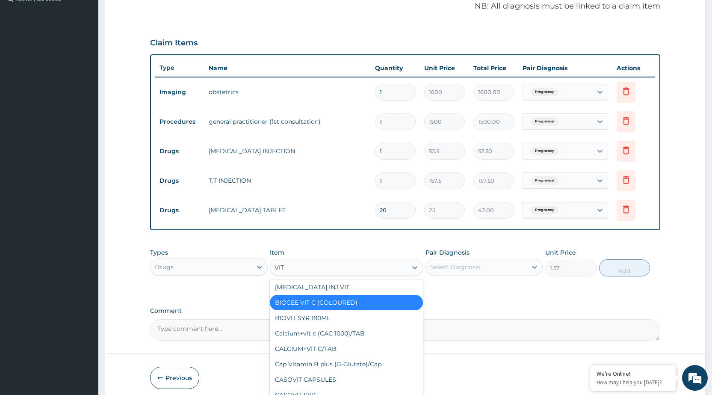
scroll to position [299, 0]
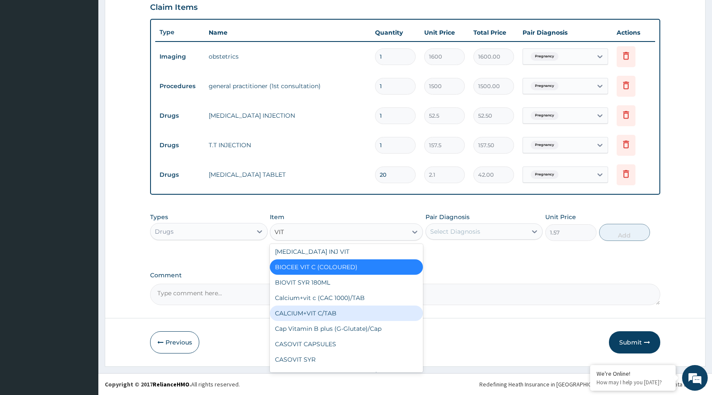
click at [334, 311] on div "CALCIUM+VIT C/TAB" at bounding box center [346, 312] width 153 height 15
type input "52.5"
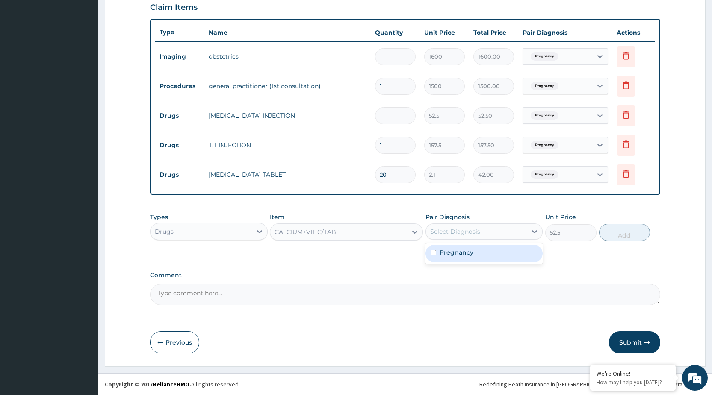
click at [492, 230] on div "Select Diagnosis" at bounding box center [476, 231] width 101 height 14
click at [483, 253] on div "Pregnancy" at bounding box center [483, 254] width 117 height 18
checkbox input "true"
click at [606, 234] on button "Add" at bounding box center [624, 232] width 51 height 17
type input "0"
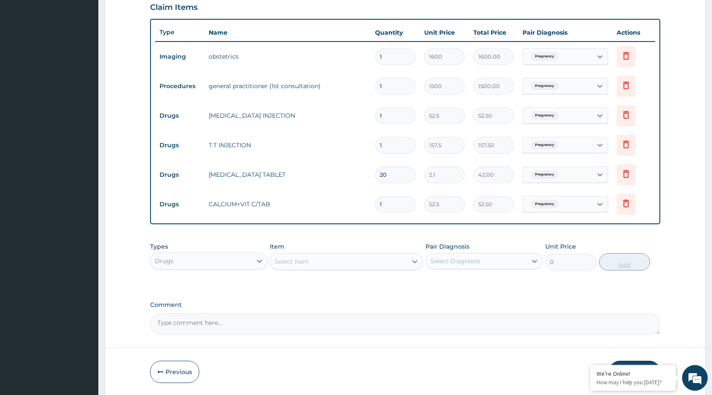
type input "10"
type input "525.00"
type input "10"
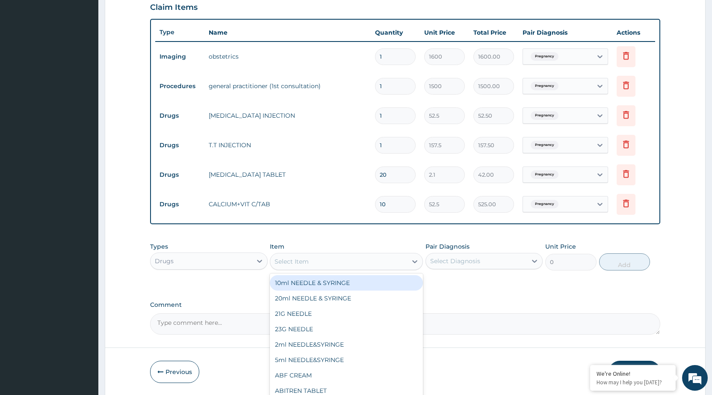
click at [351, 259] on div "Select Item" at bounding box center [338, 261] width 137 height 14
type input "FERR"
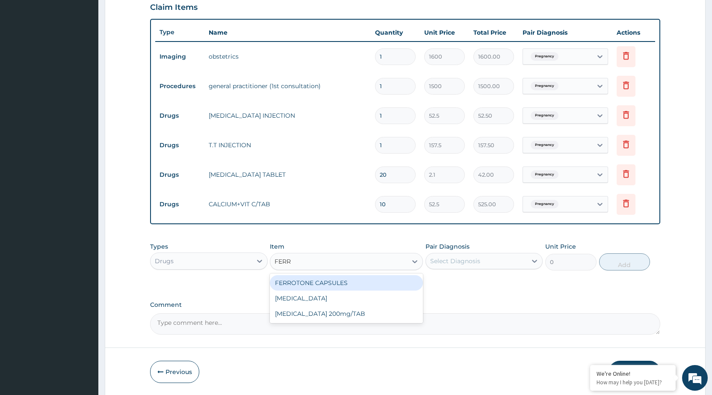
click at [364, 281] on div "FERROTONE CAPSULES" at bounding box center [346, 282] width 153 height 15
type input "4.2"
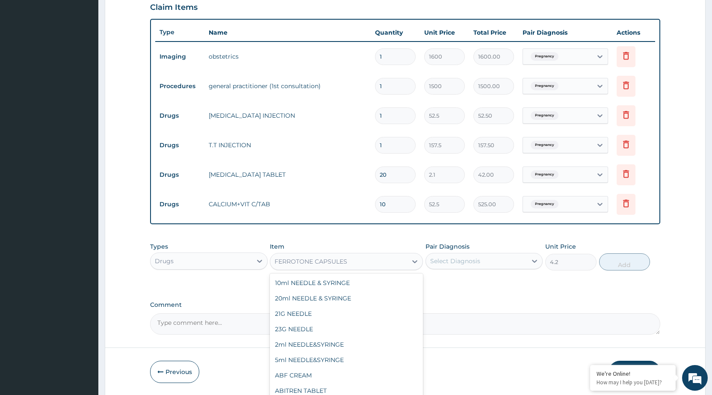
click at [362, 262] on div "FERROTONE CAPSULES" at bounding box center [338, 261] width 137 height 14
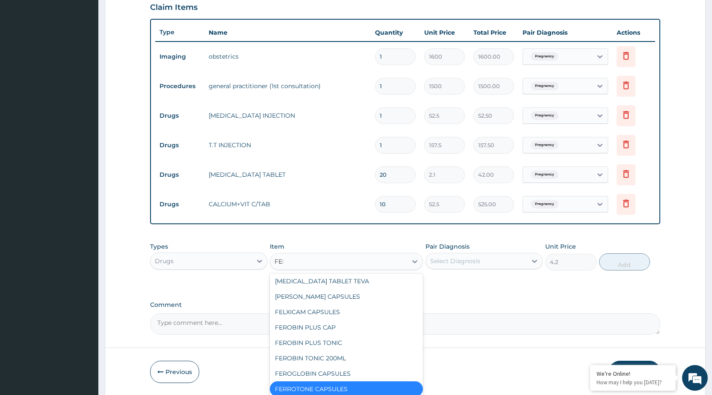
scroll to position [17, 0]
type input "FERR"
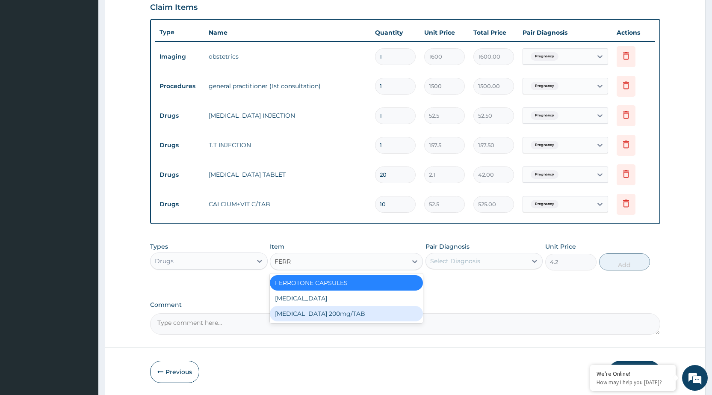
click at [353, 310] on div "[MEDICAL_DATA] 200mg/TAB" at bounding box center [346, 313] width 153 height 15
type input "3.15"
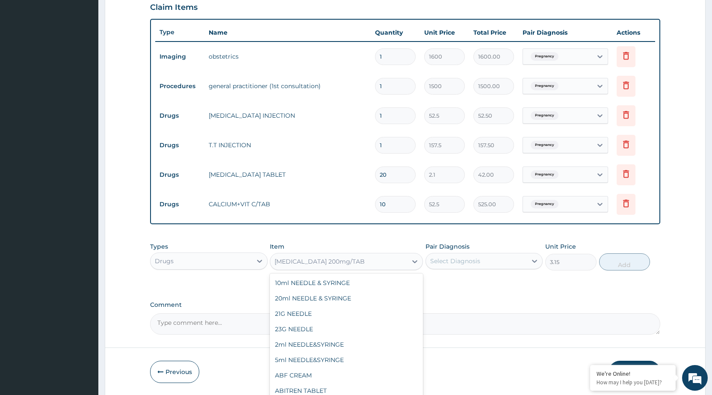
click at [401, 266] on div "[MEDICAL_DATA] 200mg/TAB" at bounding box center [338, 261] width 137 height 14
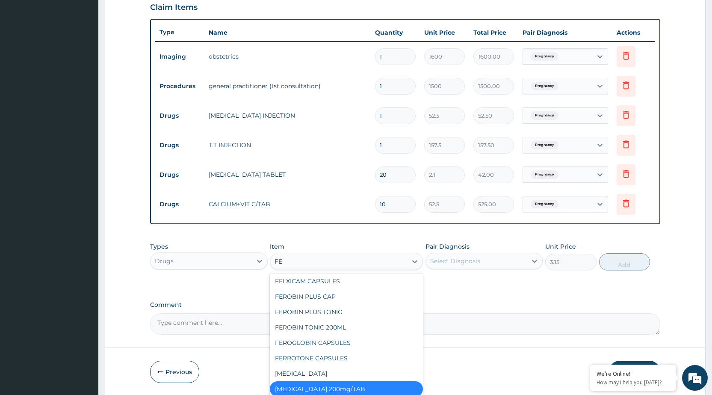
scroll to position [48, 0]
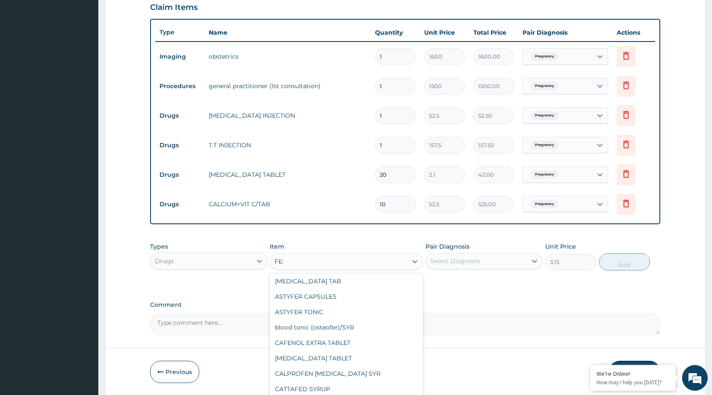
type input "FERR"
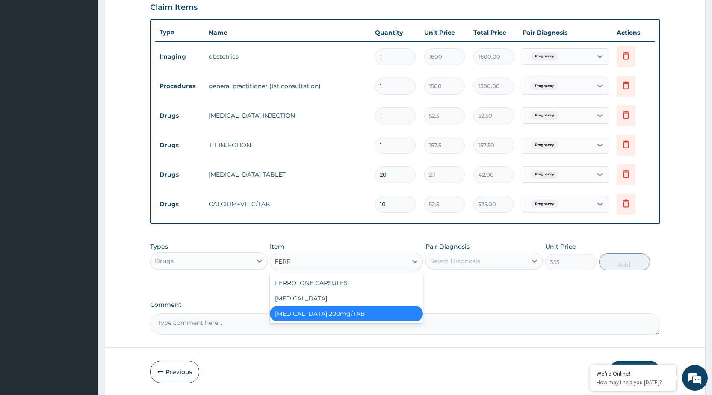
scroll to position [0, 0]
click at [333, 295] on div "[MEDICAL_DATA]" at bounding box center [346, 297] width 153 height 15
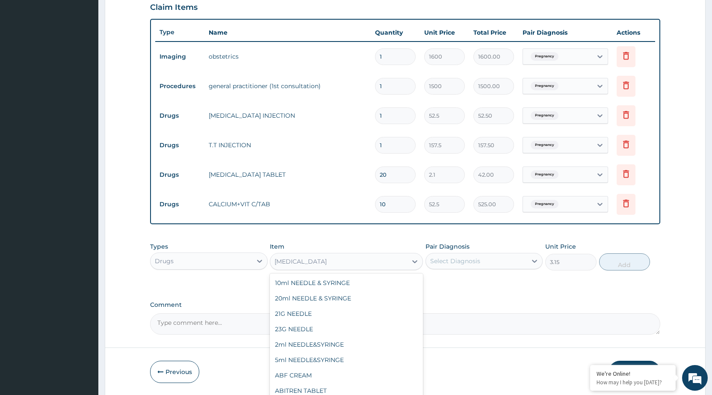
click at [378, 263] on div "[MEDICAL_DATA]" at bounding box center [338, 261] width 137 height 14
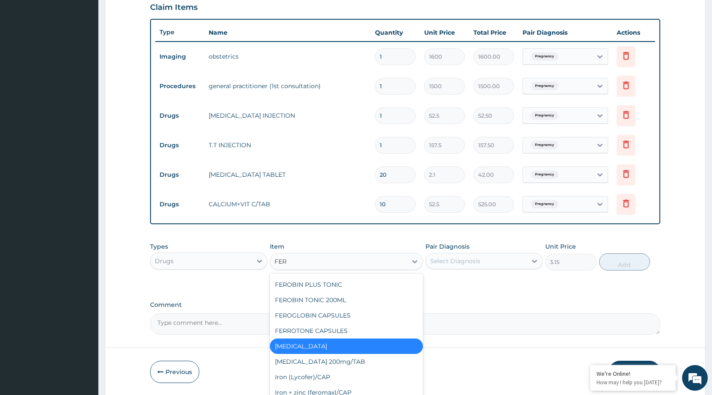
scroll to position [32, 0]
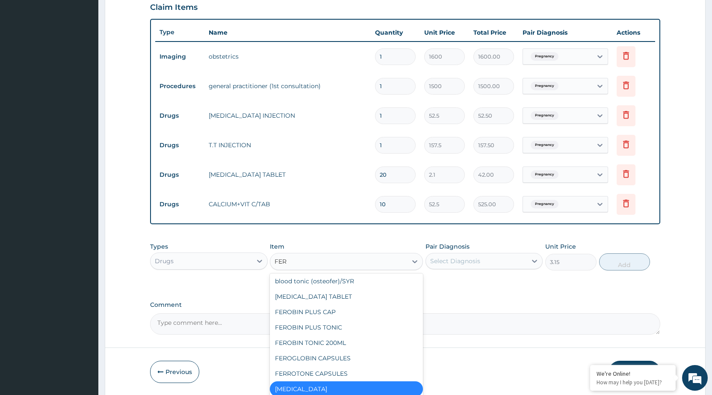
type input "FERR"
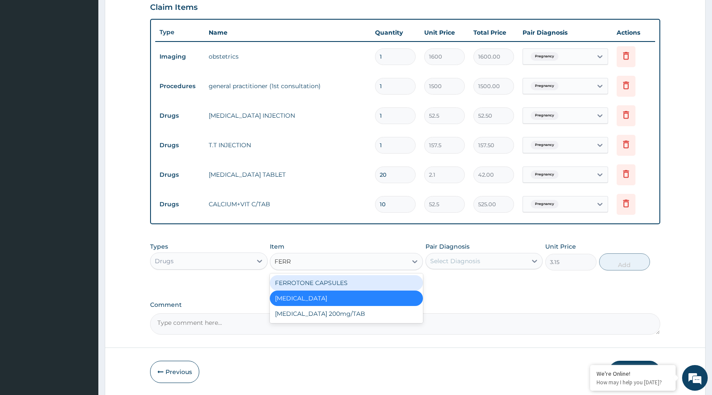
click at [357, 282] on div "FERROTONE CAPSULES" at bounding box center [346, 282] width 153 height 15
type input "4.2"
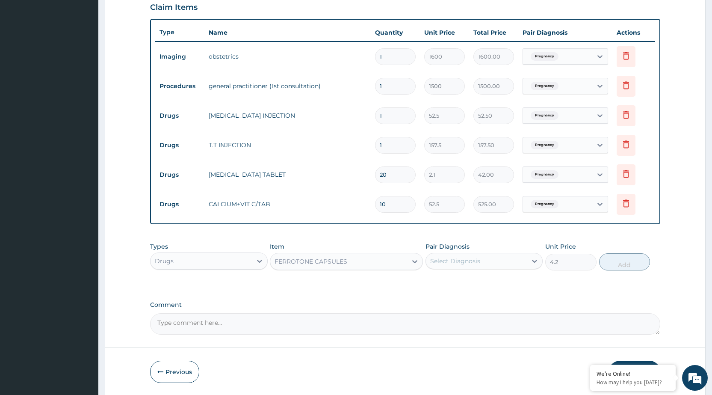
click at [453, 267] on div "Select Diagnosis" at bounding box center [476, 261] width 101 height 14
click at [453, 278] on label "Pregnancy" at bounding box center [456, 281] width 34 height 9
checkbox input "true"
click at [638, 265] on button "Add" at bounding box center [624, 261] width 51 height 17
type input "0"
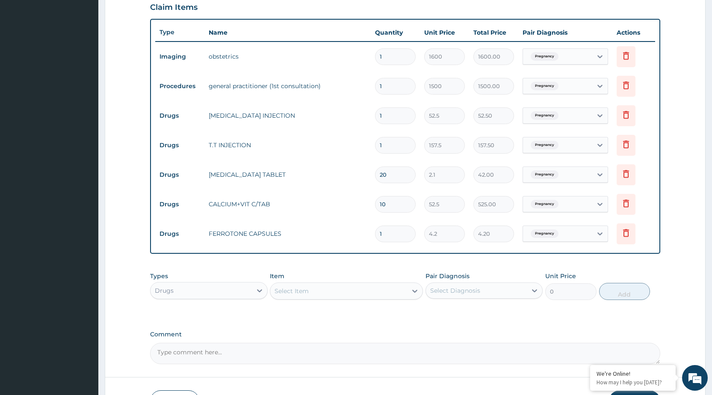
type input "0.00"
type input "2"
type input "8.40"
type input "20"
type input "84.00"
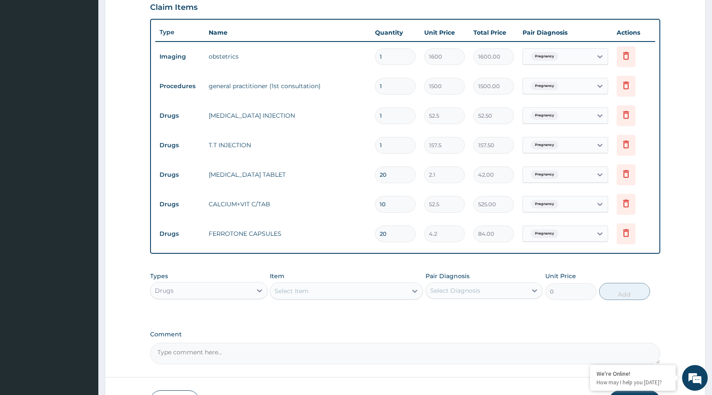
type input "20"
click at [389, 297] on div "Select Item" at bounding box center [338, 291] width 137 height 14
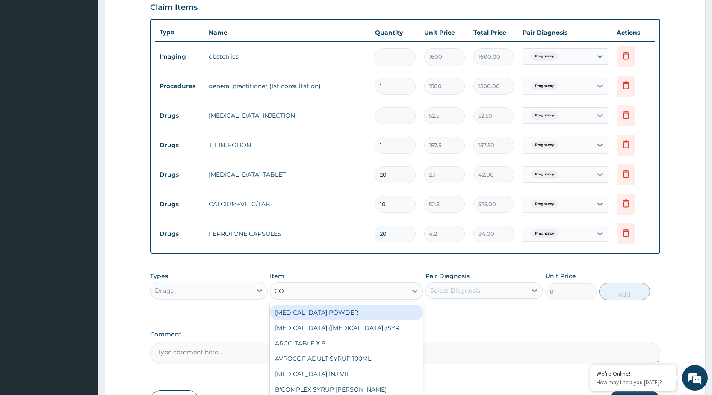
type input "COA"
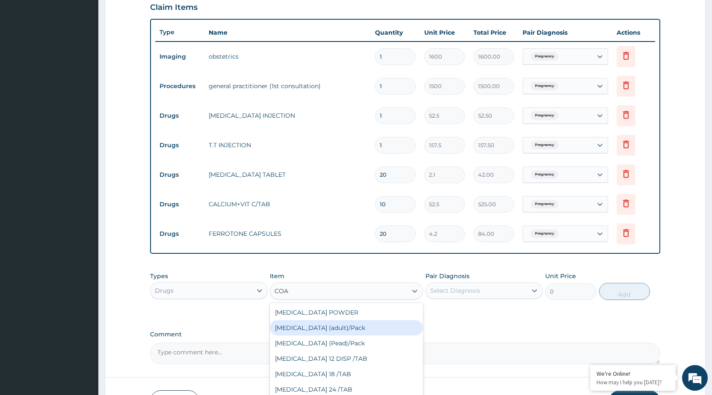
click at [348, 329] on div "[MEDICAL_DATA] (adult)/Pack" at bounding box center [346, 327] width 153 height 15
type input "682.5"
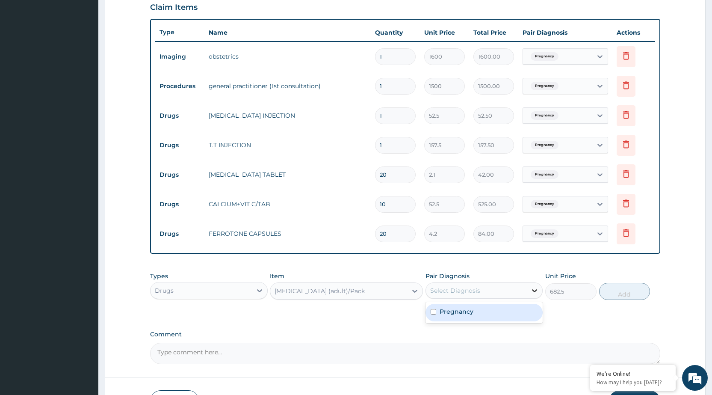
click at [531, 296] on div at bounding box center [534, 290] width 15 height 15
click at [524, 306] on div "Pregnancy" at bounding box center [483, 313] width 117 height 18
checkbox input "true"
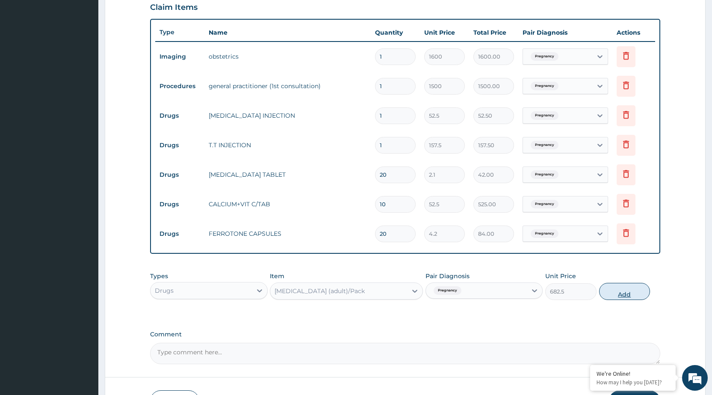
click at [637, 288] on button "Add" at bounding box center [624, 291] width 51 height 17
type input "0"
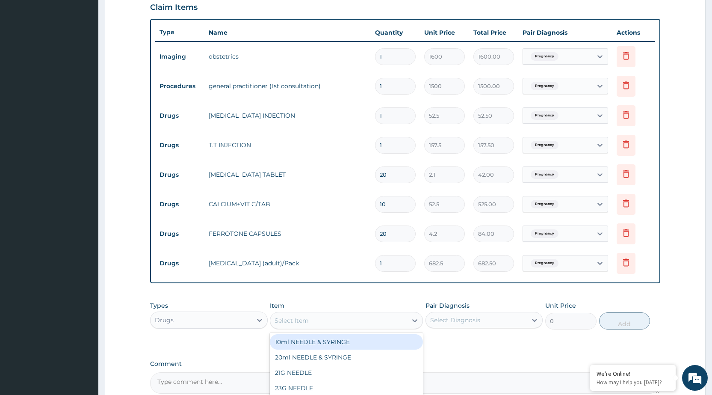
click at [386, 322] on div "Select Item" at bounding box center [338, 320] width 137 height 14
type input "PARA"
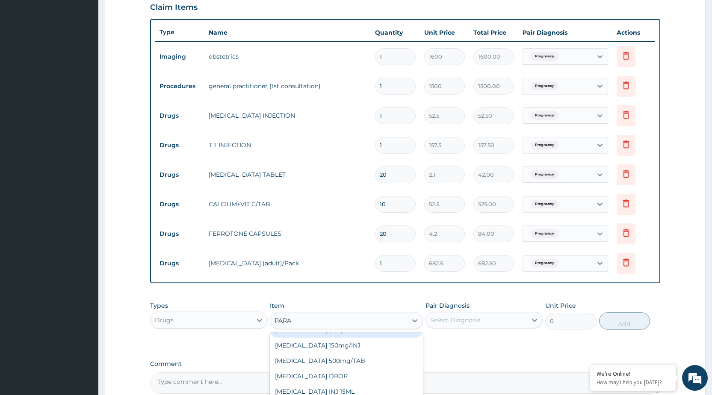
scroll to position [44, 0]
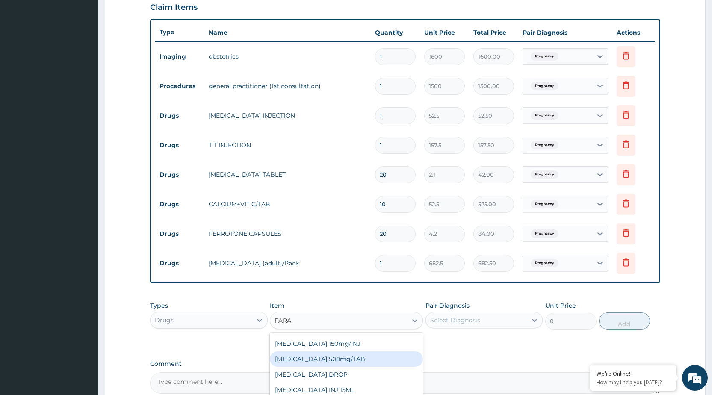
click at [357, 355] on div "[MEDICAL_DATA] 500mg/TAB" at bounding box center [346, 358] width 153 height 15
type input "5.25"
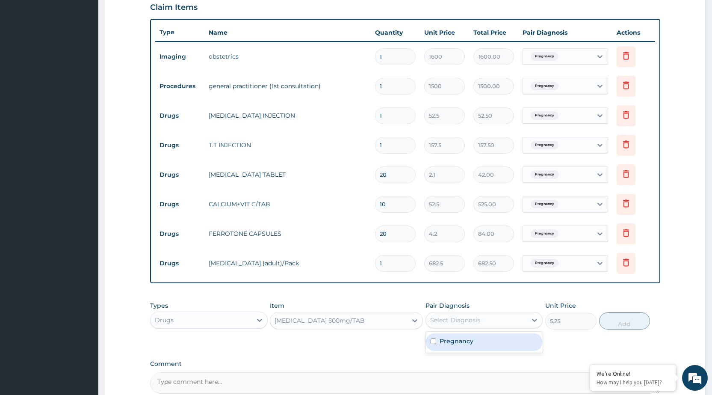
click at [522, 321] on div "Select Diagnosis" at bounding box center [476, 320] width 101 height 14
click at [519, 340] on div "Pregnancy" at bounding box center [483, 342] width 117 height 18
checkbox input "true"
click at [617, 324] on button "Add" at bounding box center [624, 320] width 51 height 17
type input "0"
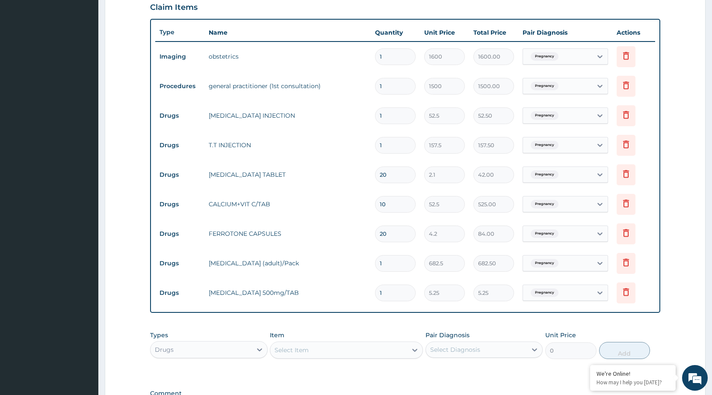
type input "0.00"
type input "3"
type input "15.75"
type input "30"
type input "157.50"
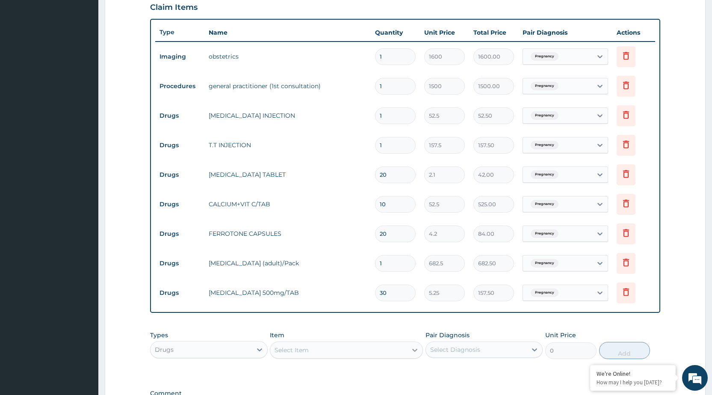
type input "30"
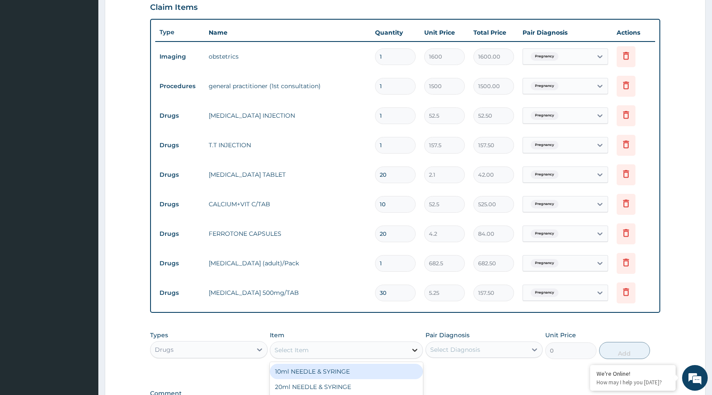
click at [413, 354] on div at bounding box center [414, 349] width 15 height 15
type input "BCO"
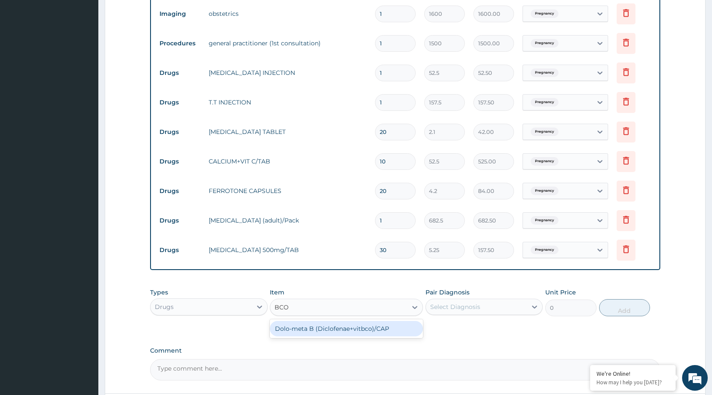
click at [383, 326] on div "Dolo-meta B (Diclofenae+vitbco)/CAP" at bounding box center [346, 328] width 153 height 15
type input "15.75"
click at [503, 301] on div "Select Diagnosis" at bounding box center [476, 307] width 101 height 14
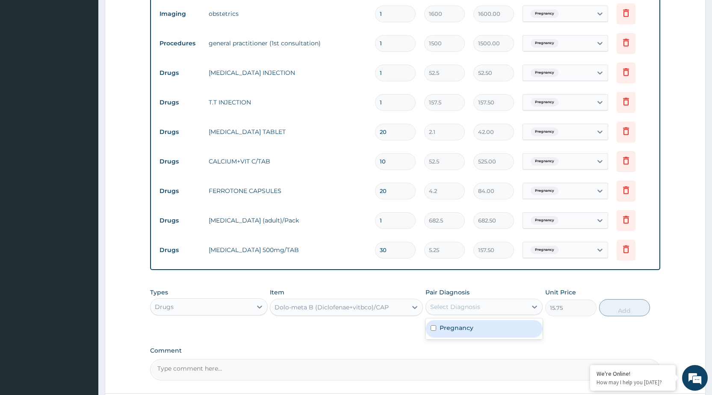
click at [498, 338] on div "Pregnancy" at bounding box center [483, 328] width 117 height 21
click at [519, 333] on div "Pregnancy" at bounding box center [483, 329] width 117 height 18
checkbox input "true"
click at [625, 313] on button "Add" at bounding box center [624, 307] width 51 height 17
type input "0"
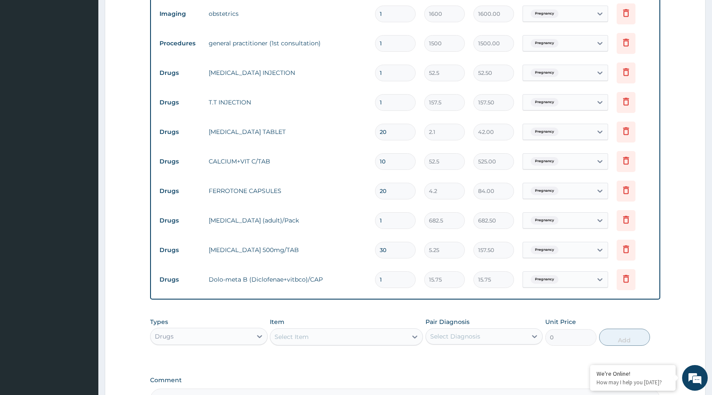
type input "0.00"
type input "2"
type input "31.50"
type input "20"
type input "315.00"
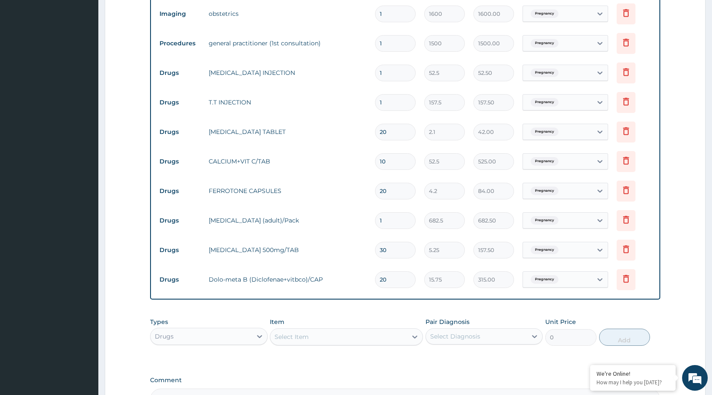
scroll to position [447, 0]
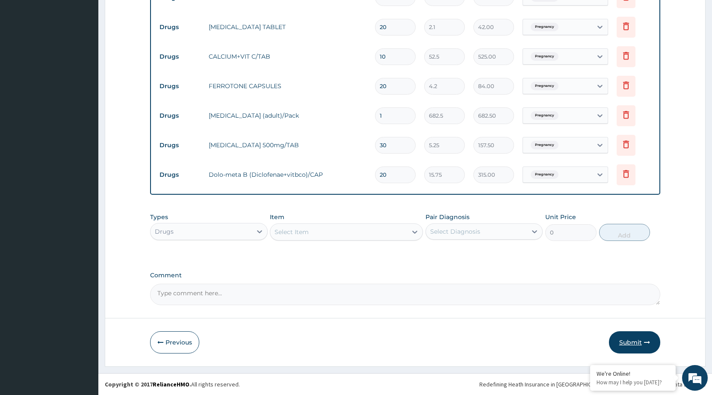
type input "20"
click at [637, 343] on button "Submit" at bounding box center [634, 342] width 51 height 22
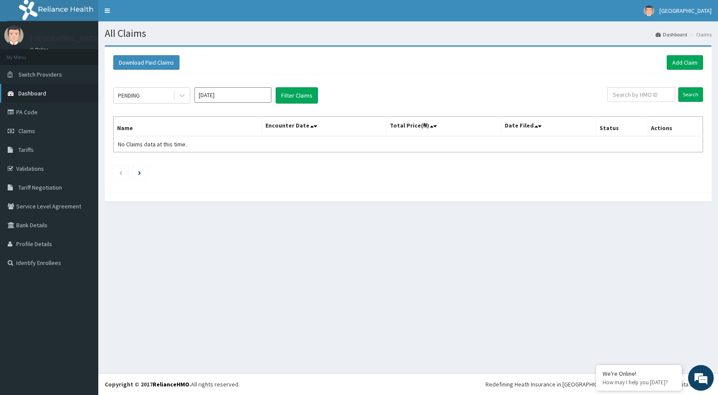
click at [51, 96] on link "Dashboard" at bounding box center [49, 93] width 98 height 19
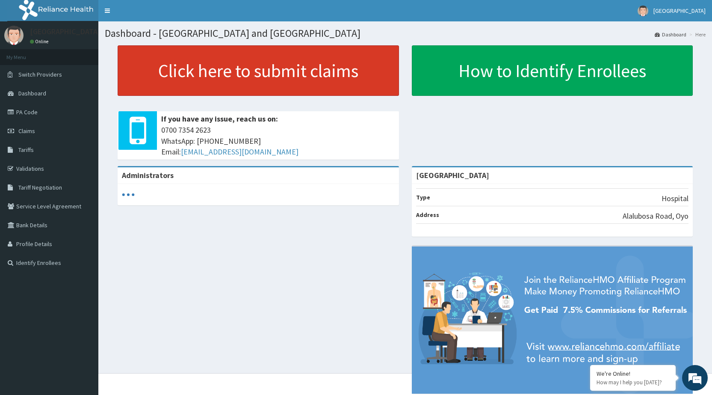
click at [245, 76] on link "Click here to submit claims" at bounding box center [258, 70] width 281 height 50
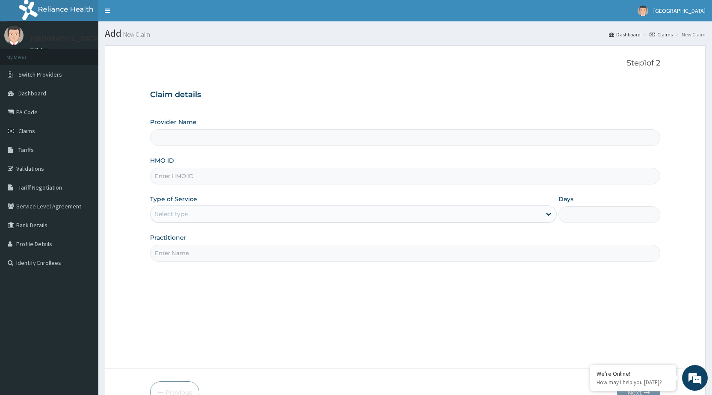
click at [211, 173] on input "HMO ID" at bounding box center [405, 176] width 510 height 17
type input "[GEOGRAPHIC_DATA]"
type input "AIT/10626/A"
click at [352, 211] on div "Select type" at bounding box center [345, 214] width 390 height 14
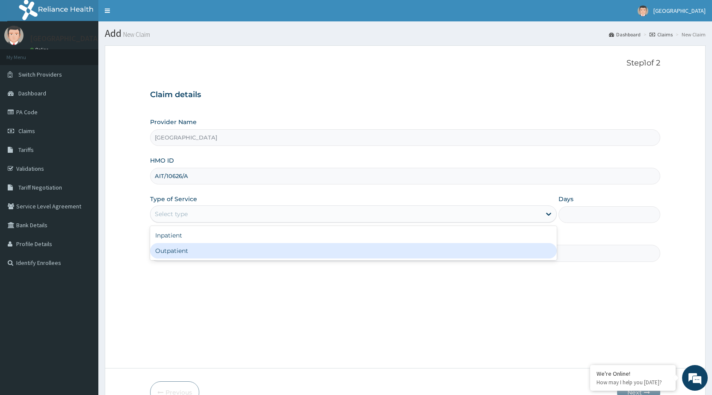
click at [315, 257] on div "Outpatient" at bounding box center [353, 250] width 407 height 15
type input "1"
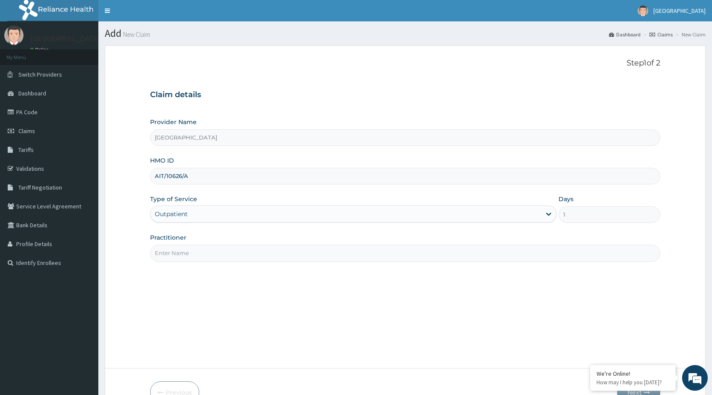
click at [327, 253] on input "Practitioner" at bounding box center [405, 253] width 510 height 17
type input "DR [PERSON_NAME]"
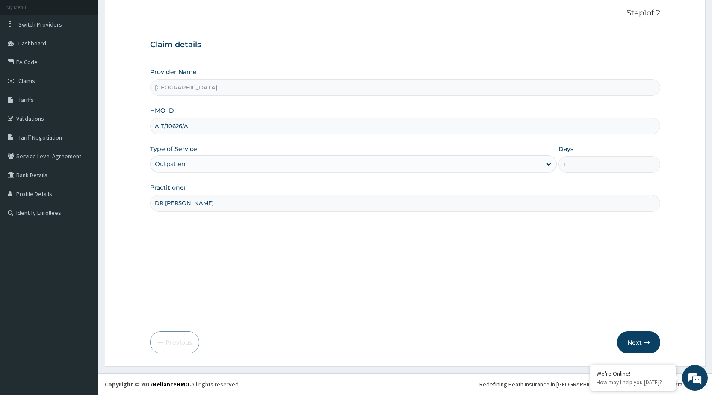
click at [635, 339] on button "Next" at bounding box center [638, 342] width 43 height 22
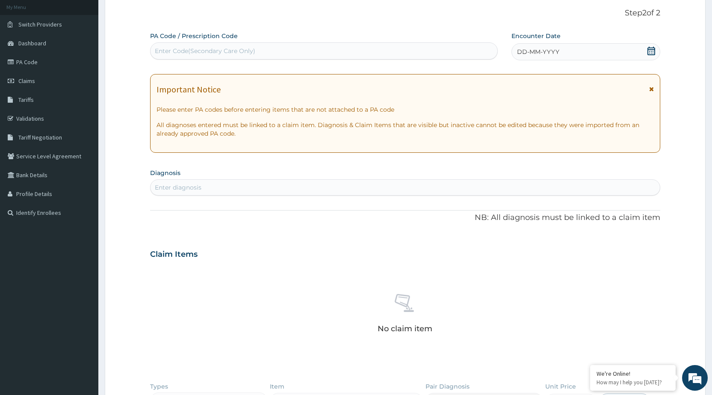
click at [609, 45] on div "DD-MM-YYYY" at bounding box center [585, 51] width 149 height 17
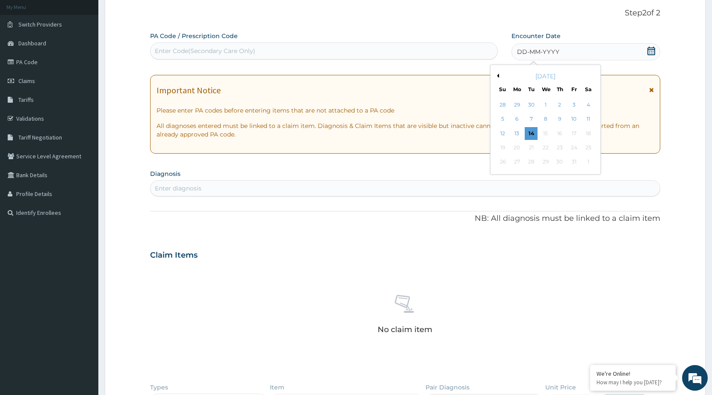
click at [497, 78] on div "[DATE]" at bounding box center [545, 76] width 103 height 9
click at [498, 76] on button "Previous Month" at bounding box center [497, 76] width 4 height 4
click at [590, 133] on div "16" at bounding box center [587, 133] width 13 height 13
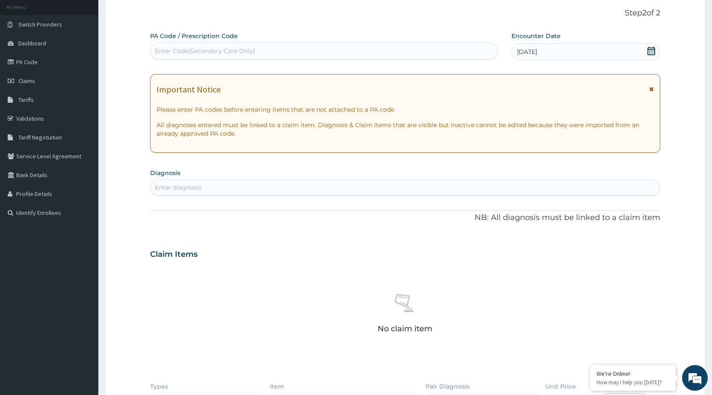
click at [653, 87] on icon at bounding box center [651, 89] width 5 height 6
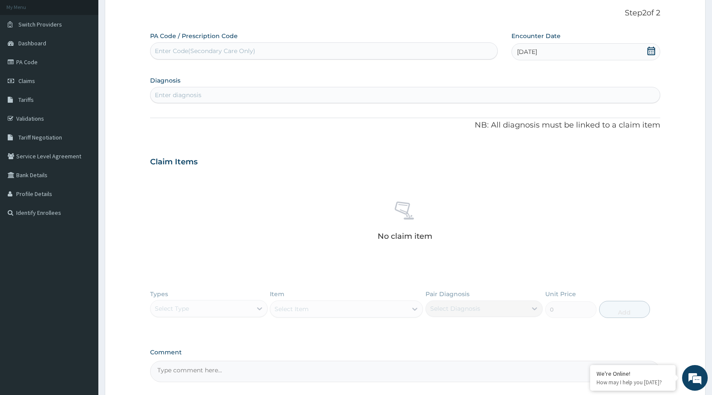
click at [328, 93] on div "Enter diagnosis" at bounding box center [404, 95] width 509 height 14
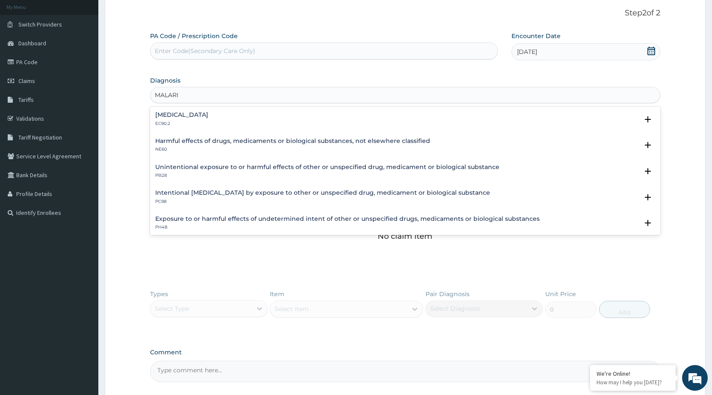
type input "[MEDICAL_DATA]"
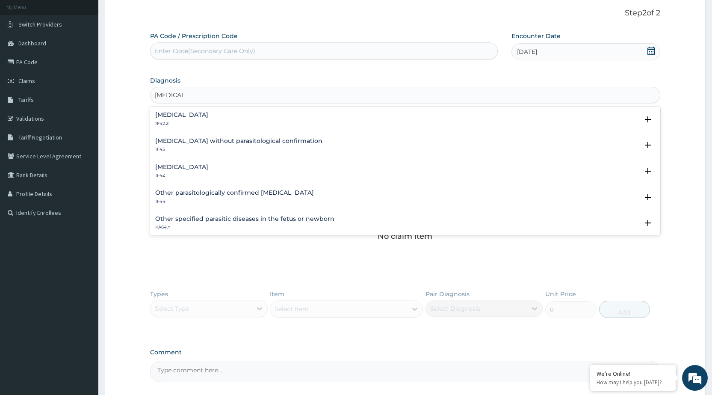
click at [165, 170] on h4 "[MEDICAL_DATA]" at bounding box center [181, 167] width 53 height 6
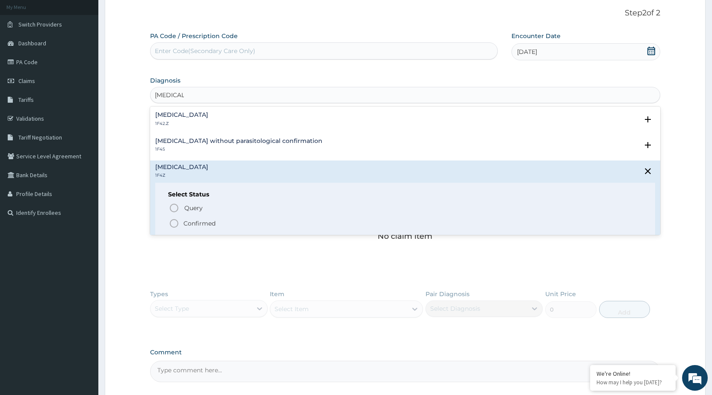
click at [175, 224] on icon "status option filled" at bounding box center [174, 223] width 10 height 10
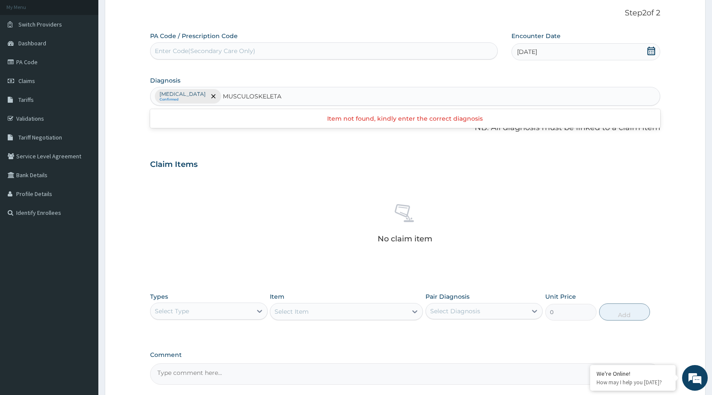
type input "[MEDICAL_DATA]"
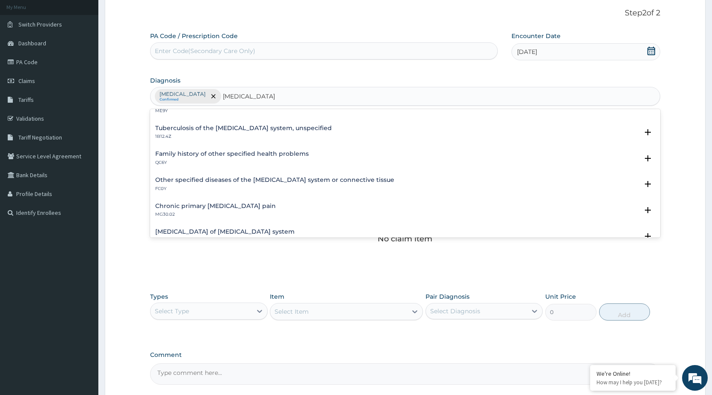
scroll to position [214, 0]
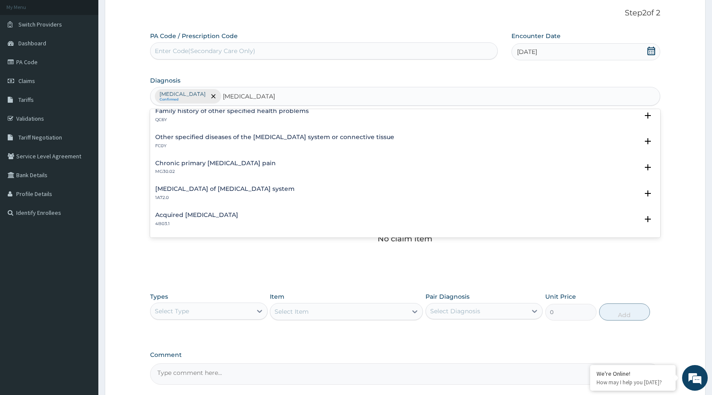
click at [254, 164] on h4 "Chronic primary [MEDICAL_DATA] pain" at bounding box center [215, 163] width 121 height 6
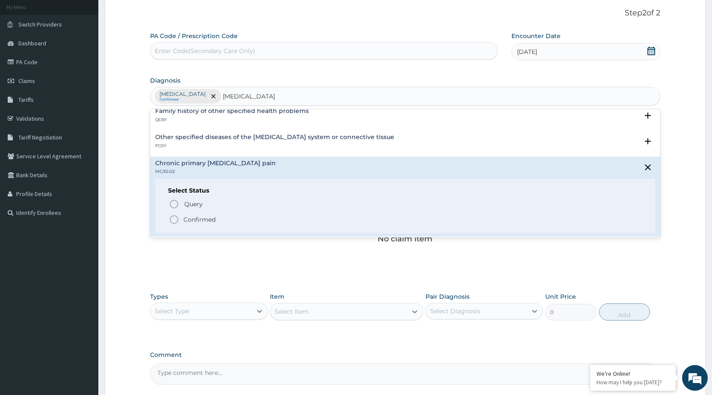
click at [172, 220] on icon "status option filled" at bounding box center [174, 219] width 10 height 10
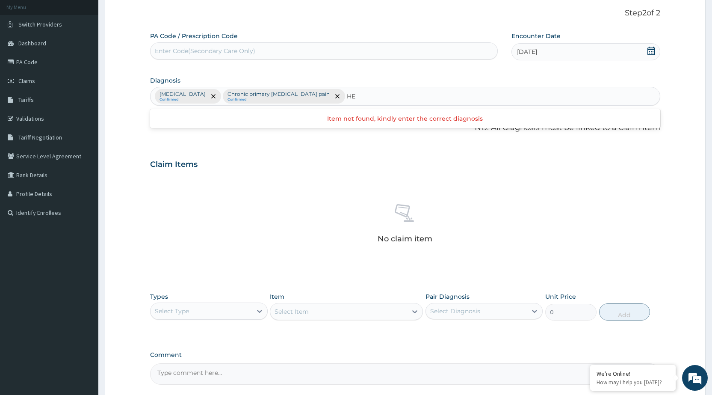
type input "H"
type input "WORM"
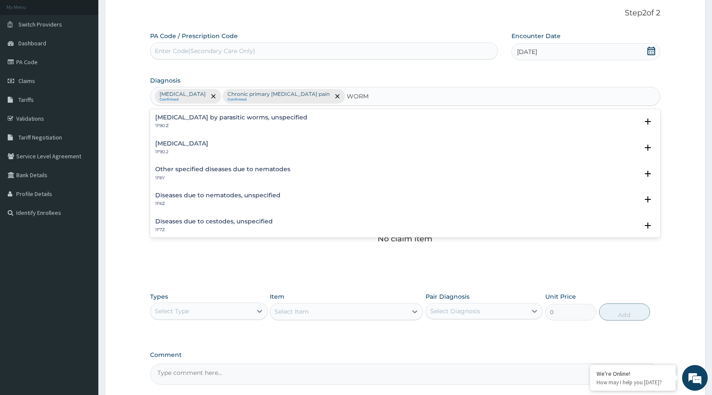
click at [198, 141] on h4 "[MEDICAL_DATA]" at bounding box center [181, 143] width 53 height 6
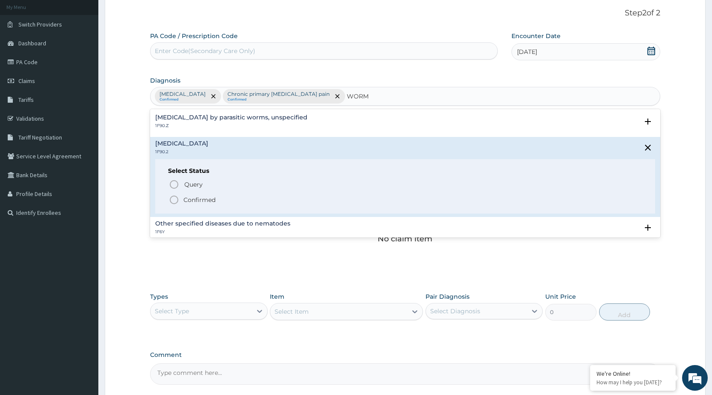
click at [171, 200] on icon "status option filled" at bounding box center [174, 200] width 10 height 10
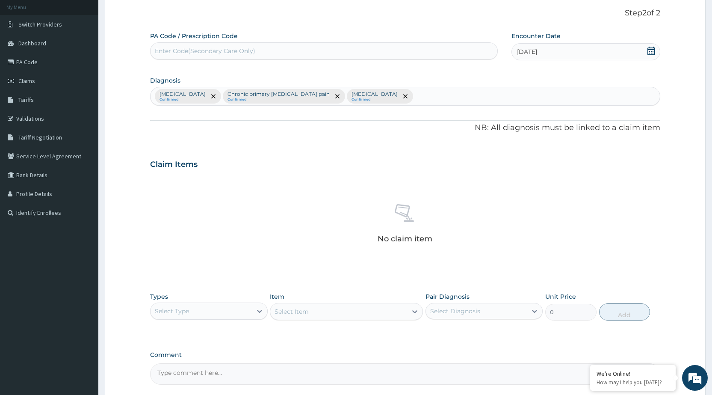
scroll to position [93, 0]
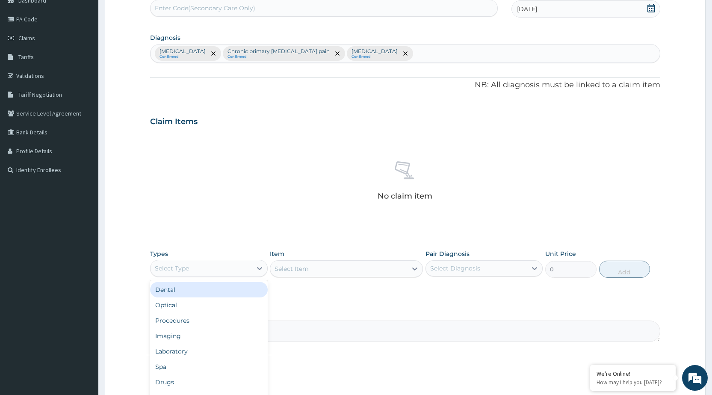
click at [201, 268] on div "Select Type" at bounding box center [200, 268] width 101 height 14
click at [200, 321] on div "Procedures" at bounding box center [208, 319] width 117 height 15
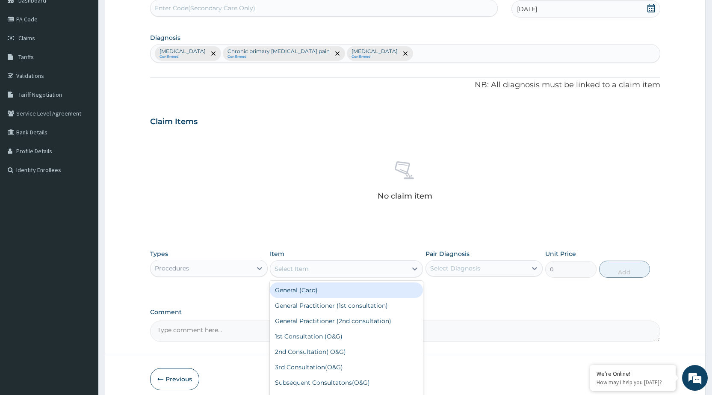
click at [404, 273] on div "Select Item" at bounding box center [338, 269] width 137 height 14
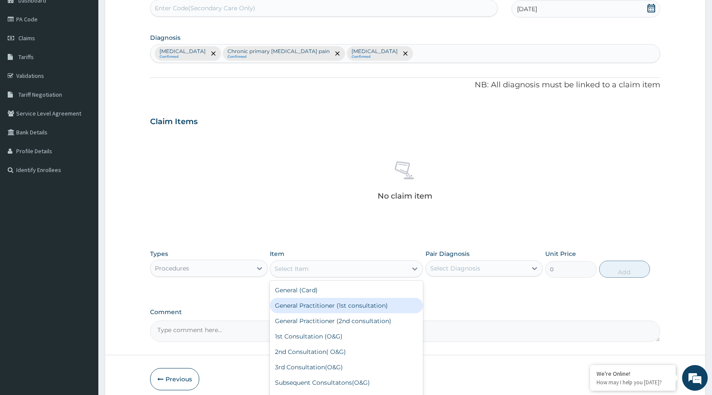
click at [390, 307] on div "General Practitioner (1st consultation)" at bounding box center [346, 305] width 153 height 15
type input "1500"
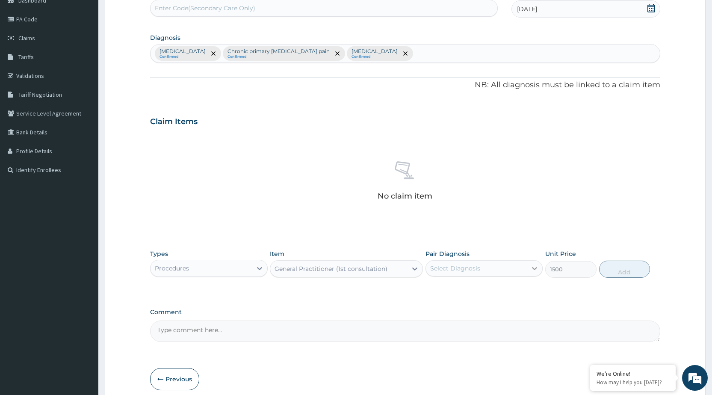
click at [529, 271] on div at bounding box center [534, 267] width 15 height 15
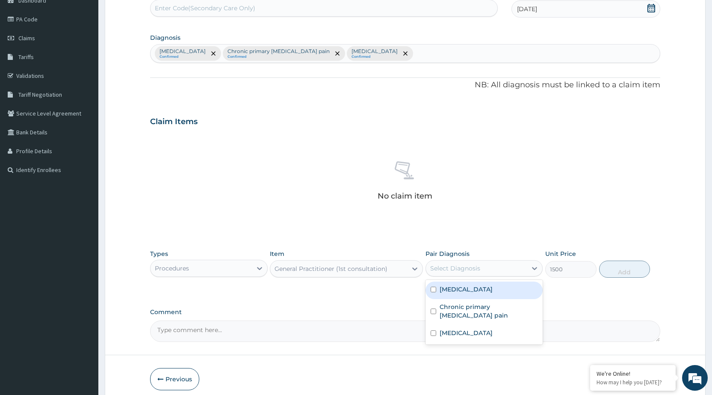
click at [519, 289] on div "Malaria, unspecified" at bounding box center [483, 290] width 117 height 18
checkbox input "true"
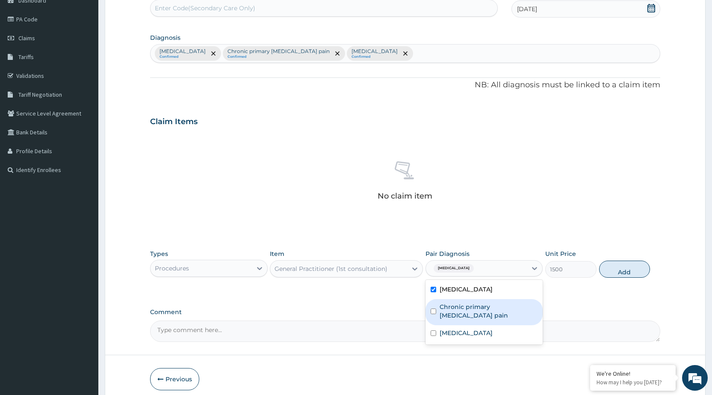
drag, startPoint x: 510, startPoint y: 313, endPoint x: 502, endPoint y: 345, distance: 33.1
click at [510, 320] on div "Chronic primary musculoskeletal pain" at bounding box center [483, 312] width 117 height 26
checkbox input "true"
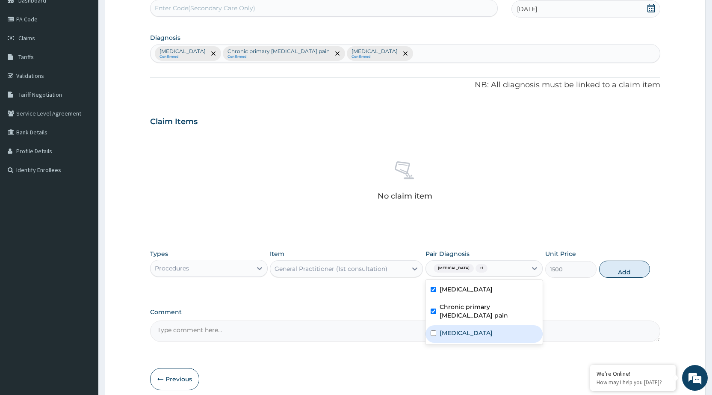
drag, startPoint x: 508, startPoint y: 342, endPoint x: 526, endPoint y: 335, distance: 19.1
click at [492, 337] on label "Intestinal helminthiasis, unspecified" at bounding box center [465, 332] width 53 height 9
checkbox input "true"
click at [609, 269] on button "Add" at bounding box center [624, 268] width 51 height 17
type input "0"
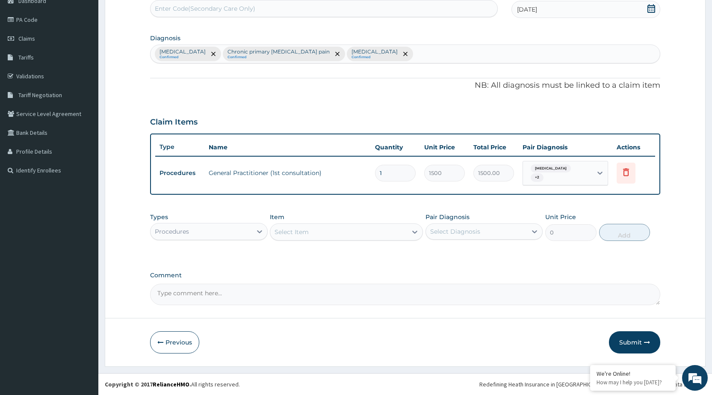
scroll to position [92, 0]
click at [249, 238] on div "Procedures" at bounding box center [200, 231] width 101 height 14
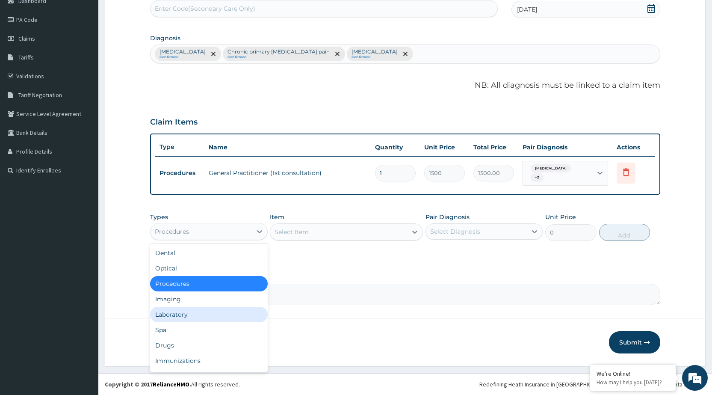
click at [227, 321] on div "Laboratory" at bounding box center [208, 314] width 117 height 15
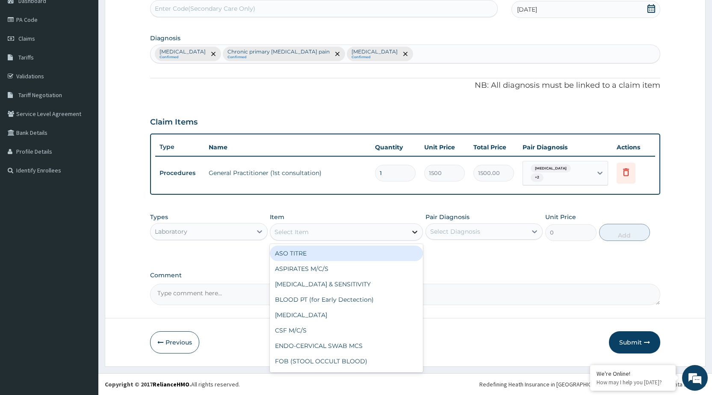
click at [410, 230] on div at bounding box center [414, 231] width 15 height 15
type input "MP"
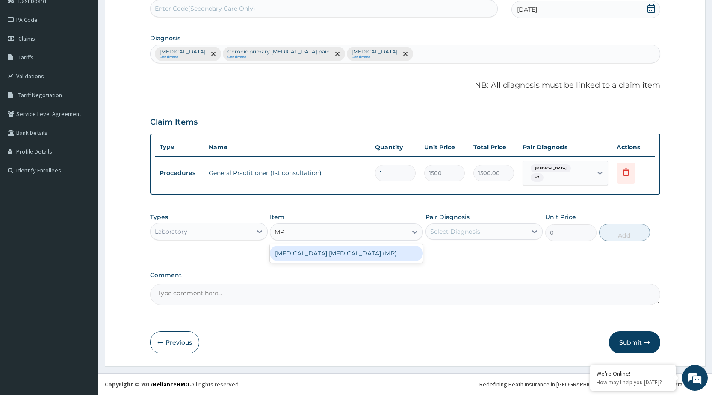
click at [393, 262] on div "MALARIA PARASITE (MP)" at bounding box center [346, 253] width 153 height 19
click at [401, 250] on div "MALARIA PARASITE (MP)" at bounding box center [346, 252] width 153 height 15
type input "560"
click at [486, 232] on div "Select Diagnosis" at bounding box center [476, 231] width 101 height 14
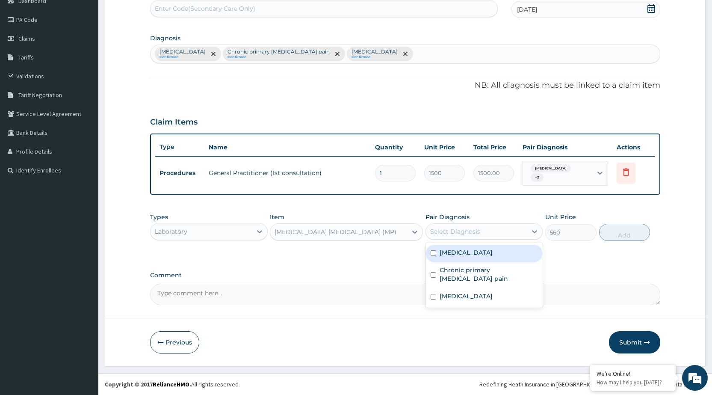
click at [487, 256] on label "Malaria, unspecified" at bounding box center [465, 252] width 53 height 9
checkbox input "true"
click at [619, 234] on button "Add" at bounding box center [624, 232] width 51 height 17
type input "0"
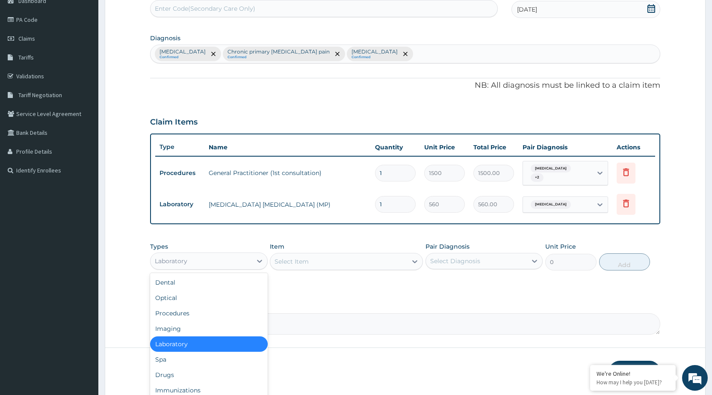
click at [219, 267] on div "Laboratory" at bounding box center [200, 261] width 101 height 14
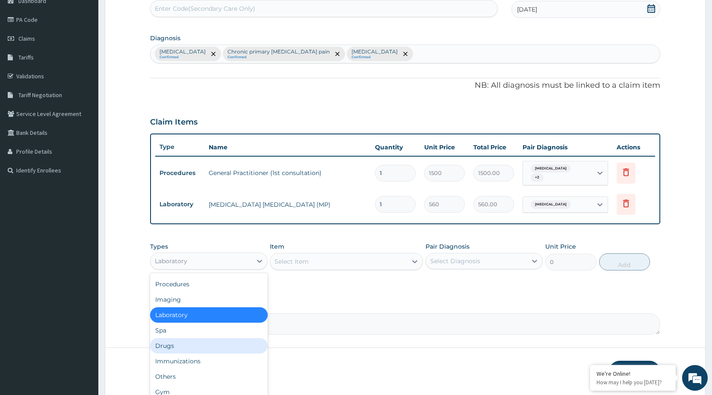
click at [207, 348] on div "Drugs" at bounding box center [208, 345] width 117 height 15
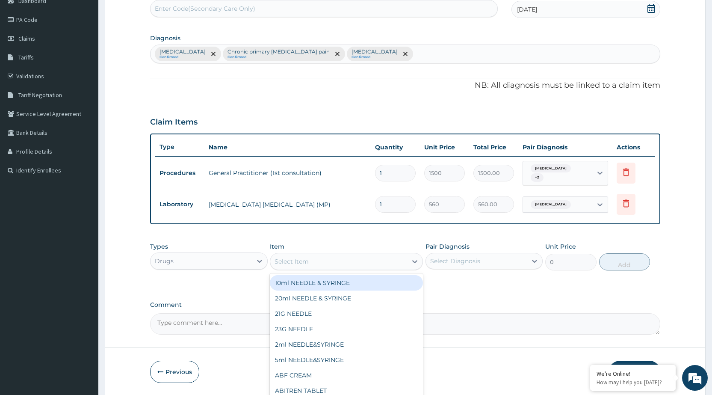
click at [397, 259] on div "Select Item" at bounding box center [338, 261] width 137 height 14
type input "ARTE"
click at [401, 283] on div "ARTEMETER INJECTION 80MG" at bounding box center [346, 282] width 153 height 15
type input "210"
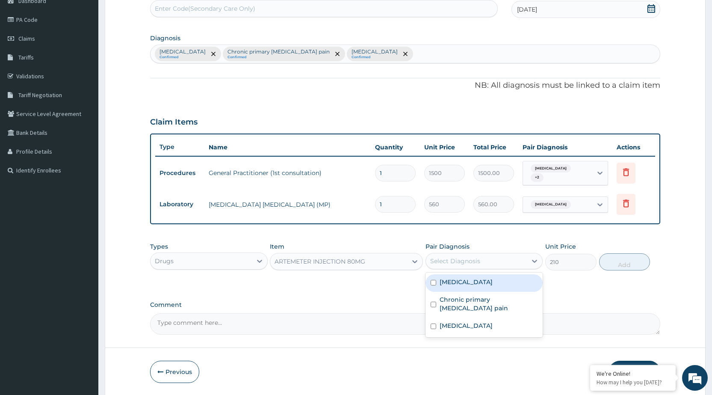
click at [462, 258] on div "Select Diagnosis" at bounding box center [455, 260] width 50 height 9
click at [477, 288] on div "[MEDICAL_DATA]" at bounding box center [483, 283] width 117 height 18
checkbox input "true"
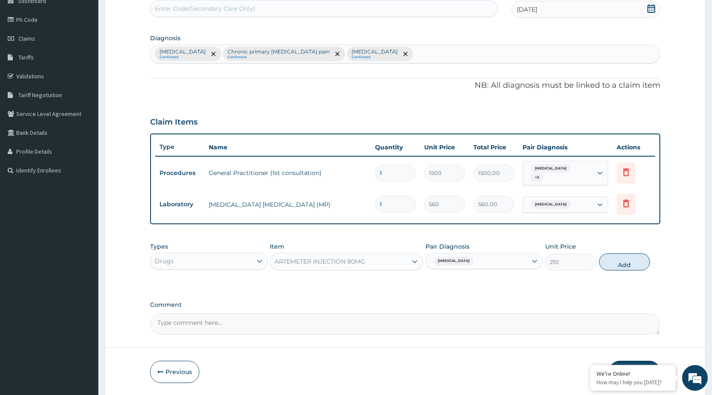
click at [613, 261] on button "Add" at bounding box center [624, 261] width 51 height 17
type input "0"
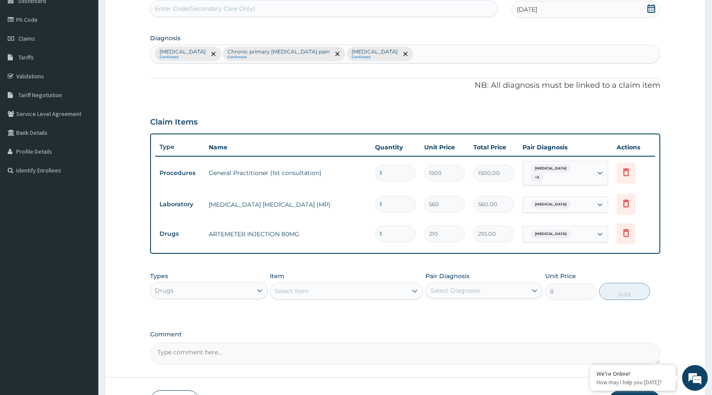
type input "0.00"
type input "6"
type input "1260.00"
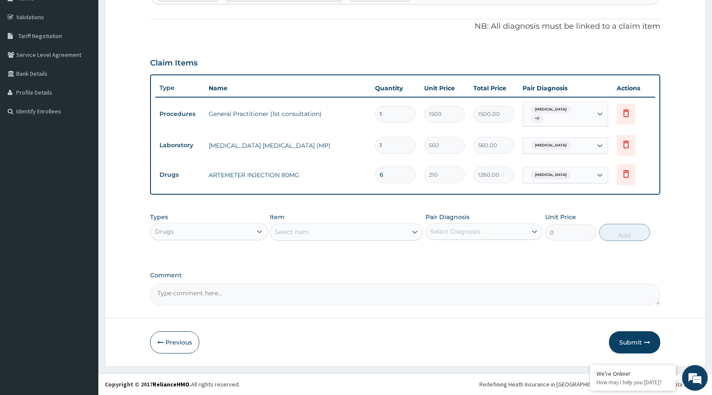
type input "6"
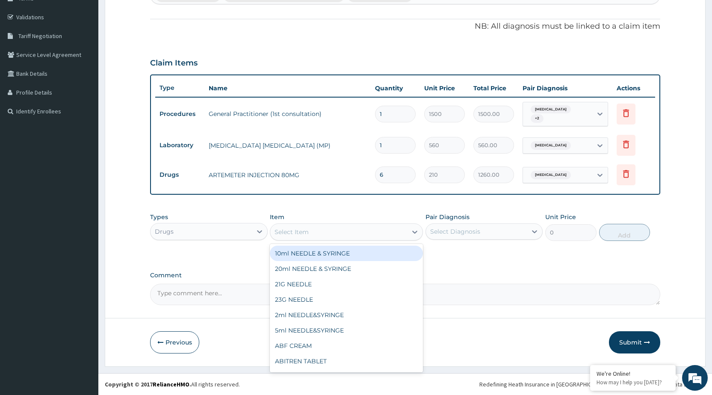
click at [404, 232] on div "Select Item" at bounding box center [338, 232] width 137 height 14
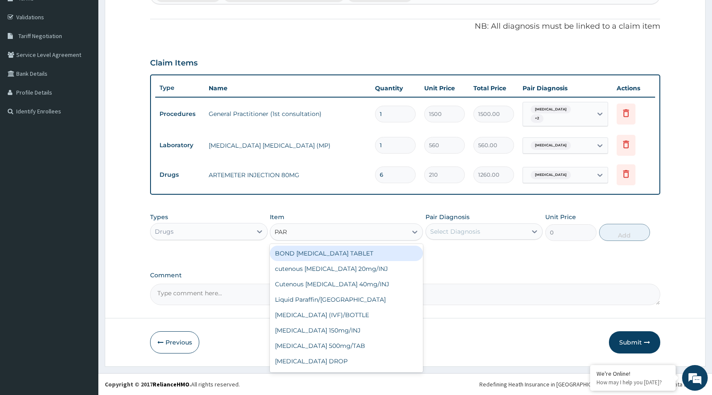
type input "PARA"
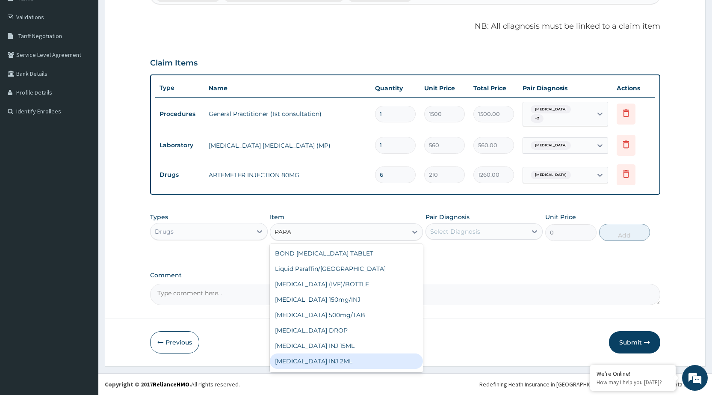
click at [349, 363] on div "[MEDICAL_DATA] INJ 2ML" at bounding box center [346, 360] width 153 height 15
type input "210"
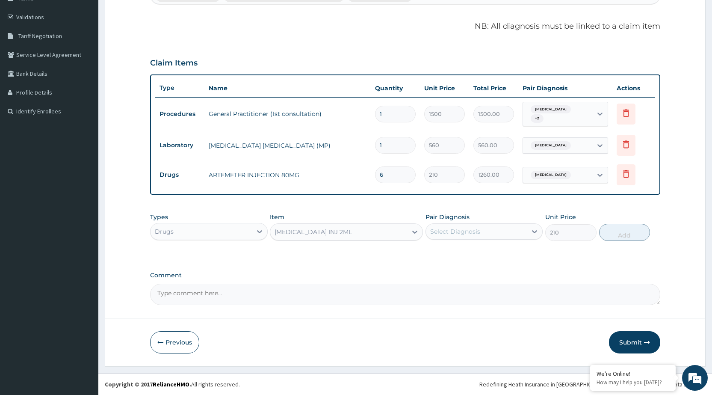
click at [512, 233] on div "Select Diagnosis" at bounding box center [476, 231] width 101 height 14
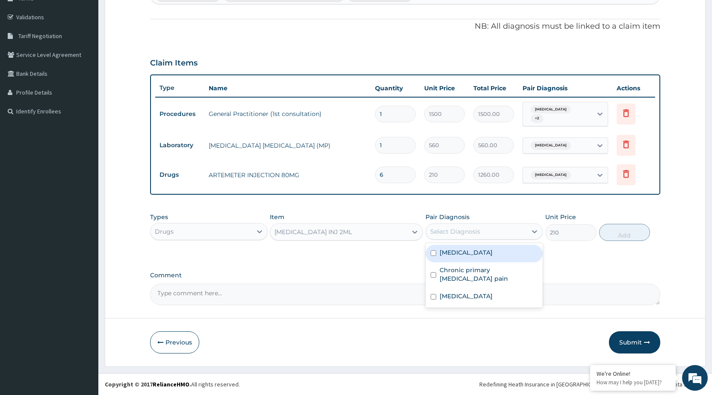
click at [503, 257] on div "[MEDICAL_DATA]" at bounding box center [483, 254] width 117 height 18
checkbox input "true"
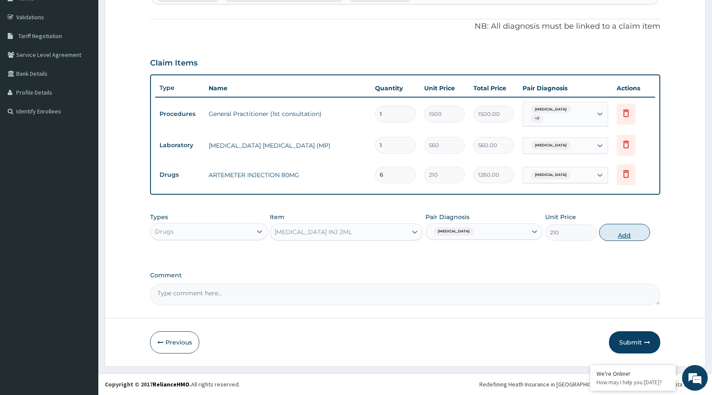
click at [611, 239] on button "Add" at bounding box center [624, 232] width 51 height 17
type input "0"
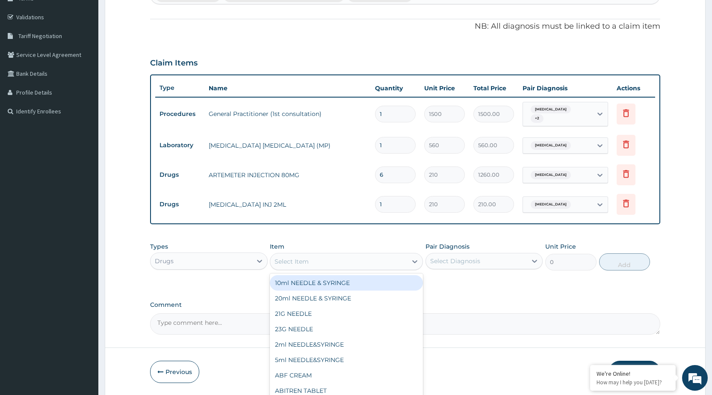
click at [398, 269] on div "Select Item" at bounding box center [346, 261] width 153 height 17
type input "COA"
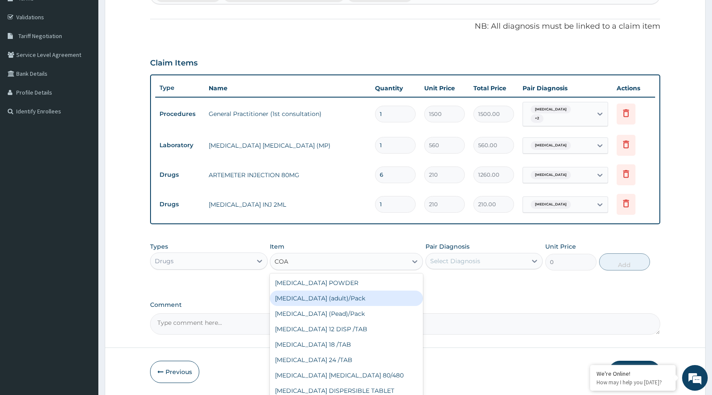
click at [316, 302] on div "[MEDICAL_DATA] (adult)/Pack" at bounding box center [346, 297] width 153 height 15
type input "682.5"
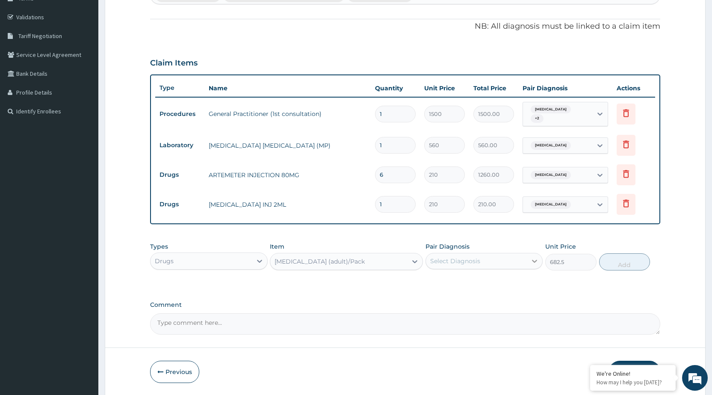
click at [535, 261] on icon at bounding box center [534, 260] width 5 height 3
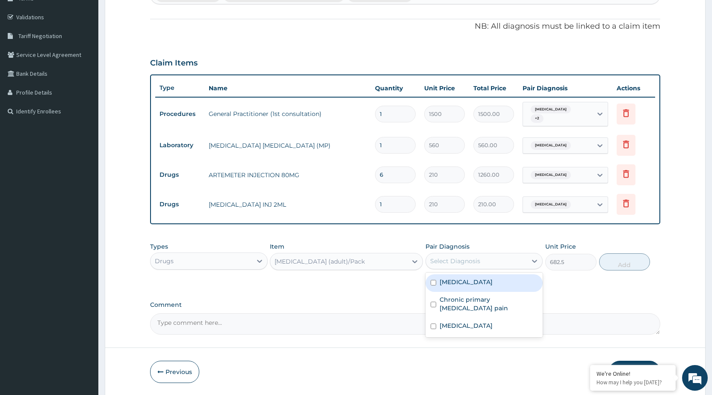
click at [520, 288] on div "[MEDICAL_DATA]" at bounding box center [483, 283] width 117 height 18
checkbox input "true"
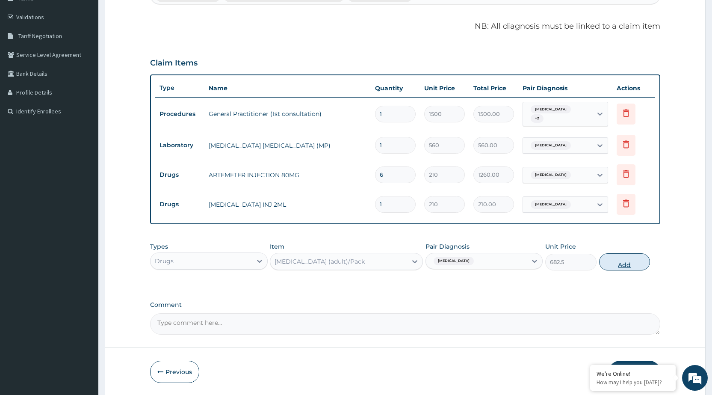
click at [621, 260] on button "Add" at bounding box center [624, 261] width 51 height 17
type input "0"
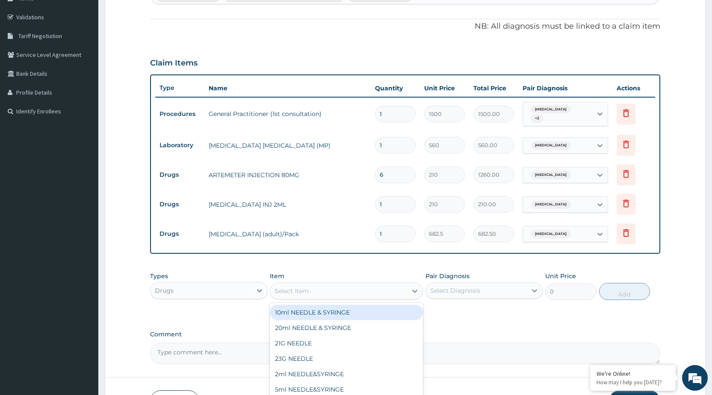
click at [384, 290] on div "Select Item" at bounding box center [338, 291] width 137 height 14
type input "PARA"
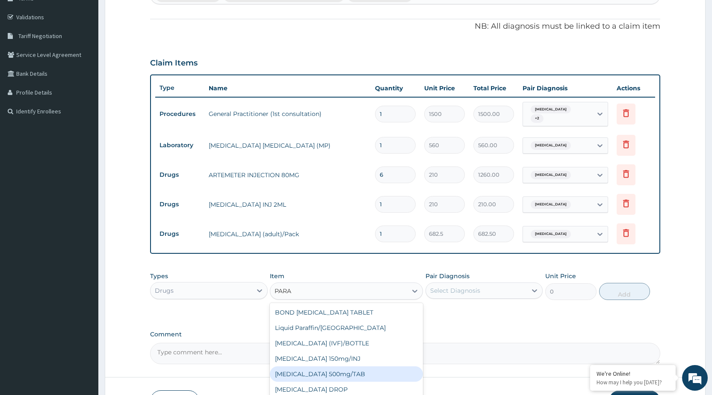
click at [328, 376] on div "[MEDICAL_DATA] 500mg/TAB" at bounding box center [346, 373] width 153 height 15
type input "5.25"
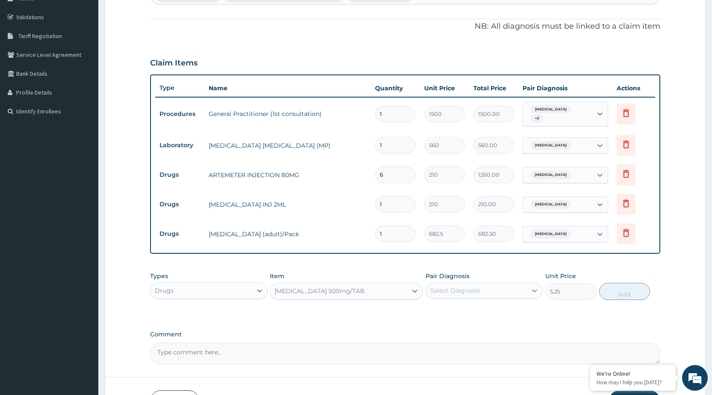
click at [539, 294] on div at bounding box center [534, 290] width 15 height 15
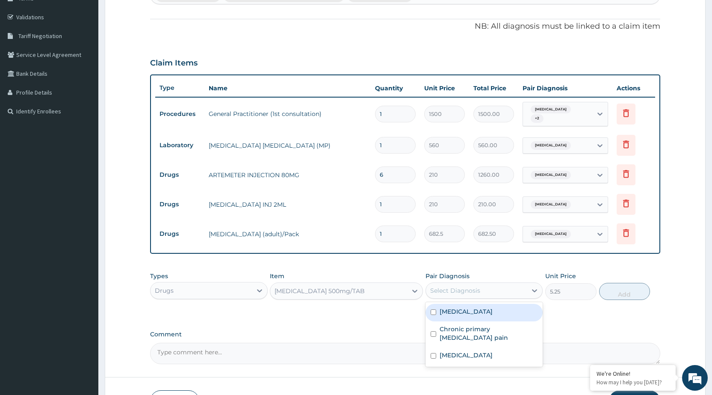
click at [486, 315] on div "[MEDICAL_DATA]" at bounding box center [483, 313] width 117 height 18
checkbox input "true"
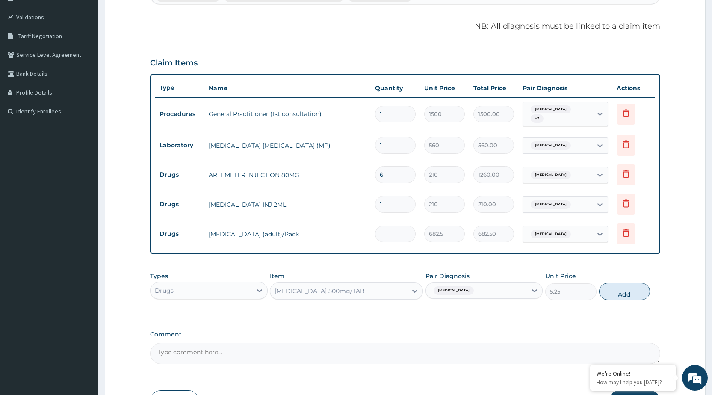
click at [608, 299] on button "Add" at bounding box center [624, 291] width 51 height 17
type input "0"
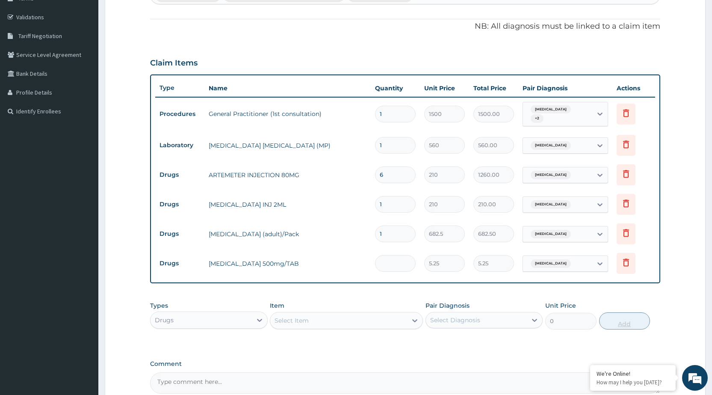
type input "0.00"
type input "3"
type input "15.75"
type input "30"
type input "157.50"
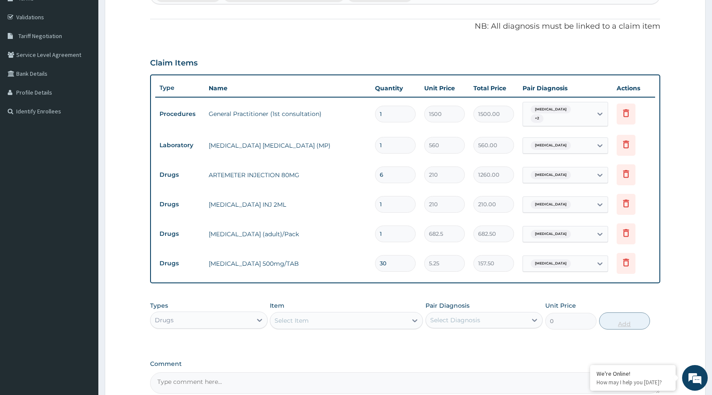
scroll to position [240, 0]
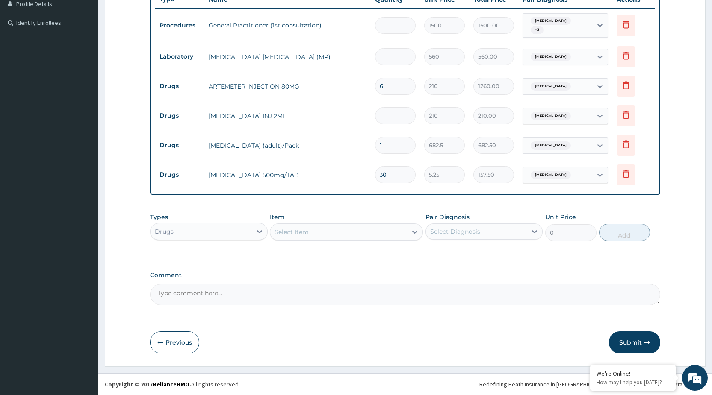
type input "30"
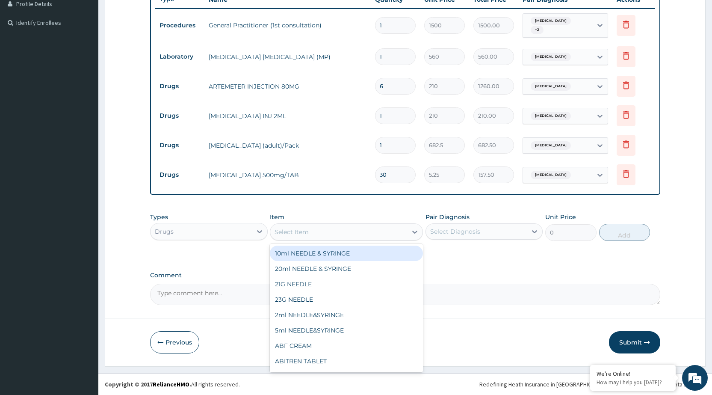
click at [320, 230] on div "Select Item" at bounding box center [338, 232] width 137 height 14
type input "DICLO"
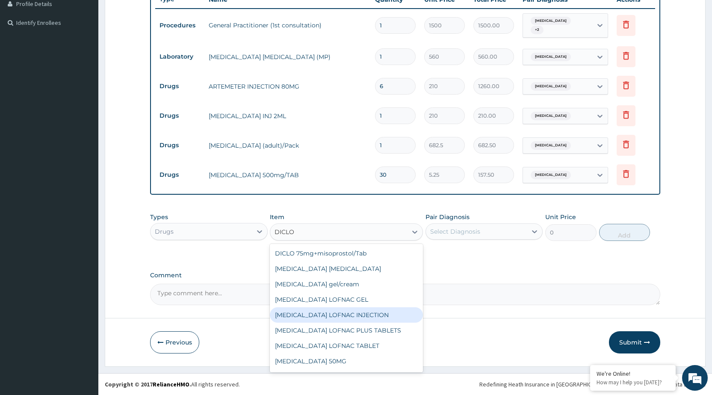
click at [315, 313] on div "[MEDICAL_DATA] LOFNAC INJECTION" at bounding box center [346, 314] width 153 height 15
type input "52.5"
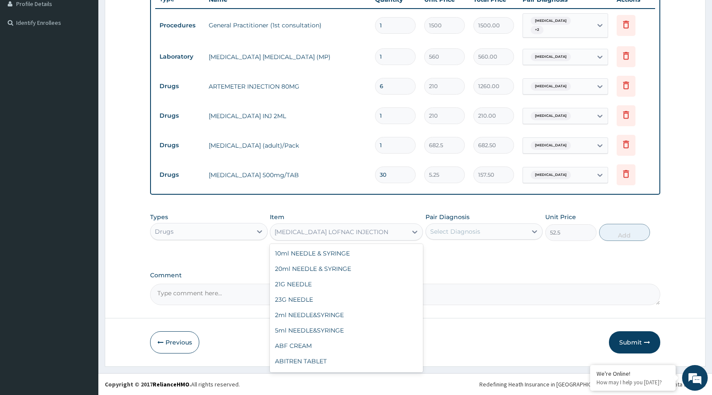
click at [389, 236] on div "[MEDICAL_DATA] LOFNAC INJECTION" at bounding box center [338, 232] width 137 height 14
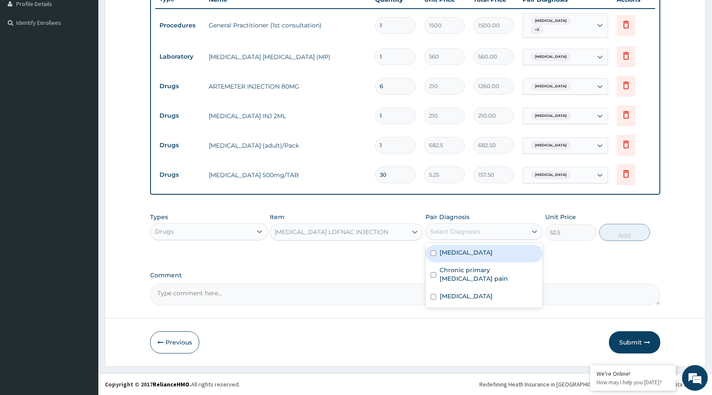
click at [510, 230] on div "Select Diagnosis" at bounding box center [476, 231] width 101 height 14
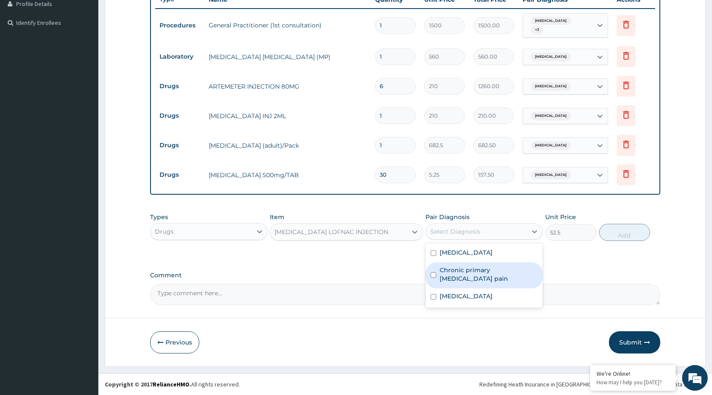
click at [512, 274] on label "Chronic primary musculoskeletal pain" at bounding box center [488, 273] width 98 height 17
checkbox input "true"
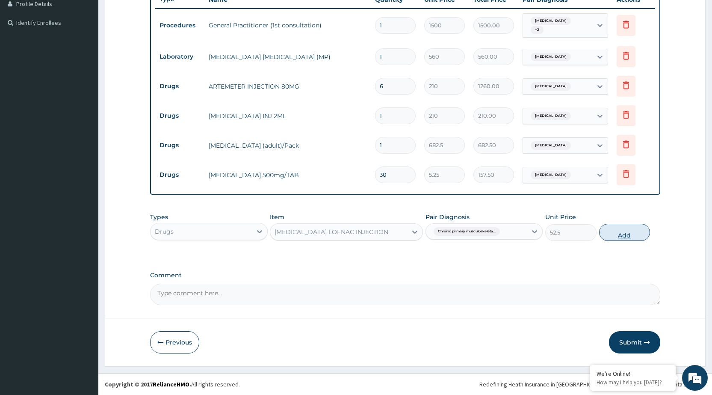
click at [644, 234] on button "Add" at bounding box center [624, 232] width 51 height 17
type input "0"
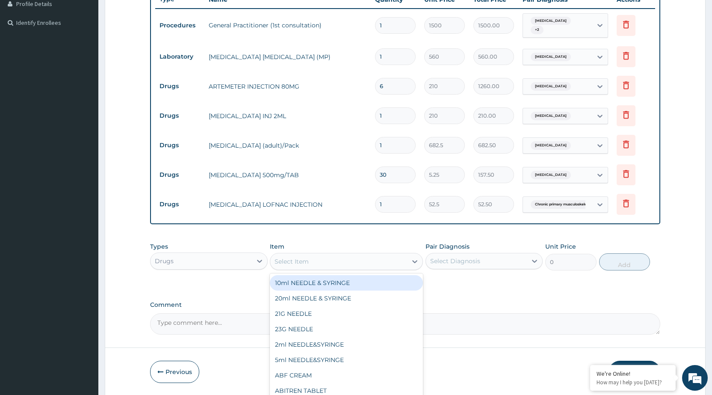
click at [373, 262] on div "Select Item" at bounding box center [338, 261] width 137 height 14
type input "DICLO"
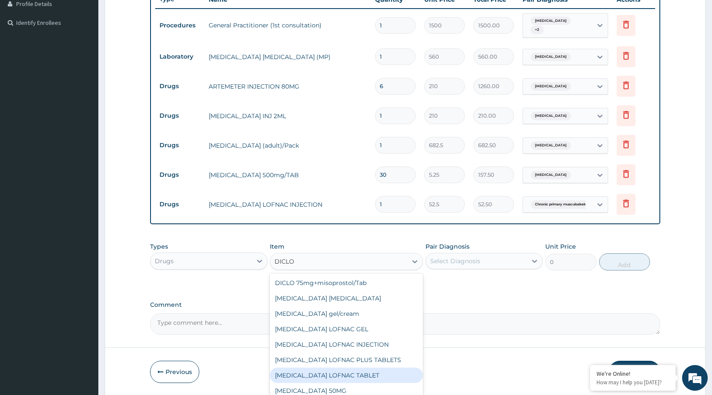
click at [370, 367] on div "[MEDICAL_DATA] LOFNAC TABLET" at bounding box center [346, 374] width 153 height 15
type input "42"
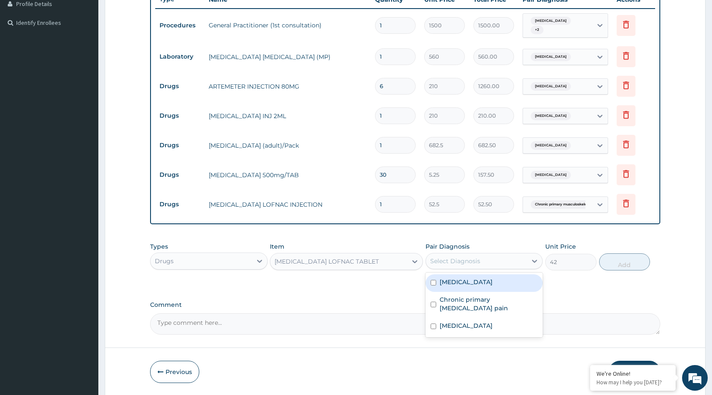
click at [521, 254] on div "Select Diagnosis" at bounding box center [476, 261] width 101 height 14
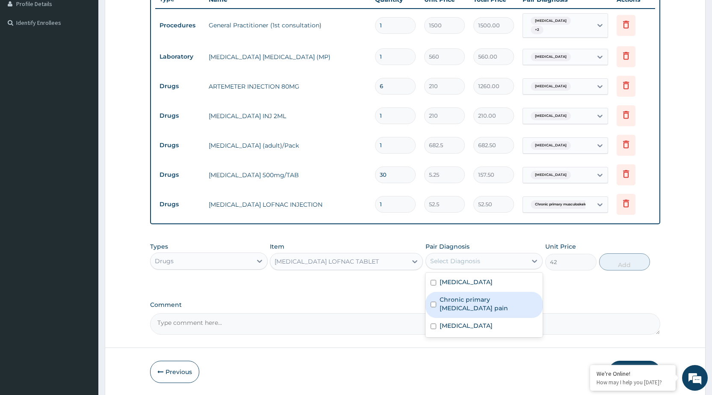
click at [497, 306] on label "Chronic primary musculoskeletal pain" at bounding box center [488, 303] width 98 height 17
checkbox input "true"
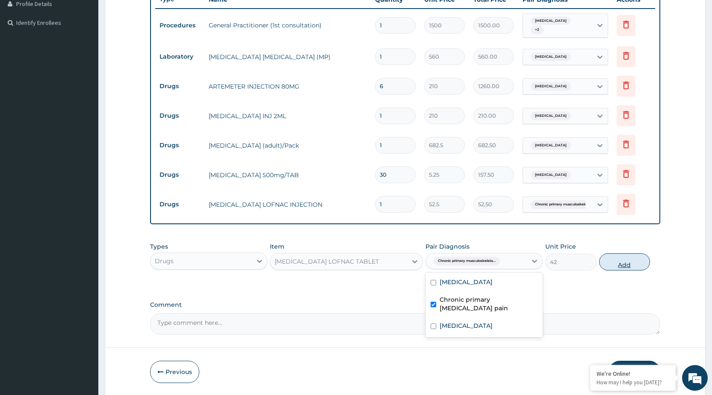
click at [626, 259] on button "Add" at bounding box center [624, 261] width 51 height 17
type input "0"
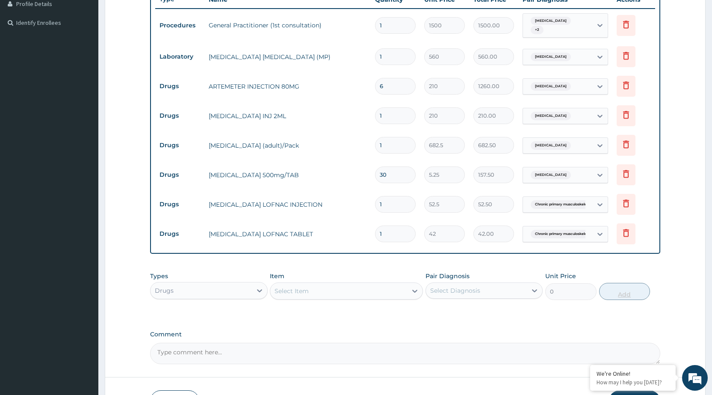
type input "10"
type input "420.00"
type input "10"
click at [394, 289] on div "Select Item" at bounding box center [338, 291] width 137 height 14
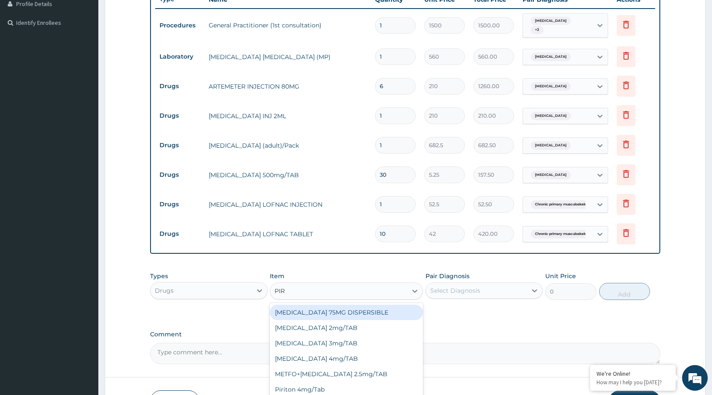
type input "PIRI"
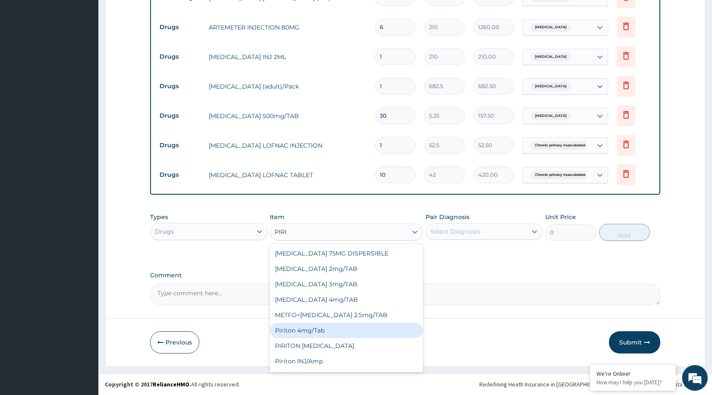
click at [379, 330] on div "Piriton 4mg/Tab" at bounding box center [346, 329] width 153 height 15
type input "5.25"
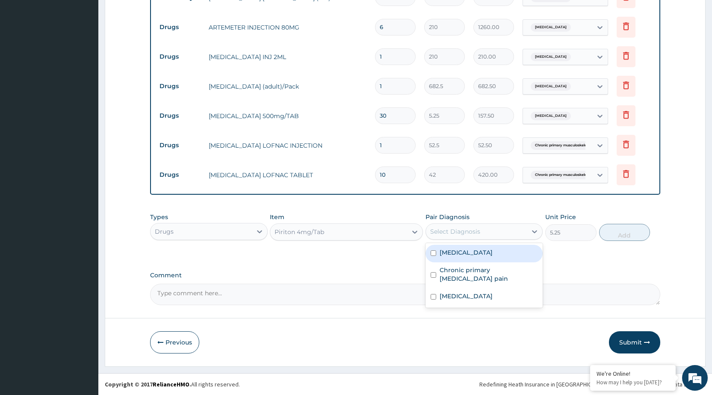
click at [521, 224] on div "Select Diagnosis" at bounding box center [476, 231] width 101 height 14
click at [505, 260] on div "[MEDICAL_DATA]" at bounding box center [483, 254] width 117 height 18
checkbox input "true"
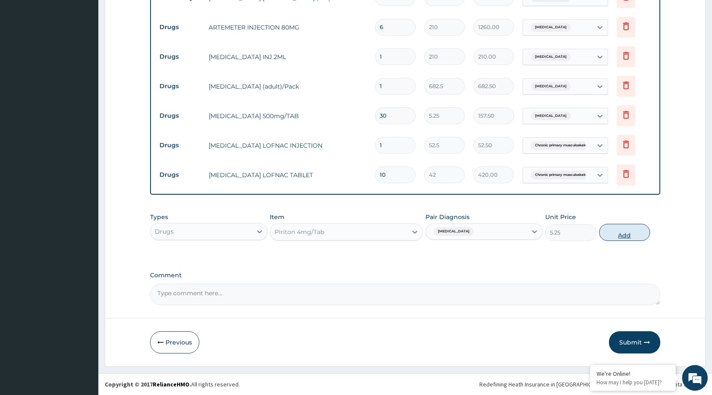
click at [640, 230] on button "Add" at bounding box center [624, 232] width 51 height 17
type input "0"
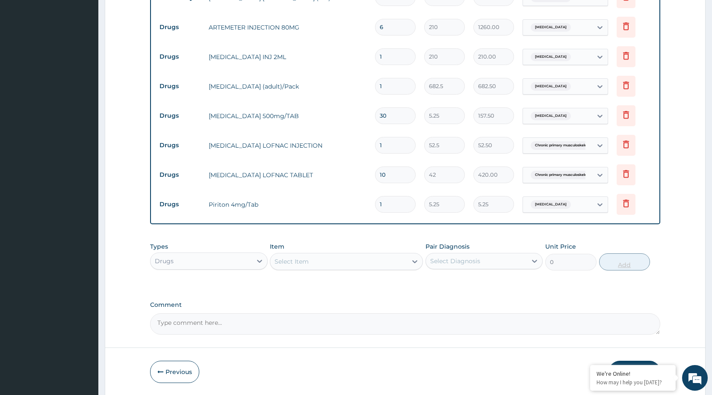
type input "10"
type input "52.50"
type input "10"
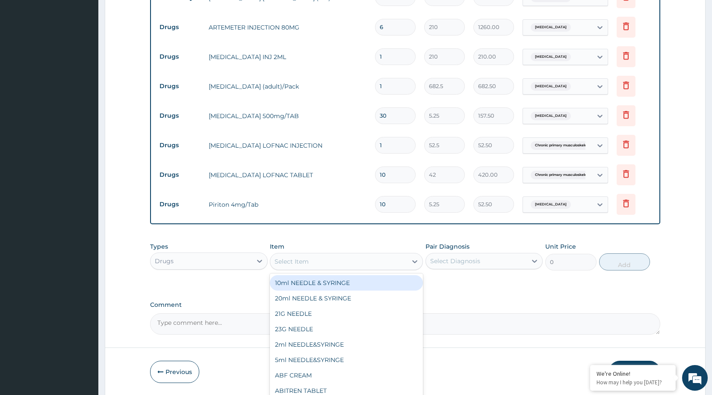
click at [406, 268] on div "Select Item" at bounding box center [338, 261] width 137 height 14
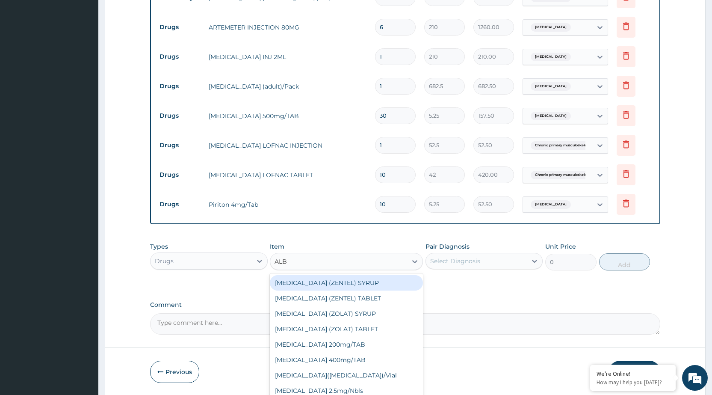
type input "ALBE"
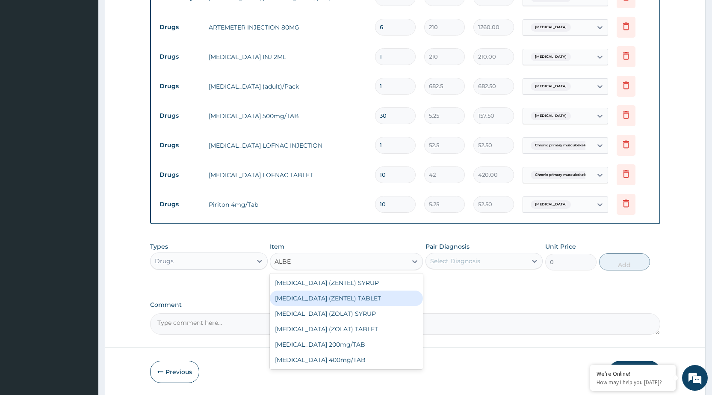
click at [337, 294] on div "[MEDICAL_DATA] (ZENTEL) TABLET" at bounding box center [346, 297] width 153 height 15
type input "157.5"
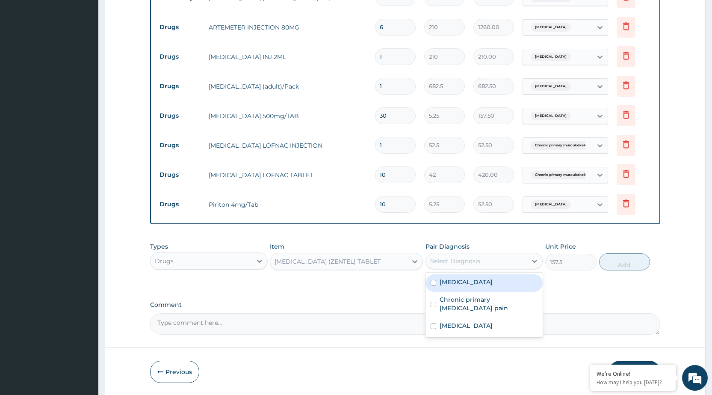
click at [511, 266] on div "Select Diagnosis" at bounding box center [476, 261] width 101 height 14
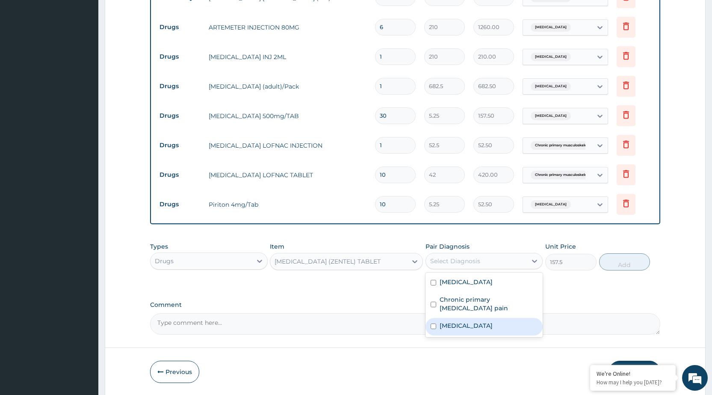
click at [492, 330] on label "Intestinal helminthiasis, unspecified" at bounding box center [465, 325] width 53 height 9
checkbox input "true"
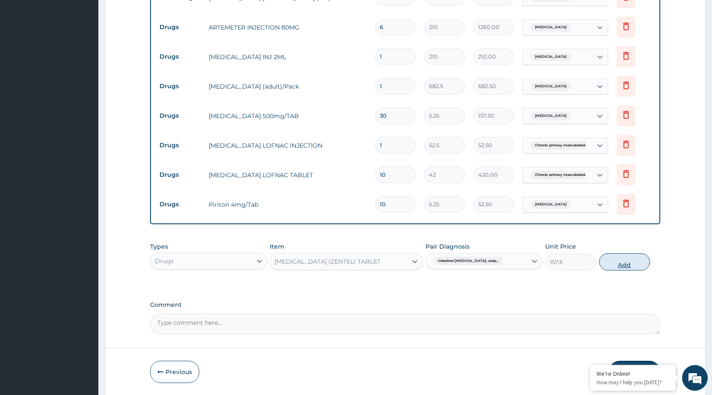
click at [622, 262] on button "Add" at bounding box center [624, 261] width 51 height 17
type input "0"
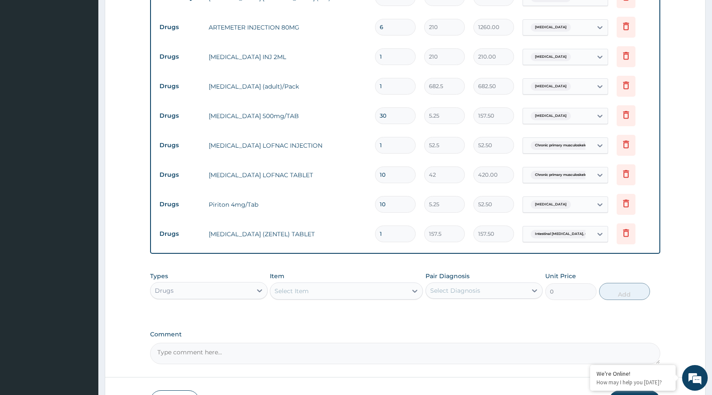
scroll to position [358, 0]
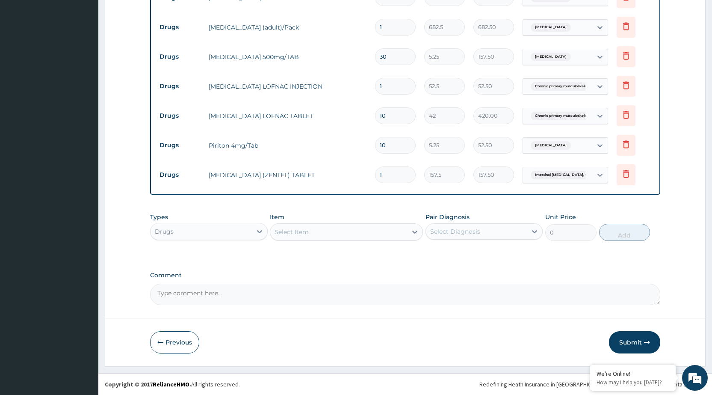
type input "0.00"
type input "2"
type input "315.00"
type input "2"
click at [649, 341] on icon "button" at bounding box center [647, 342] width 6 height 6
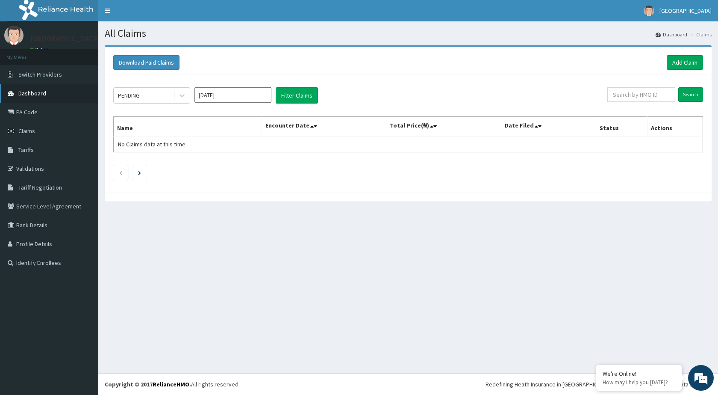
click at [44, 92] on span "Dashboard" at bounding box center [32, 93] width 28 height 8
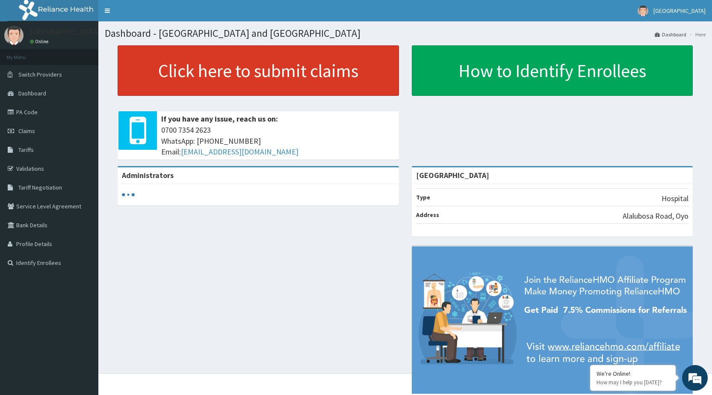
click at [342, 78] on link "Click here to submit claims" at bounding box center [258, 70] width 281 height 50
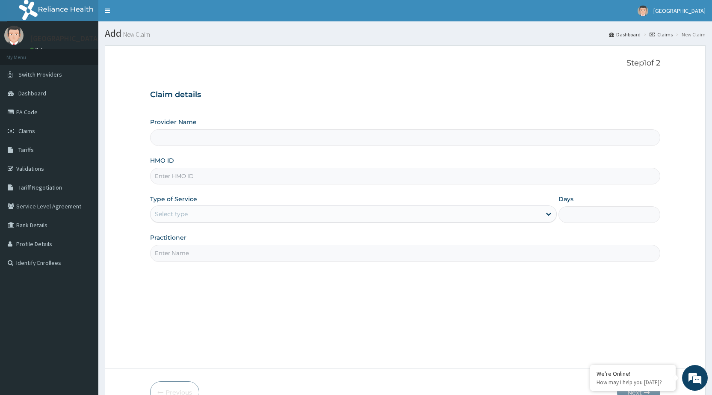
type input "[GEOGRAPHIC_DATA]"
click at [280, 171] on input "HMO ID" at bounding box center [405, 176] width 510 height 17
type input "W"
type input "BWI/10179/A"
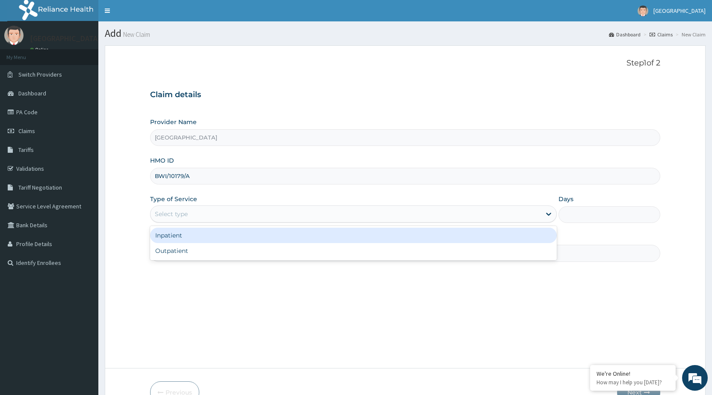
click at [266, 207] on div "Select type" at bounding box center [345, 214] width 390 height 14
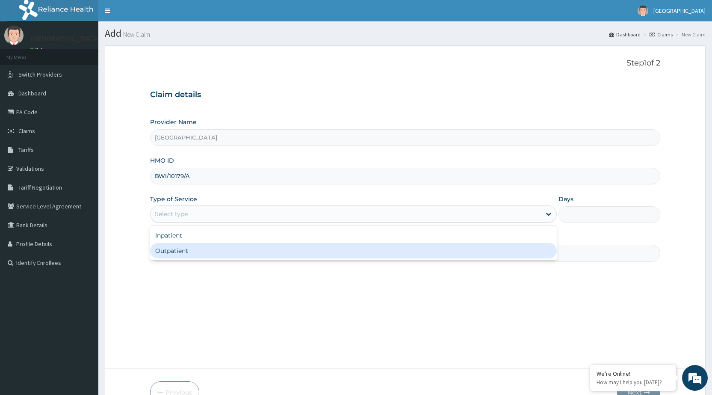
click at [255, 250] on div "Outpatient" at bounding box center [353, 250] width 407 height 15
type input "1"
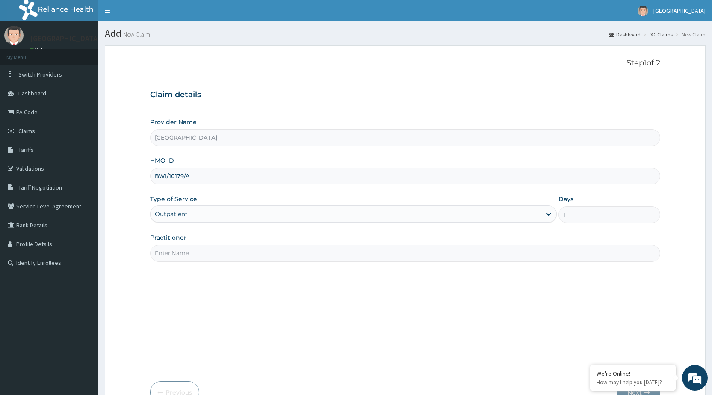
click at [255, 250] on input "Practitioner" at bounding box center [405, 253] width 510 height 17
type input "DR [PERSON_NAME]"
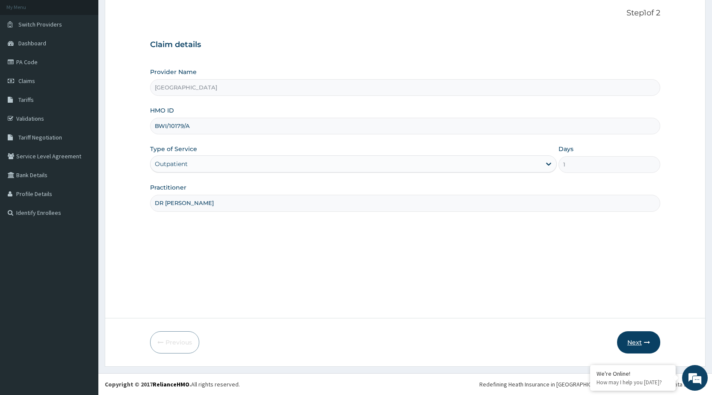
click at [647, 342] on icon "button" at bounding box center [647, 342] width 6 height 6
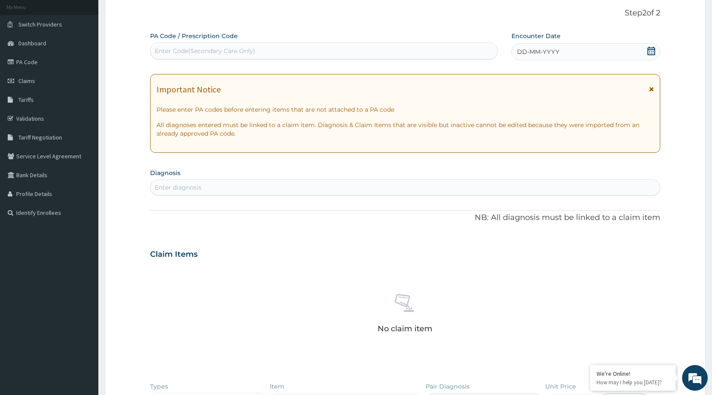
click at [617, 58] on div "DD-MM-YYYY" at bounding box center [585, 51] width 149 height 17
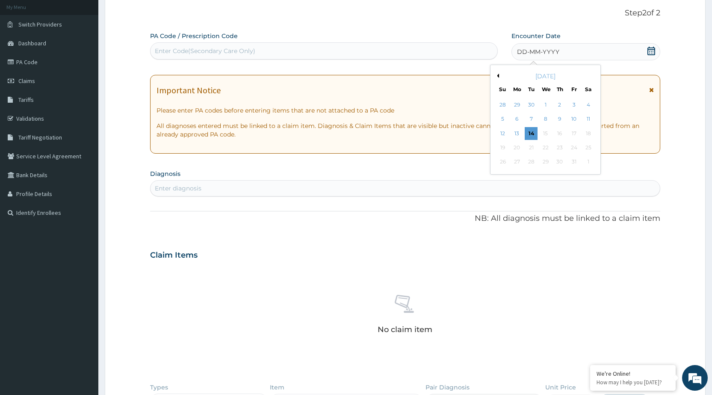
click at [495, 74] on button "Previous Month" at bounding box center [497, 76] width 4 height 4
click at [575, 124] on div "8" at bounding box center [573, 119] width 13 height 13
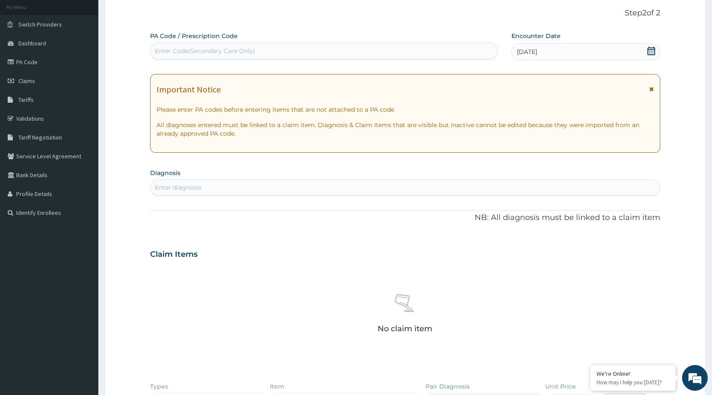
click at [651, 88] on icon at bounding box center [651, 89] width 5 height 6
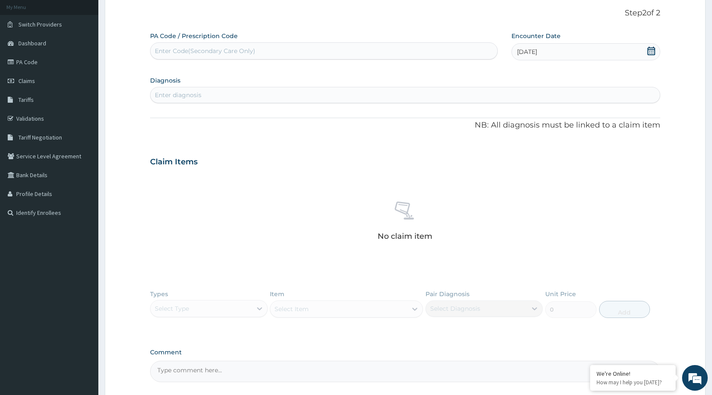
click at [610, 98] on div "Enter diagnosis" at bounding box center [404, 95] width 509 height 14
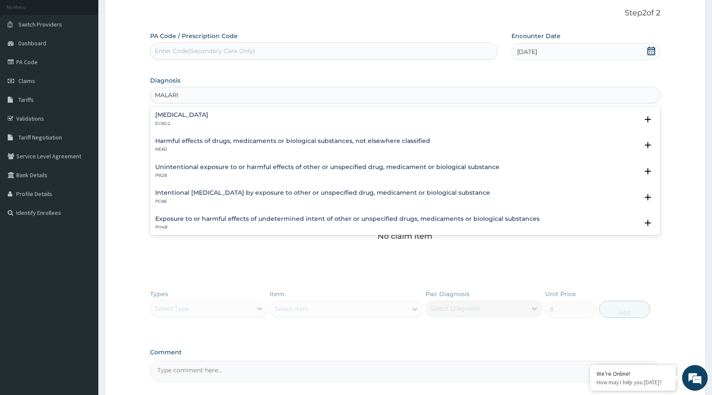
type input "[MEDICAL_DATA]"
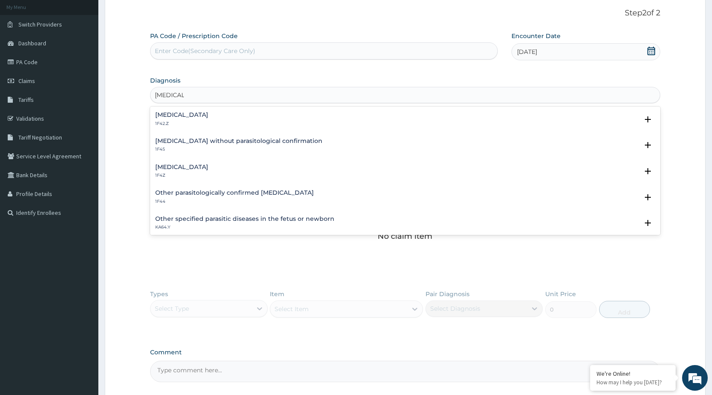
click at [188, 166] on h4 "[MEDICAL_DATA]" at bounding box center [181, 167] width 53 height 6
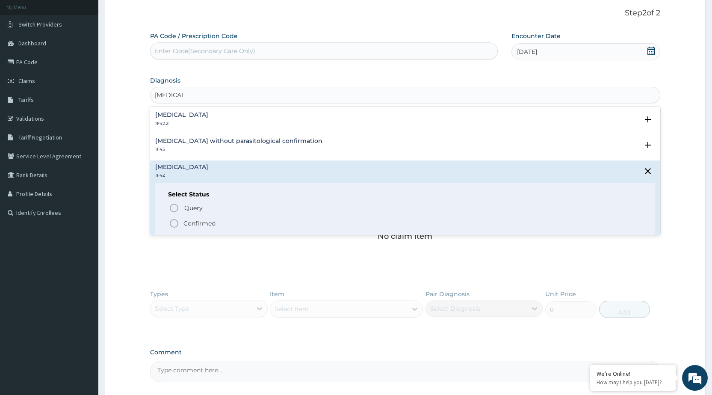
click at [170, 222] on circle "status option filled" at bounding box center [174, 223] width 8 height 8
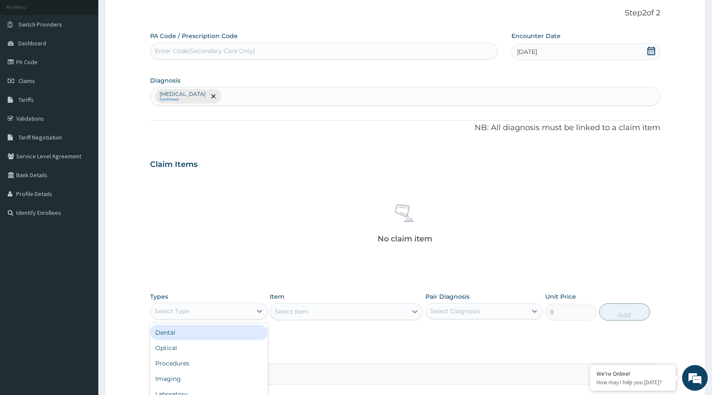
click at [186, 316] on div "Select Type" at bounding box center [200, 311] width 101 height 14
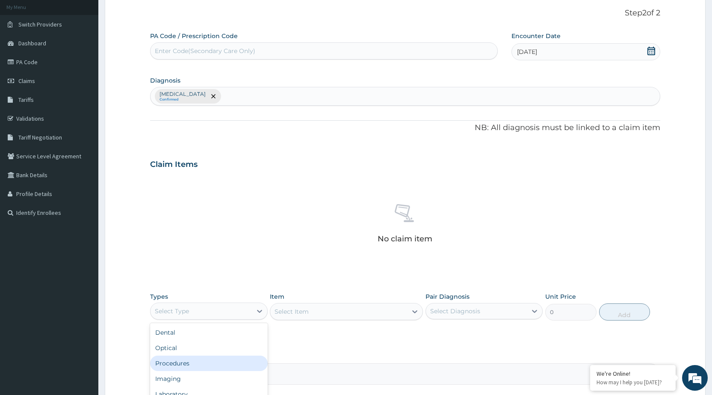
drag, startPoint x: 171, startPoint y: 366, endPoint x: 166, endPoint y: 360, distance: 7.4
click at [167, 363] on div "Procedures" at bounding box center [208, 362] width 117 height 15
click at [406, 314] on div "Select Item" at bounding box center [338, 311] width 137 height 14
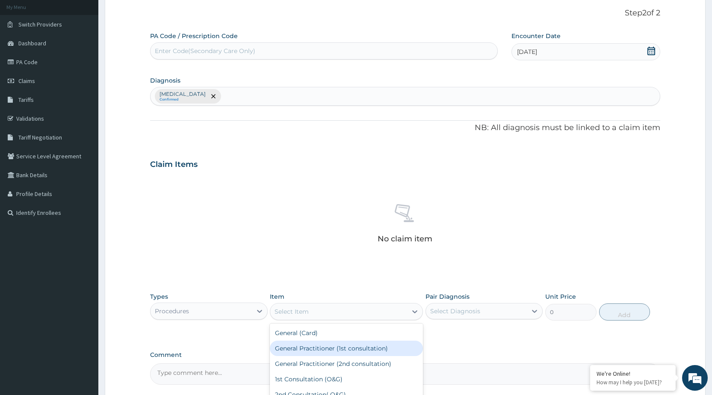
click at [392, 348] on div "General Practitioner (1st consultation)" at bounding box center [346, 347] width 153 height 15
type input "1500"
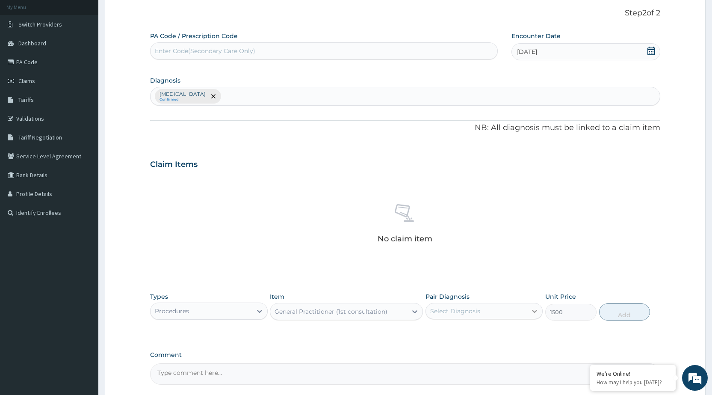
click at [535, 308] on icon at bounding box center [534, 311] width 9 height 9
click at [504, 332] on div "[MEDICAL_DATA]" at bounding box center [483, 333] width 117 height 18
checkbox input "true"
click at [637, 316] on button "Add" at bounding box center [624, 311] width 51 height 17
type input "0"
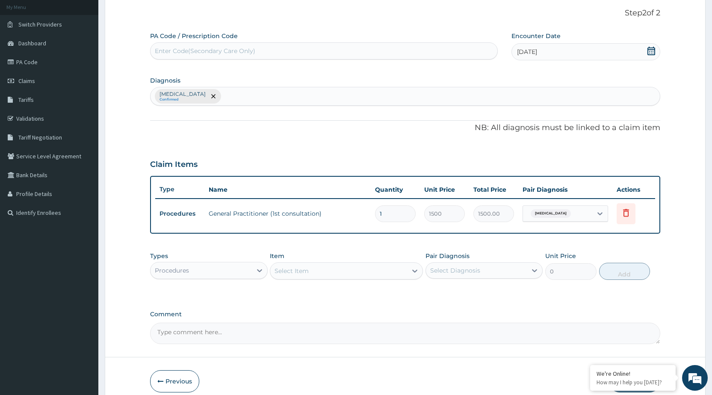
scroll to position [89, 0]
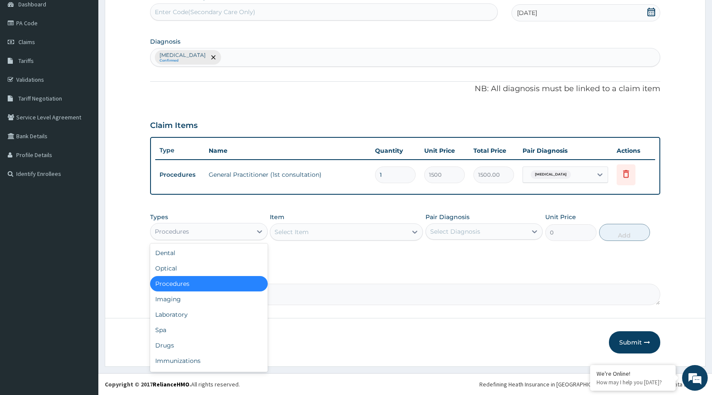
click at [242, 232] on div "Procedures" at bounding box center [200, 231] width 101 height 14
click at [188, 312] on div "Laboratory" at bounding box center [208, 314] width 117 height 15
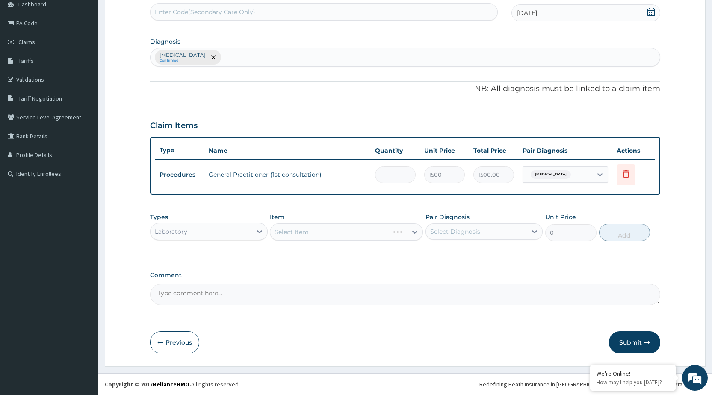
click at [386, 233] on div "Select Item" at bounding box center [346, 231] width 153 height 17
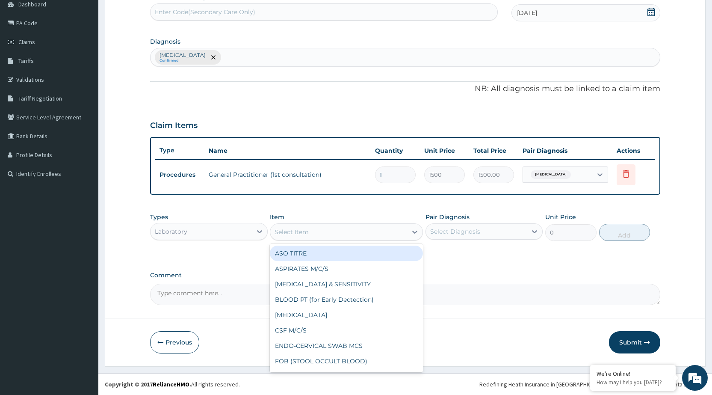
click at [386, 233] on div "Select Item" at bounding box center [338, 232] width 137 height 14
type input "MP"
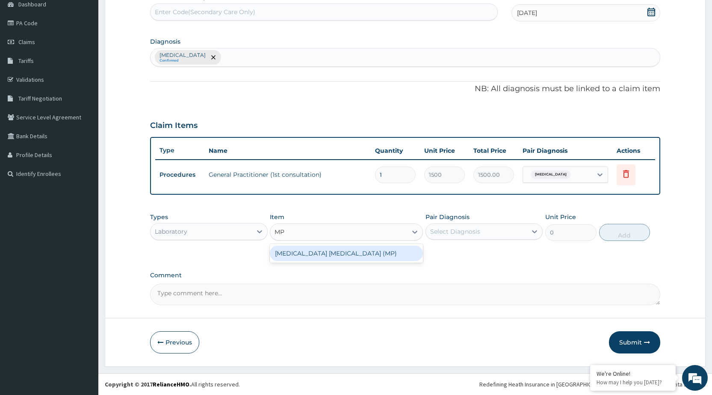
click at [386, 252] on div "[MEDICAL_DATA] [MEDICAL_DATA] (MP)" at bounding box center [346, 252] width 153 height 15
type input "560"
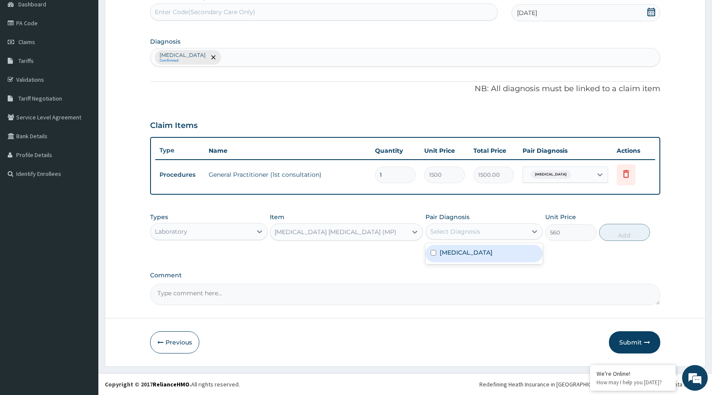
click at [519, 230] on div "Select Diagnosis" at bounding box center [476, 231] width 101 height 14
click at [503, 252] on div "[MEDICAL_DATA]" at bounding box center [483, 254] width 117 height 18
checkbox input "true"
click at [632, 230] on button "Add" at bounding box center [624, 232] width 51 height 17
type input "0"
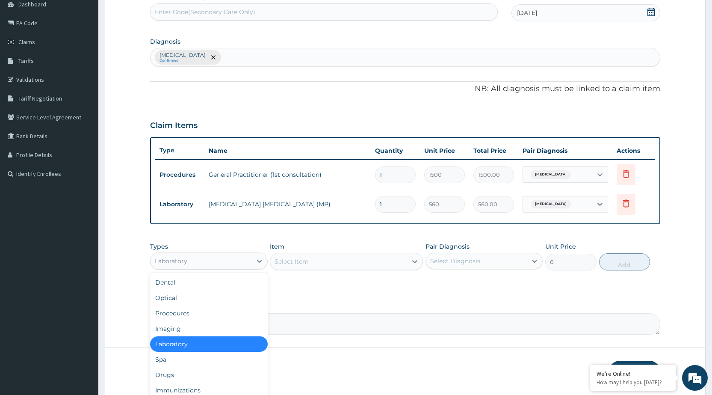
click at [195, 264] on div "Laboratory" at bounding box center [200, 261] width 101 height 14
click at [166, 371] on div "Drugs" at bounding box center [208, 374] width 117 height 15
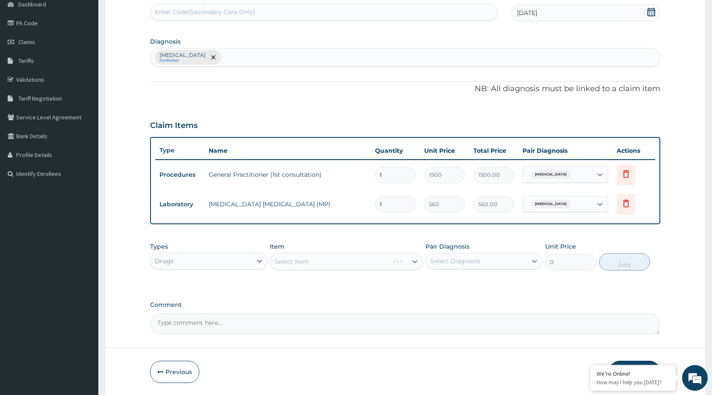
click at [409, 264] on div "Select Item" at bounding box center [346, 261] width 153 height 17
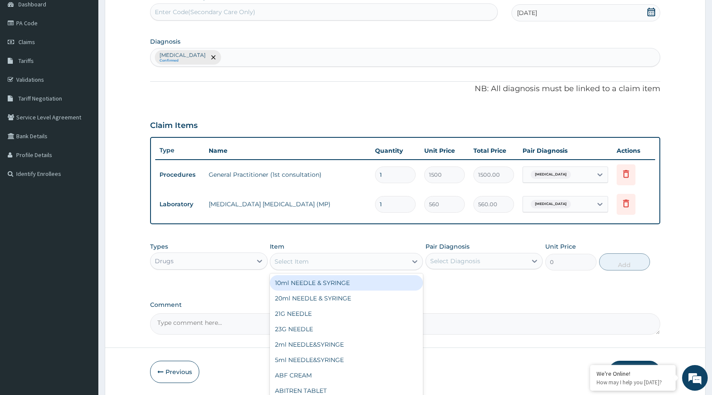
click at [409, 264] on div at bounding box center [414, 260] width 15 height 15
type input "ARTE"
click at [395, 287] on div "ARTEMETER INJECTION 80MG" at bounding box center [346, 282] width 153 height 15
type input "210"
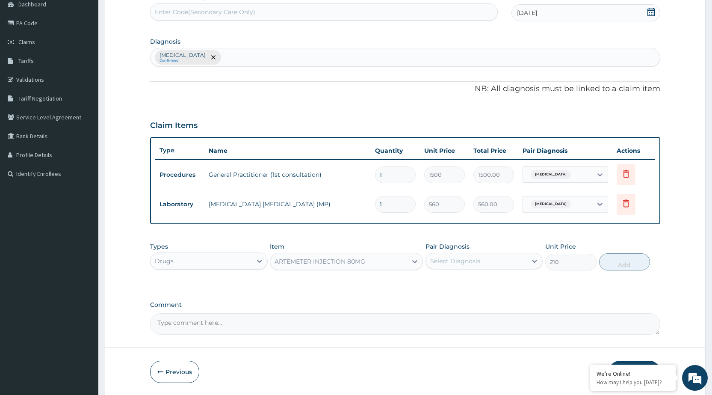
click at [506, 263] on div "Select Diagnosis" at bounding box center [476, 261] width 101 height 14
click at [507, 283] on div "[MEDICAL_DATA]" at bounding box center [483, 283] width 117 height 18
checkbox input "true"
click at [622, 261] on button "Add" at bounding box center [624, 261] width 51 height 17
type input "0"
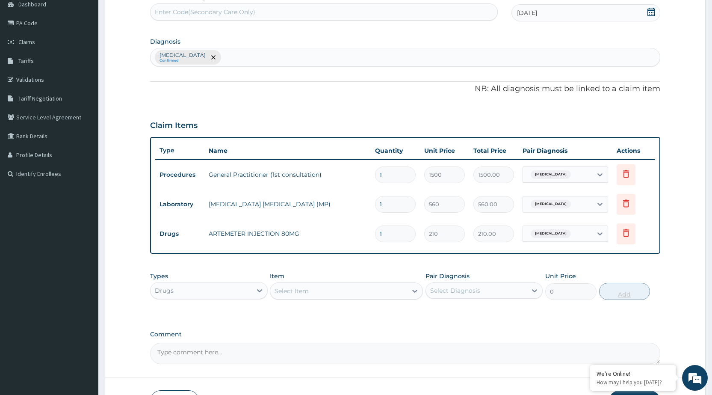
type input "0.00"
type input "2"
type input "420.00"
type input "2"
click at [380, 291] on div "Select Item" at bounding box center [338, 291] width 137 height 14
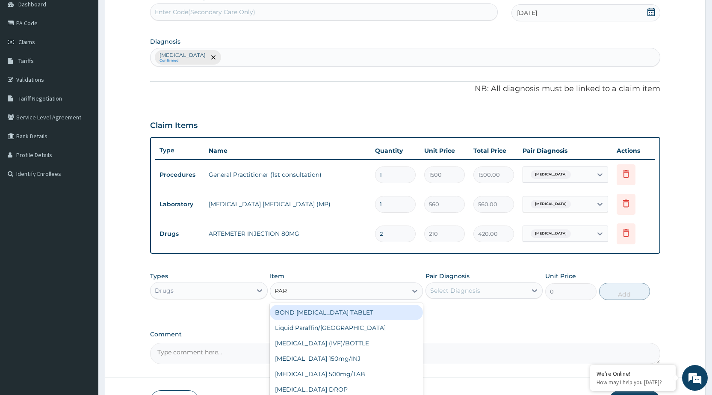
type input "PARA"
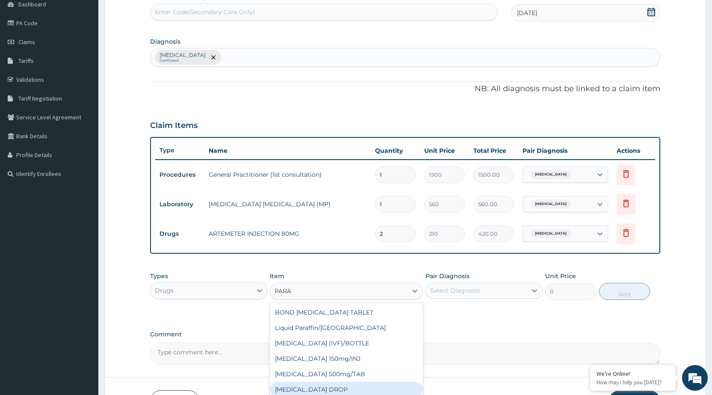
scroll to position [44, 0]
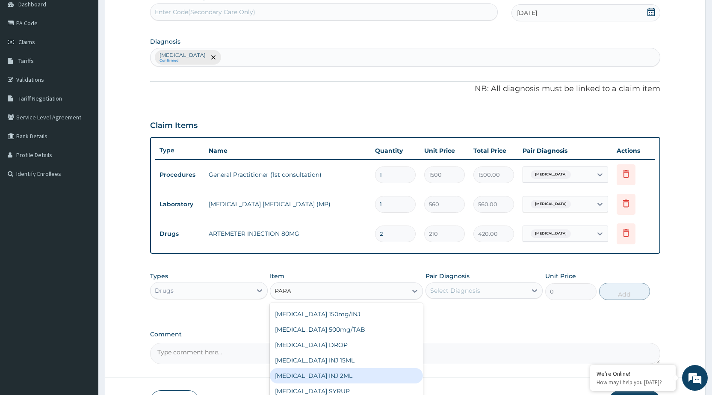
click at [327, 380] on div "[MEDICAL_DATA] INJ 2ML" at bounding box center [346, 375] width 153 height 15
type input "210"
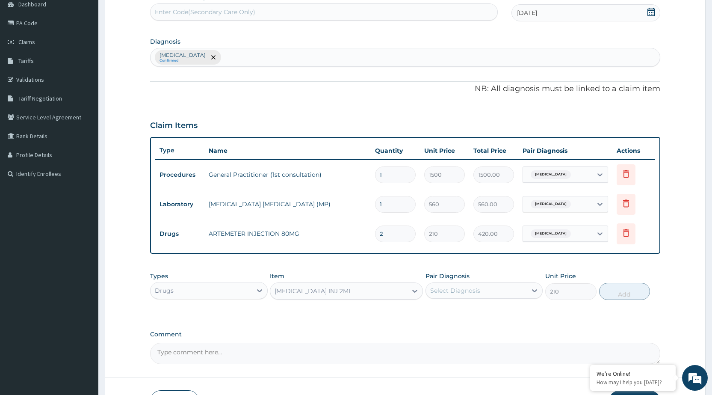
drag, startPoint x: 500, startPoint y: 285, endPoint x: 502, endPoint y: 298, distance: 13.0
click at [500, 286] on div "Select Diagnosis" at bounding box center [476, 290] width 101 height 14
click at [503, 307] on div "[MEDICAL_DATA]" at bounding box center [483, 313] width 117 height 18
checkbox input "true"
click at [611, 289] on button "Add" at bounding box center [624, 291] width 51 height 17
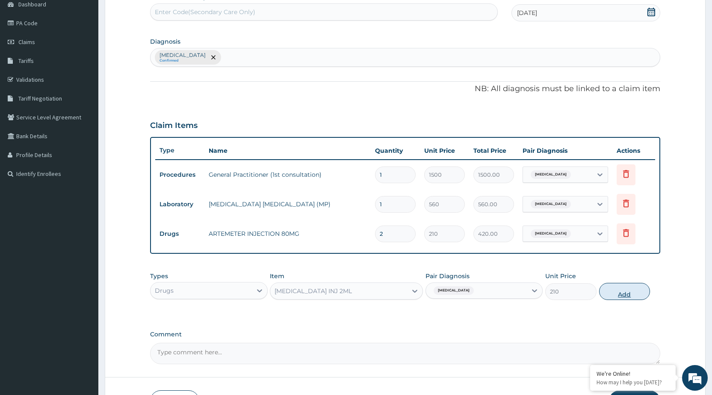
type input "0"
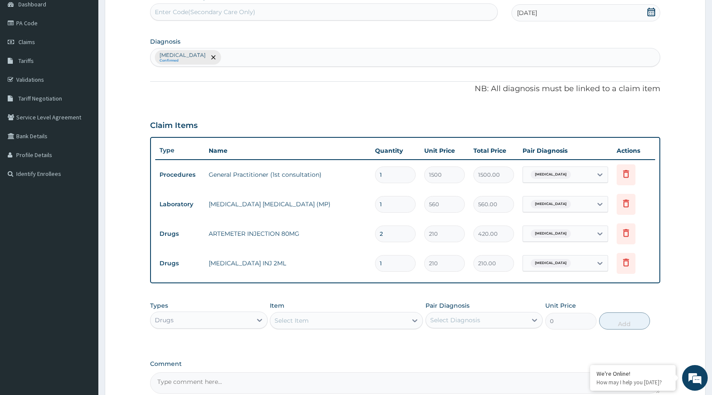
scroll to position [177, 0]
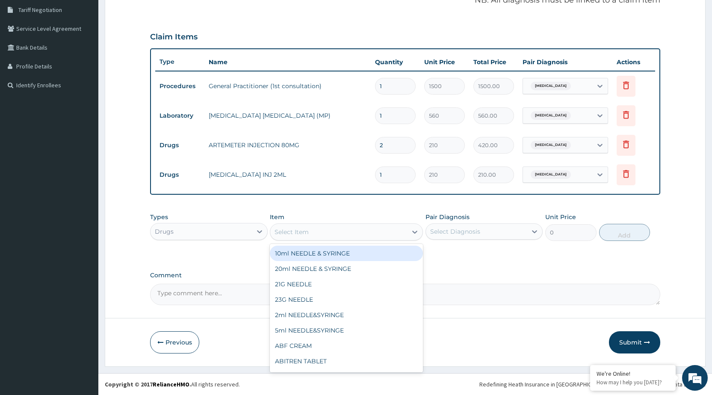
click at [386, 233] on div "Select Item" at bounding box center [338, 232] width 137 height 14
type input "COA"
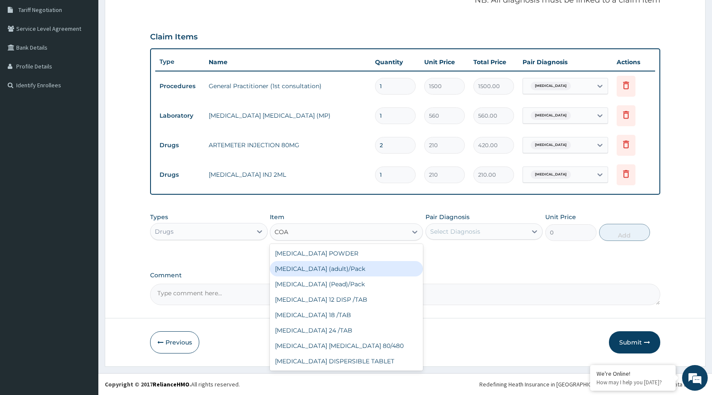
click at [374, 270] on div "[MEDICAL_DATA] (adult)/Pack" at bounding box center [346, 268] width 153 height 15
type input "682.5"
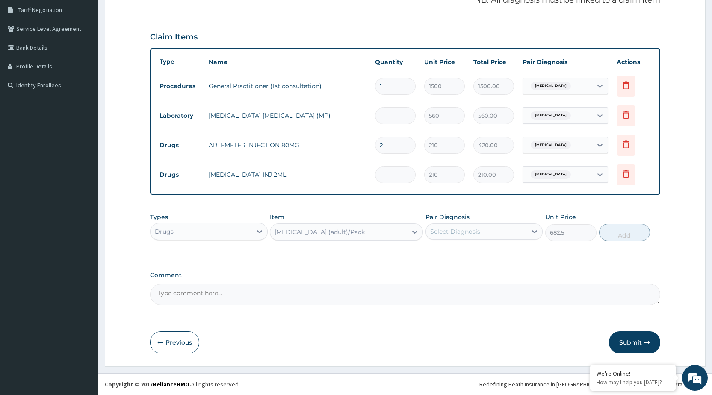
click at [513, 230] on div "Select Diagnosis" at bounding box center [476, 231] width 101 height 14
click at [501, 260] on div "[MEDICAL_DATA]" at bounding box center [483, 254] width 117 height 18
checkbox input "true"
click at [625, 238] on button "Add" at bounding box center [624, 232] width 51 height 17
type input "0"
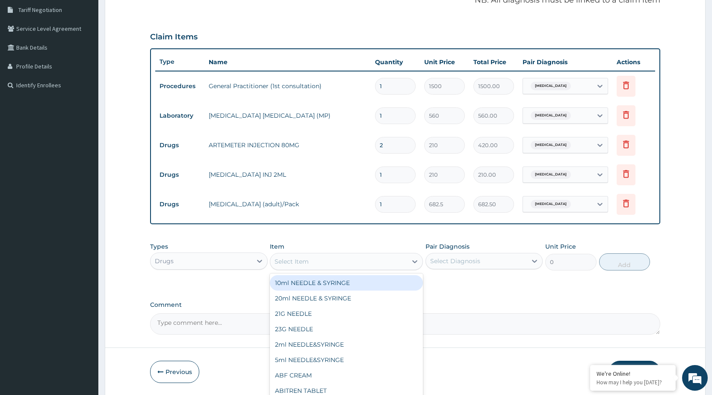
click at [399, 263] on div "Select Item" at bounding box center [338, 261] width 137 height 14
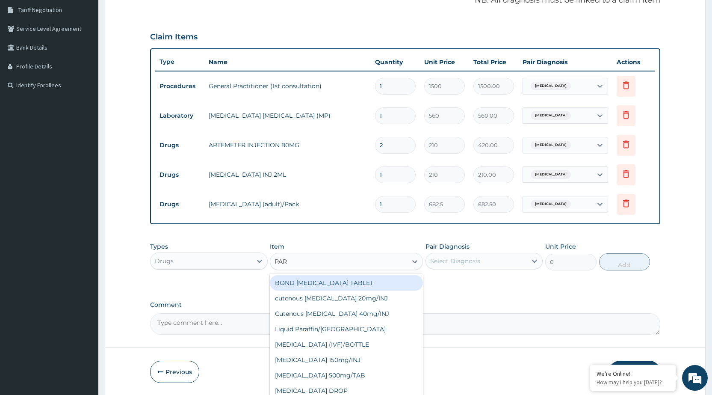
type input "PARA"
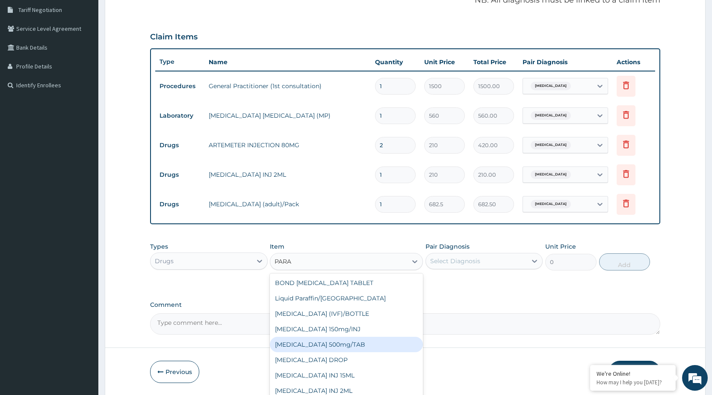
click at [341, 342] on div "[MEDICAL_DATA] 500mg/TAB" at bounding box center [346, 343] width 153 height 15
type input "5.25"
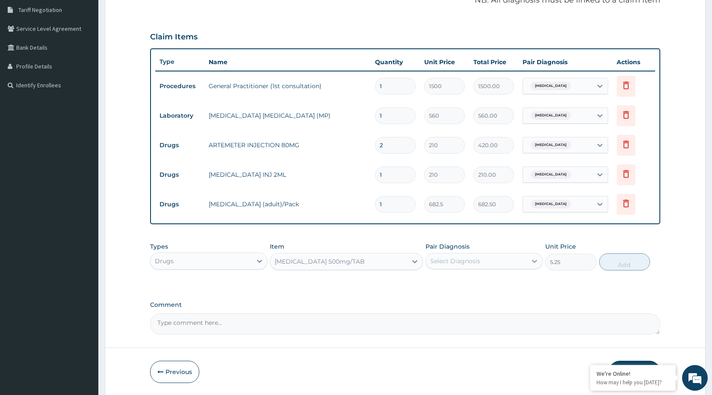
click at [528, 262] on div at bounding box center [534, 260] width 15 height 15
click at [514, 283] on div "[MEDICAL_DATA]" at bounding box center [483, 283] width 117 height 18
checkbox input "true"
click at [631, 262] on button "Add" at bounding box center [624, 261] width 51 height 17
type input "0"
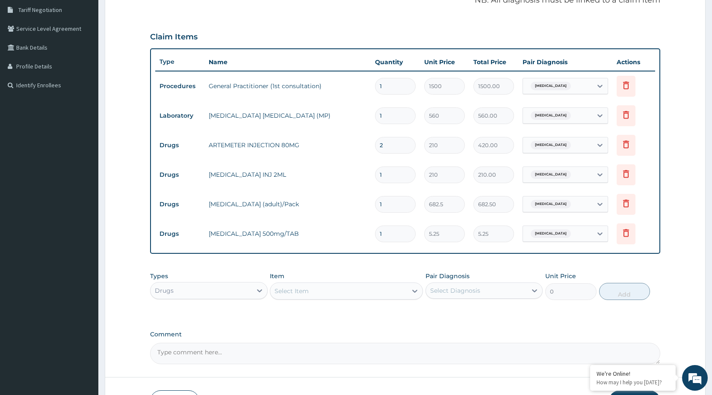
type input "0.00"
type input "3"
type input "15.75"
type input "30"
type input "157.50"
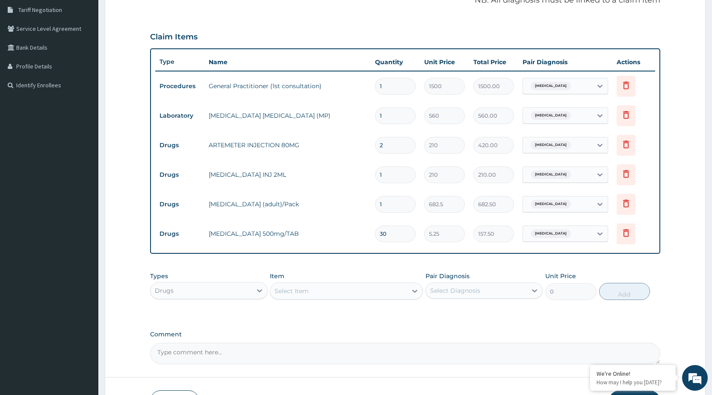
type input "30"
click at [391, 296] on div "Select Item" at bounding box center [338, 291] width 137 height 14
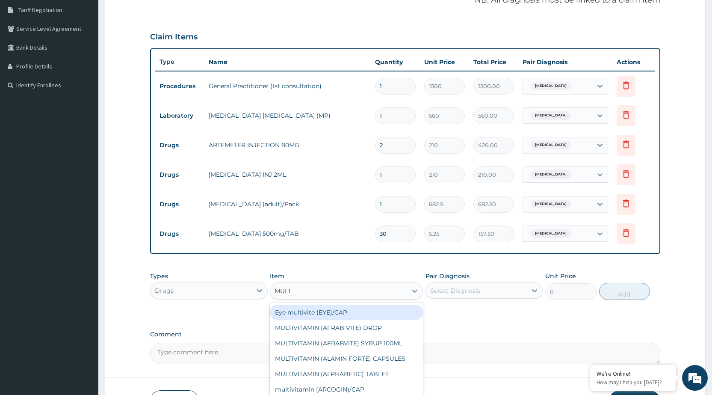
type input "MULTI"
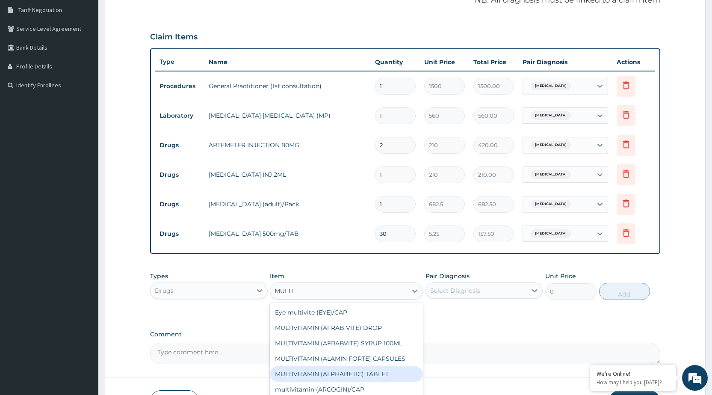
click at [351, 373] on div "MULTIVITAMIN (ALPHABETIC) TABLET" at bounding box center [346, 373] width 153 height 15
type input "68.25"
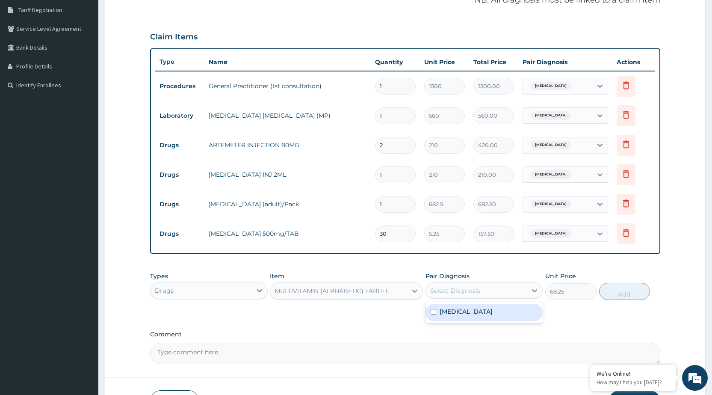
click at [519, 294] on div "Select Diagnosis" at bounding box center [476, 290] width 101 height 14
click at [501, 313] on div "[MEDICAL_DATA]" at bounding box center [483, 313] width 117 height 18
checkbox input "true"
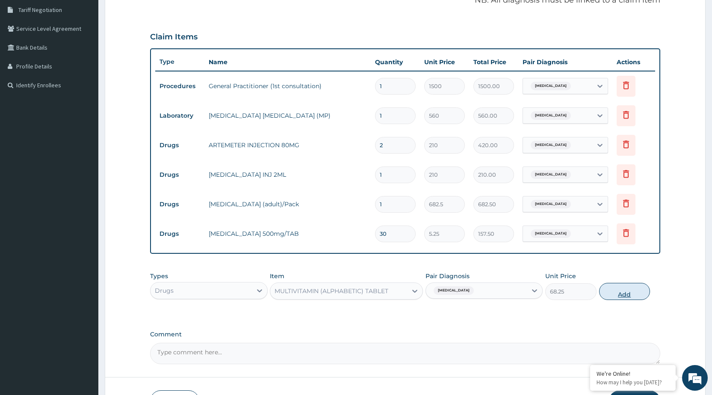
click at [626, 296] on button "Add" at bounding box center [624, 291] width 51 height 17
type input "0"
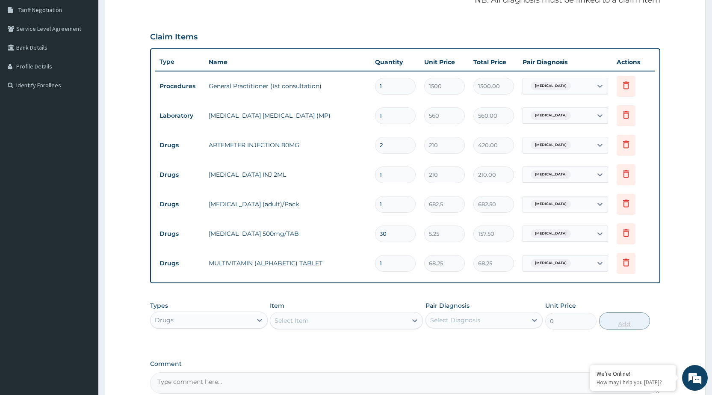
type input "0.00"
type input "3"
type input "204.75"
type input "30"
type input "2047.50"
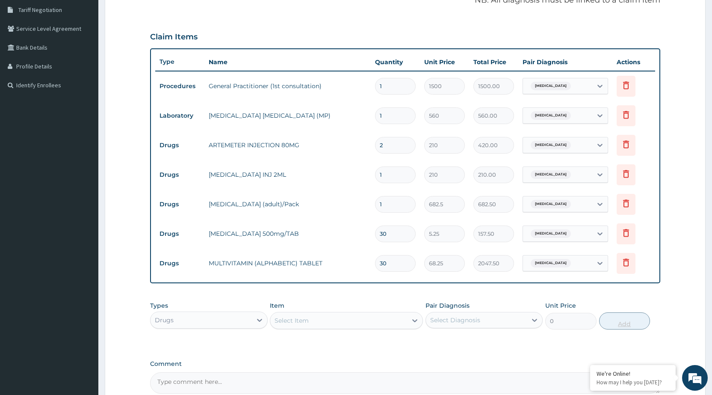
type input "3"
type input "204.75"
type input "0.00"
type input "2"
type input "136.50"
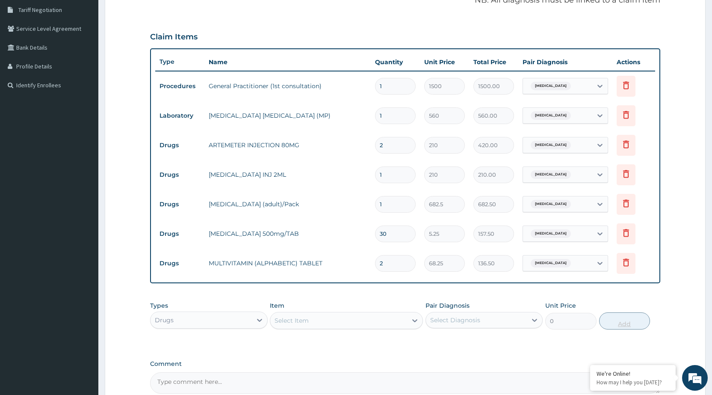
type input "20"
type input "1365.00"
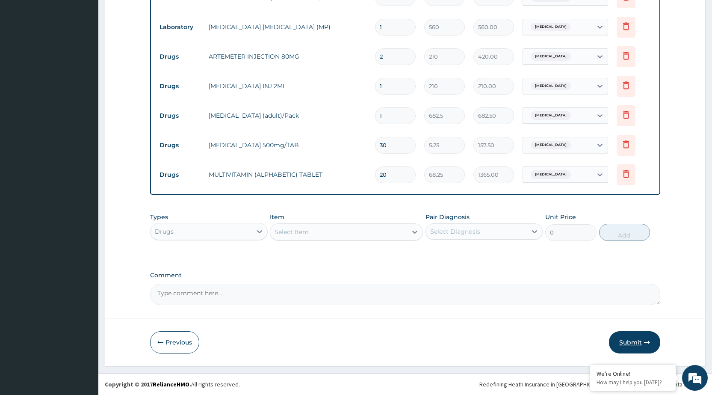
type input "20"
click at [635, 348] on button "Submit" at bounding box center [634, 342] width 51 height 22
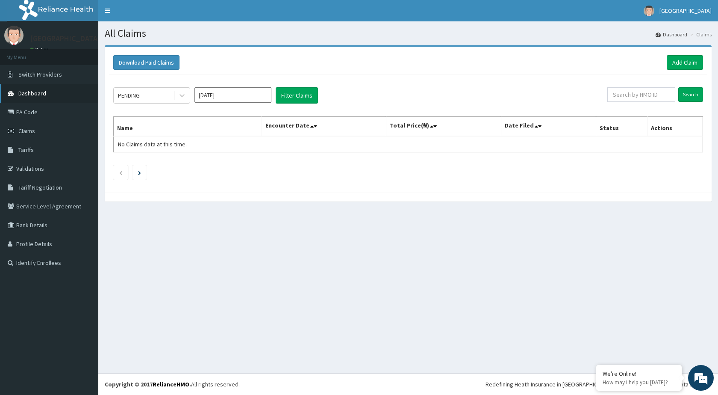
click at [58, 90] on link "Dashboard" at bounding box center [49, 93] width 98 height 19
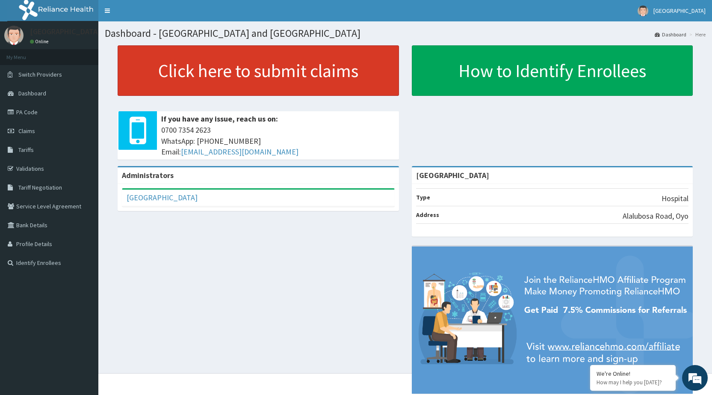
click at [275, 84] on link "Click here to submit claims" at bounding box center [258, 70] width 281 height 50
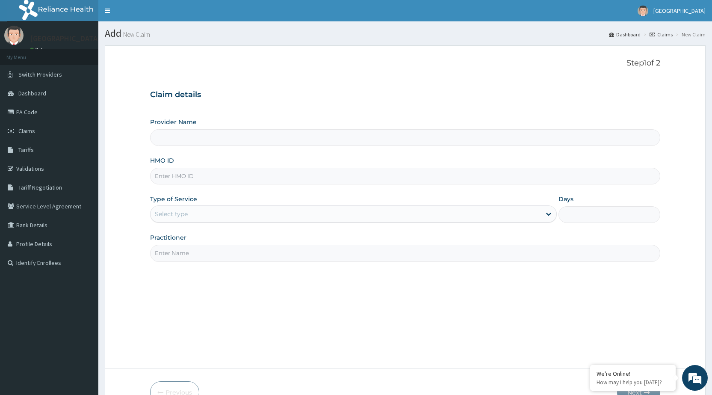
click at [238, 174] on input "HMO ID" at bounding box center [405, 176] width 510 height 17
type input "[GEOGRAPHIC_DATA]"
type input "AIT/10523/B"
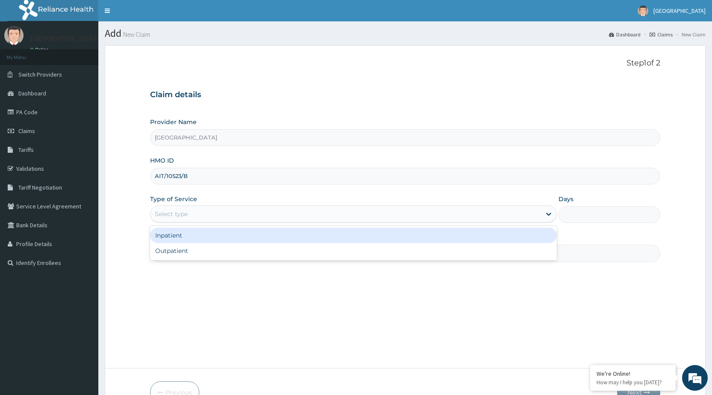
click at [220, 215] on div "Select type" at bounding box center [345, 214] width 390 height 14
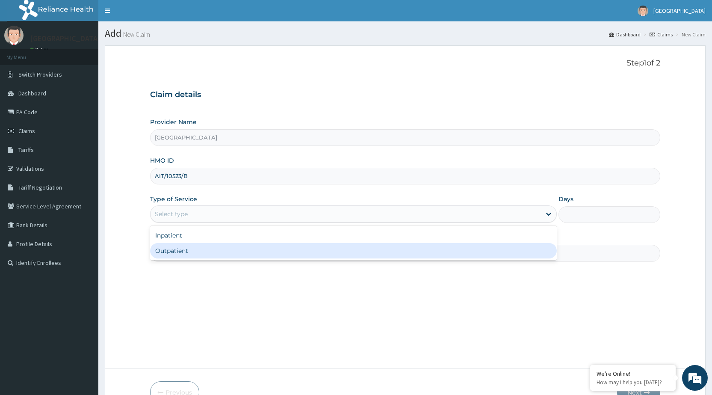
click at [206, 251] on div "Outpatient" at bounding box center [353, 250] width 407 height 15
type input "1"
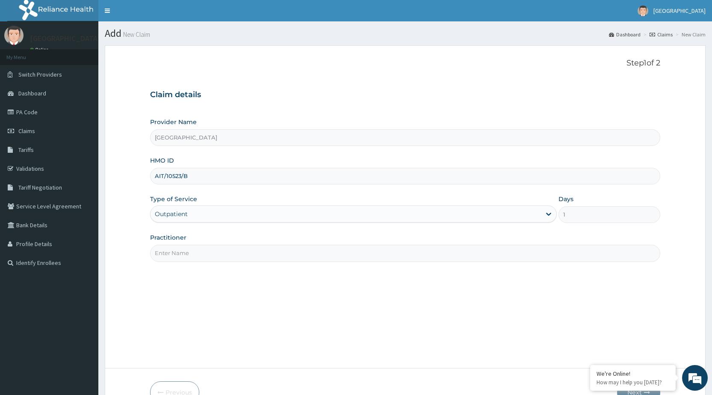
click at [213, 249] on input "Practitioner" at bounding box center [405, 253] width 510 height 17
type input "DR [PERSON_NAME]"
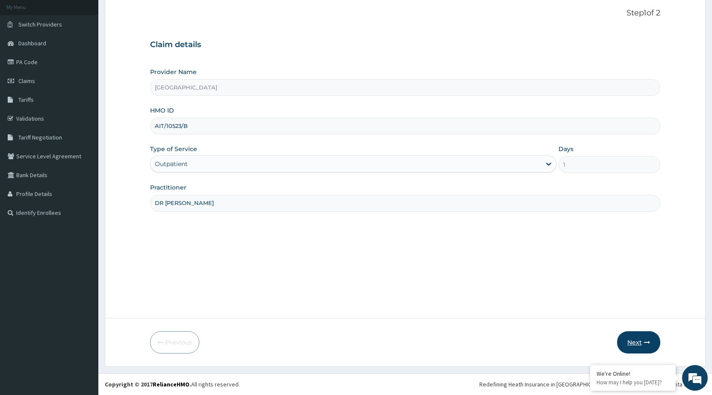
click at [637, 350] on button "Next" at bounding box center [638, 342] width 43 height 22
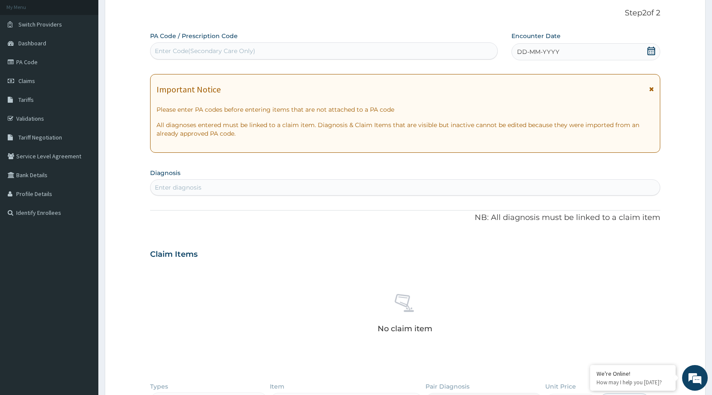
click at [611, 50] on div "DD-MM-YYYY" at bounding box center [585, 51] width 149 height 17
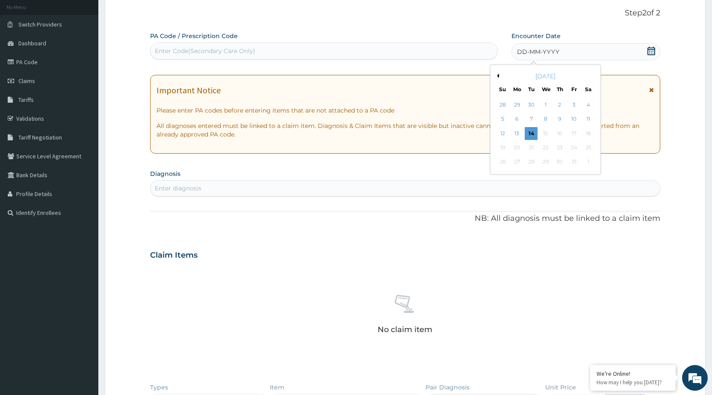
click at [497, 74] on button "Previous Month" at bounding box center [497, 76] width 4 height 4
click at [516, 133] on div "11" at bounding box center [516, 133] width 13 height 13
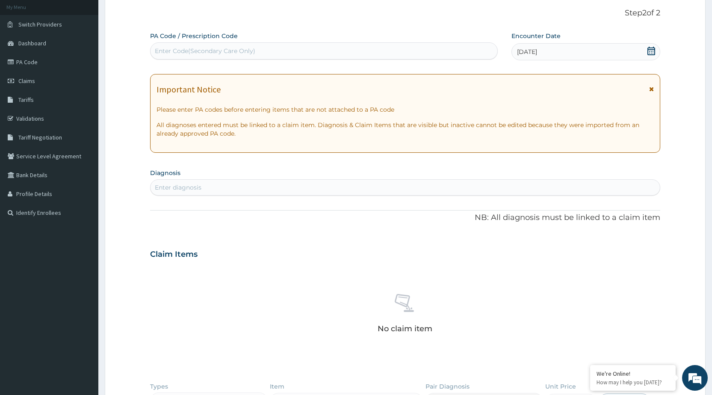
click at [650, 90] on icon at bounding box center [651, 89] width 5 height 6
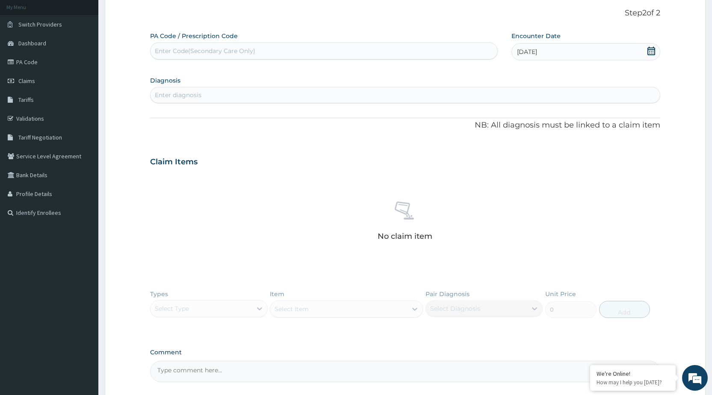
click at [531, 93] on div "Enter diagnosis" at bounding box center [404, 95] width 509 height 14
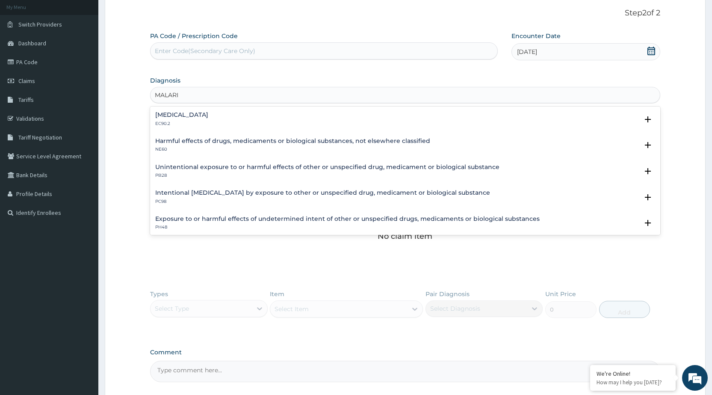
type input "[MEDICAL_DATA]"
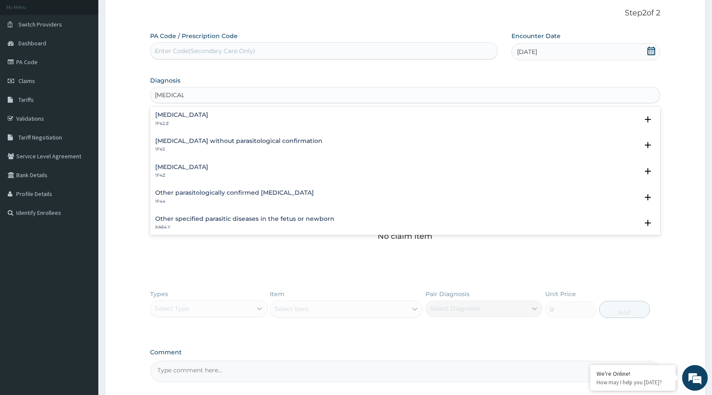
click at [195, 168] on h4 "[MEDICAL_DATA]" at bounding box center [181, 167] width 53 height 6
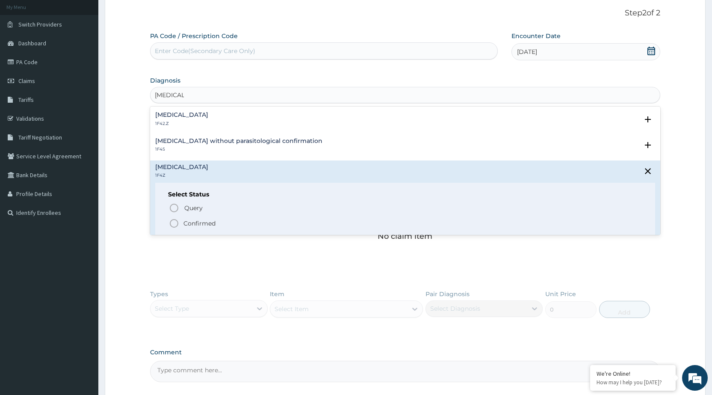
click at [175, 221] on icon "status option filled" at bounding box center [174, 223] width 10 height 10
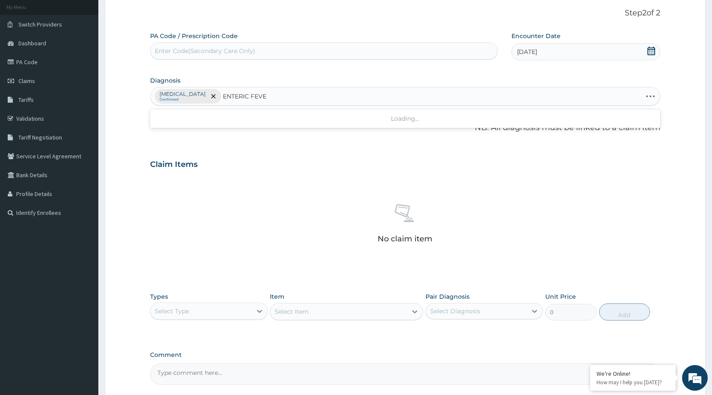
type input "[MEDICAL_DATA]"
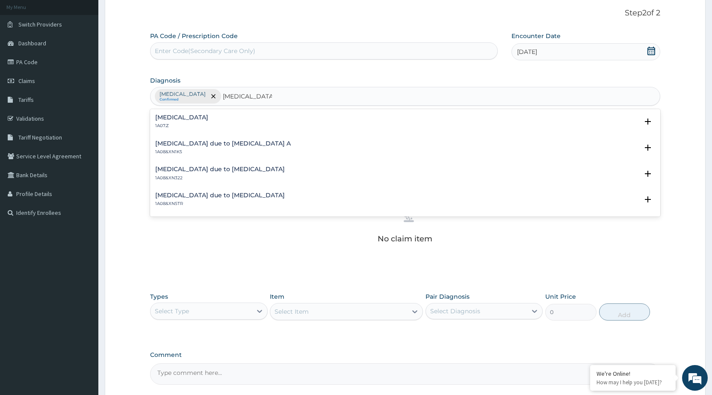
click at [204, 118] on h4 "[MEDICAL_DATA]" at bounding box center [181, 117] width 53 height 6
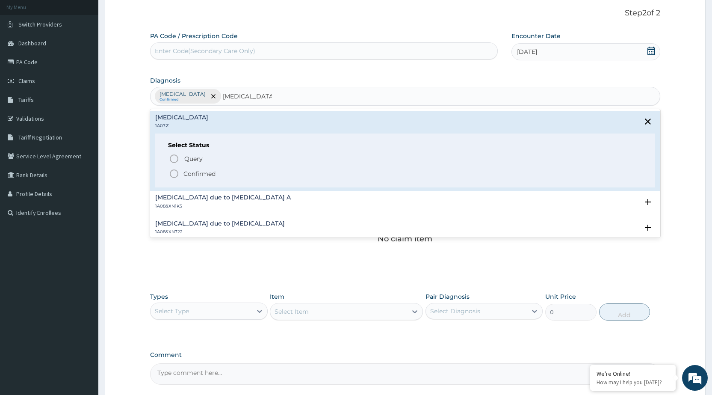
click at [175, 174] on icon "status option filled" at bounding box center [174, 173] width 10 height 10
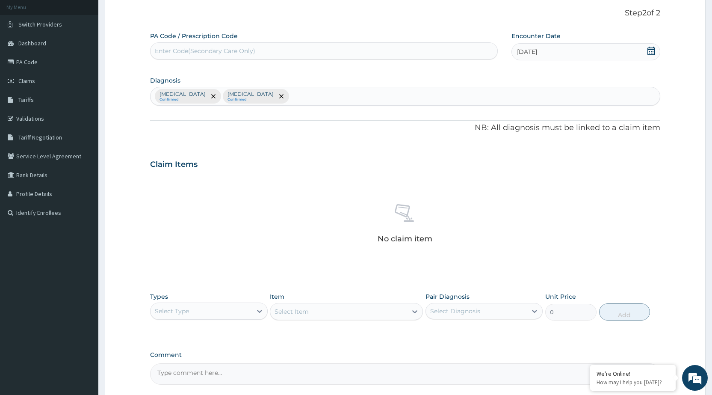
scroll to position [130, 0]
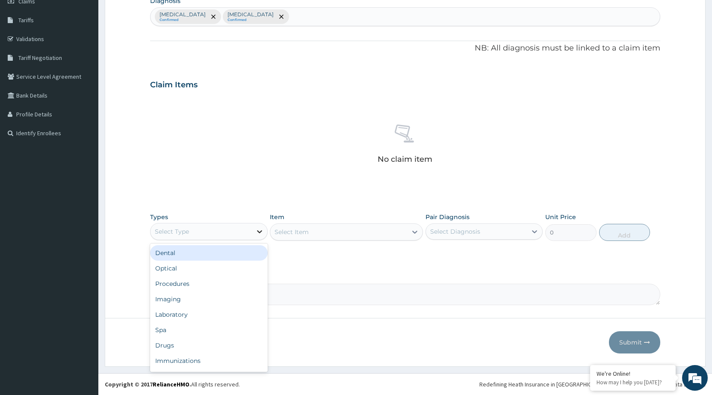
click at [257, 229] on icon at bounding box center [259, 231] width 9 height 9
click at [228, 283] on div "Procedures" at bounding box center [208, 283] width 117 height 15
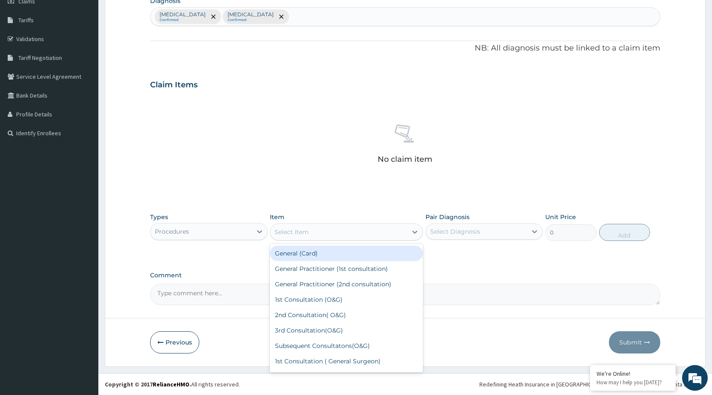
click at [394, 230] on div "Select Item" at bounding box center [338, 232] width 137 height 14
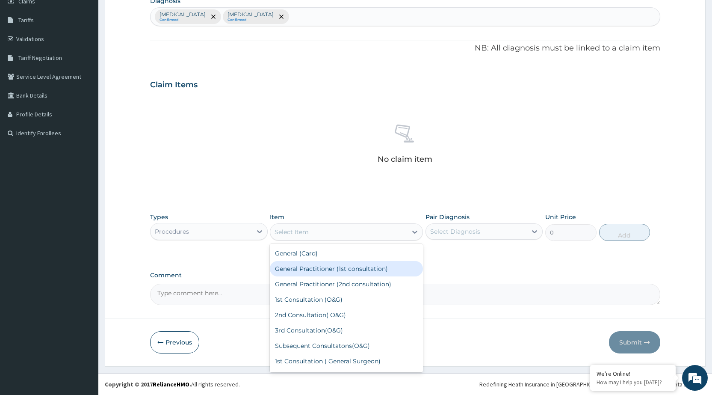
click at [376, 266] on div "General Practitioner (1st consultation)" at bounding box center [346, 268] width 153 height 15
type input "1500"
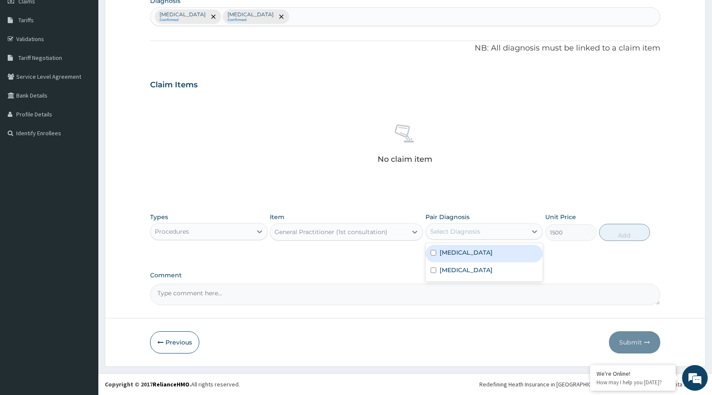
click at [510, 237] on div "Select Diagnosis" at bounding box center [476, 231] width 101 height 14
click at [504, 248] on div "[MEDICAL_DATA]" at bounding box center [483, 254] width 117 height 18
checkbox input "true"
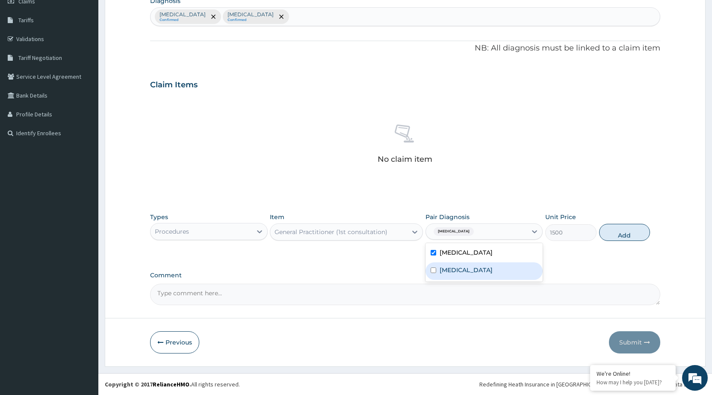
click at [505, 276] on div "Typhoid fever, unspecified" at bounding box center [483, 271] width 117 height 18
checkbox input "true"
click at [642, 236] on button "Add" at bounding box center [624, 232] width 51 height 17
type input "0"
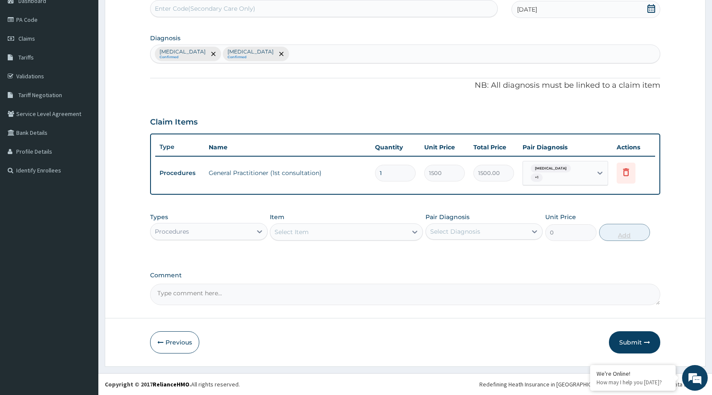
scroll to position [92, 0]
click at [251, 235] on div "Procedures" at bounding box center [200, 231] width 101 height 14
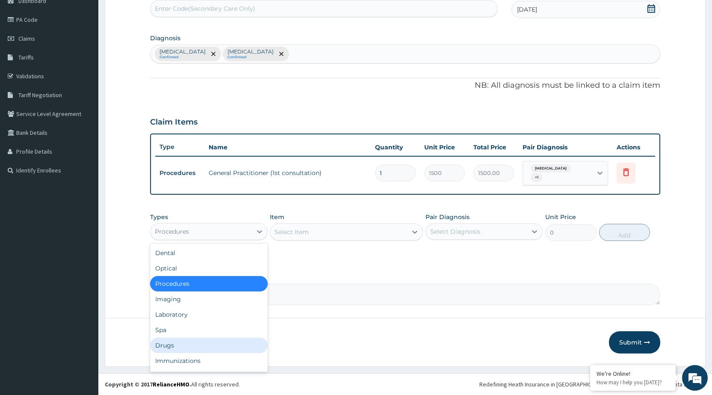
click at [207, 344] on div "Drugs" at bounding box center [208, 344] width 117 height 15
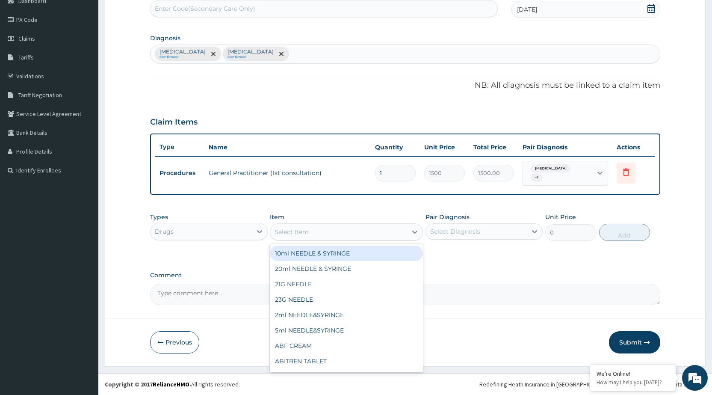
click at [414, 233] on icon at bounding box center [414, 231] width 9 height 9
type input "ART"
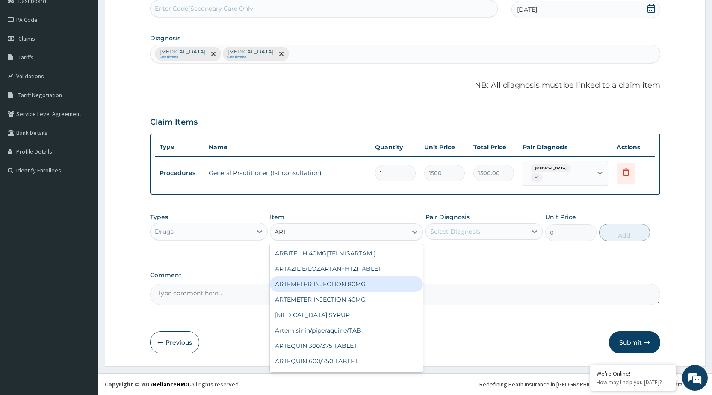
click at [375, 283] on div "ARTEMETER INJECTION 80MG" at bounding box center [346, 283] width 153 height 15
type input "210"
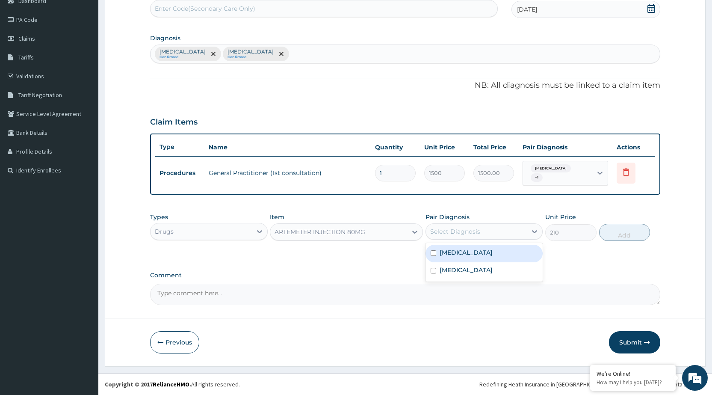
click at [524, 235] on div "Select Diagnosis" at bounding box center [476, 231] width 101 height 14
click at [519, 255] on div "Malaria, unspecified" at bounding box center [483, 254] width 117 height 18
checkbox input "true"
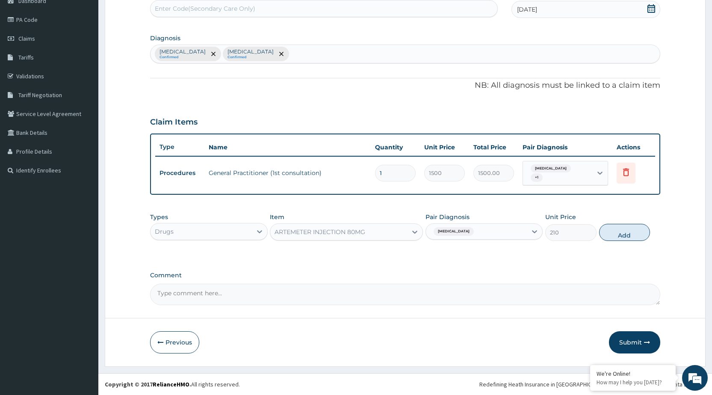
click at [620, 233] on button "Add" at bounding box center [624, 232] width 51 height 17
type input "0"
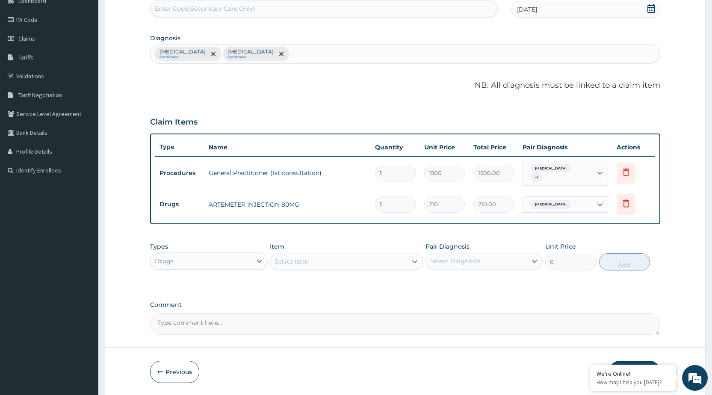
type input "0.00"
type input "2"
type input "420.00"
type input "2"
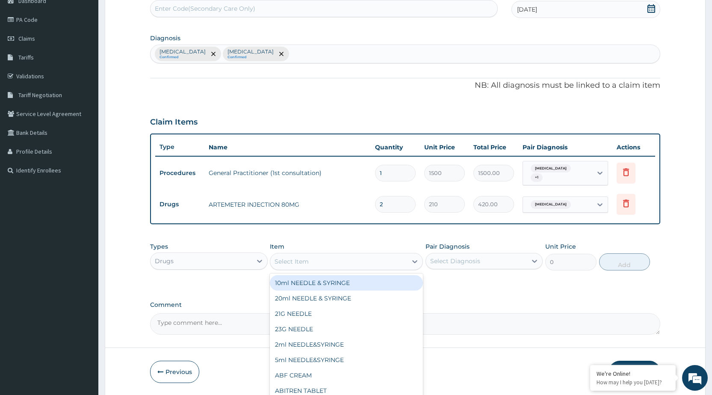
click at [377, 262] on div "Select Item" at bounding box center [338, 261] width 137 height 14
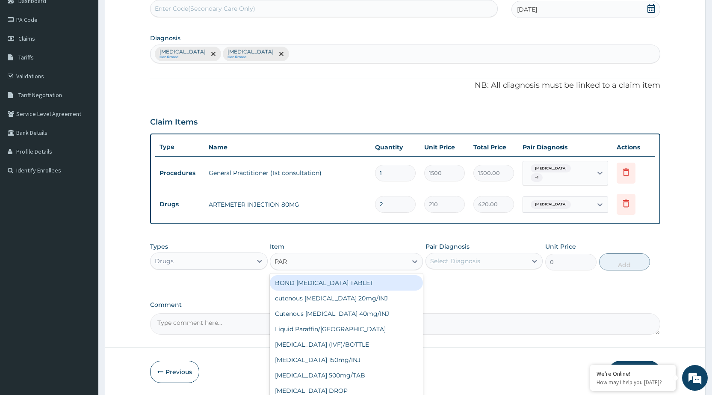
type input "PARA"
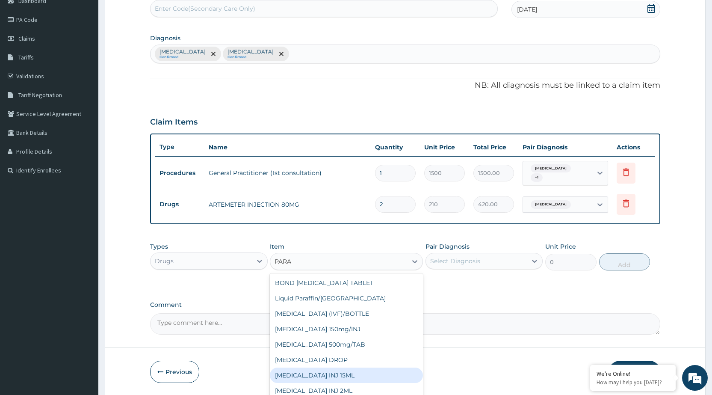
click at [342, 375] on div "PARACETAMOL INJ 15ML" at bounding box center [346, 374] width 153 height 15
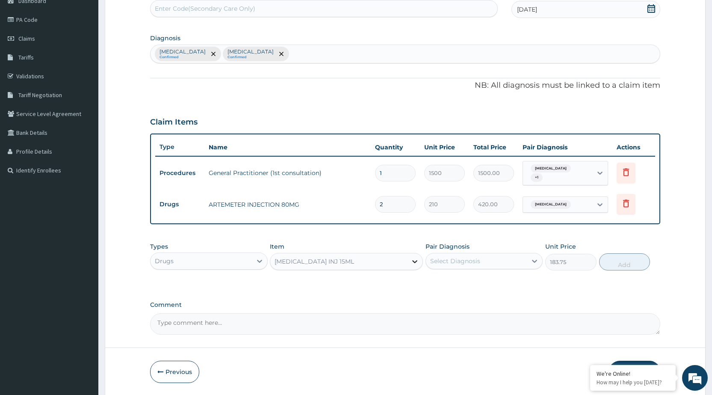
click at [410, 258] on icon at bounding box center [414, 261] width 9 height 9
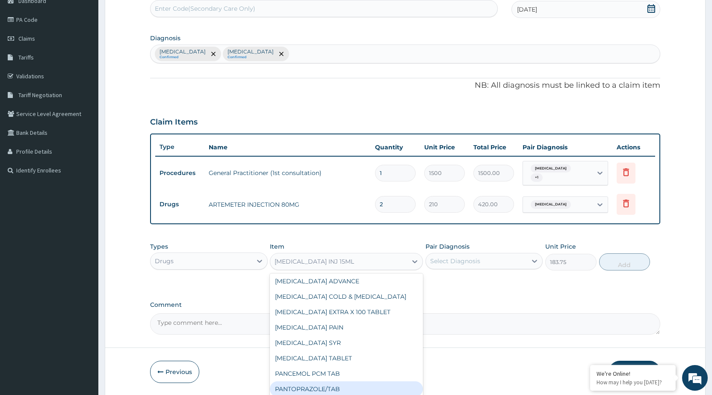
scroll to position [14266, 0]
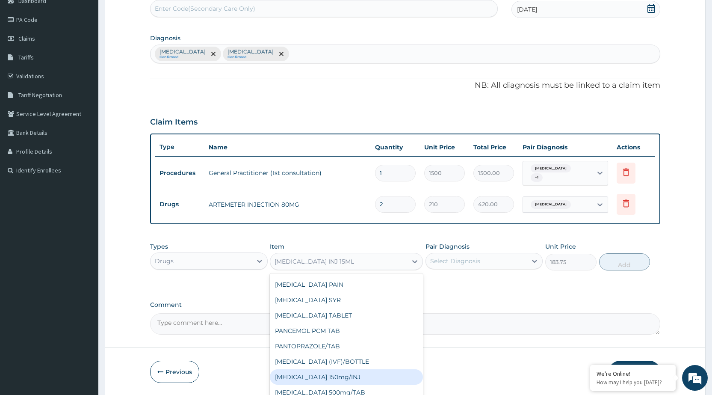
click at [357, 369] on div "Paracetamol 150mg/INJ" at bounding box center [346, 376] width 153 height 15
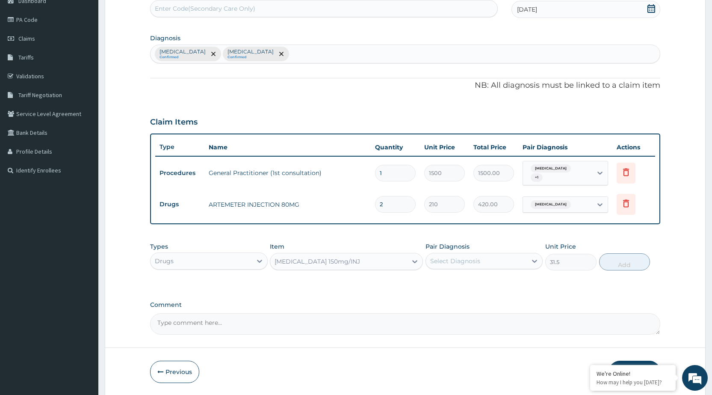
click at [395, 256] on div "Paracetamol 150mg/INJ" at bounding box center [338, 261] width 137 height 14
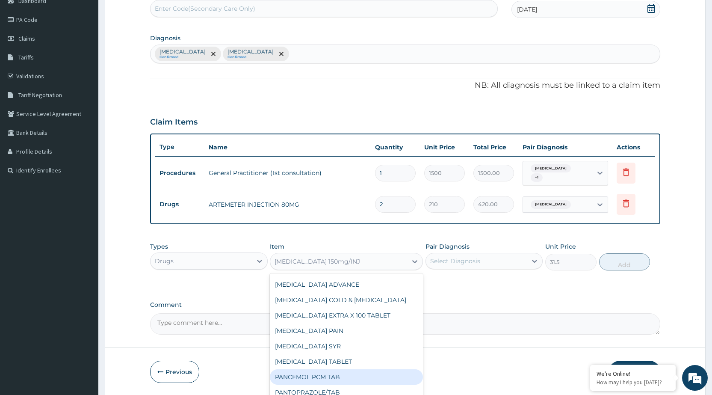
scroll to position [14263, 0]
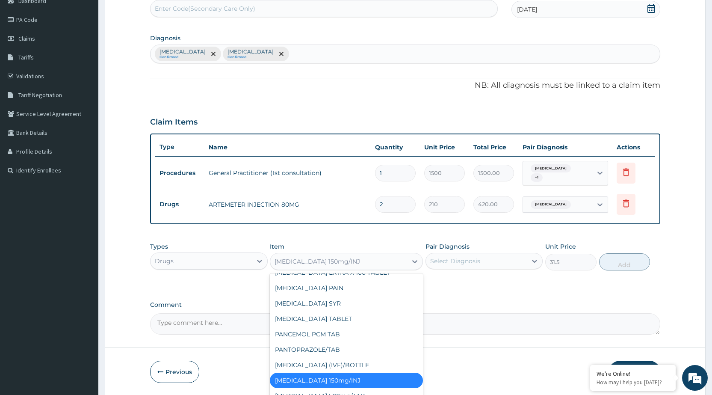
type input "210"
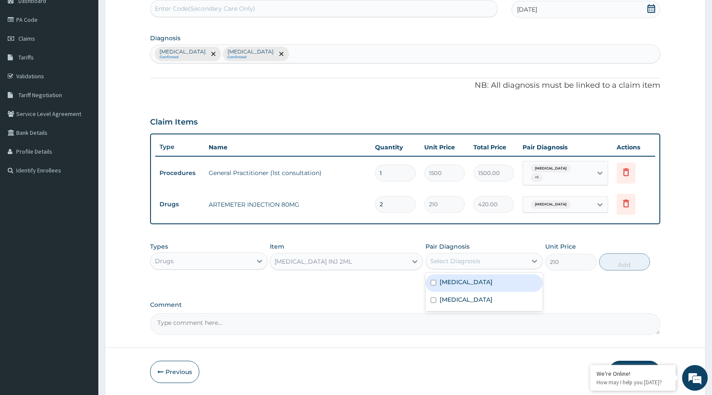
click at [522, 257] on div "Select Diagnosis" at bounding box center [476, 261] width 101 height 14
click at [511, 280] on div "Malaria, unspecified" at bounding box center [483, 283] width 117 height 18
checkbox input "true"
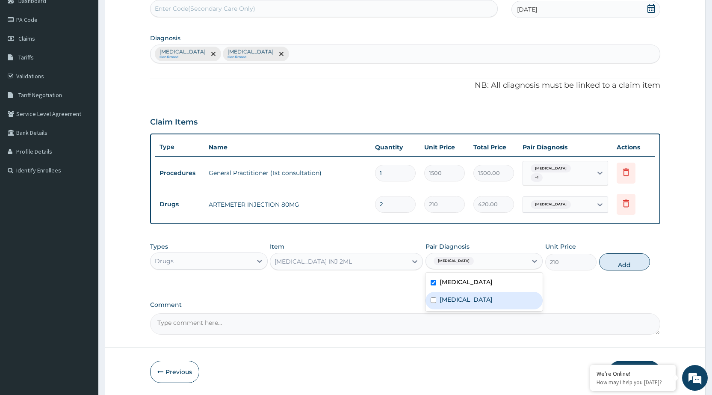
click at [510, 307] on div "Typhoid fever, unspecified" at bounding box center [483, 301] width 117 height 18
checkbox input "true"
click at [608, 264] on button "Add" at bounding box center [624, 261] width 51 height 17
type input "0"
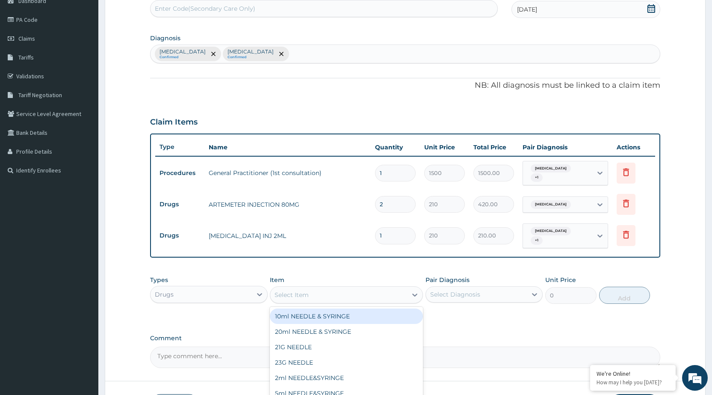
click at [387, 299] on div "Select Item" at bounding box center [338, 295] width 137 height 14
type input "COA"
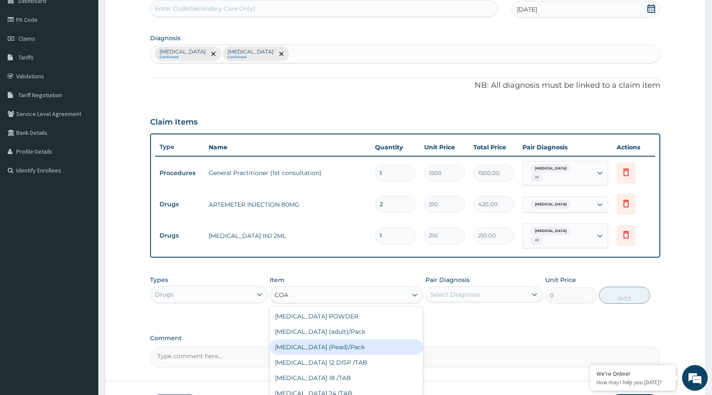
click at [338, 346] on div "Coartem (Pead)/Pack" at bounding box center [346, 346] width 153 height 15
type input "498.75"
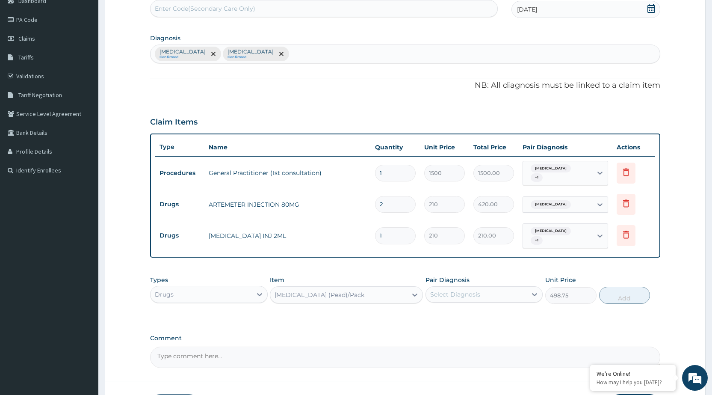
scroll to position [155, 0]
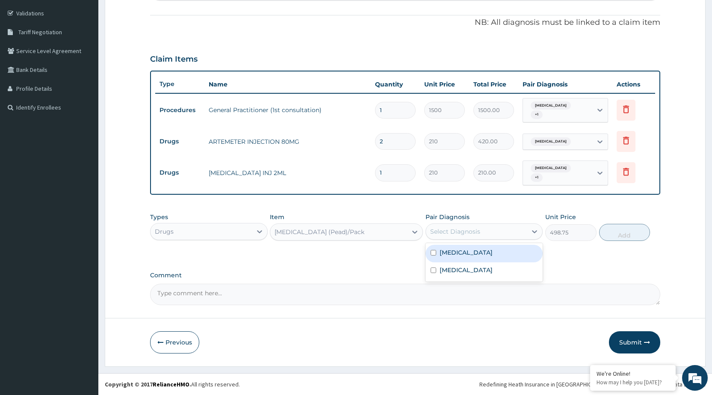
click at [499, 232] on div "Select Diagnosis" at bounding box center [476, 231] width 101 height 14
click at [492, 249] on label "Malaria, unspecified" at bounding box center [465, 252] width 53 height 9
checkbox input "true"
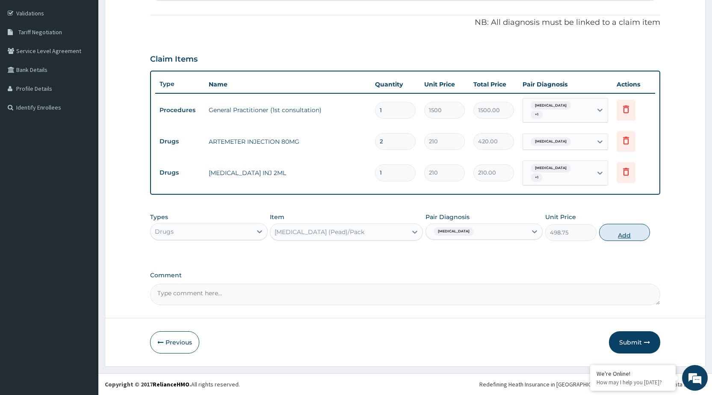
click at [625, 233] on button "Add" at bounding box center [624, 232] width 51 height 17
type input "0"
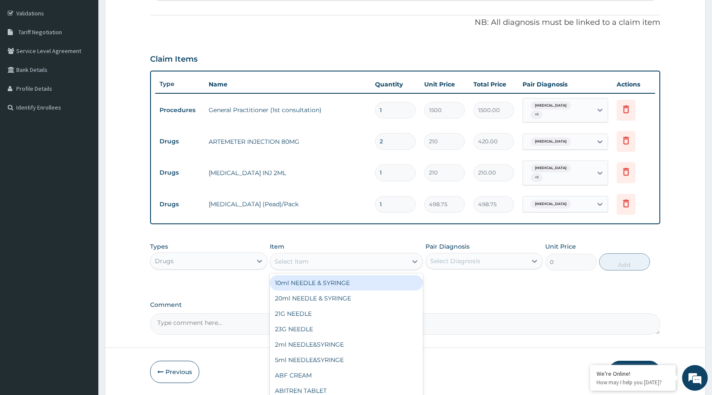
click at [395, 261] on div "Select Item" at bounding box center [338, 261] width 137 height 14
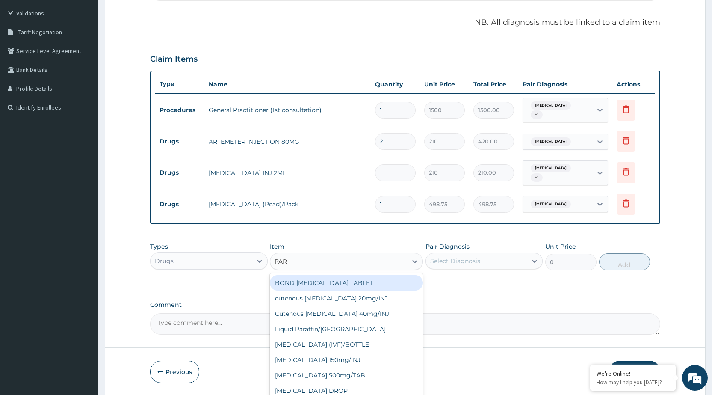
type input "PARA"
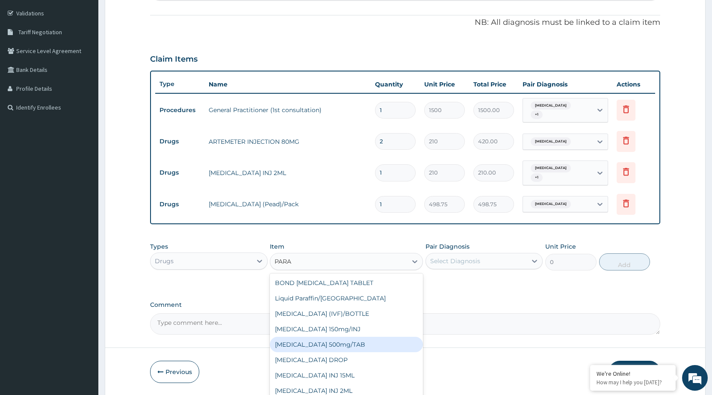
click at [351, 337] on div "PARACETAMOL 500mg/TAB" at bounding box center [346, 343] width 153 height 15
type input "5.25"
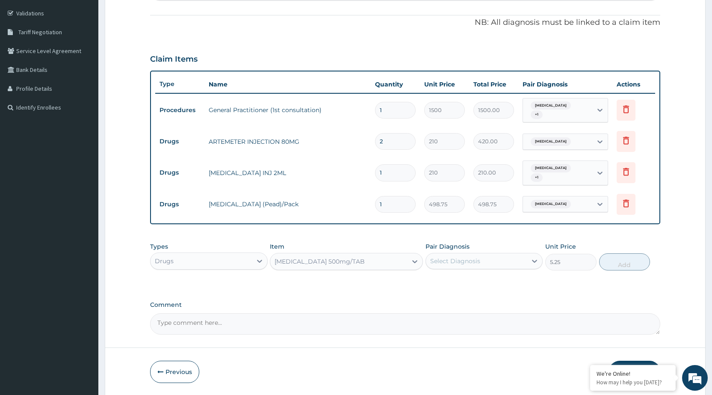
click at [523, 256] on div "Select Diagnosis" at bounding box center [476, 261] width 101 height 14
click at [492, 285] on label "Malaria, unspecified" at bounding box center [465, 281] width 53 height 9
checkbox input "true"
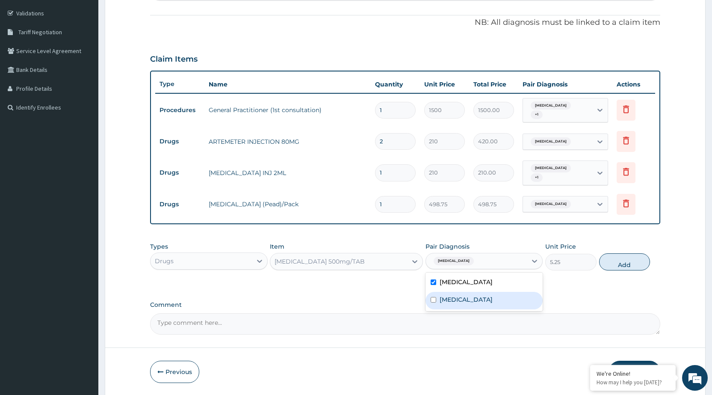
click at [486, 296] on label "Typhoid fever, unspecified" at bounding box center [465, 299] width 53 height 9
checkbox input "true"
click at [641, 264] on button "Add" at bounding box center [624, 261] width 51 height 17
type input "0"
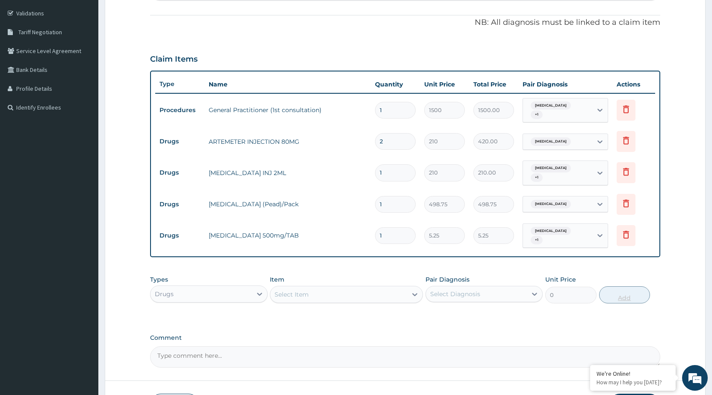
type input "15"
type input "78.75"
type input "15"
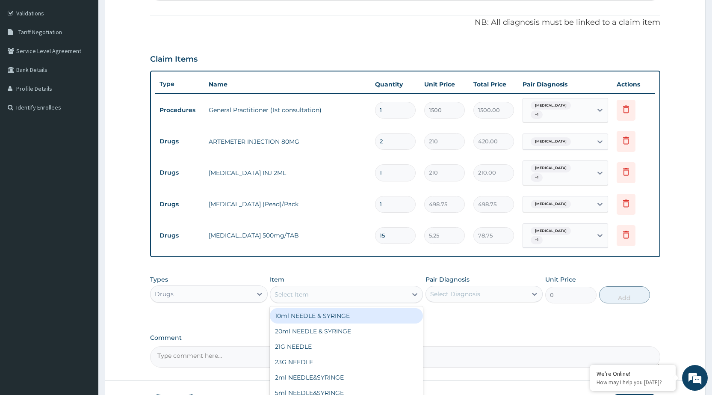
click at [399, 287] on div "Select Item" at bounding box center [346, 294] width 153 height 17
type input "CAP"
click at [376, 321] on div "AMOXIL 500MG CAPSULE" at bounding box center [346, 315] width 153 height 15
type input "63"
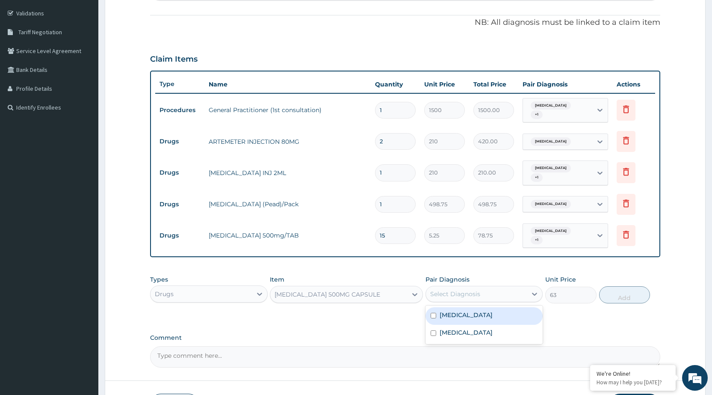
click at [483, 288] on div "Select Diagnosis" at bounding box center [476, 294] width 101 height 14
click at [476, 311] on label "Malaria, unspecified" at bounding box center [465, 314] width 53 height 9
checkbox input "true"
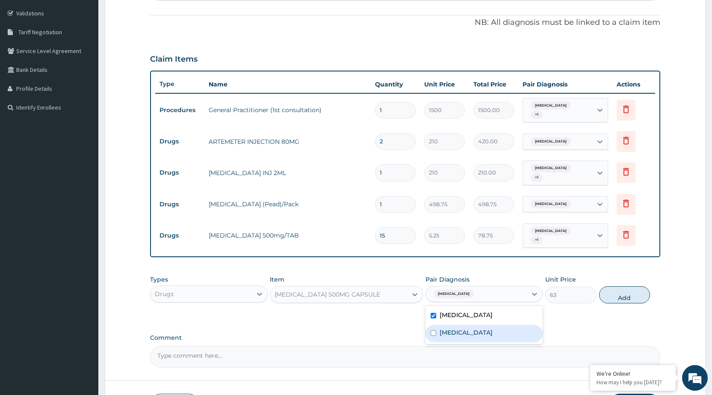
click at [485, 330] on label "Typhoid fever, unspecified" at bounding box center [465, 332] width 53 height 9
checkbox input "true"
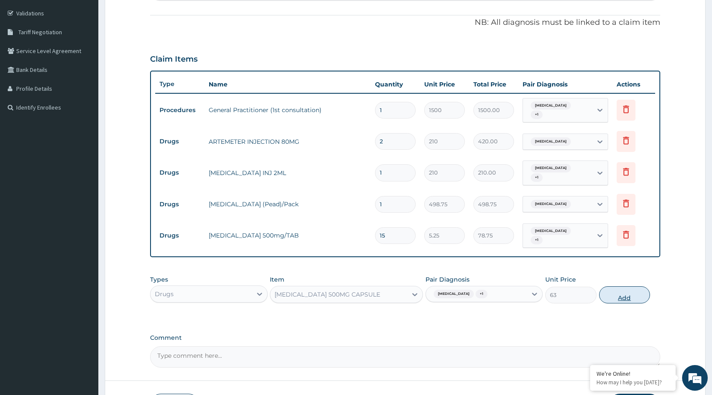
click at [641, 298] on button "Add" at bounding box center [624, 294] width 51 height 17
type input "0"
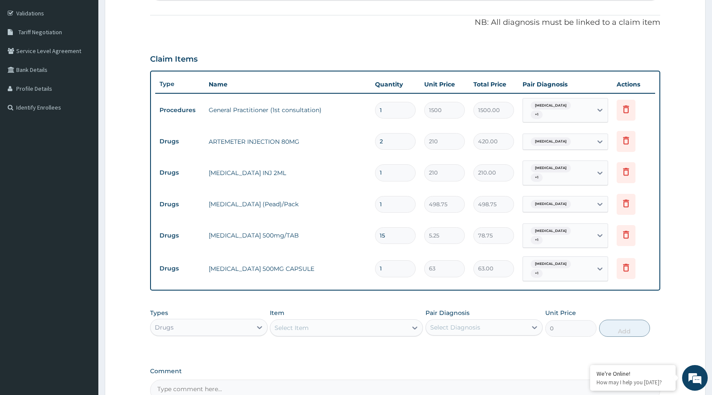
type input "15"
type input "945.00"
type input "15"
click at [617, 271] on icon at bounding box center [625, 268] width 19 height 21
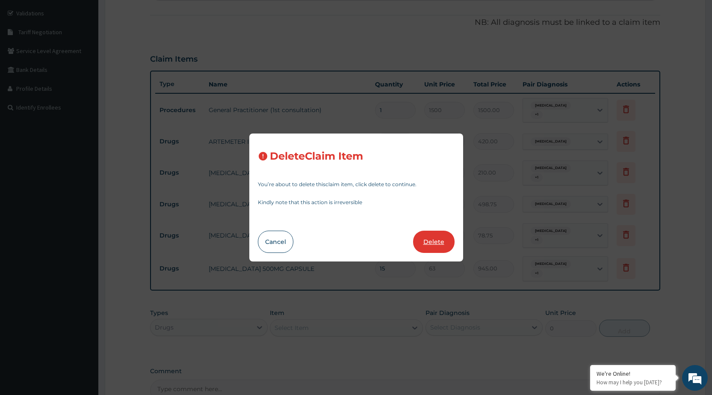
click at [444, 238] on button "Delete" at bounding box center [433, 241] width 41 height 22
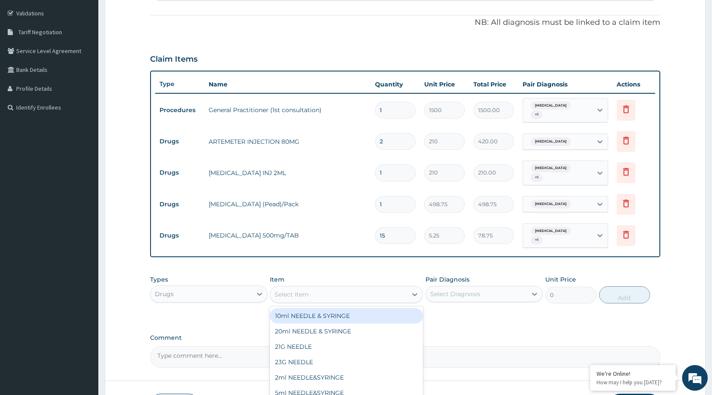
click at [386, 289] on div "Select Item" at bounding box center [338, 294] width 137 height 14
type input "CAP"
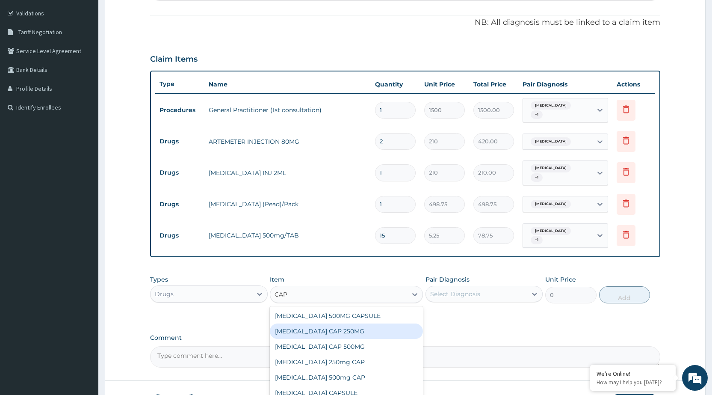
click at [302, 334] on div "AMOXIL CAP 250MG" at bounding box center [346, 330] width 153 height 15
type input "52.5"
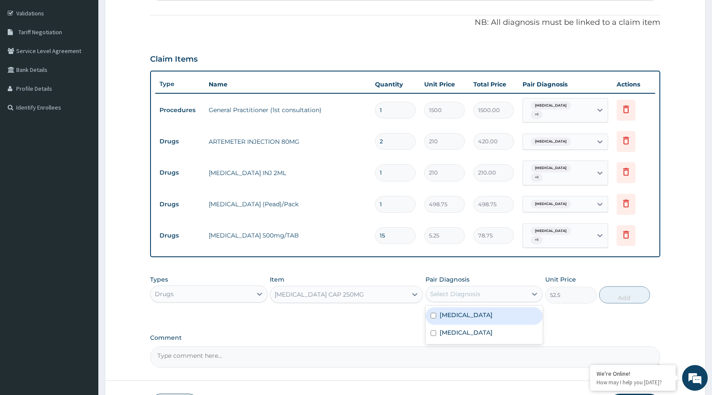
click at [519, 296] on div "Select Diagnosis" at bounding box center [476, 294] width 101 height 14
click at [503, 310] on div "Malaria, unspecified" at bounding box center [483, 316] width 117 height 18
checkbox input "true"
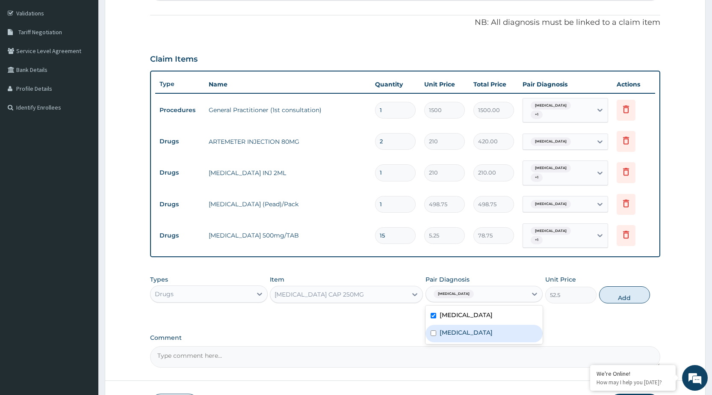
click at [492, 334] on label "Typhoid fever, unspecified" at bounding box center [465, 332] width 53 height 9
checkbox input "true"
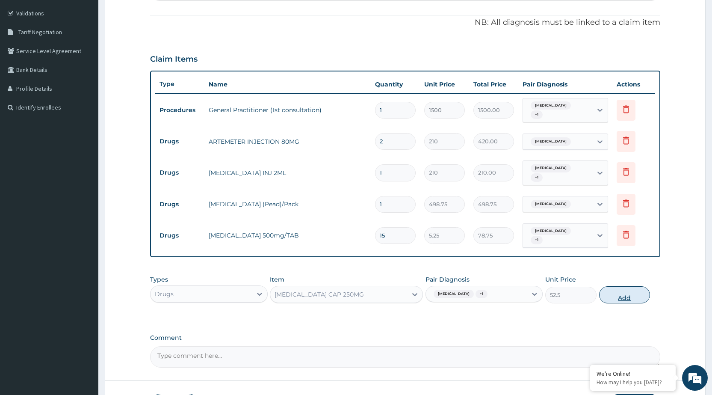
click at [620, 297] on button "Add" at bounding box center [624, 294] width 51 height 17
type input "0"
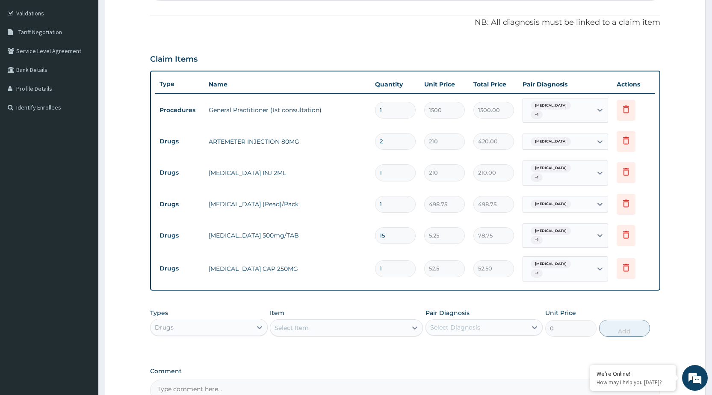
type input "0.00"
type input "2"
type input "105.00"
type input "20"
type input "1050.00"
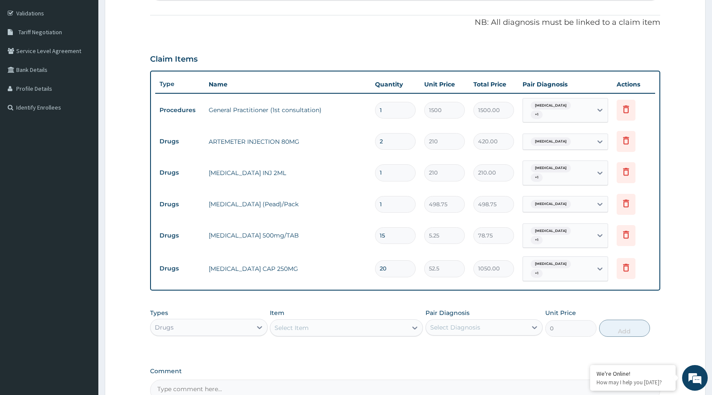
type input "20"
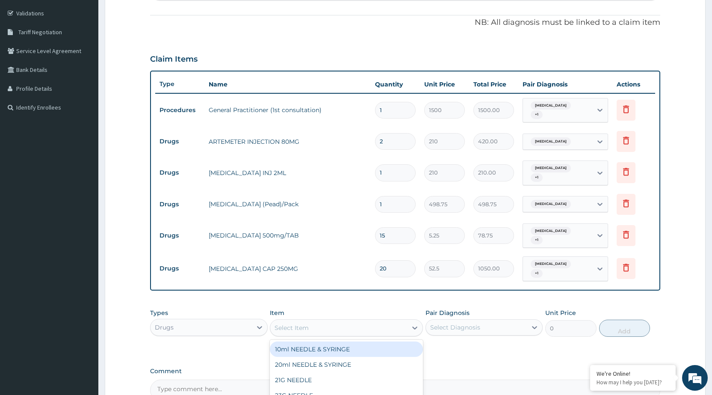
click at [398, 328] on div "Select Item" at bounding box center [338, 328] width 137 height 14
type input "METR"
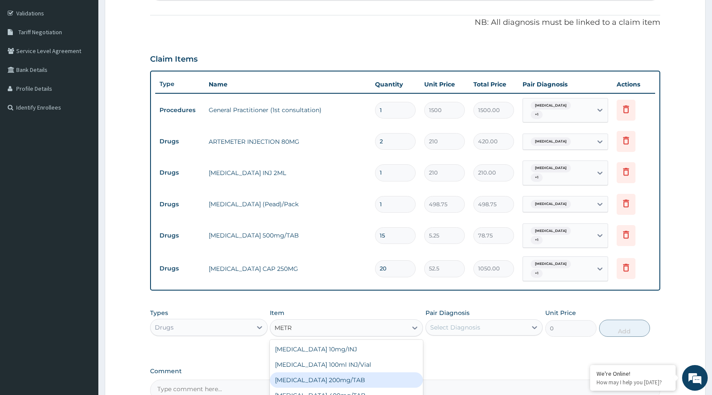
click at [368, 382] on div "METRONIDAZOLE 200mg/TAB" at bounding box center [346, 379] width 153 height 15
type input "7.88"
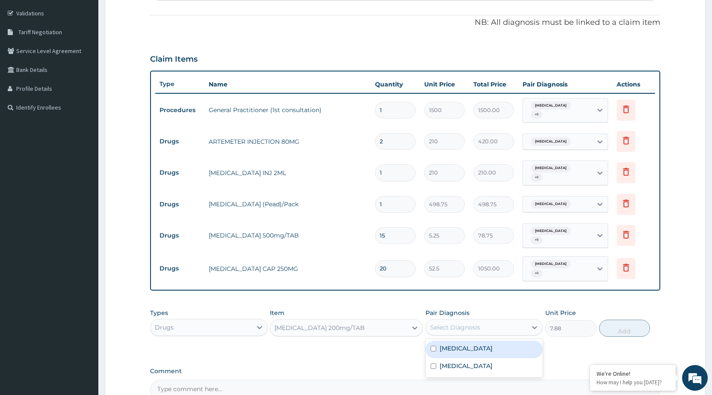
click at [527, 330] on div "Select Diagnosis" at bounding box center [476, 327] width 101 height 14
click at [412, 327] on icon at bounding box center [414, 327] width 9 height 9
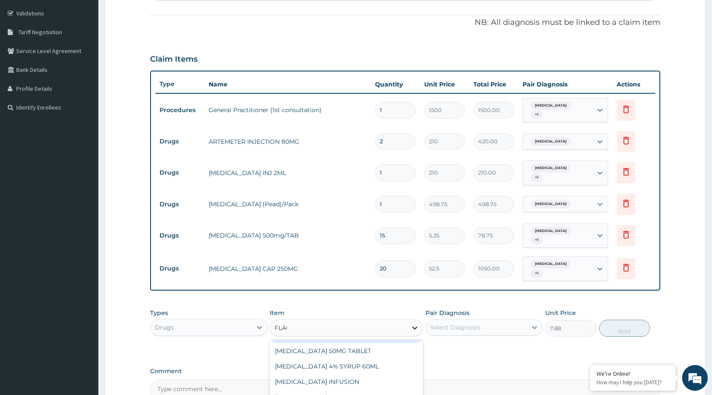
scroll to position [0, 0]
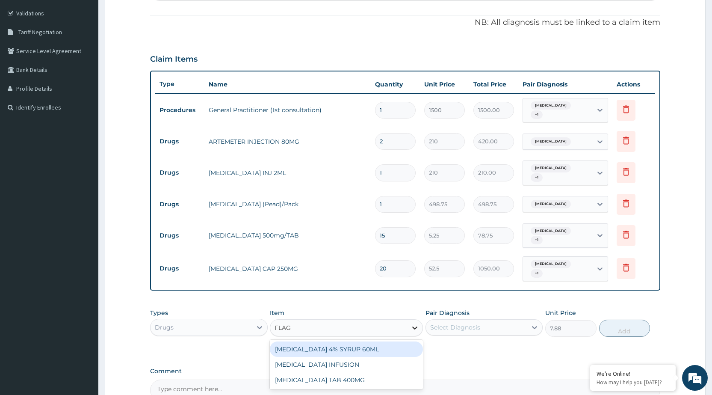
type input "FLAGY"
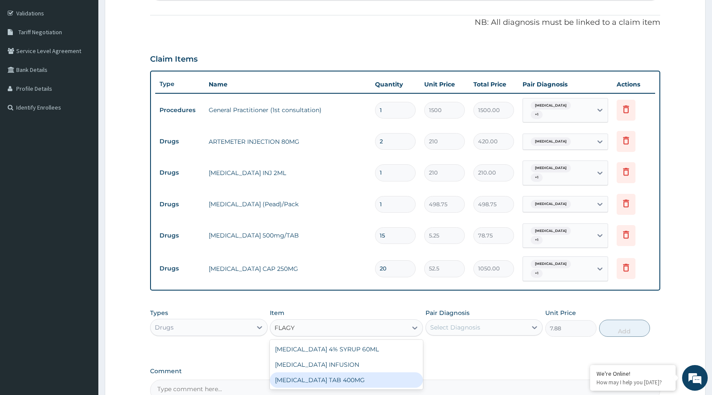
click at [343, 385] on div "FLAGYL TAB 400MG" at bounding box center [346, 379] width 153 height 15
type input "26.25"
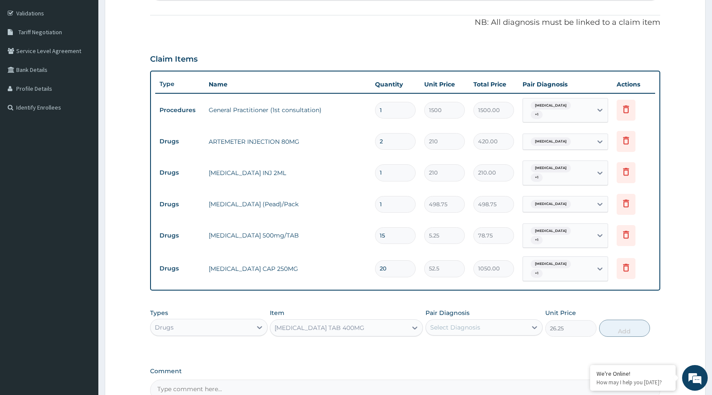
click at [502, 326] on div "Select Diagnosis" at bounding box center [476, 327] width 101 height 14
click at [501, 348] on div "Malaria, unspecified" at bounding box center [483, 349] width 117 height 18
checkbox input "true"
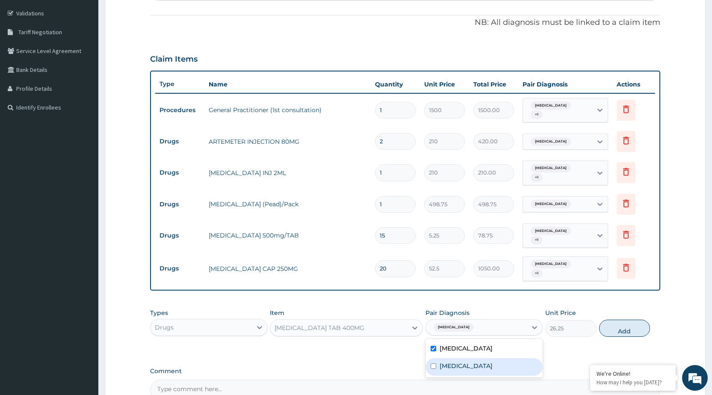
click at [492, 367] on label "Typhoid fever, unspecified" at bounding box center [465, 365] width 53 height 9
checkbox input "true"
click at [627, 335] on button "Add" at bounding box center [624, 327] width 51 height 17
type input "0"
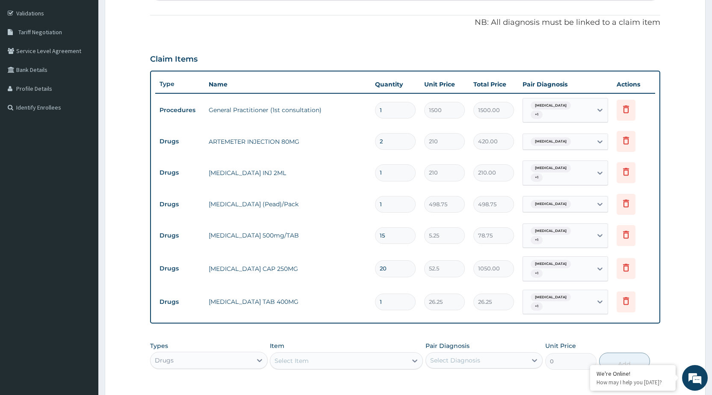
type input "10"
type input "262.50"
type input "10"
click at [395, 362] on div "Select Item" at bounding box center [338, 361] width 137 height 14
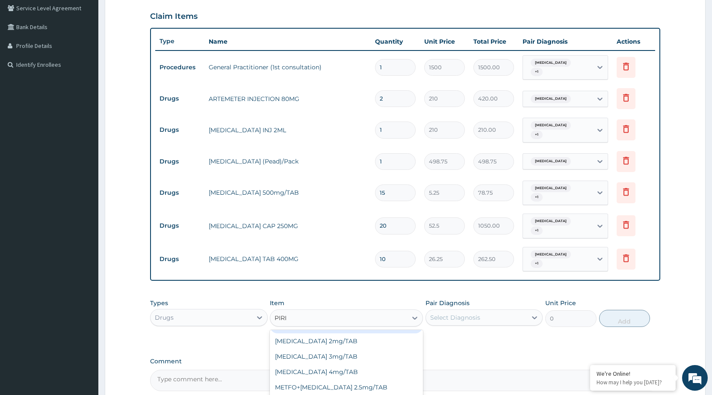
type input "PIRIT"
click at [307, 341] on div "Piriton 4mg/Tab" at bounding box center [346, 338] width 153 height 15
type input "5.25"
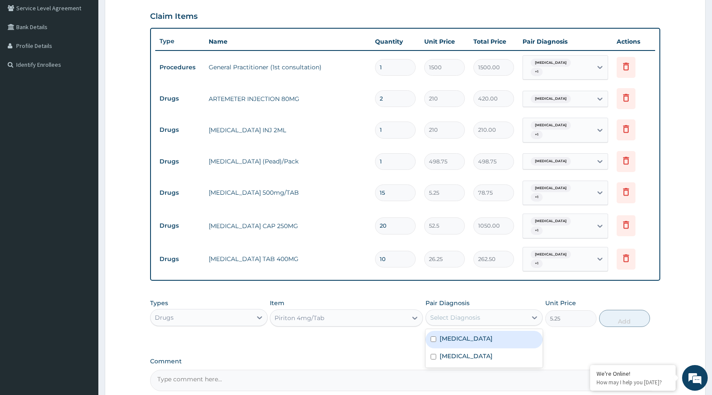
click at [494, 315] on div "Select Diagnosis" at bounding box center [476, 317] width 101 height 14
click at [489, 338] on label "Malaria, unspecified" at bounding box center [465, 338] width 53 height 9
checkbox input "true"
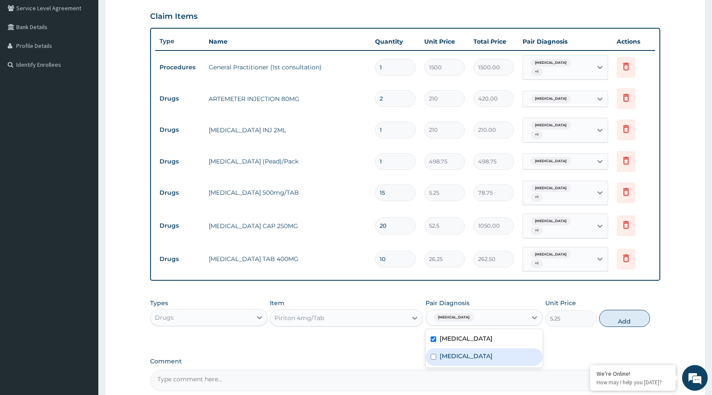
click at [480, 354] on label "Typhoid fever, unspecified" at bounding box center [465, 355] width 53 height 9
checkbox input "true"
click at [642, 314] on button "Add" at bounding box center [624, 317] width 51 height 17
type input "0"
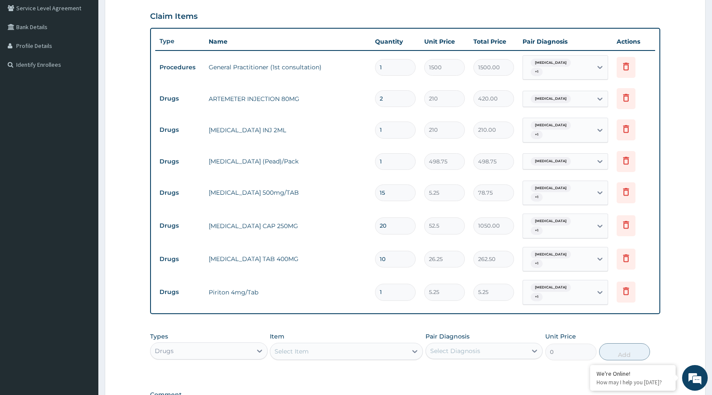
type input "10"
type input "52.50"
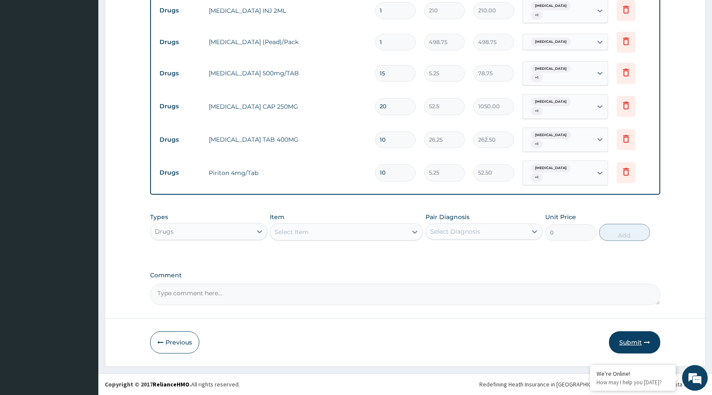
type input "10"
click at [650, 334] on button "Submit" at bounding box center [634, 342] width 51 height 22
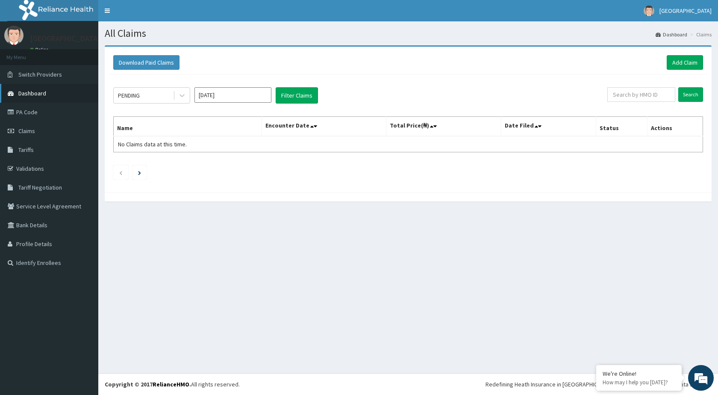
click at [44, 85] on link "Dashboard" at bounding box center [49, 93] width 98 height 19
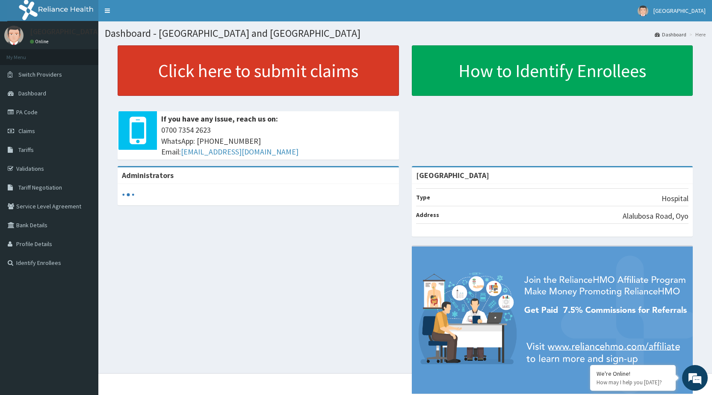
click at [144, 74] on link "Click here to submit claims" at bounding box center [258, 70] width 281 height 50
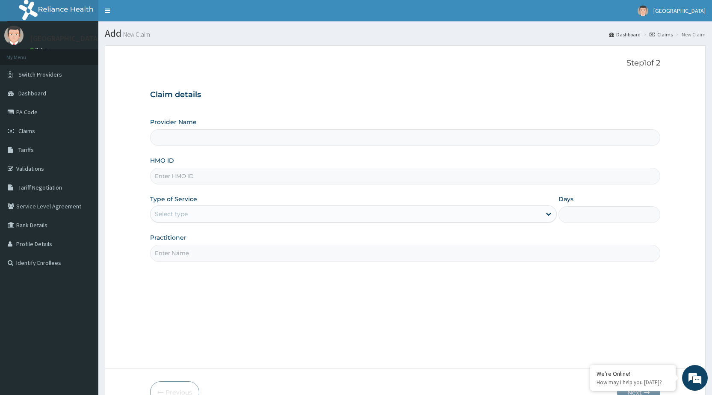
type input "[GEOGRAPHIC_DATA]"
click at [235, 179] on input "HMO ID" at bounding box center [405, 176] width 510 height 17
type input "AIT/10523/A"
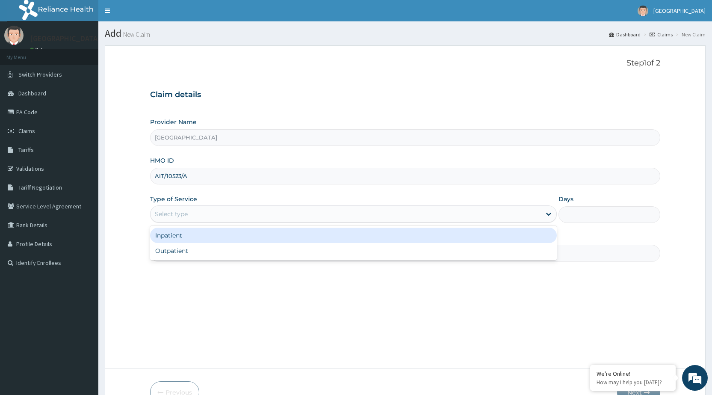
click at [234, 216] on div "Select type" at bounding box center [345, 214] width 390 height 14
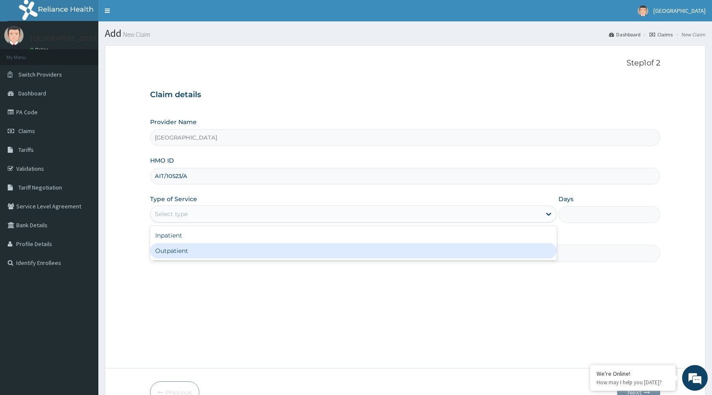
click at [230, 251] on div "Outpatient" at bounding box center [353, 250] width 407 height 15
type input "1"
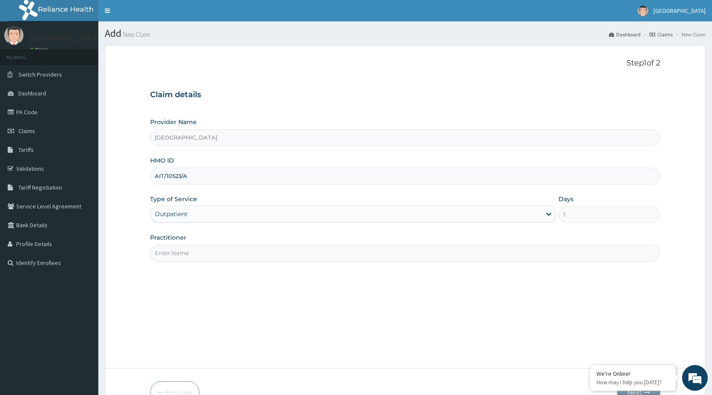
click at [230, 251] on input "Practitioner" at bounding box center [405, 253] width 510 height 17
type input "DR [PERSON_NAME]"
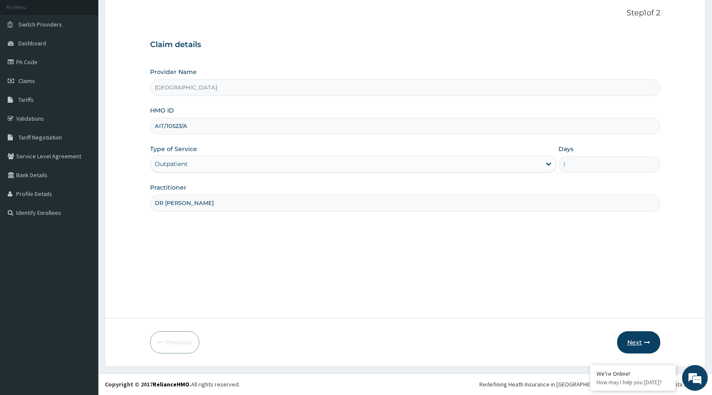
click at [634, 348] on button "Next" at bounding box center [638, 342] width 43 height 22
